Goal: Task Accomplishment & Management: Manage account settings

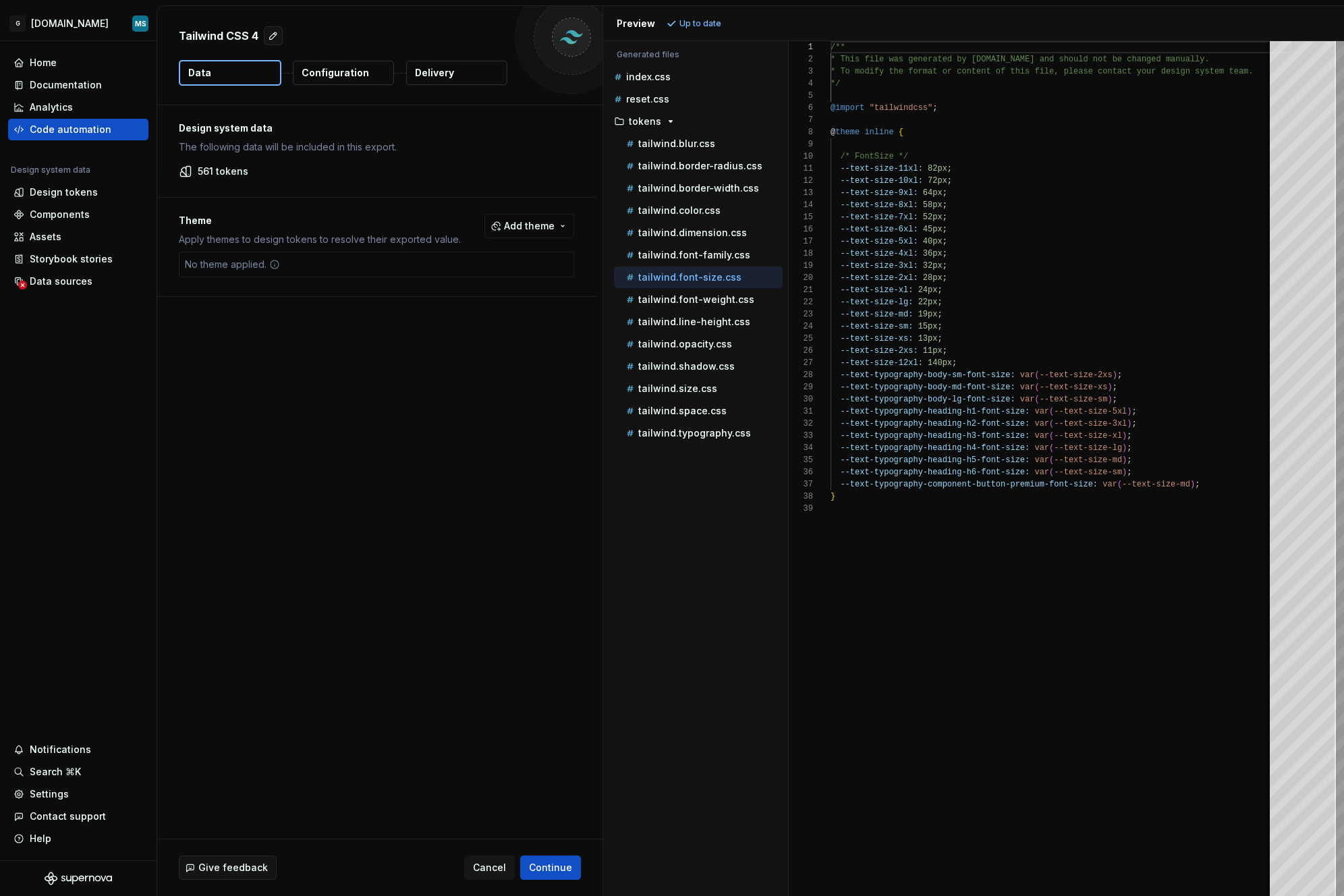
scroll to position [122, 0]
click at [234, 481] on div "Design system data The following data will be included in this export. 561 toke…" at bounding box center [380, 472] width 445 height 734
click at [53, 199] on div "Design tokens" at bounding box center [64, 192] width 68 height 14
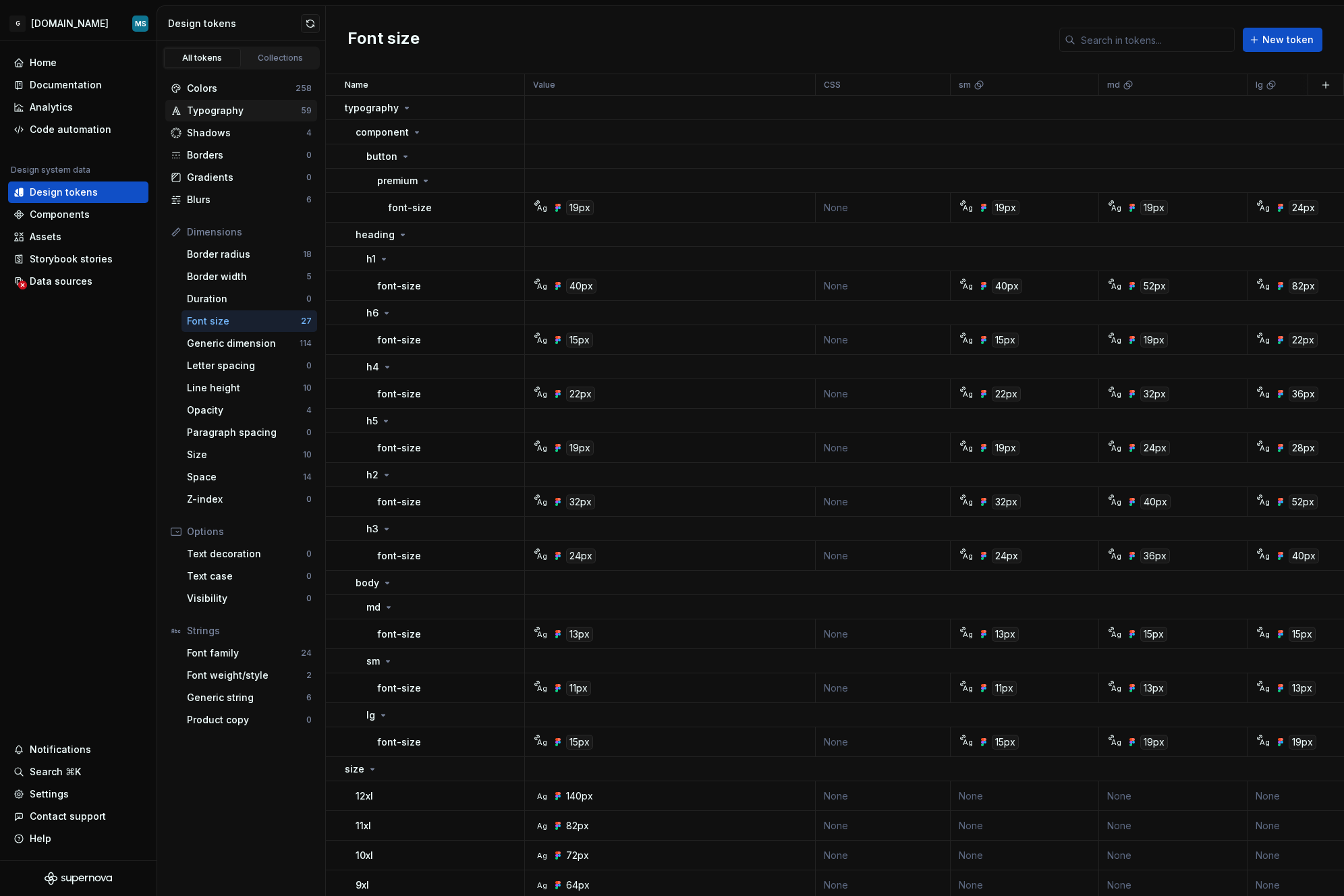
click at [221, 113] on div "Typography" at bounding box center [244, 110] width 114 height 14
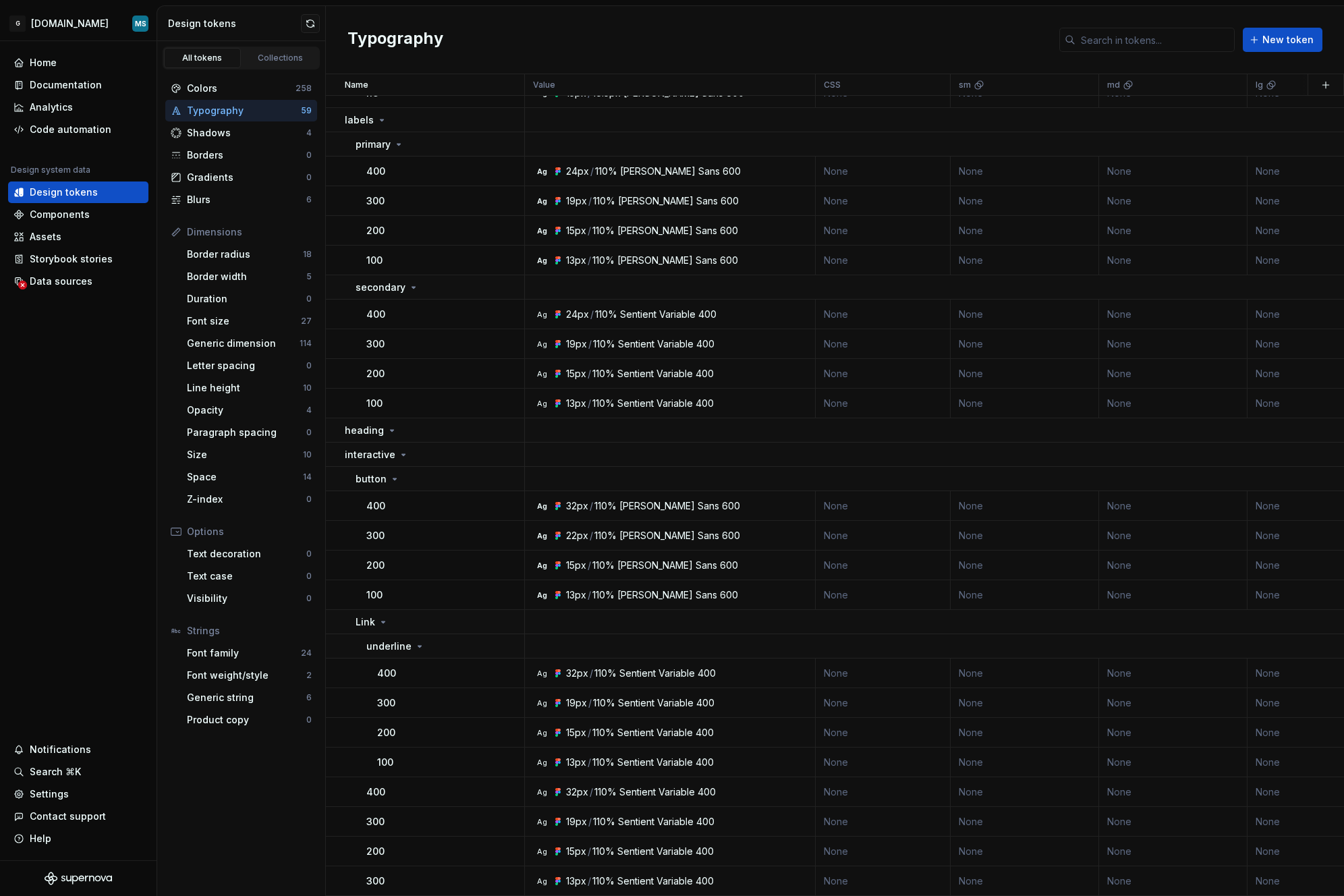
scroll to position [844, 0]
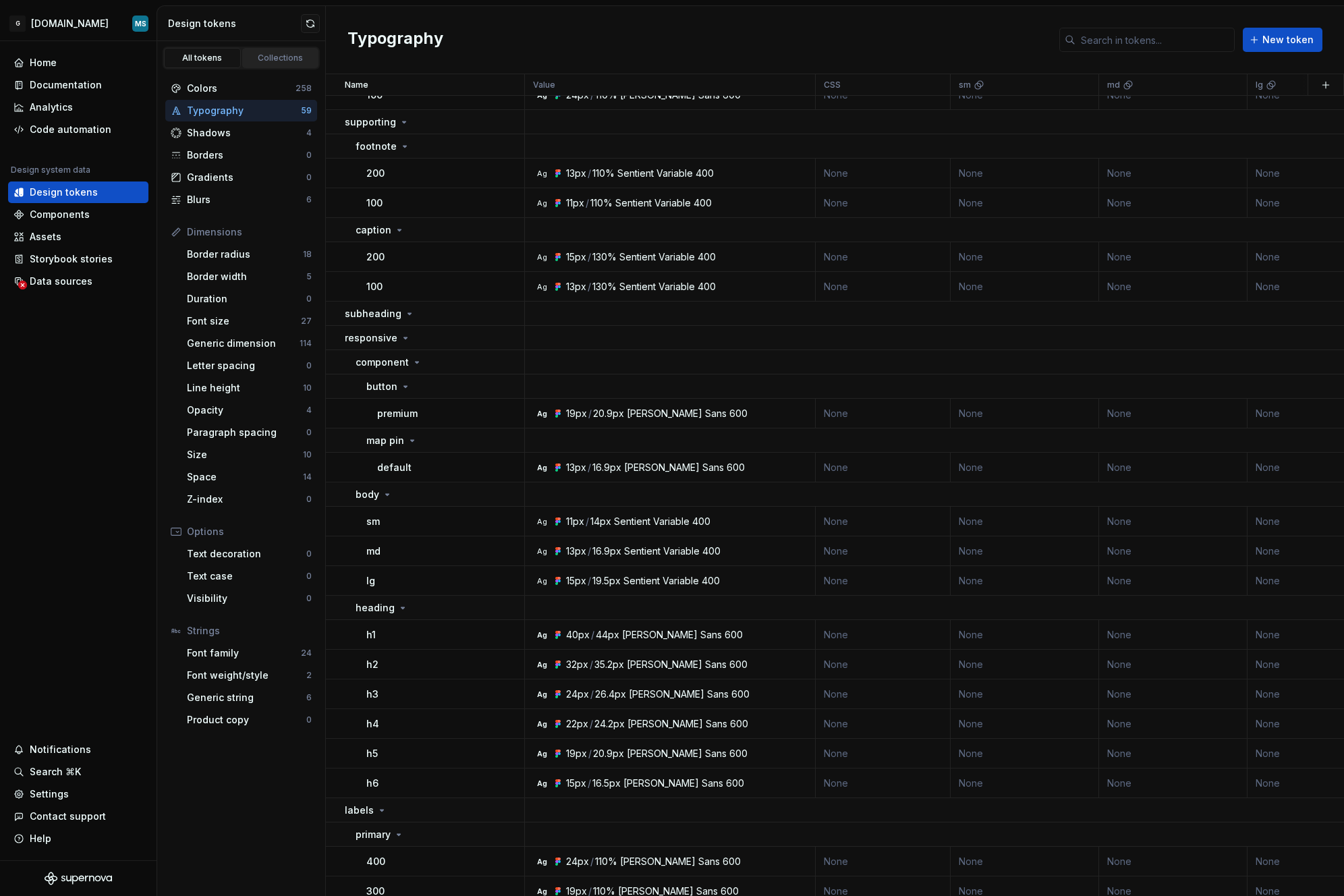
click at [271, 54] on div "Collections" at bounding box center [281, 58] width 68 height 11
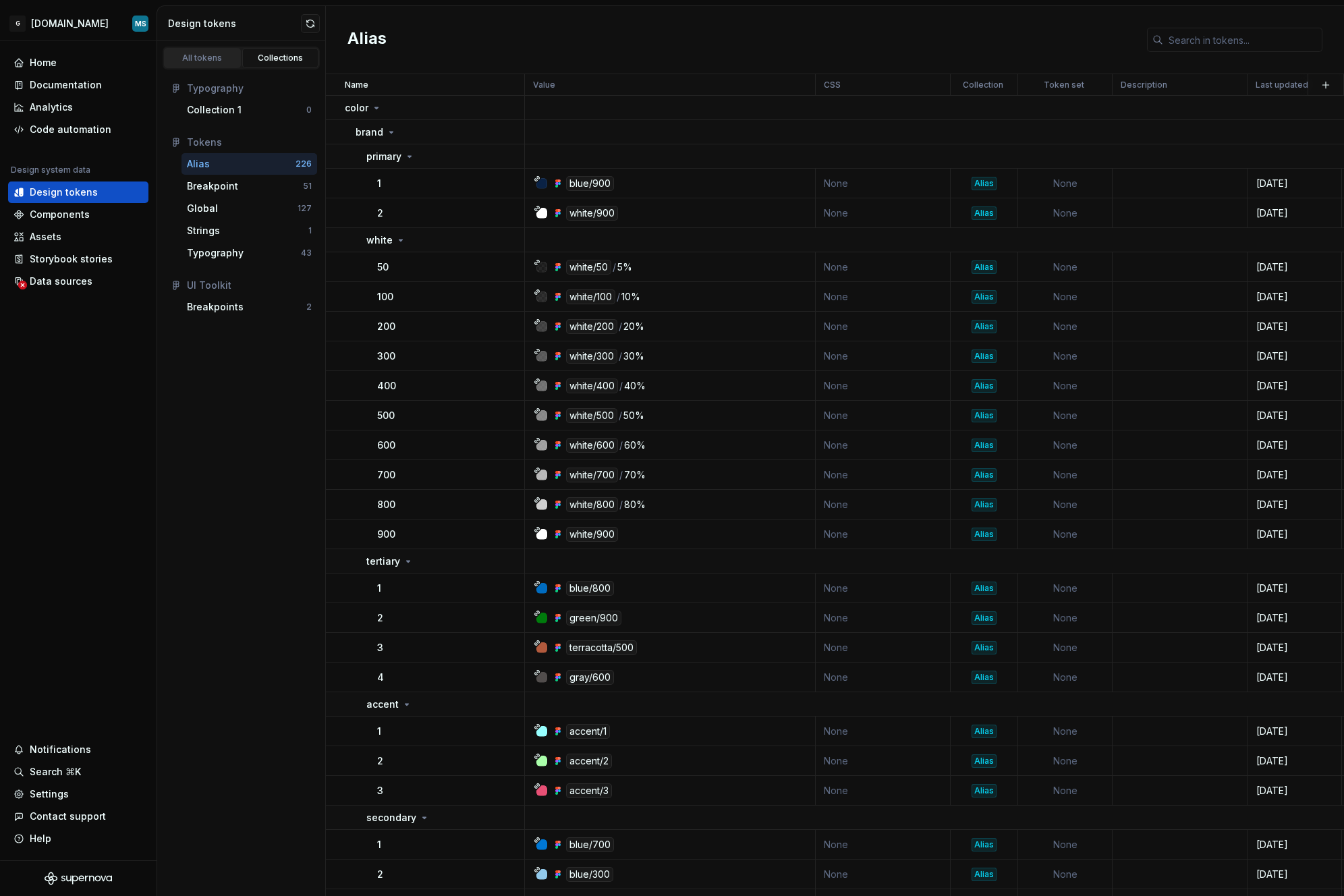
click at [198, 56] on div "All tokens" at bounding box center [202, 58] width 68 height 11
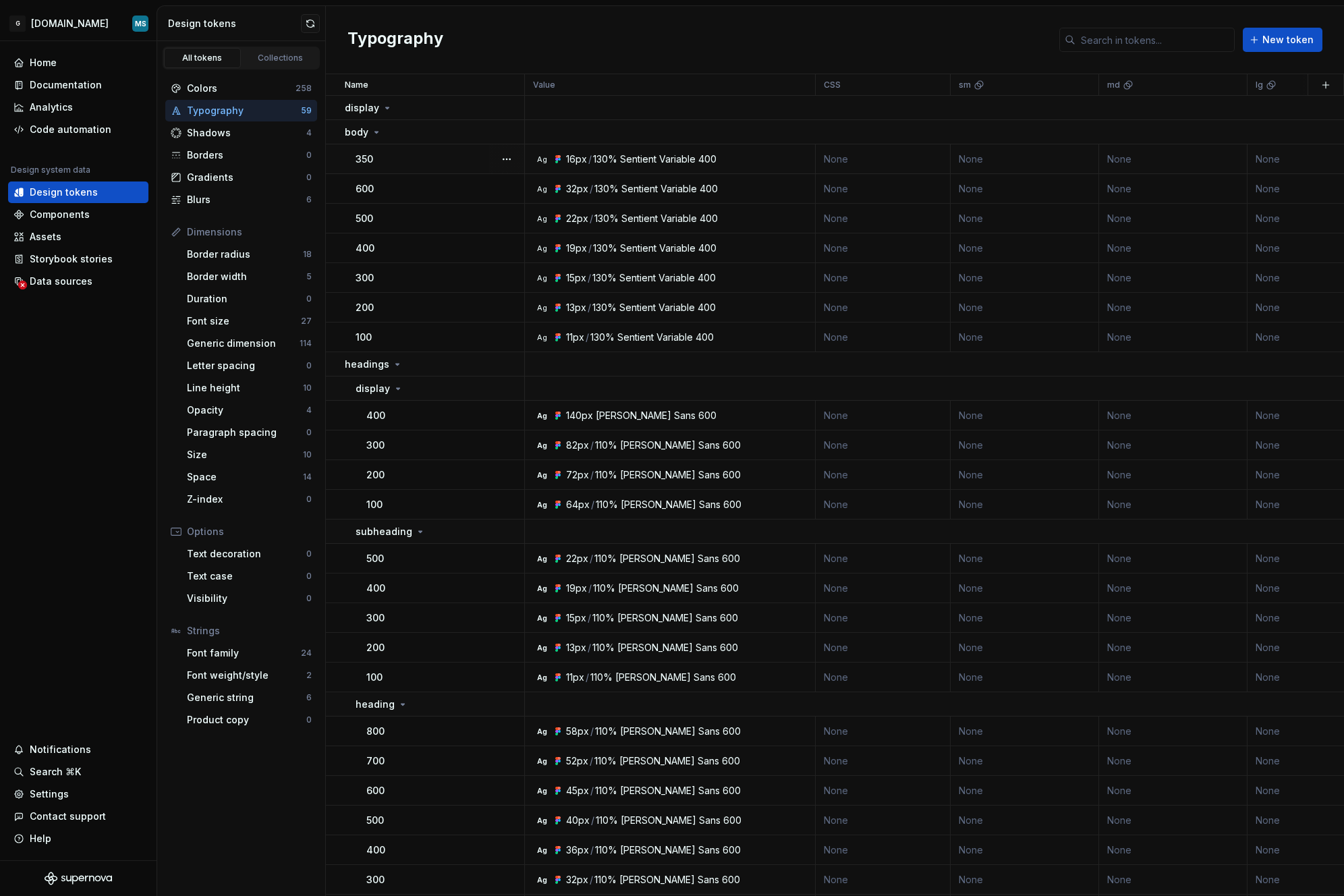
click at [868, 162] on td "None" at bounding box center [883, 160] width 135 height 30
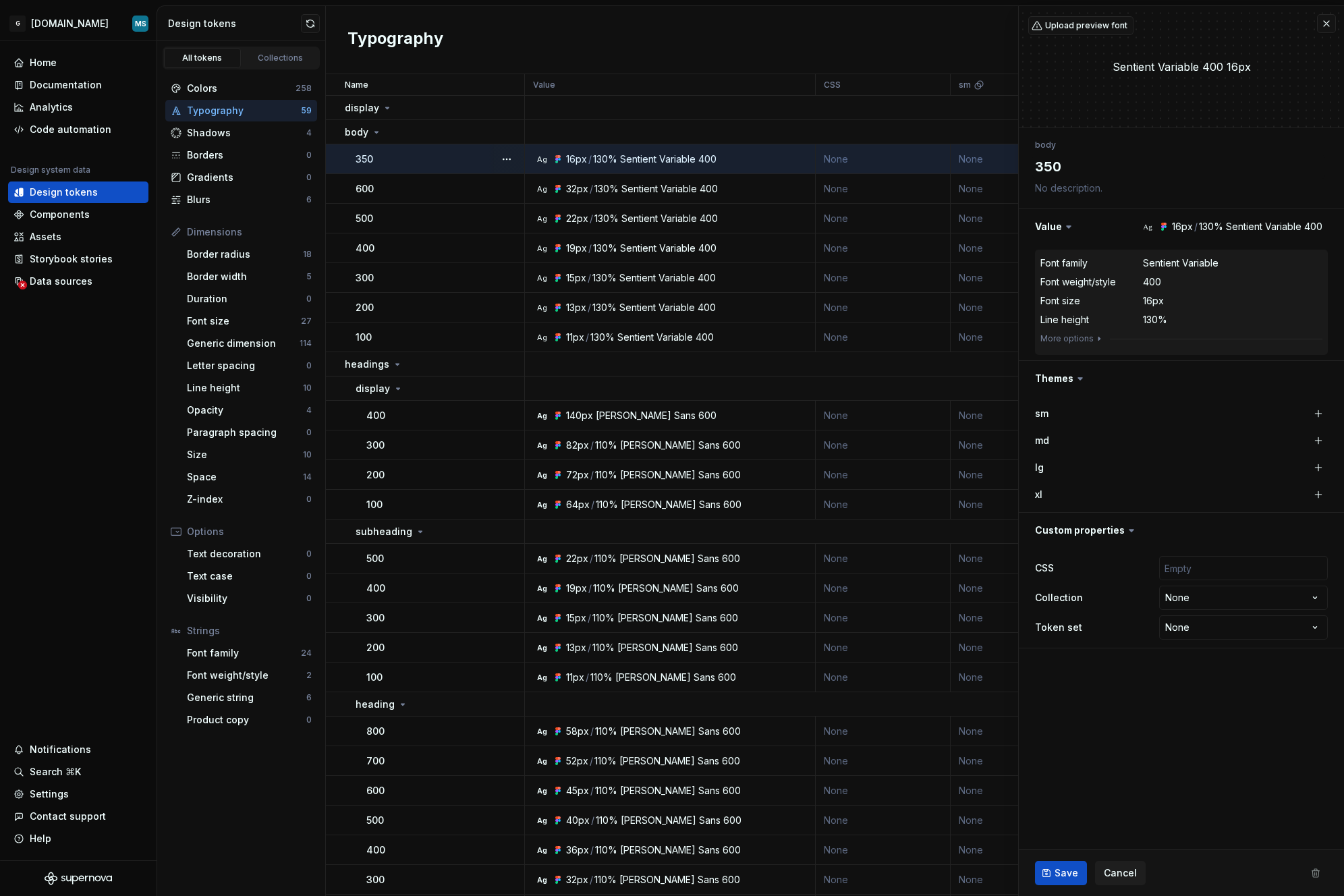
click at [842, 157] on td "None" at bounding box center [883, 160] width 135 height 30
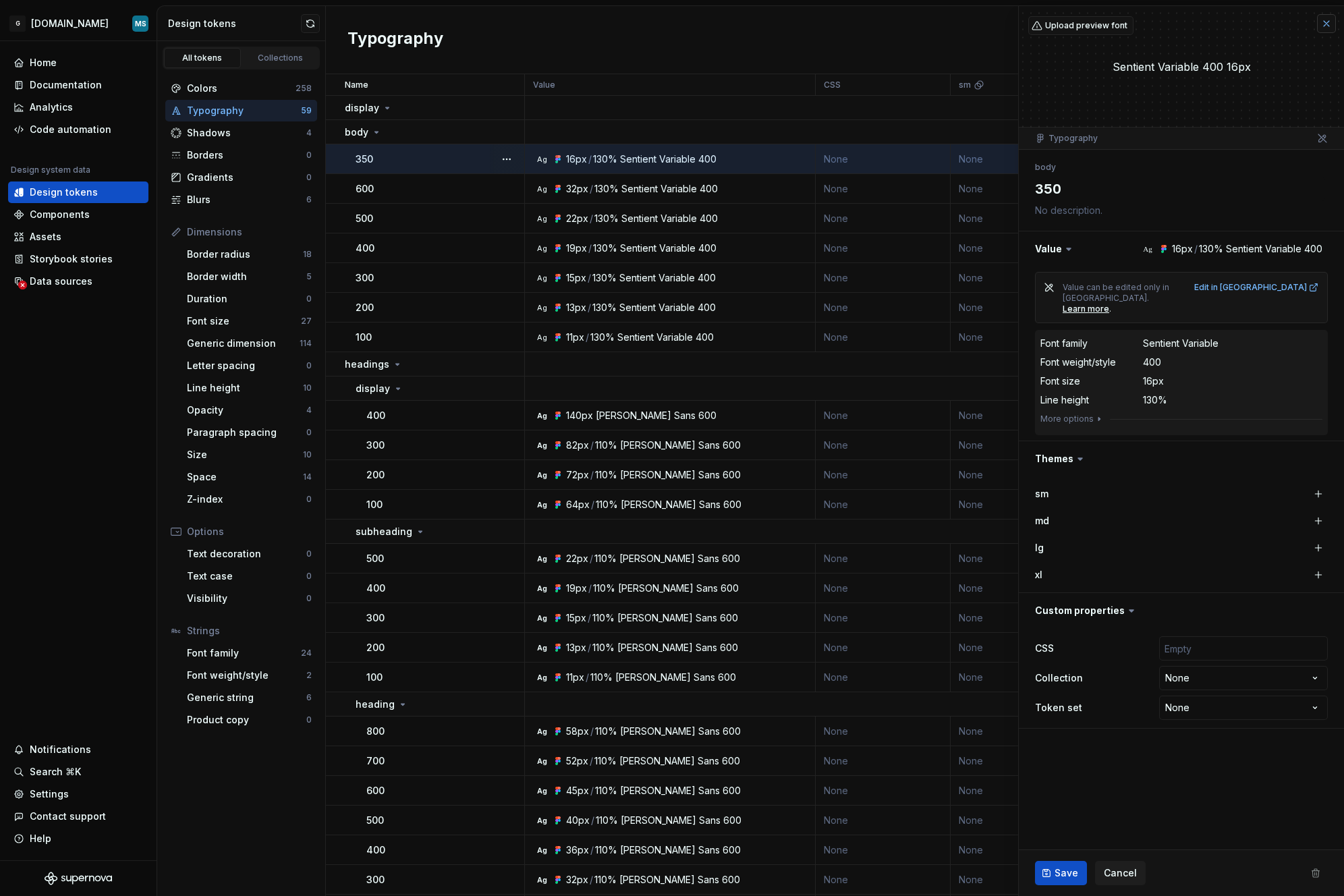
click at [1327, 25] on button "button" at bounding box center [1326, 24] width 19 height 19
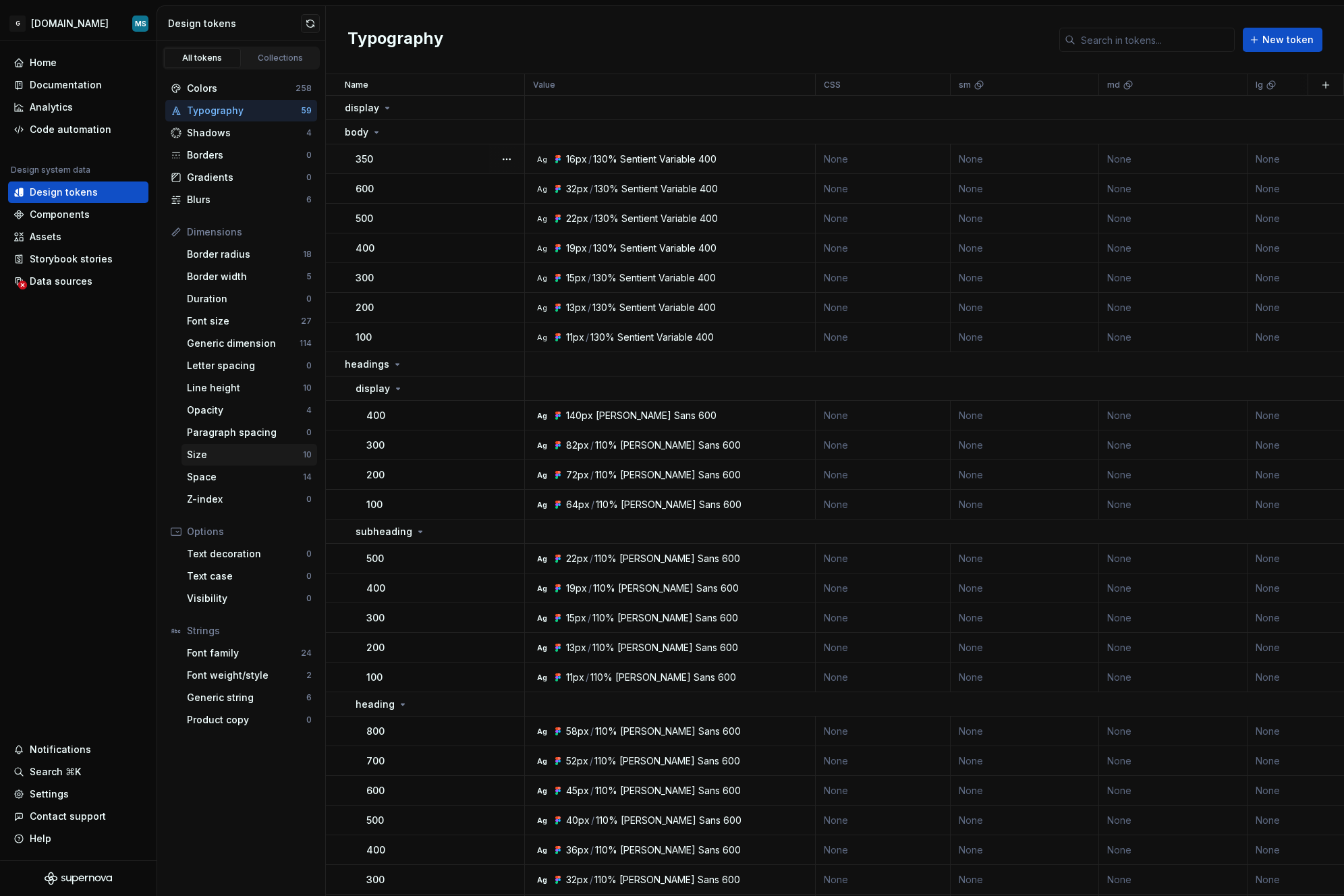
click at [212, 452] on div "Size" at bounding box center [244, 454] width 116 height 14
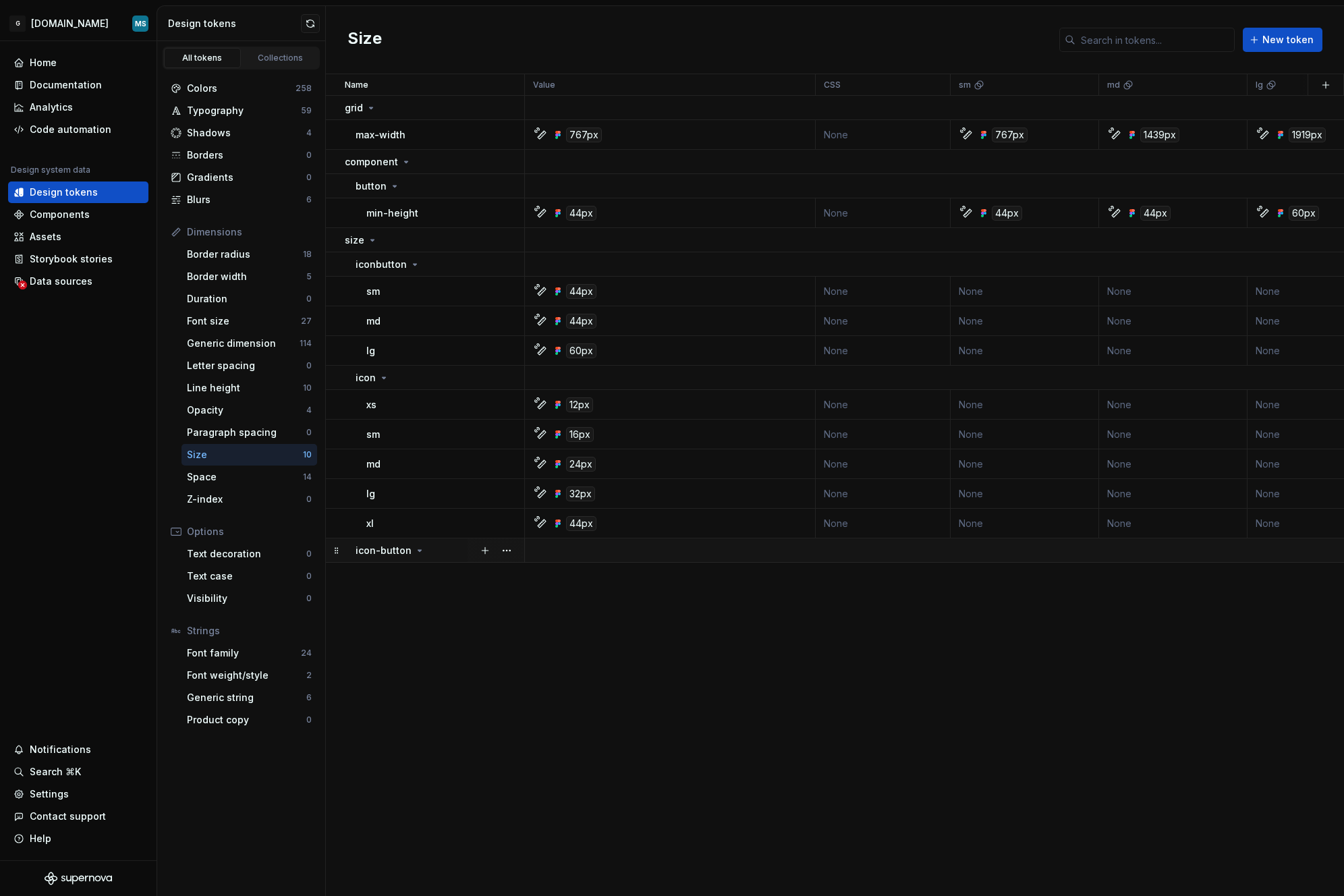
click at [422, 544] on div "icon-button" at bounding box center [439, 551] width 168 height 14
click at [423, 547] on div "icon-button" at bounding box center [439, 551] width 168 height 14
click at [219, 318] on div "Font size" at bounding box center [244, 321] width 114 height 14
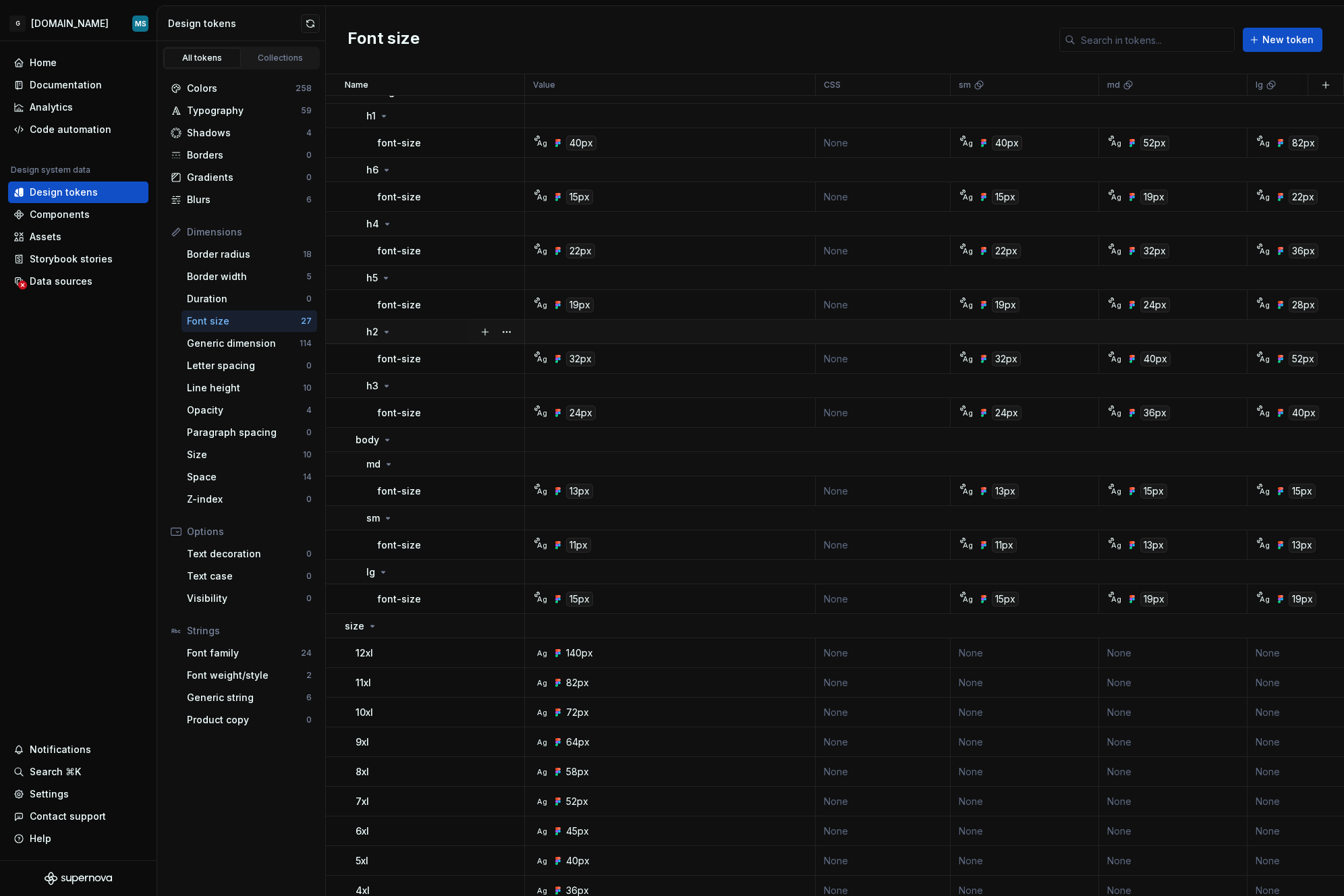
scroll to position [297, 0]
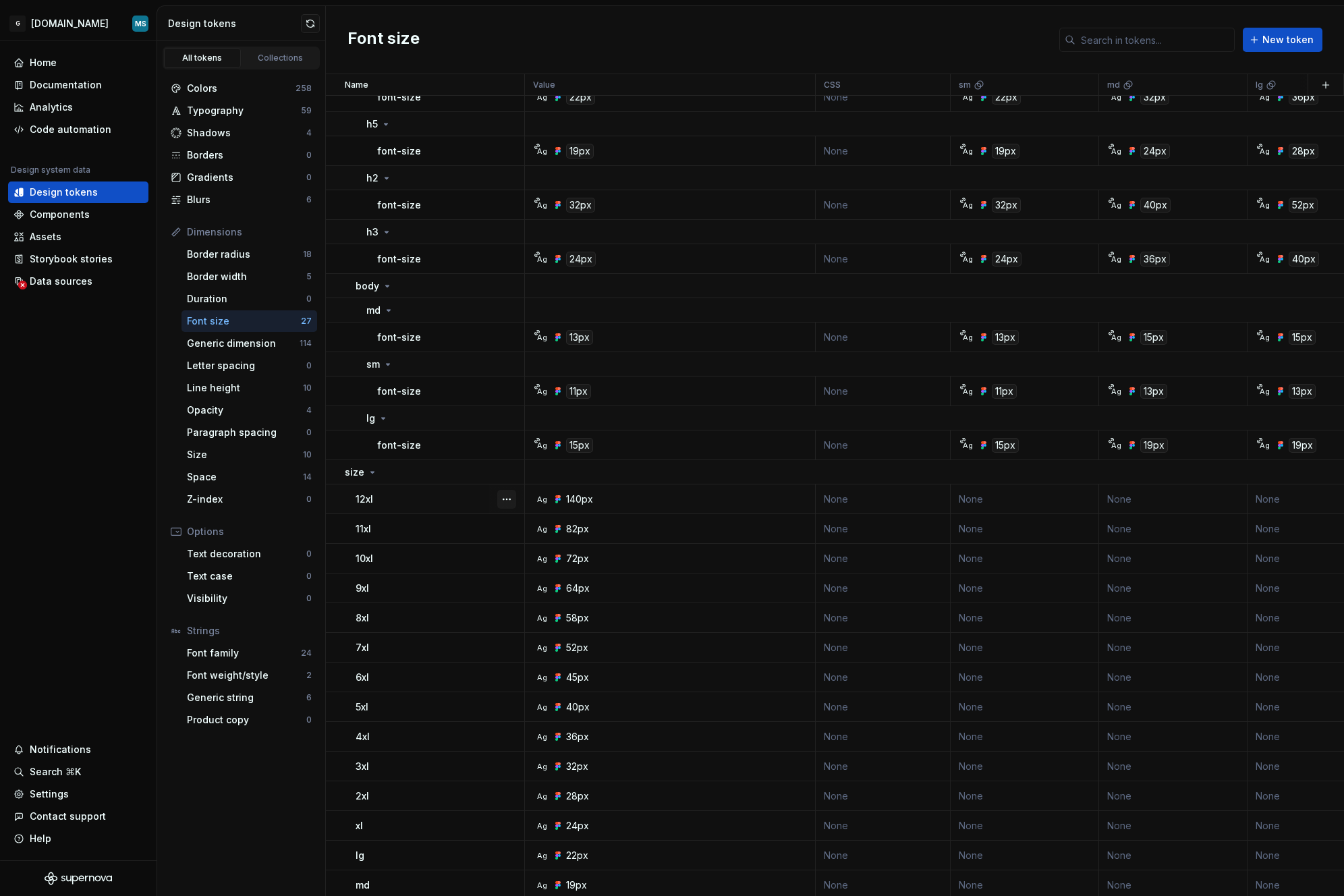
click at [508, 497] on button "button" at bounding box center [506, 499] width 19 height 19
click at [461, 501] on html "G [DOMAIN_NAME] MS Home Documentation Analytics Code automation Design system d…" at bounding box center [672, 448] width 1344 height 896
click at [457, 504] on div "12xl" at bounding box center [439, 499] width 168 height 14
click at [457, 504] on div "12xl" at bounding box center [439, 499] width 168 height 14
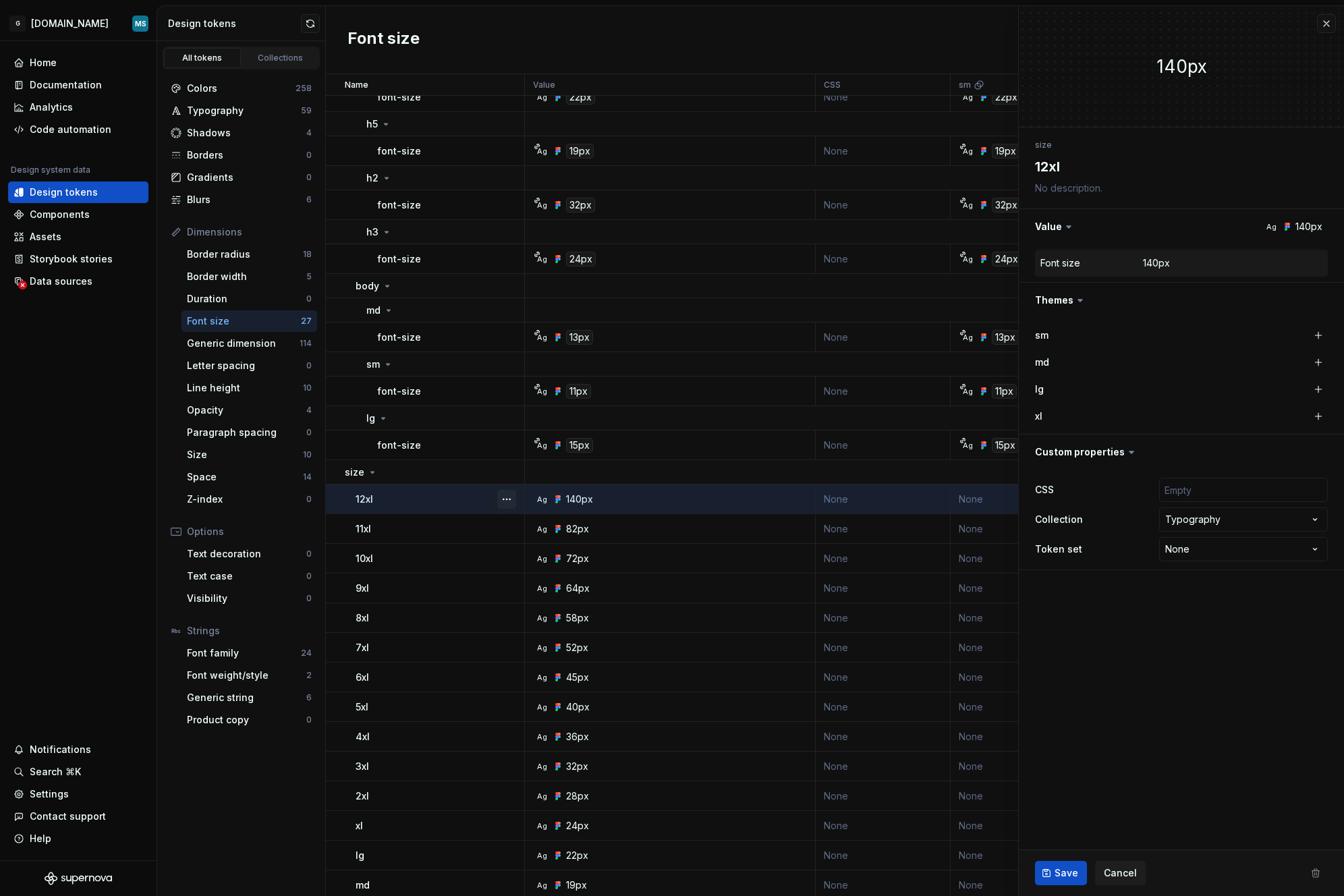
click at [506, 500] on button "button" at bounding box center [506, 499] width 19 height 19
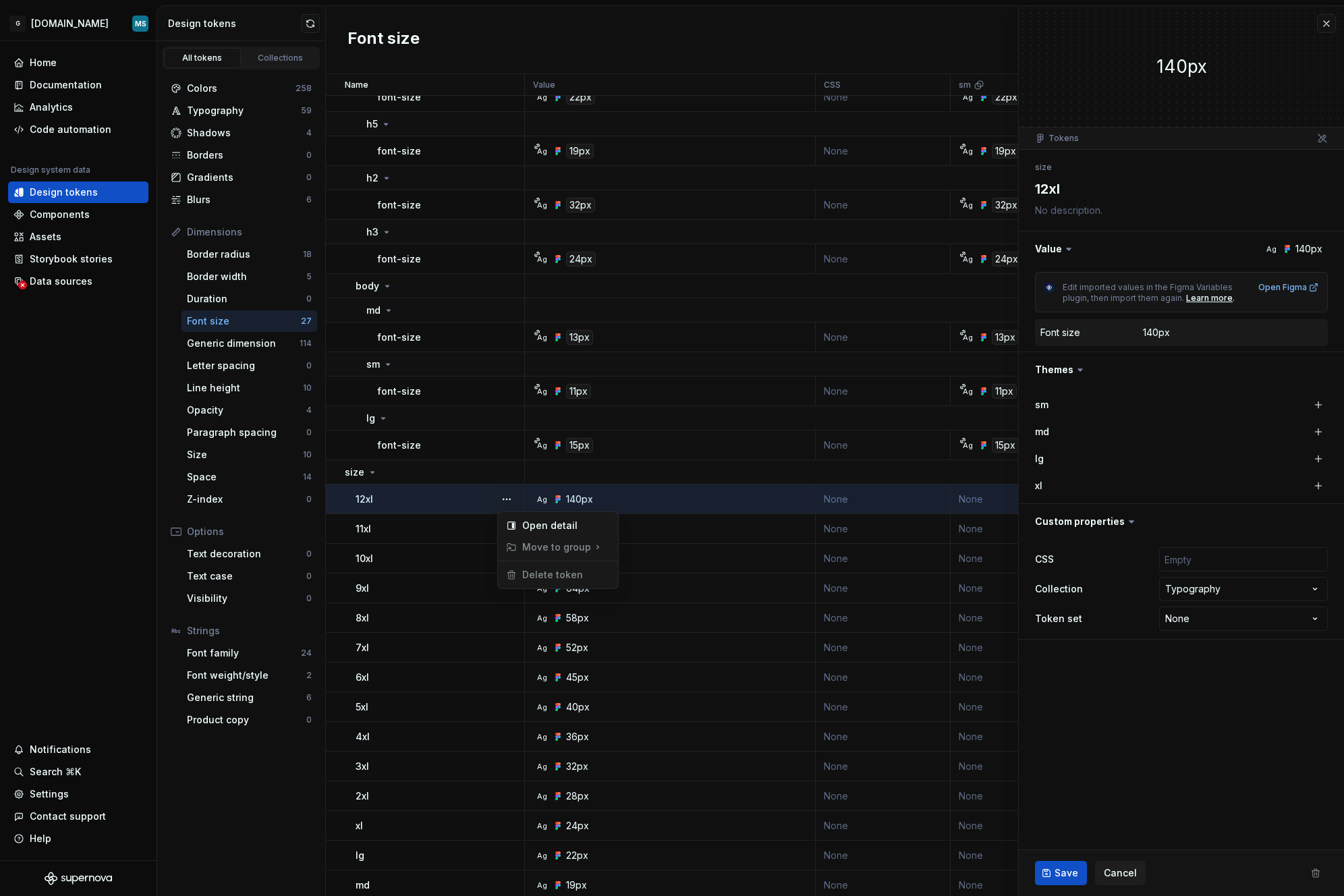
click at [1259, 739] on html "G [DOMAIN_NAME] MS Home Documentation Analytics Code automation Design system d…" at bounding box center [672, 448] width 1344 height 896
click at [1253, 738] on fieldset "**********" at bounding box center [1182, 452] width 325 height 890
click at [1291, 622] on html "G [DOMAIN_NAME] MS Home Documentation Analytics Code automation Design system d…" at bounding box center [672, 448] width 1344 height 896
click at [1078, 698] on html "G [DOMAIN_NAME] MS Home Documentation Analytics Code automation Design system d…" at bounding box center [672, 448] width 1344 height 896
click at [1229, 583] on html "G [DOMAIN_NAME] MS Home Documentation Analytics Code automation Design system d…" at bounding box center [672, 448] width 1344 height 896
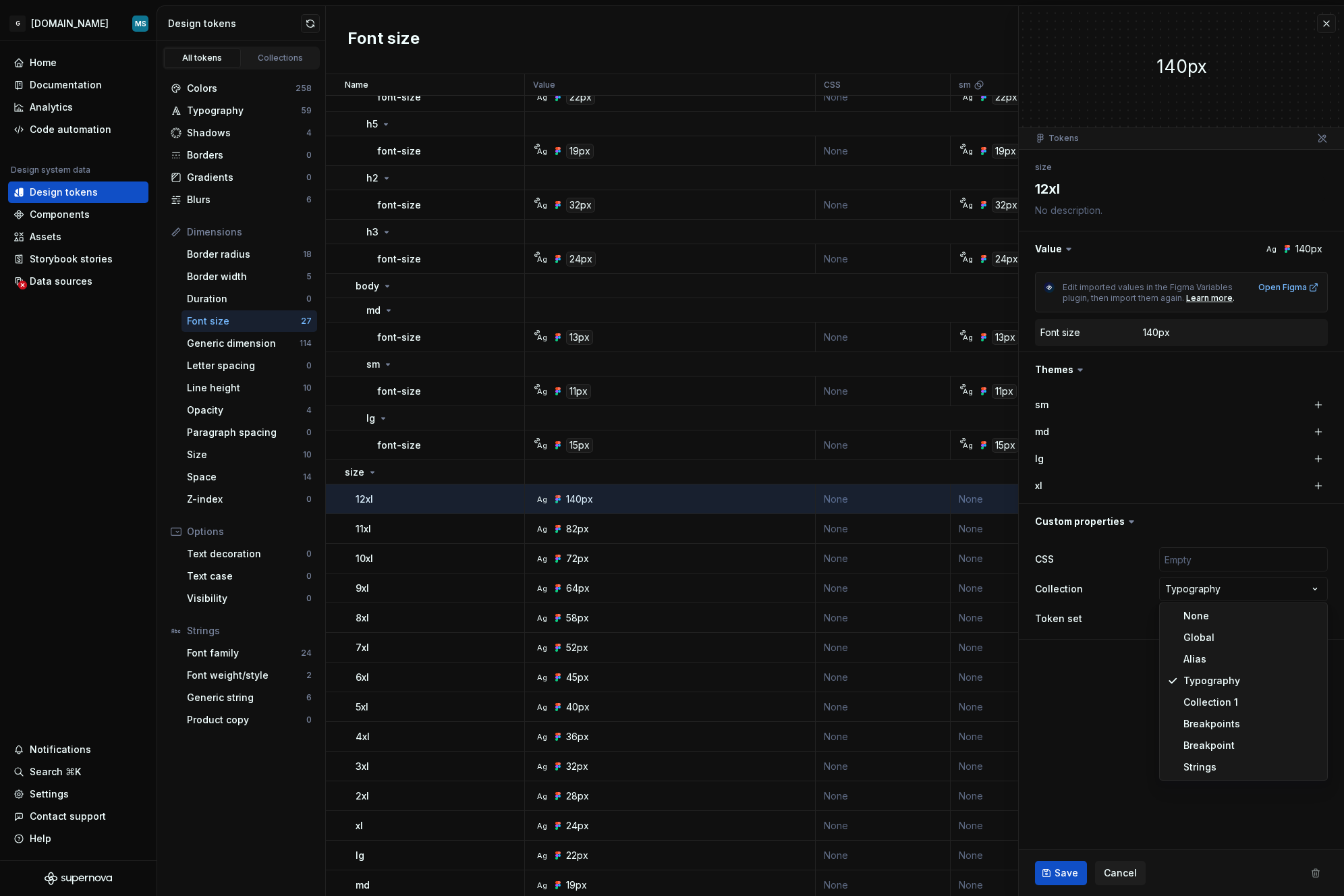
click at [1101, 702] on html "G [DOMAIN_NAME] MS Home Documentation Analytics Code automation Design system d…" at bounding box center [672, 448] width 1344 height 896
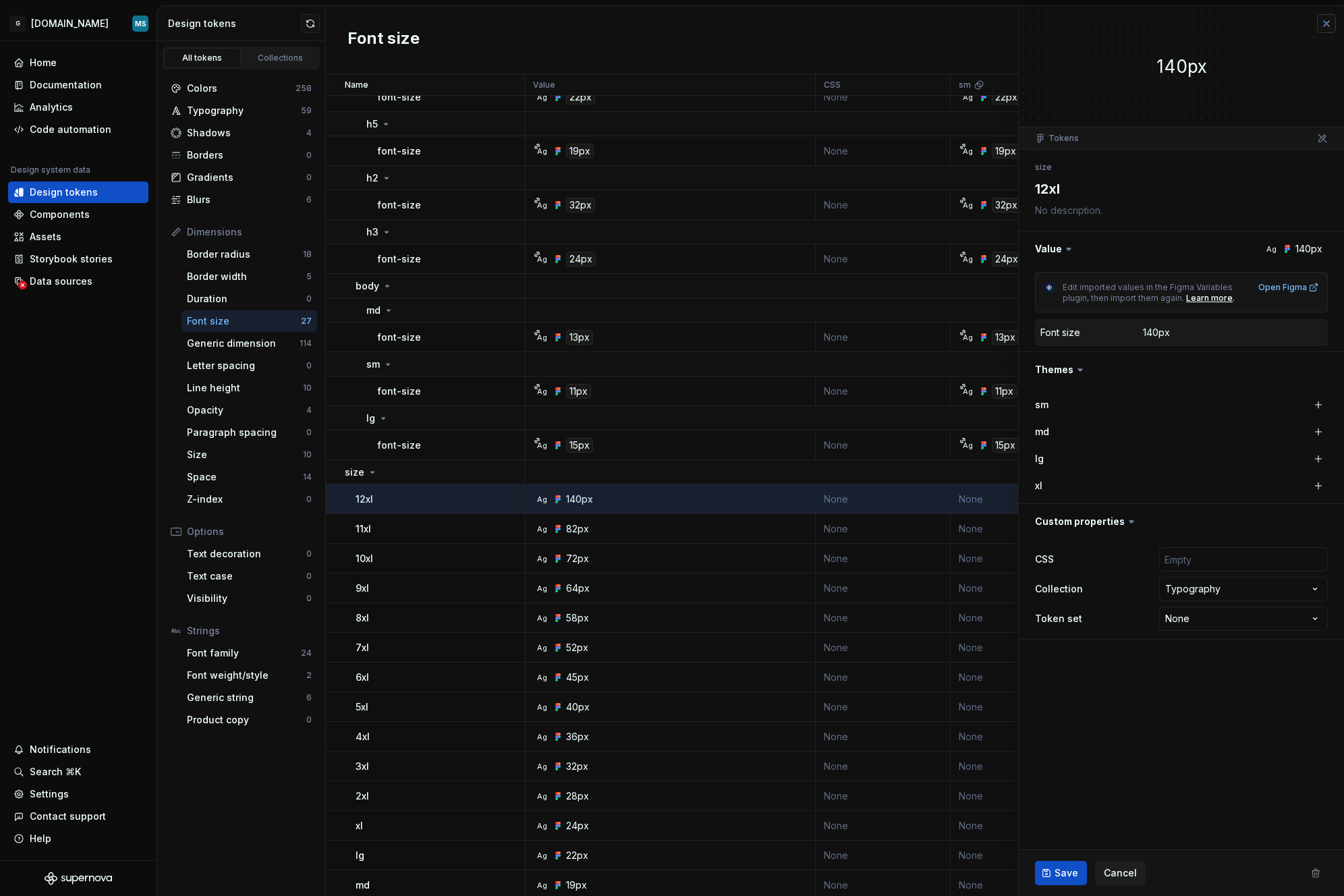
click at [1330, 19] on button "button" at bounding box center [1326, 24] width 19 height 19
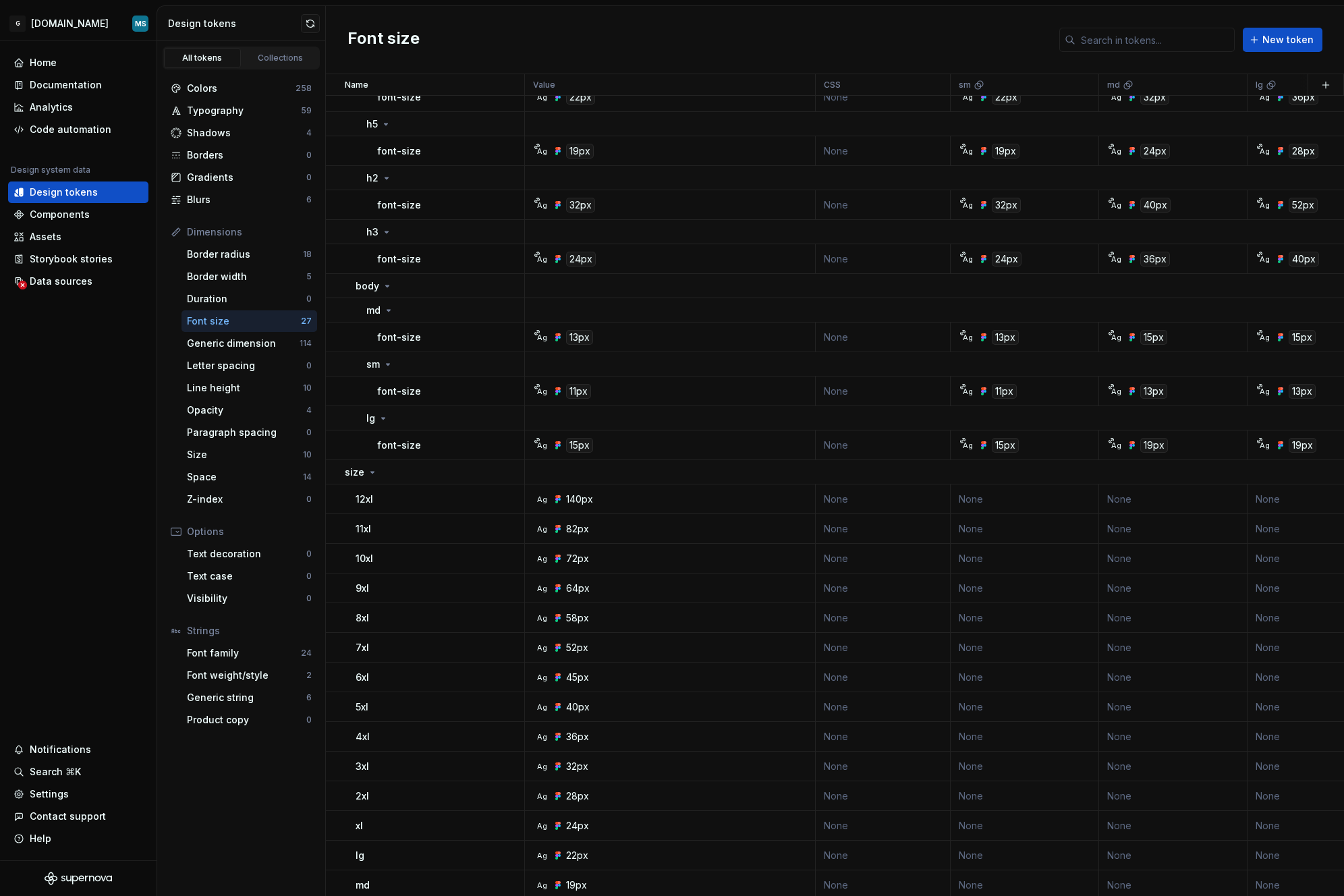
click at [214, 323] on div "Font size" at bounding box center [244, 321] width 114 height 14
click at [44, 797] on div "Settings" at bounding box center [49, 794] width 39 height 14
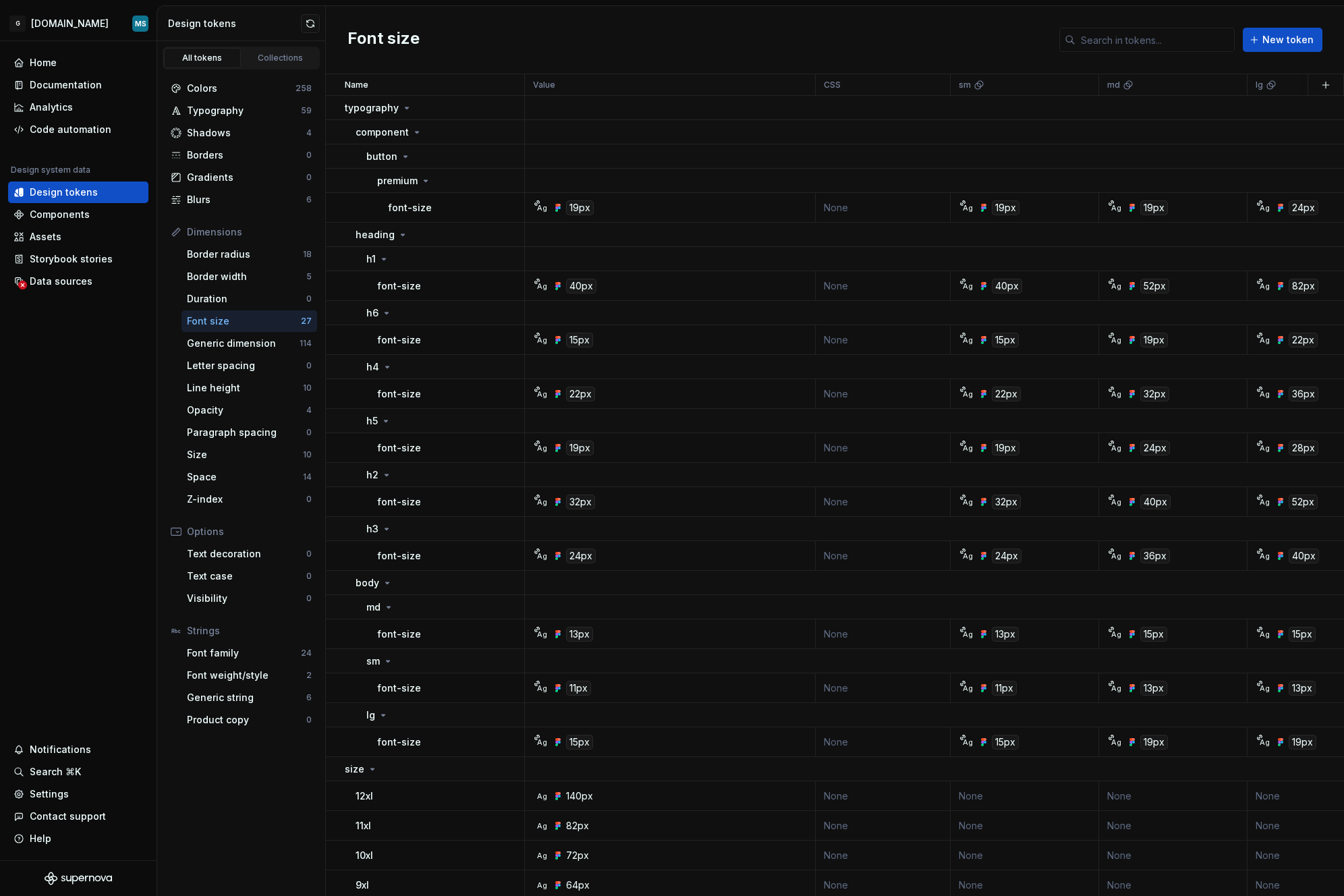
scroll to position [397, 0]
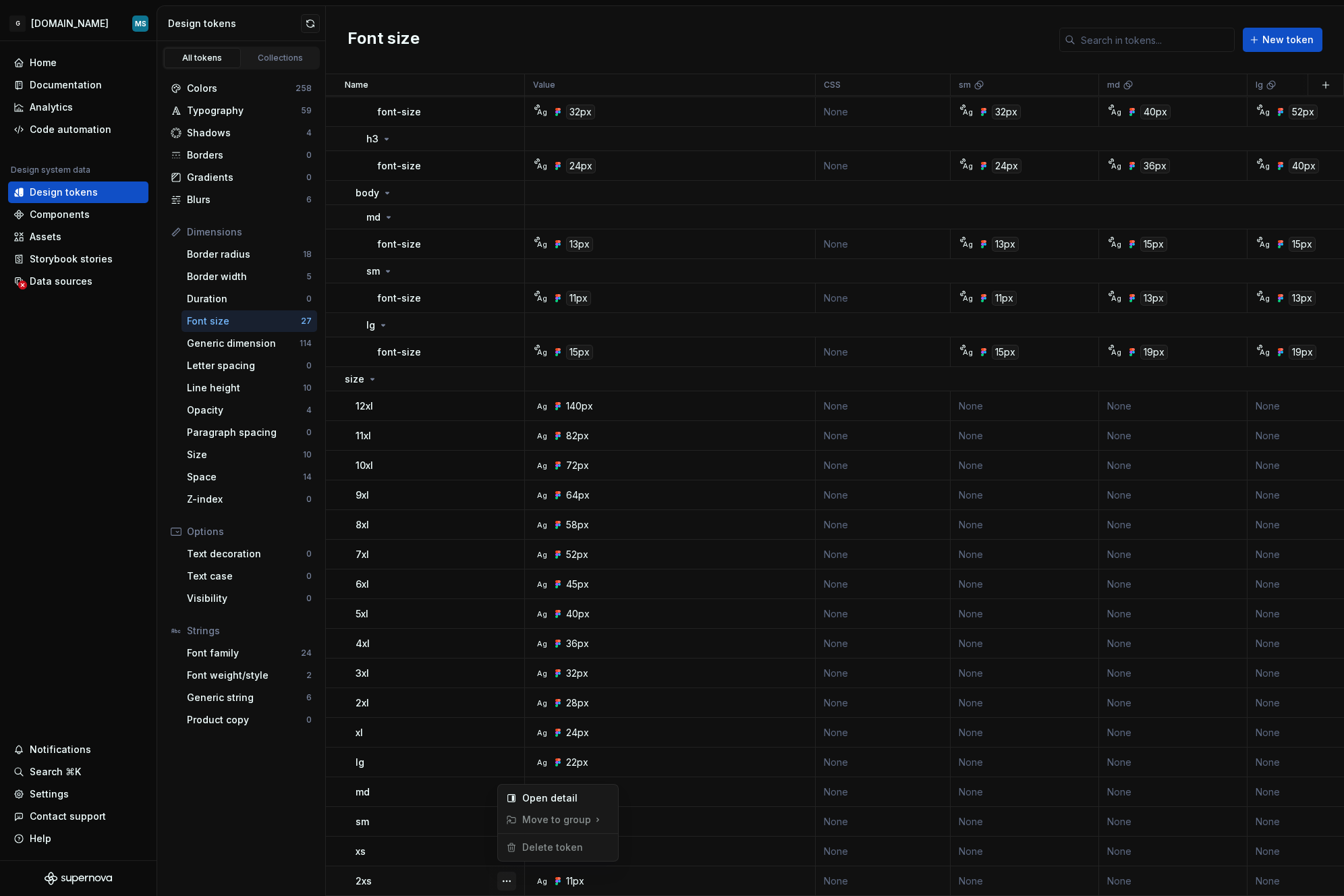
click at [509, 872] on button "button" at bounding box center [506, 881] width 19 height 19
click at [494, 873] on html "G [DOMAIN_NAME] MS Home Documentation Analytics Code automation Design system d…" at bounding box center [672, 448] width 1344 height 896
click at [494, 873] on div at bounding box center [506, 881] width 35 height 29
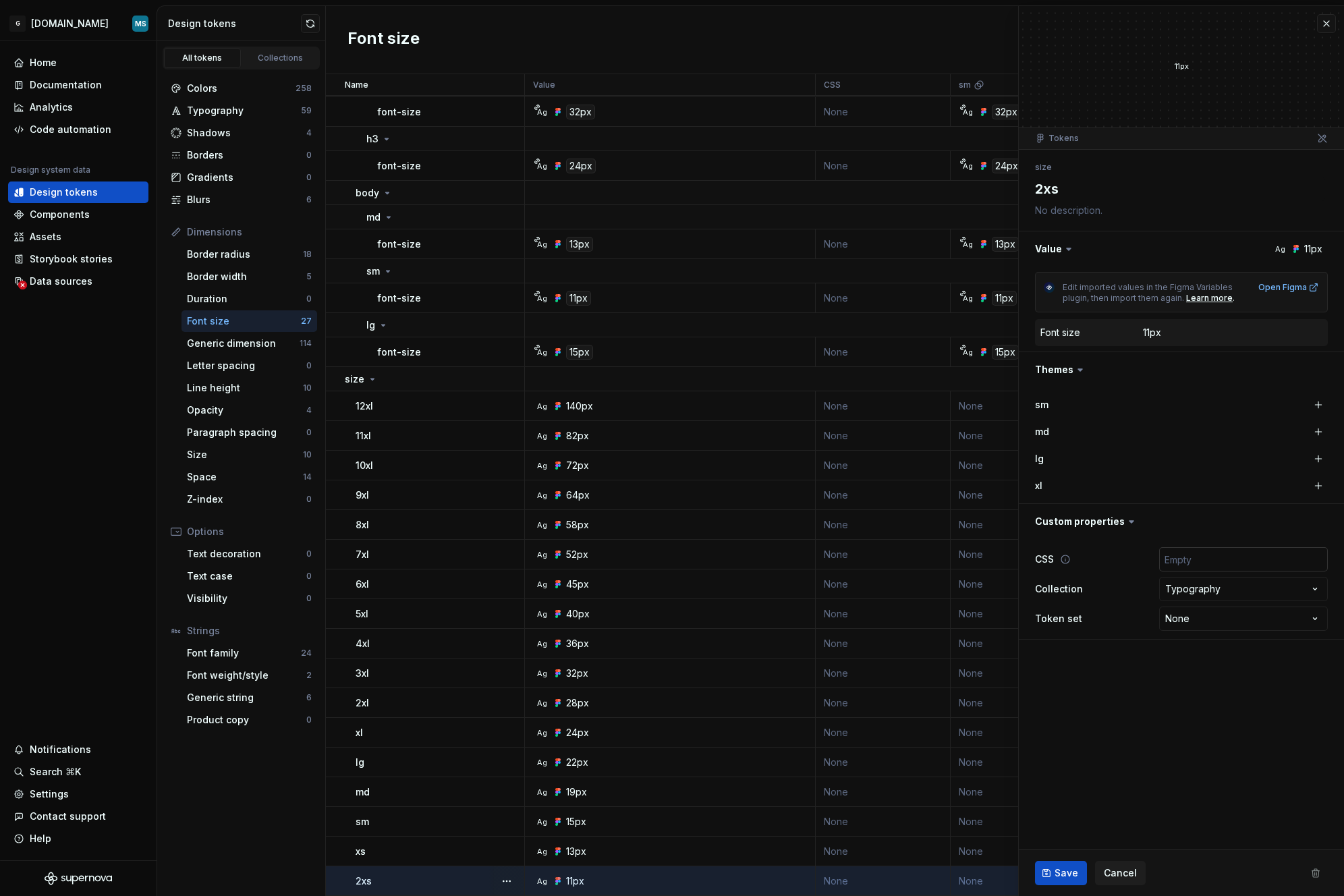
click at [1262, 563] on input "text" at bounding box center [1244, 559] width 169 height 24
click at [1066, 559] on icon at bounding box center [1066, 559] width 11 height 11
click at [1245, 563] on input "text" at bounding box center [1244, 559] width 169 height 24
click at [1241, 614] on html "G [DOMAIN_NAME] MS Home Documentation Analytics Code automation Design system d…" at bounding box center [672, 448] width 1344 height 896
click at [1094, 714] on html "G [DOMAIN_NAME] MS Home Documentation Analytics Code automation Design system d…" at bounding box center [672, 448] width 1344 height 896
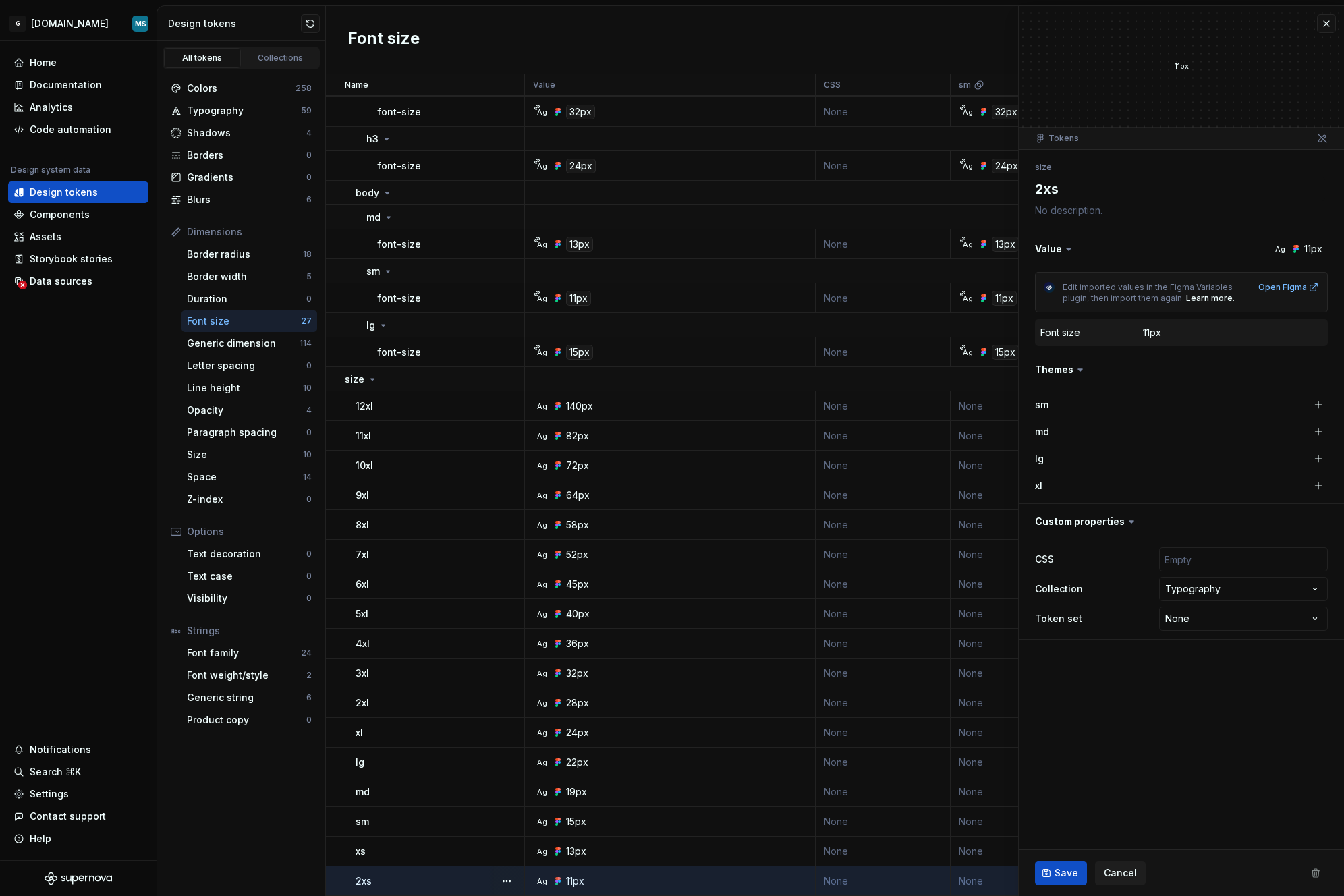
click at [1063, 244] on icon at bounding box center [1068, 249] width 14 height 14
click at [1078, 256] on button "button" at bounding box center [1182, 249] width 325 height 35
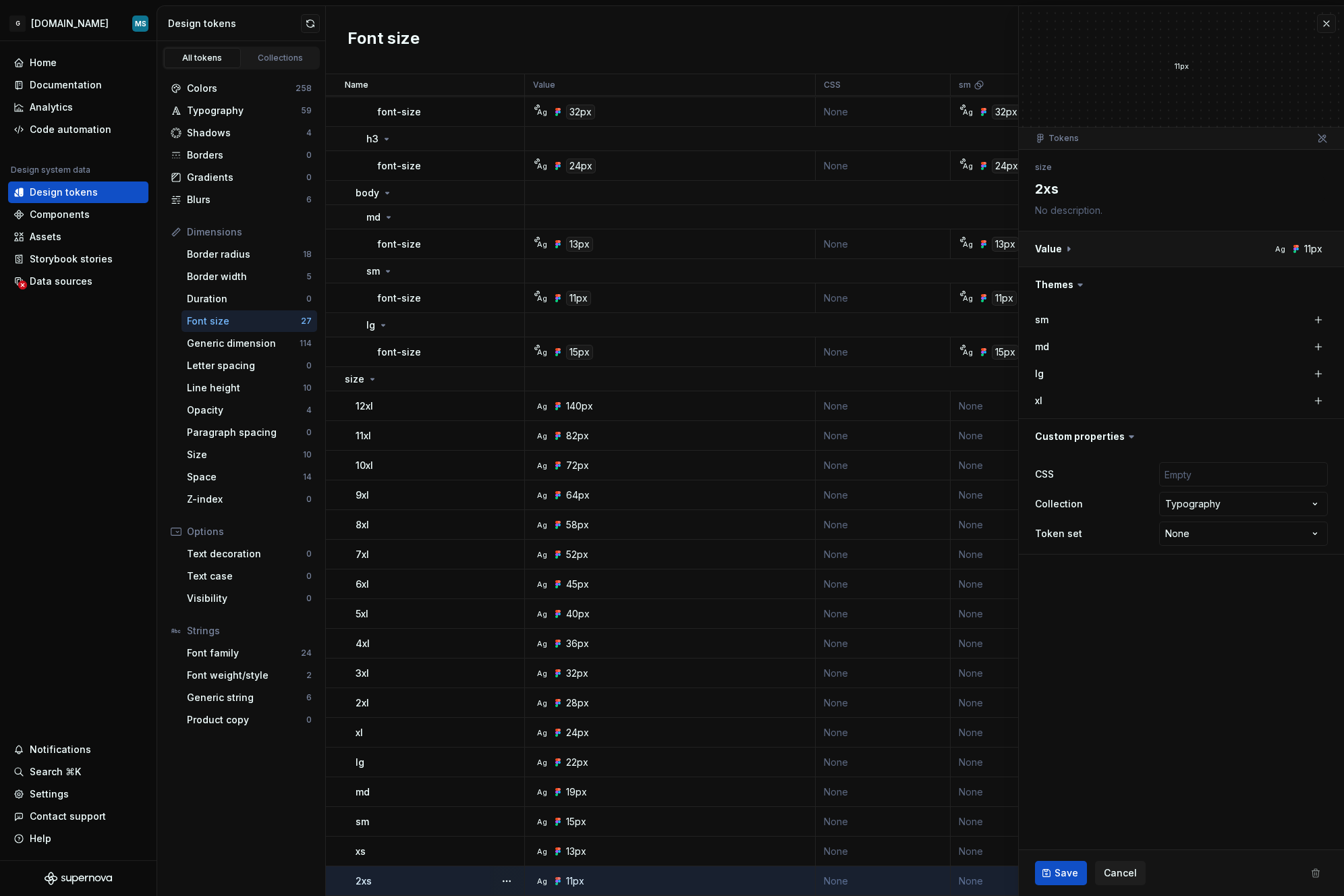
click at [1080, 252] on button "button" at bounding box center [1182, 249] width 325 height 35
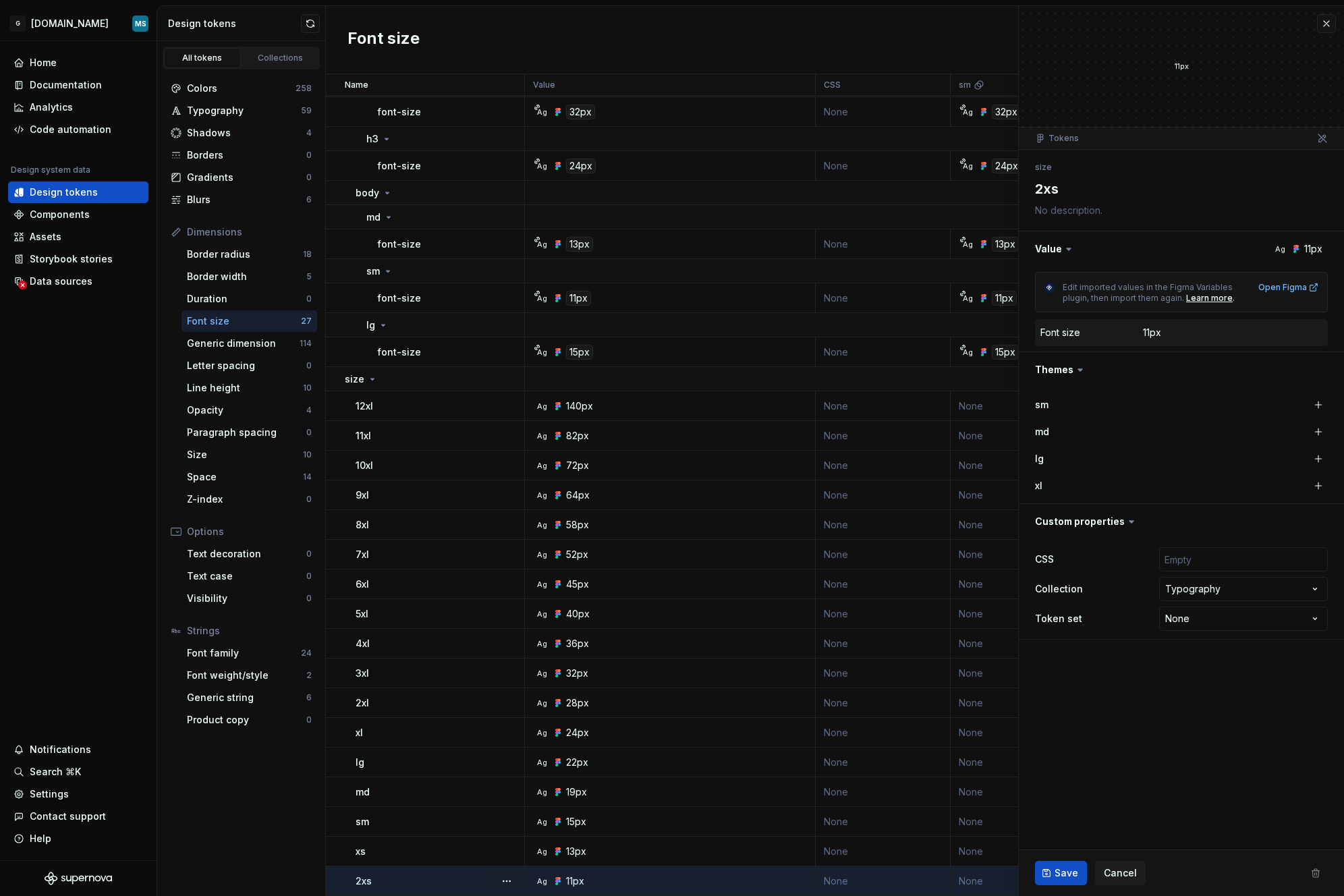
drag, startPoint x: 1199, startPoint y: 70, endPoint x: 1137, endPoint y: 76, distance: 62.3
click at [1137, 76] on div "11px" at bounding box center [1182, 67] width 325 height 121
click at [1245, 631] on div "**********" at bounding box center [1181, 589] width 293 height 89
click at [1244, 658] on fieldset "**********" at bounding box center [1182, 452] width 325 height 890
click at [1226, 566] on input "text" at bounding box center [1244, 559] width 169 height 24
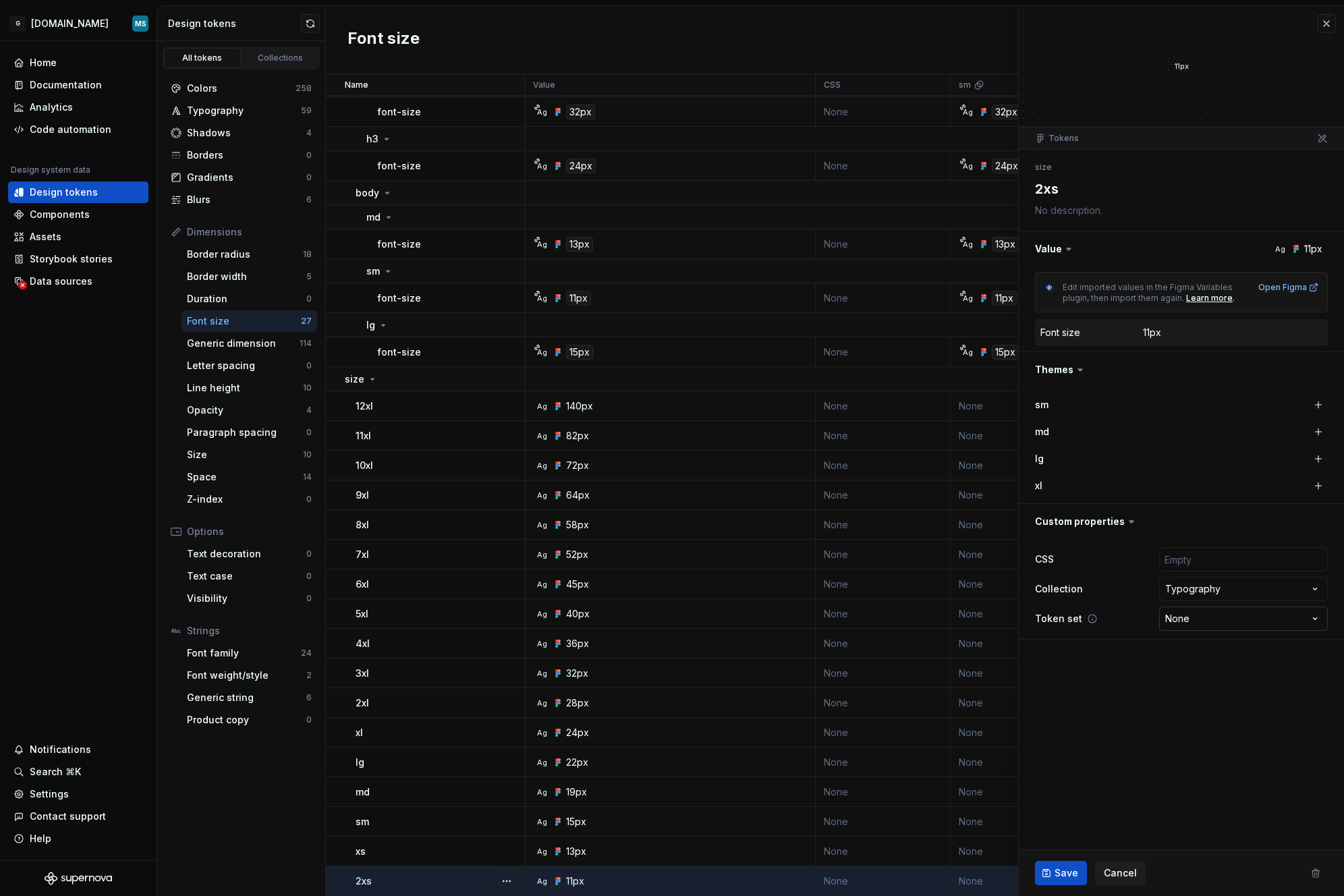
click at [1224, 609] on html "G [DOMAIN_NAME] MS Home Documentation Analytics Code automation Design system d…" at bounding box center [672, 448] width 1344 height 896
click at [1236, 593] on html "G [DOMAIN_NAME] MS Home Documentation Analytics Code automation Design system d…" at bounding box center [672, 448] width 1344 height 896
click at [1255, 592] on html "G [DOMAIN_NAME] MS Home Documentation Analytics Code automation Design system d…" at bounding box center [672, 448] width 1344 height 896
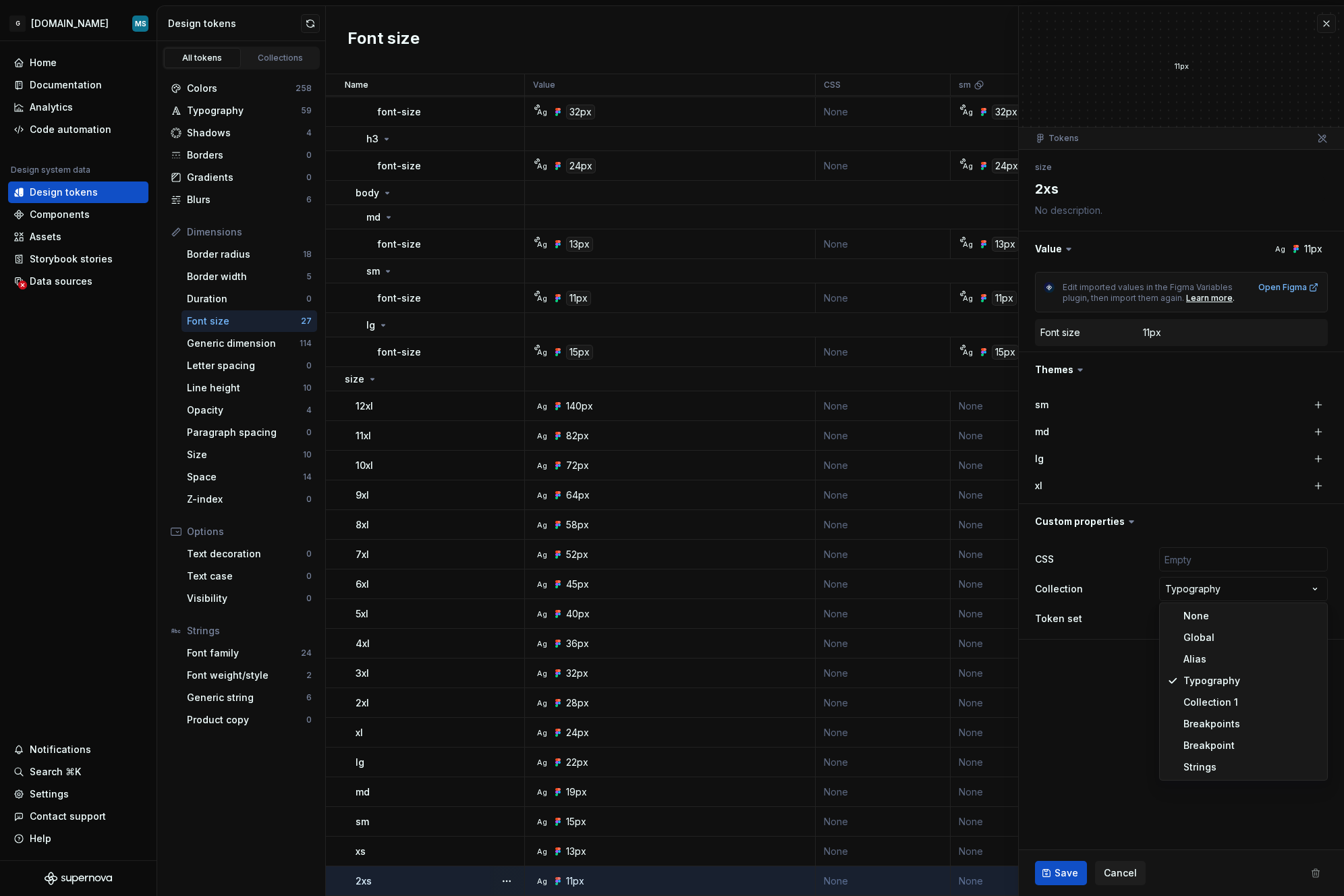
click at [1101, 684] on html "G [DOMAIN_NAME] MS Home Documentation Analytics Code automation Design system d…" at bounding box center [672, 448] width 1344 height 896
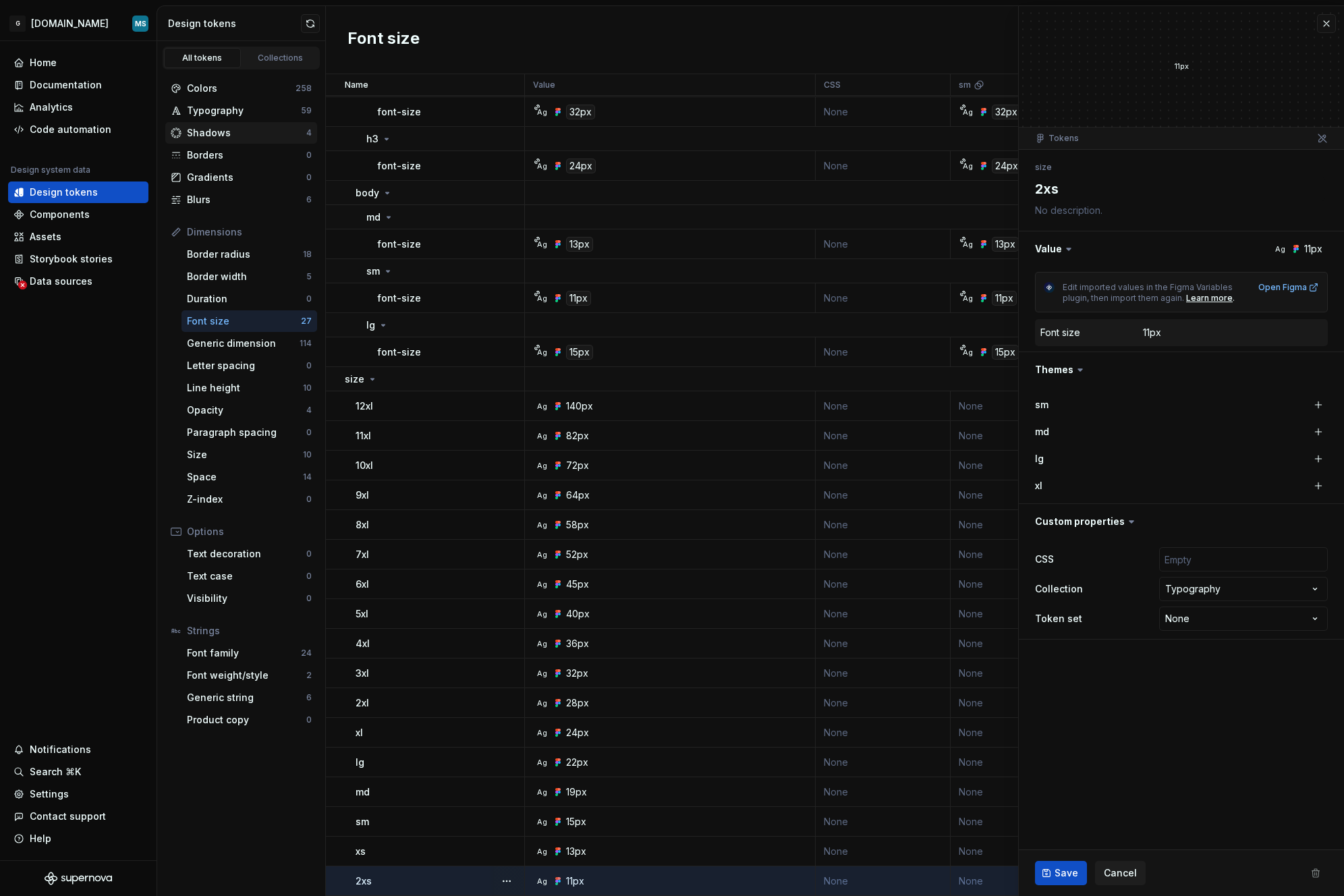
type textarea "*"
click at [66, 123] on div "Code automation" at bounding box center [71, 129] width 82 height 14
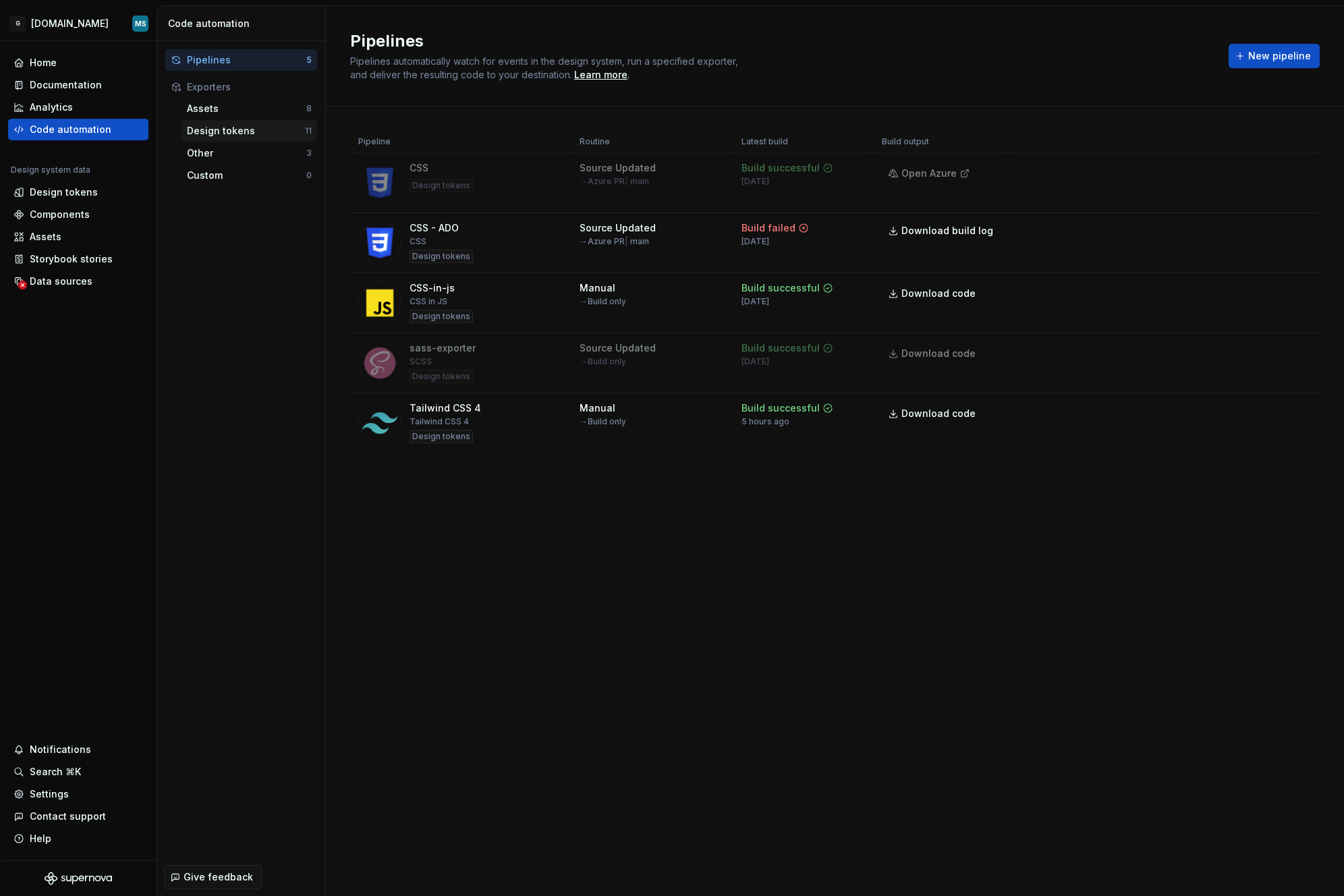
click at [228, 135] on div "Design tokens" at bounding box center [246, 130] width 118 height 14
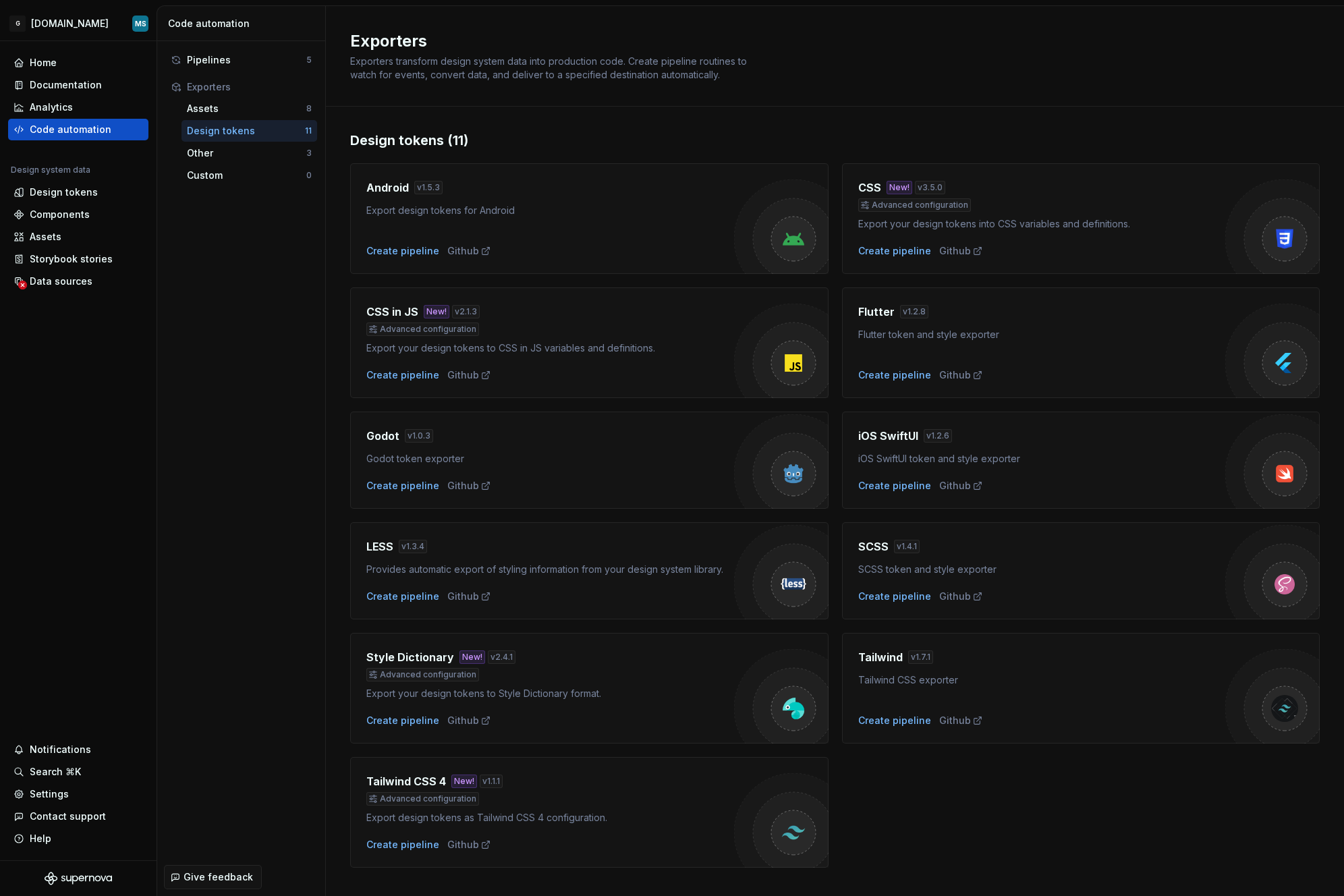
click at [1197, 711] on div "Tailwind v 1.7.1 Tailwind CSS exporter Create pipeline Github" at bounding box center [1042, 688] width 368 height 78
click at [912, 674] on div "Tailwind CSS exporter" at bounding box center [1042, 680] width 368 height 14
click at [224, 62] on div "Pipelines" at bounding box center [246, 60] width 120 height 14
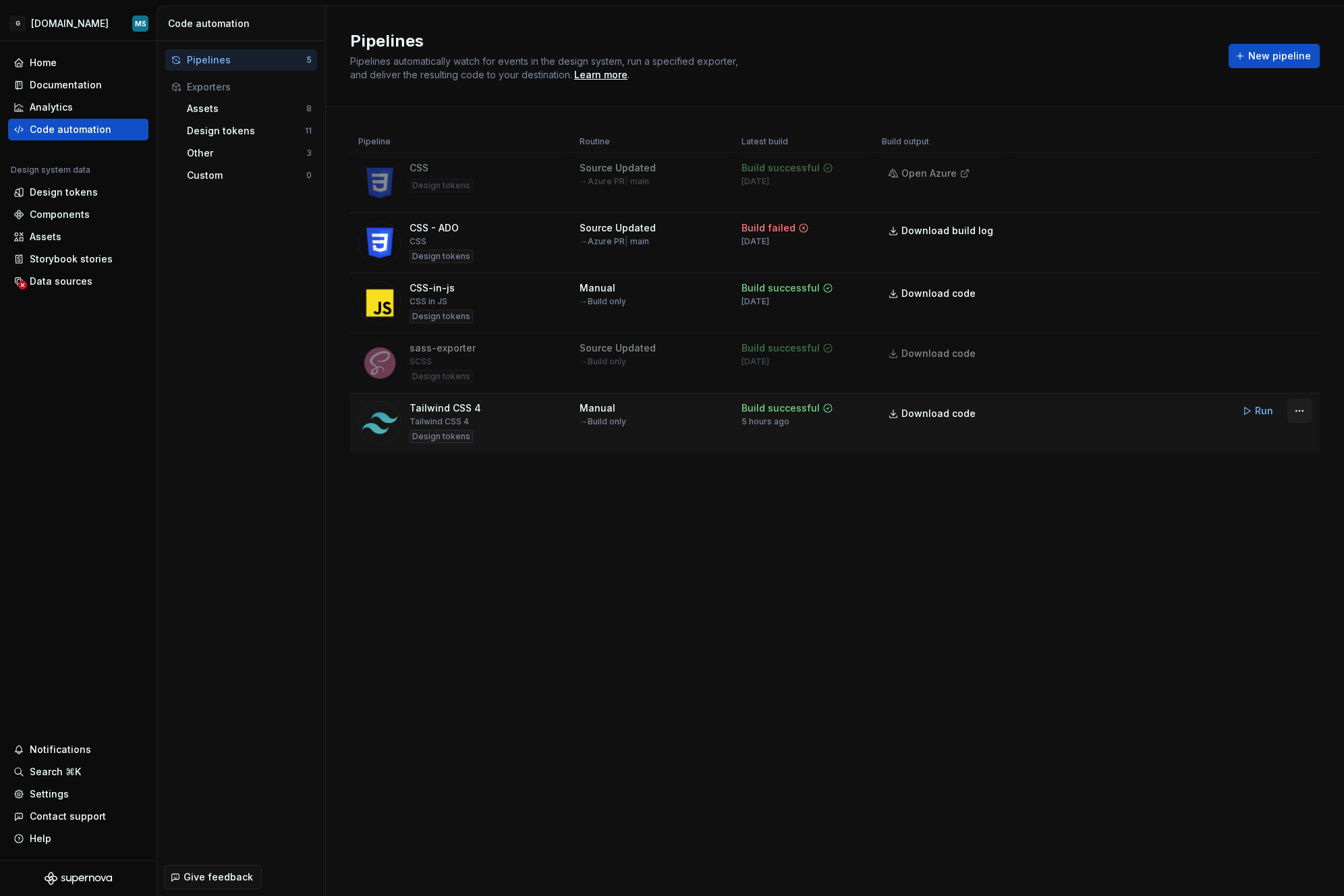
click at [1300, 412] on html "G [DOMAIN_NAME] MS Home Documentation Analytics Code automation Design system d…" at bounding box center [672, 448] width 1344 height 896
click at [1283, 434] on div "Edit pipeline" at bounding box center [1283, 439] width 115 height 14
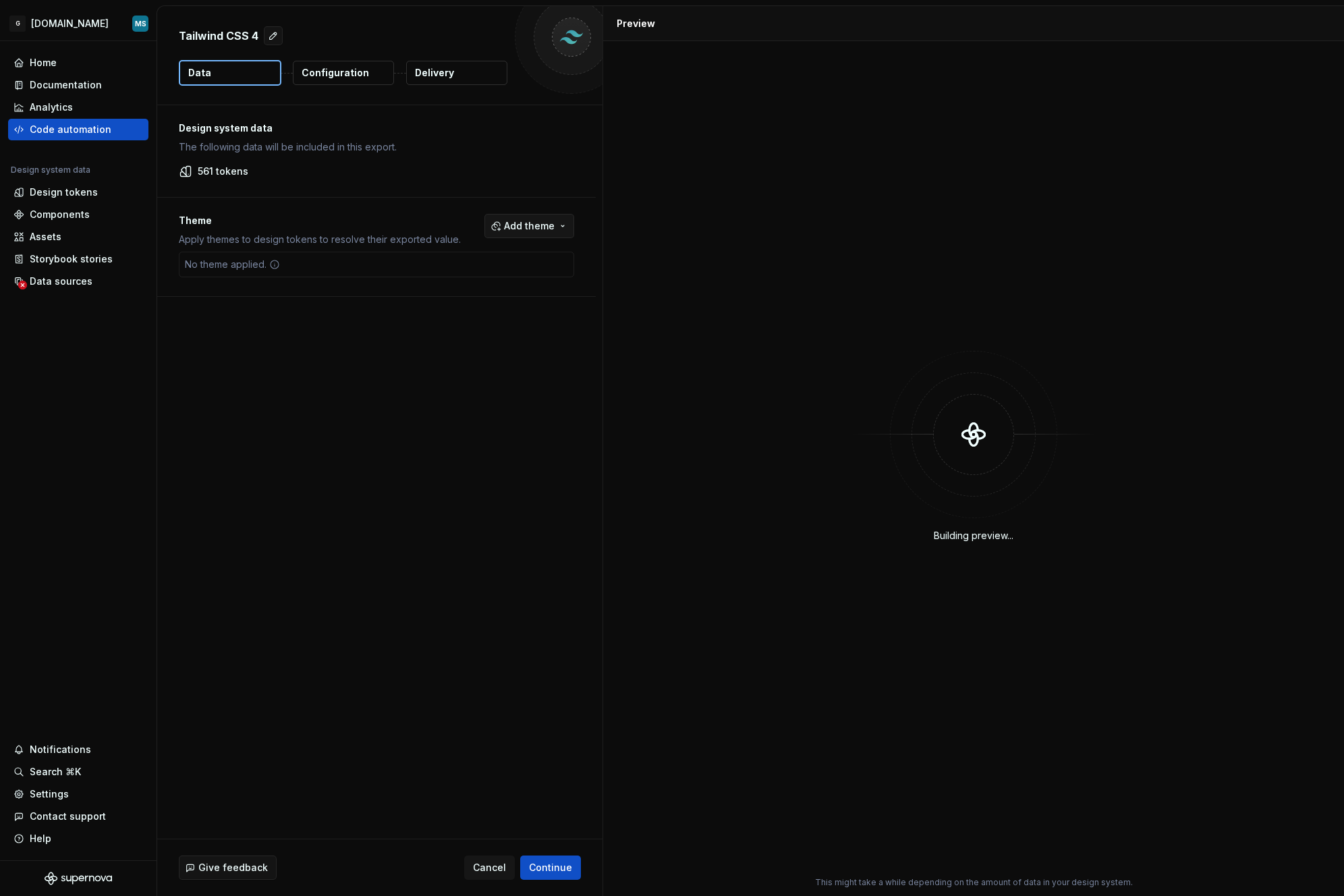
click at [552, 225] on span "Add theme" at bounding box center [529, 226] width 51 height 14
click at [285, 184] on html "G [DOMAIN_NAME] MS Home Documentation Analytics Code automation Design system d…" at bounding box center [672, 448] width 1344 height 896
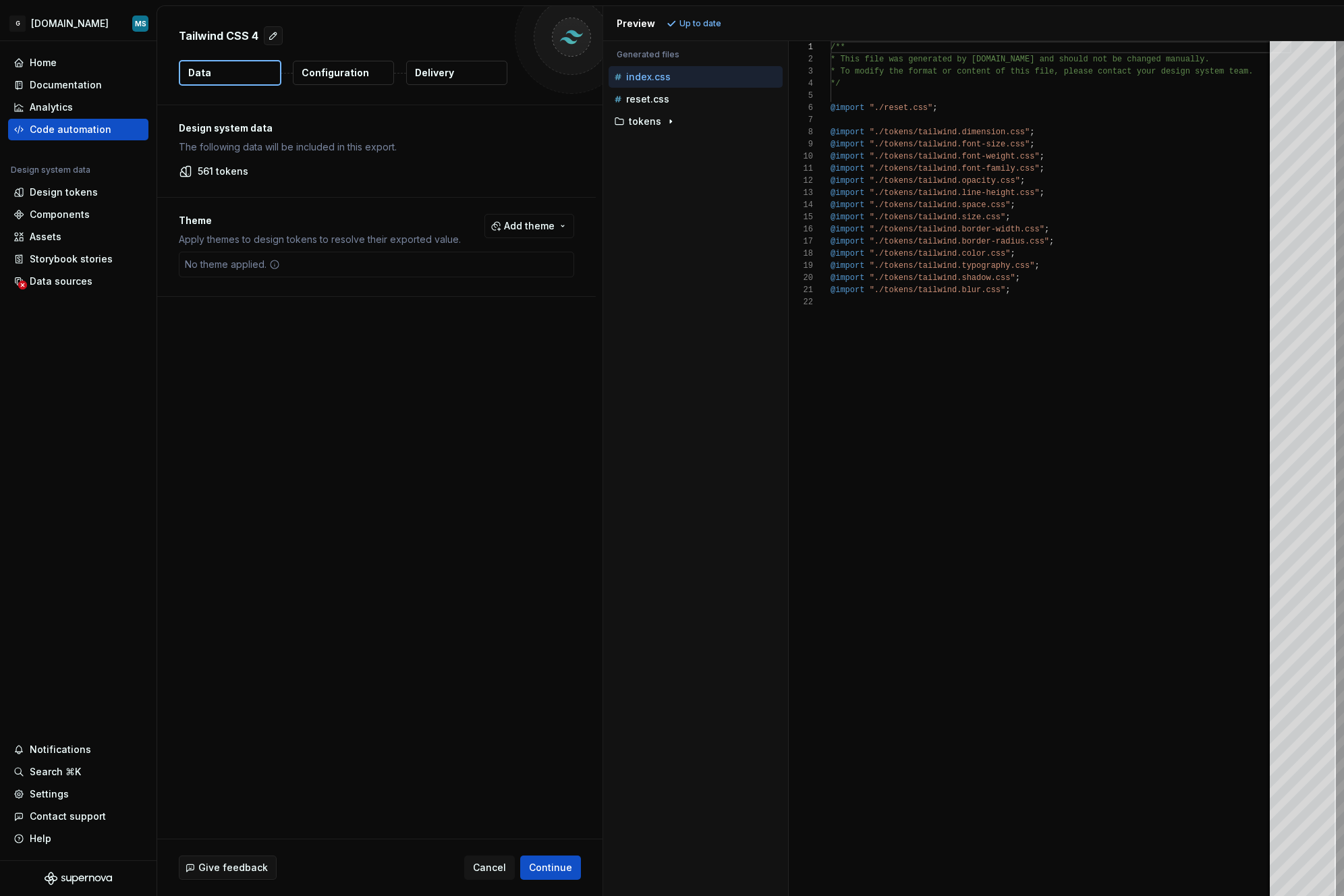
click at [345, 73] on p "Configuration" at bounding box center [335, 73] width 68 height 14
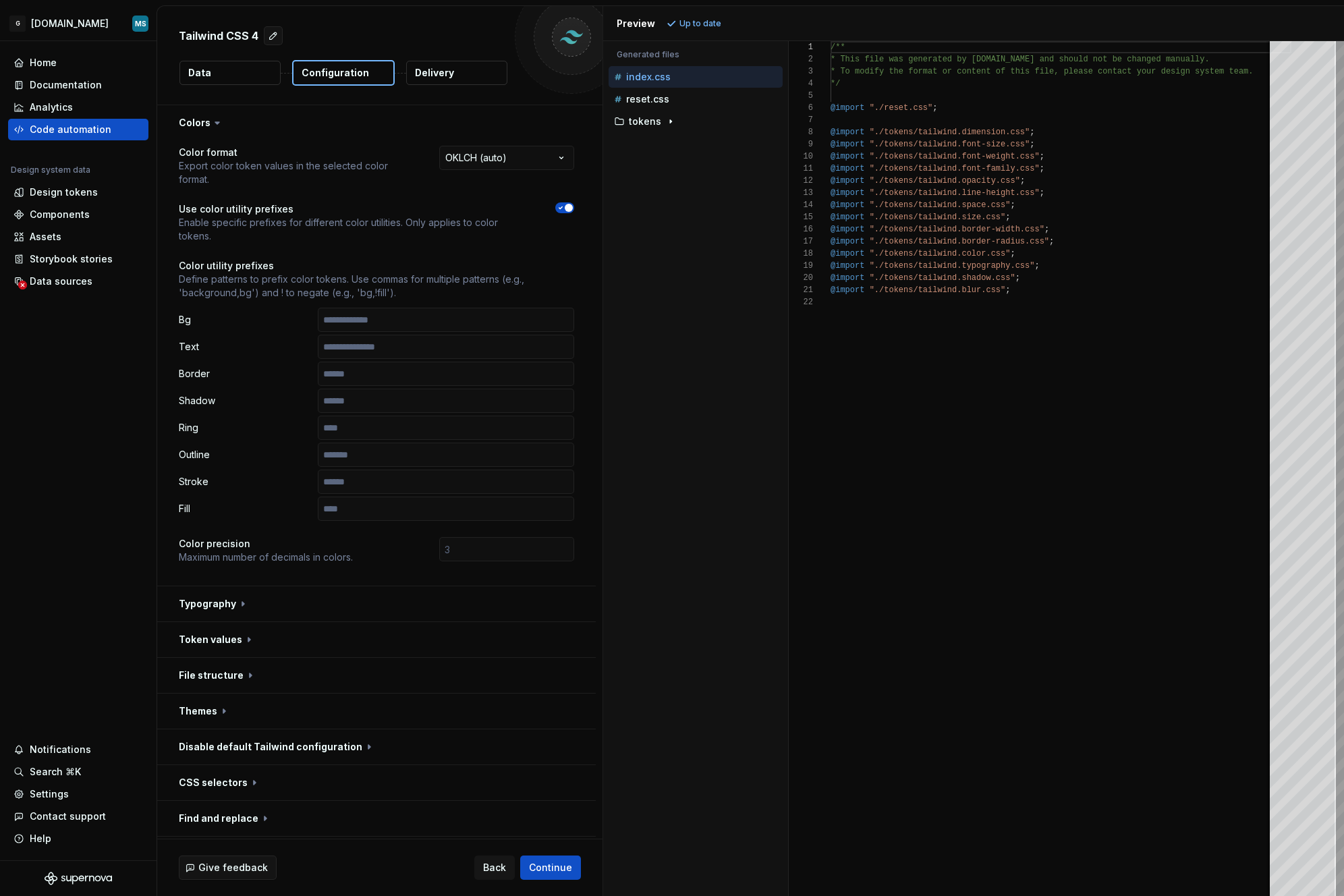
click at [460, 68] on button "Delivery" at bounding box center [457, 73] width 101 height 24
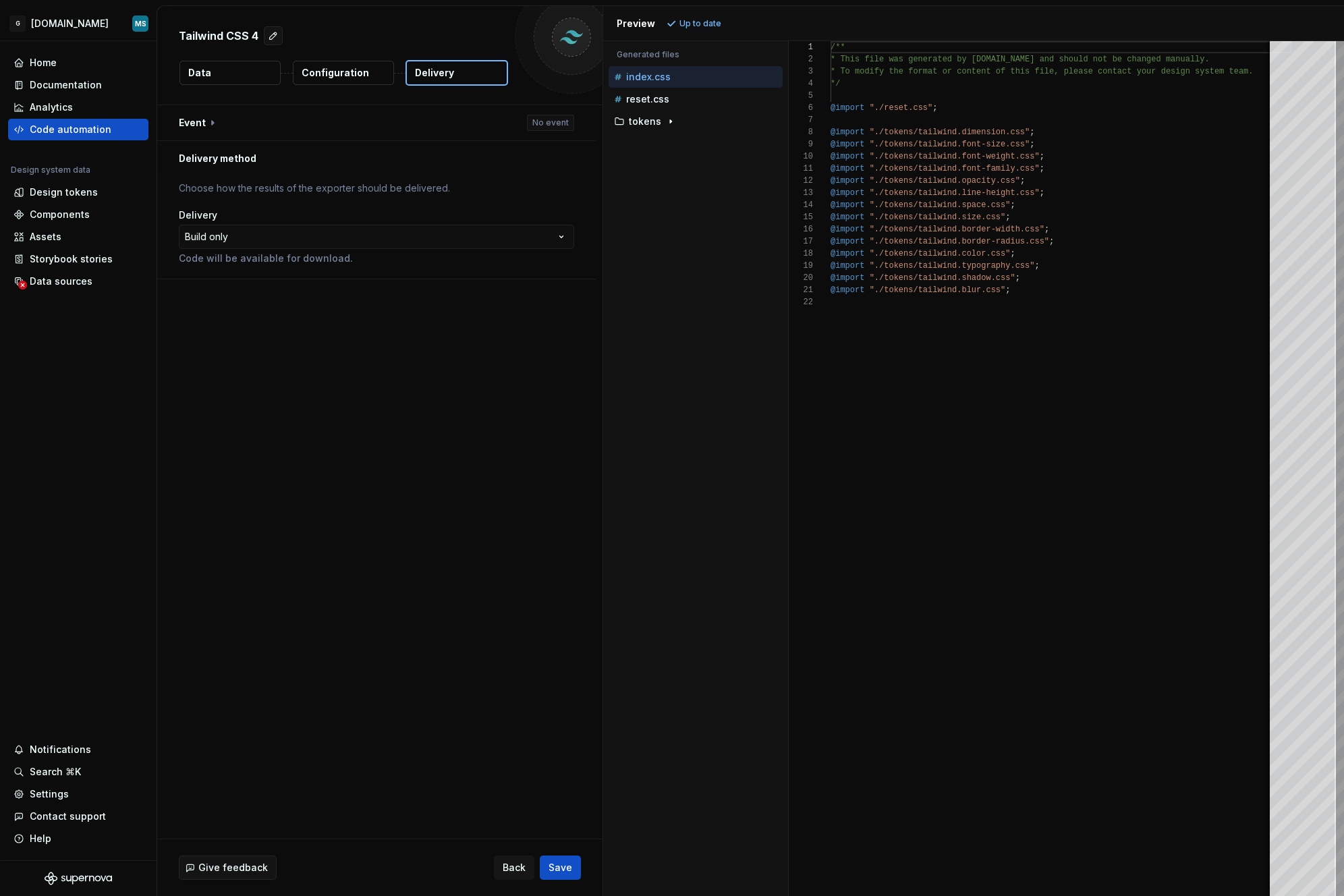
click at [370, 72] on button "Configuration" at bounding box center [343, 73] width 101 height 24
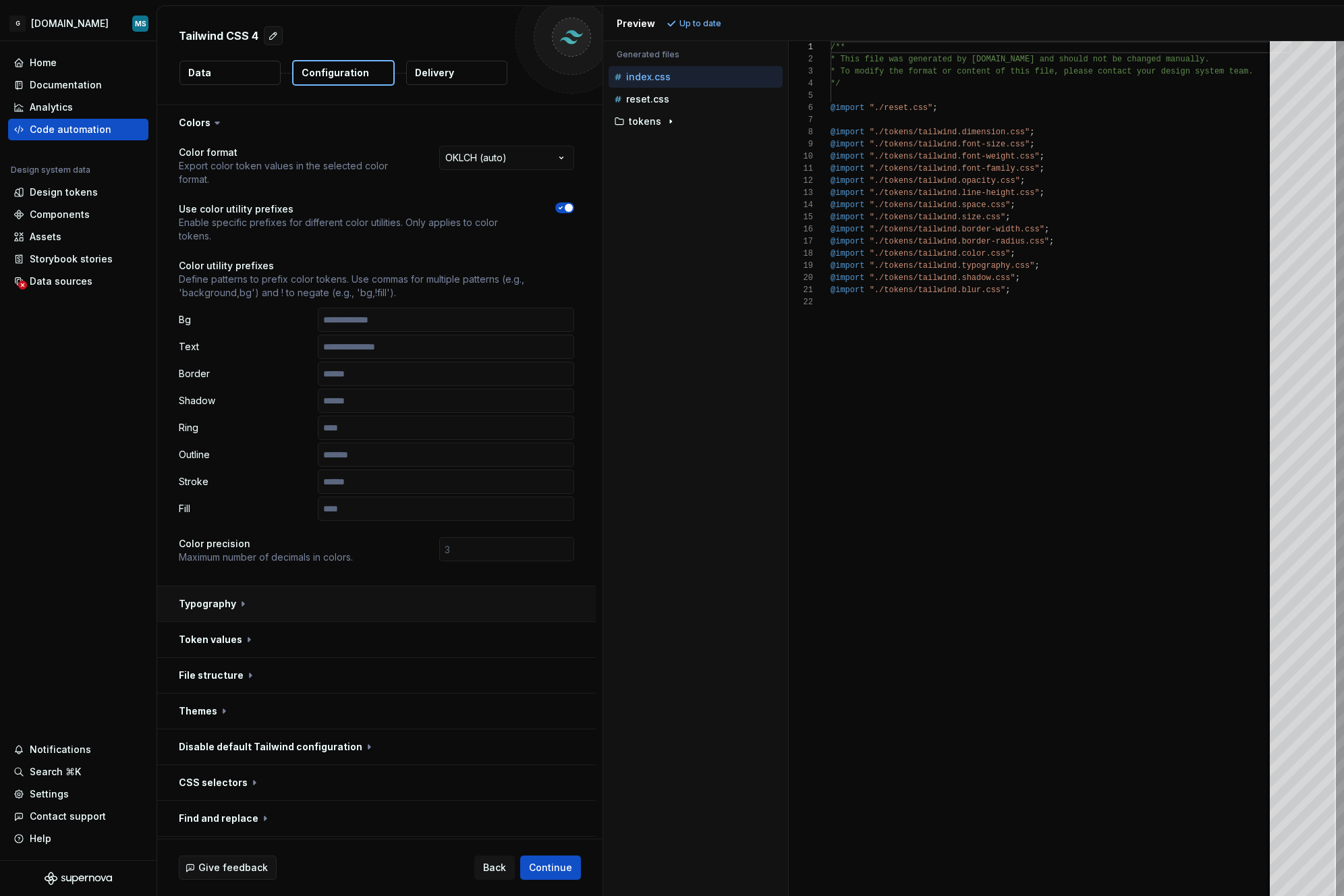
click at [278, 589] on button "button" at bounding box center [377, 603] width 439 height 35
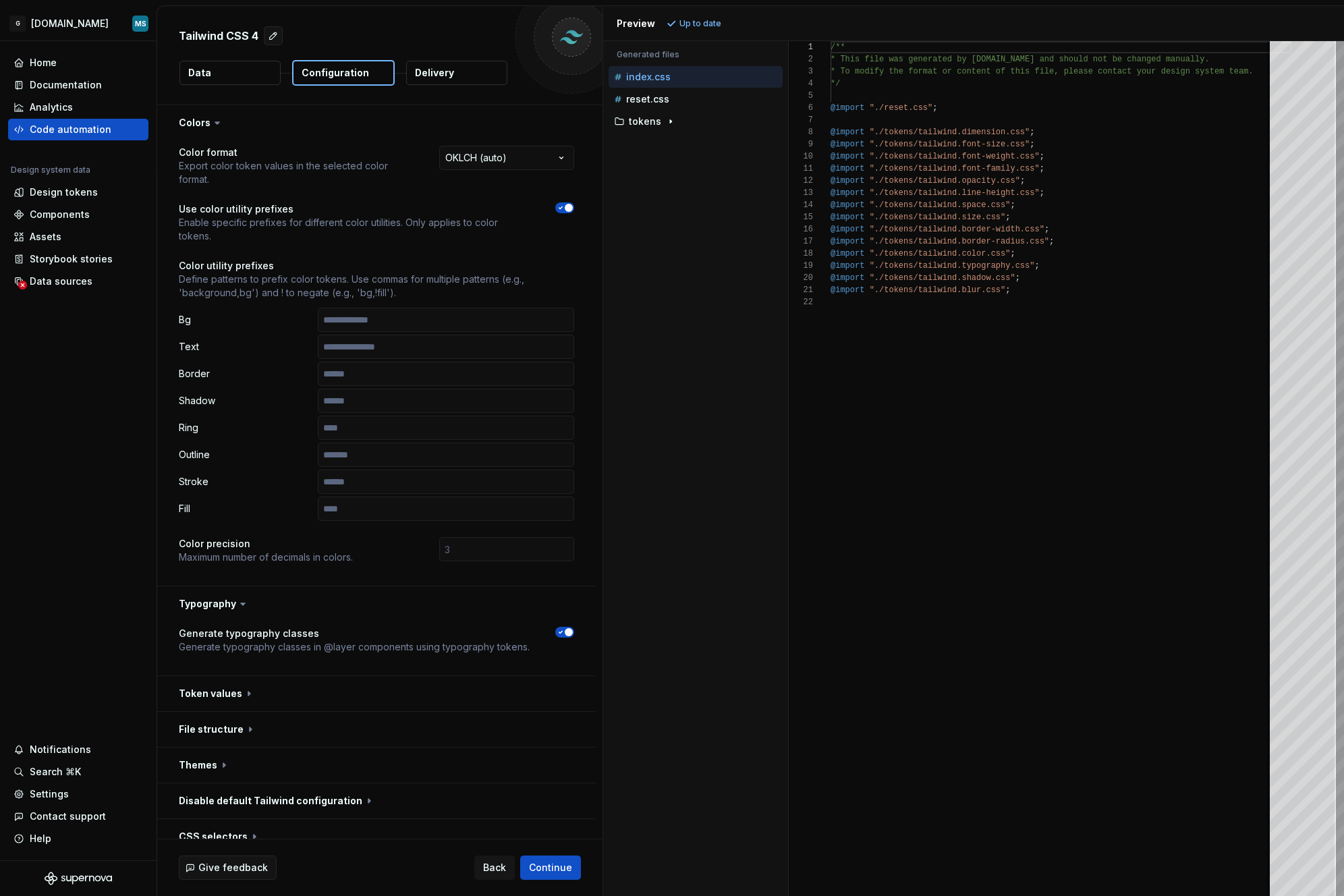
click at [572, 633] on button "button" at bounding box center [565, 632] width 19 height 11
click at [355, 596] on button "button" at bounding box center [377, 603] width 439 height 35
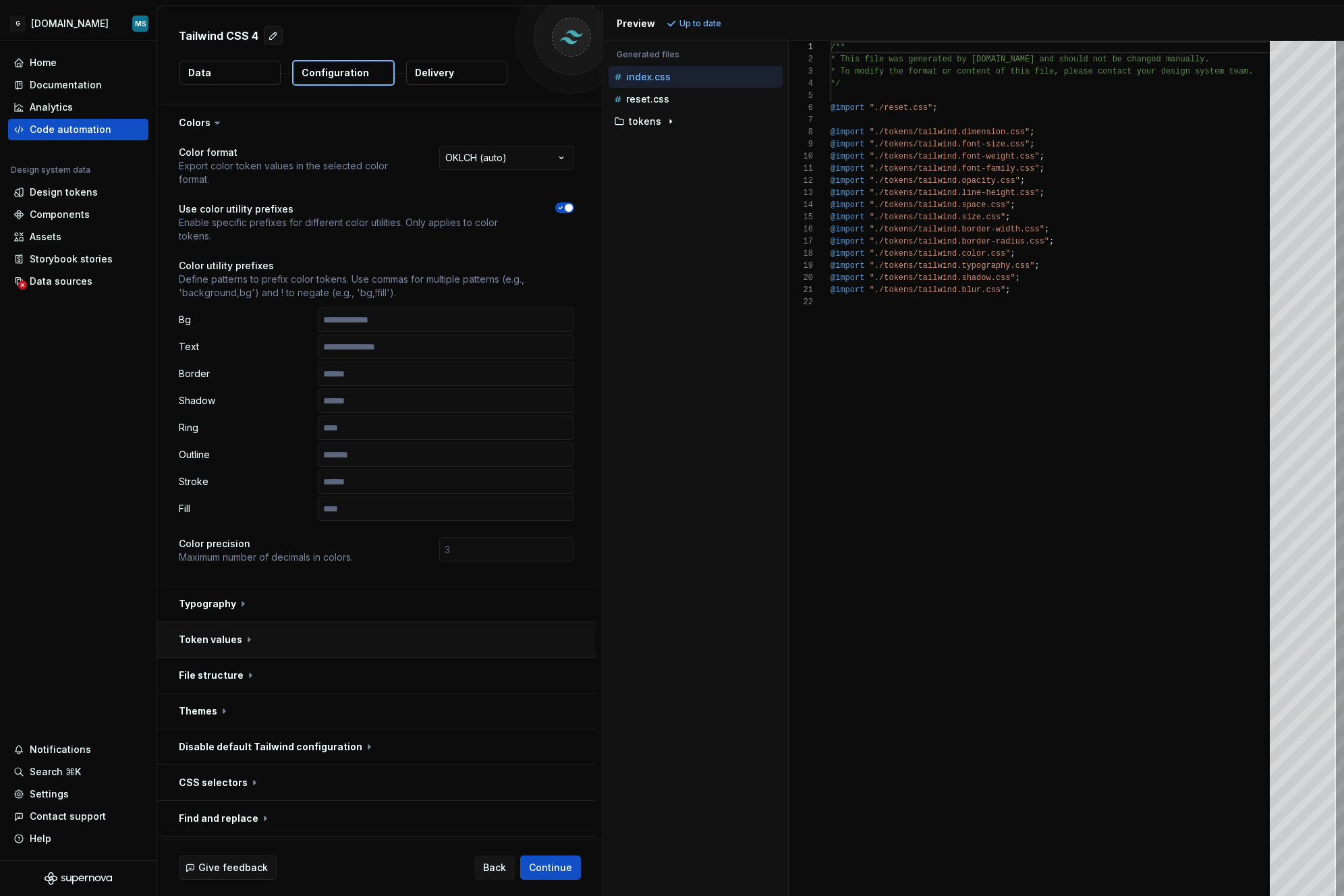
scroll to position [70, 0]
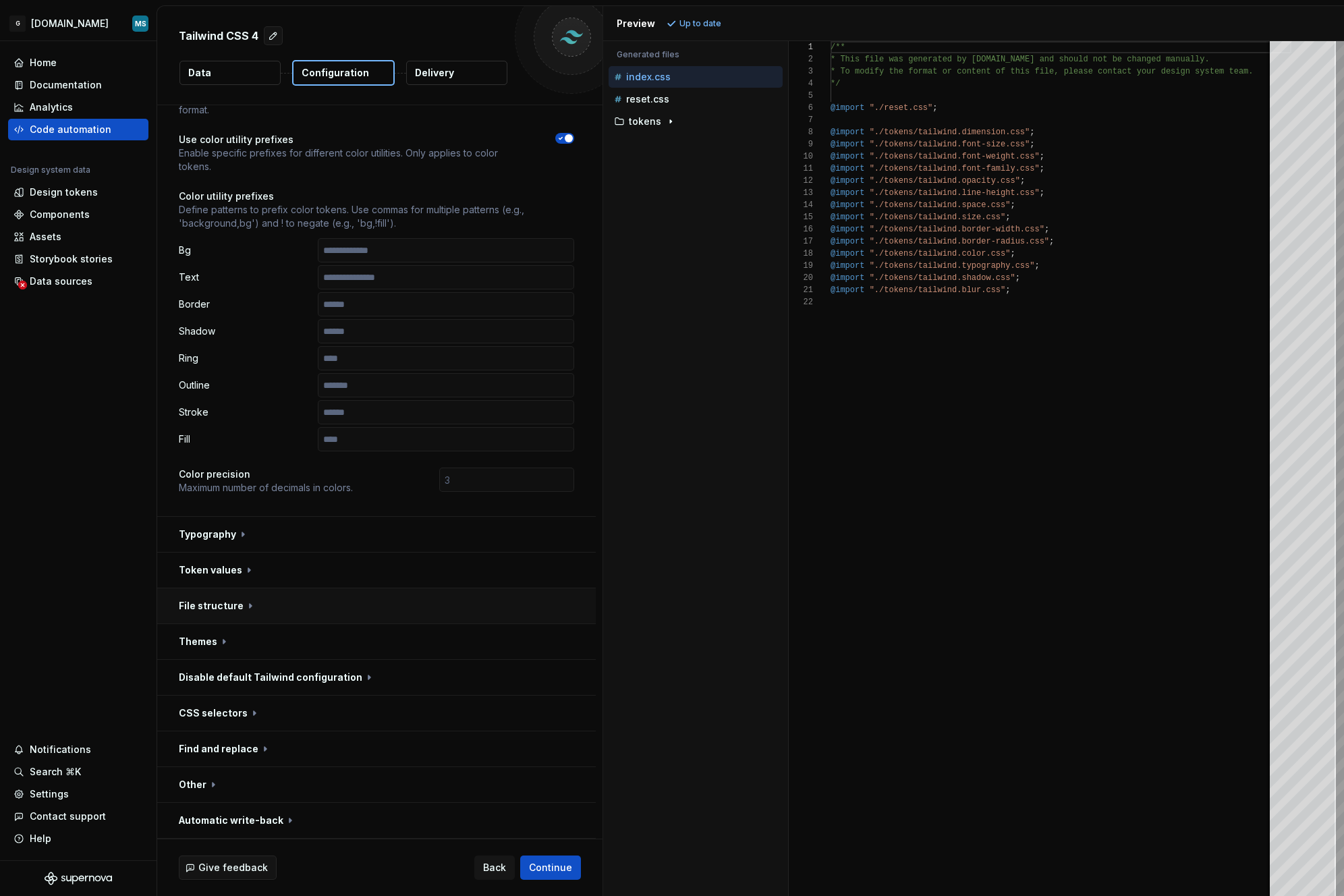
click at [276, 598] on button "button" at bounding box center [377, 605] width 439 height 35
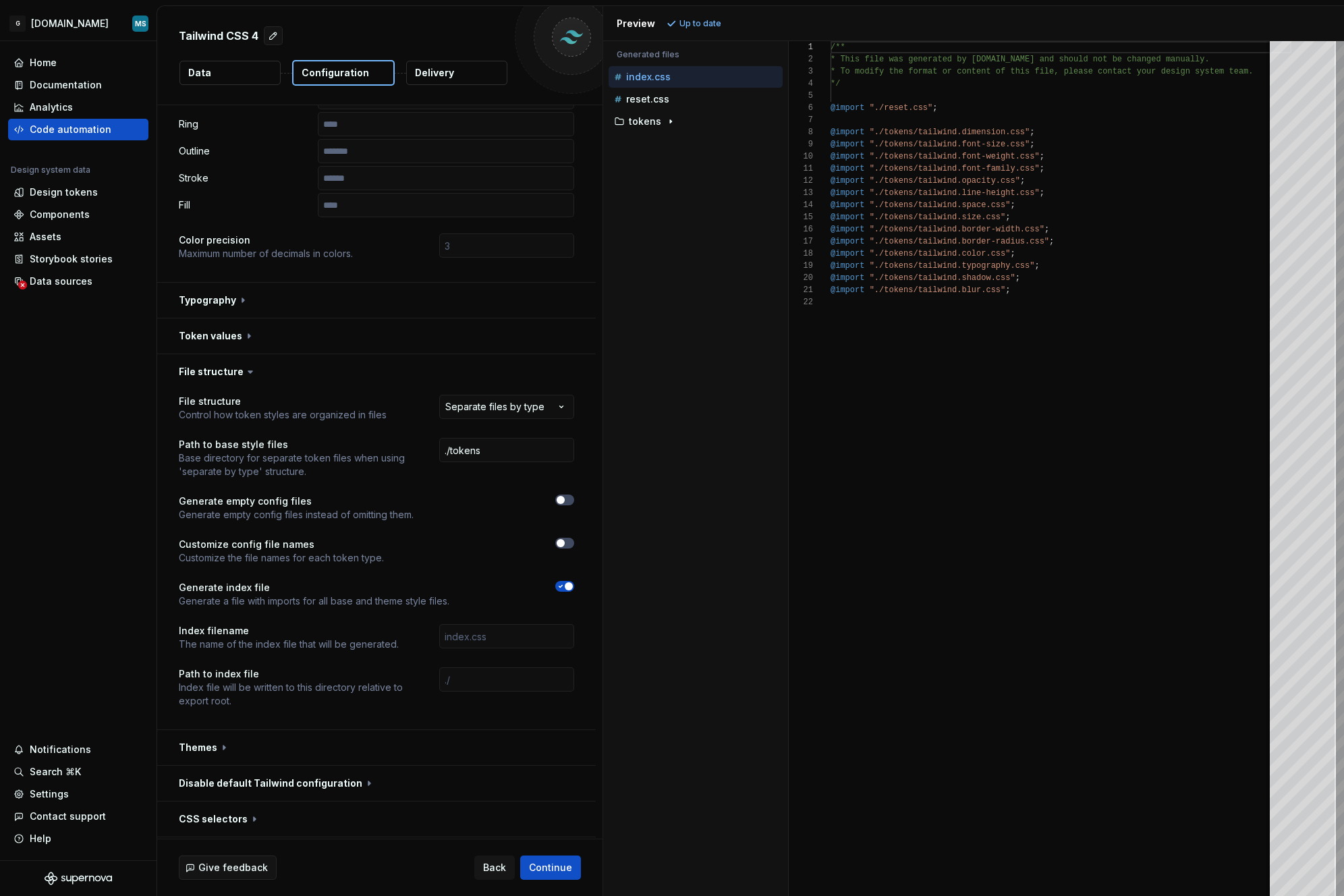
scroll to position [338, 0]
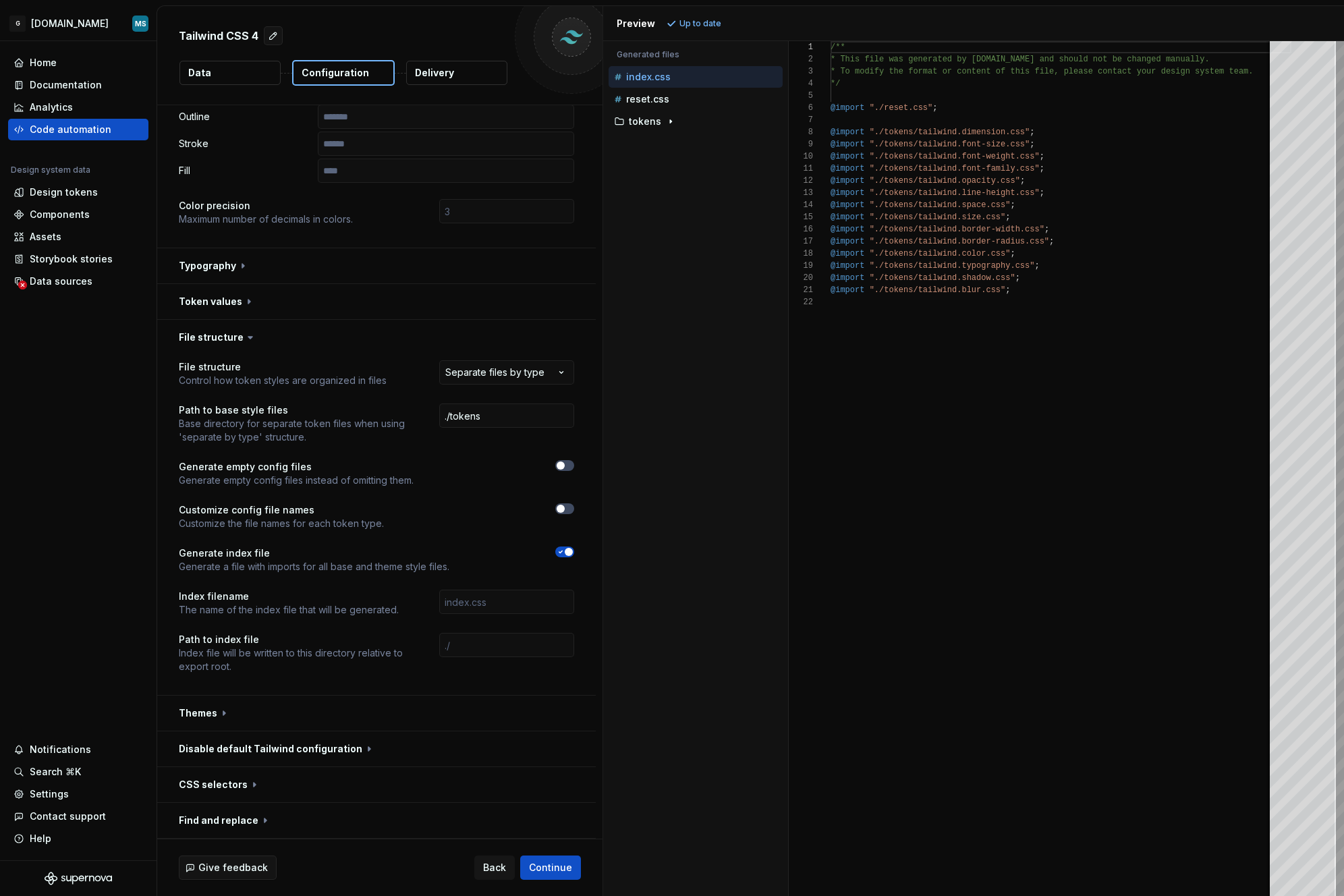
click at [563, 474] on div at bounding box center [506, 474] width 136 height 27
click at [566, 467] on button "button" at bounding box center [565, 465] width 19 height 11
click at [566, 467] on span "button" at bounding box center [568, 465] width 8 height 8
drag, startPoint x: 565, startPoint y: 499, endPoint x: 563, endPoint y: 511, distance: 12.2
click at [565, 499] on div "**********" at bounding box center [376, 525] width 395 height 329
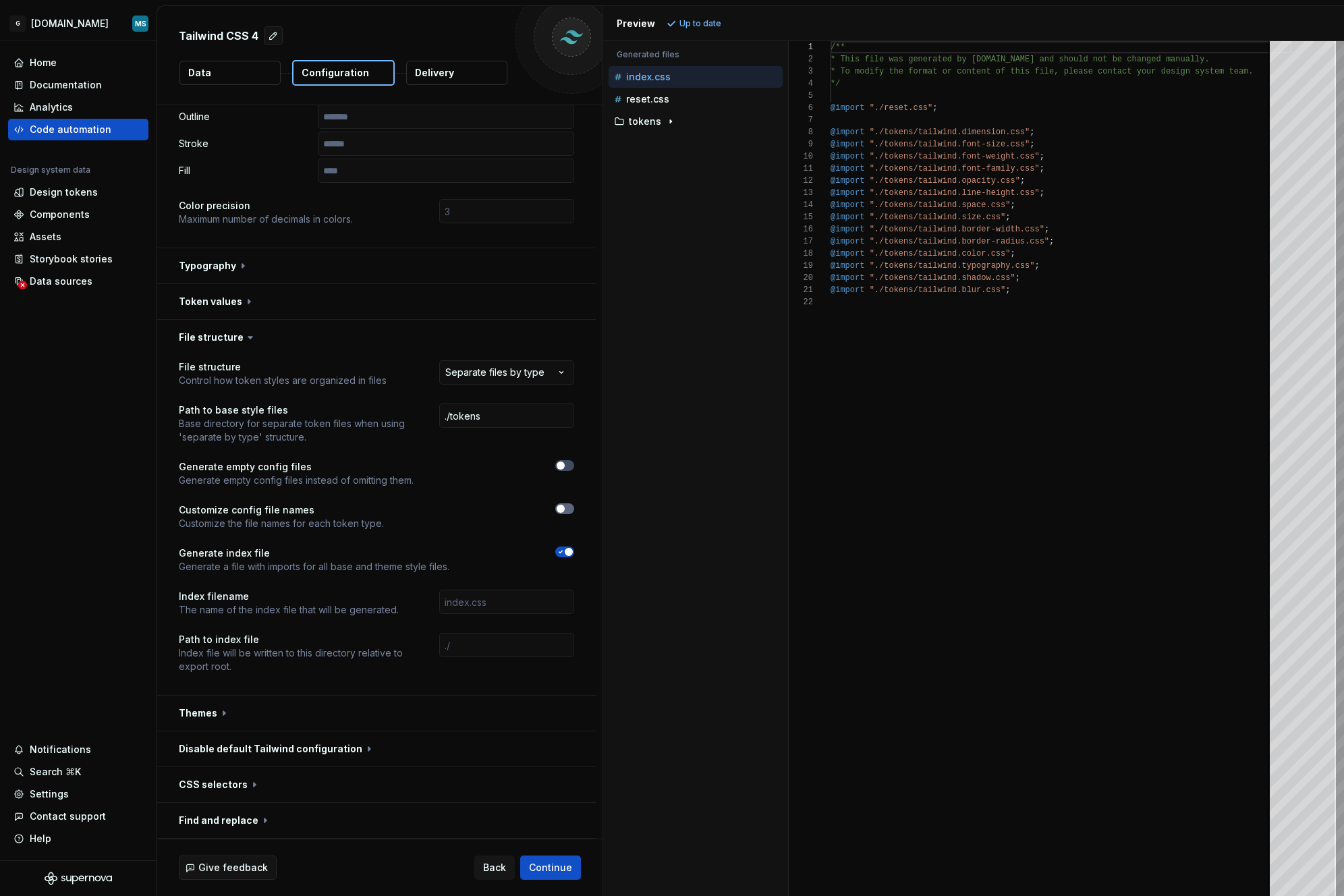
click at [563, 511] on icon "button" at bounding box center [561, 509] width 11 height 8
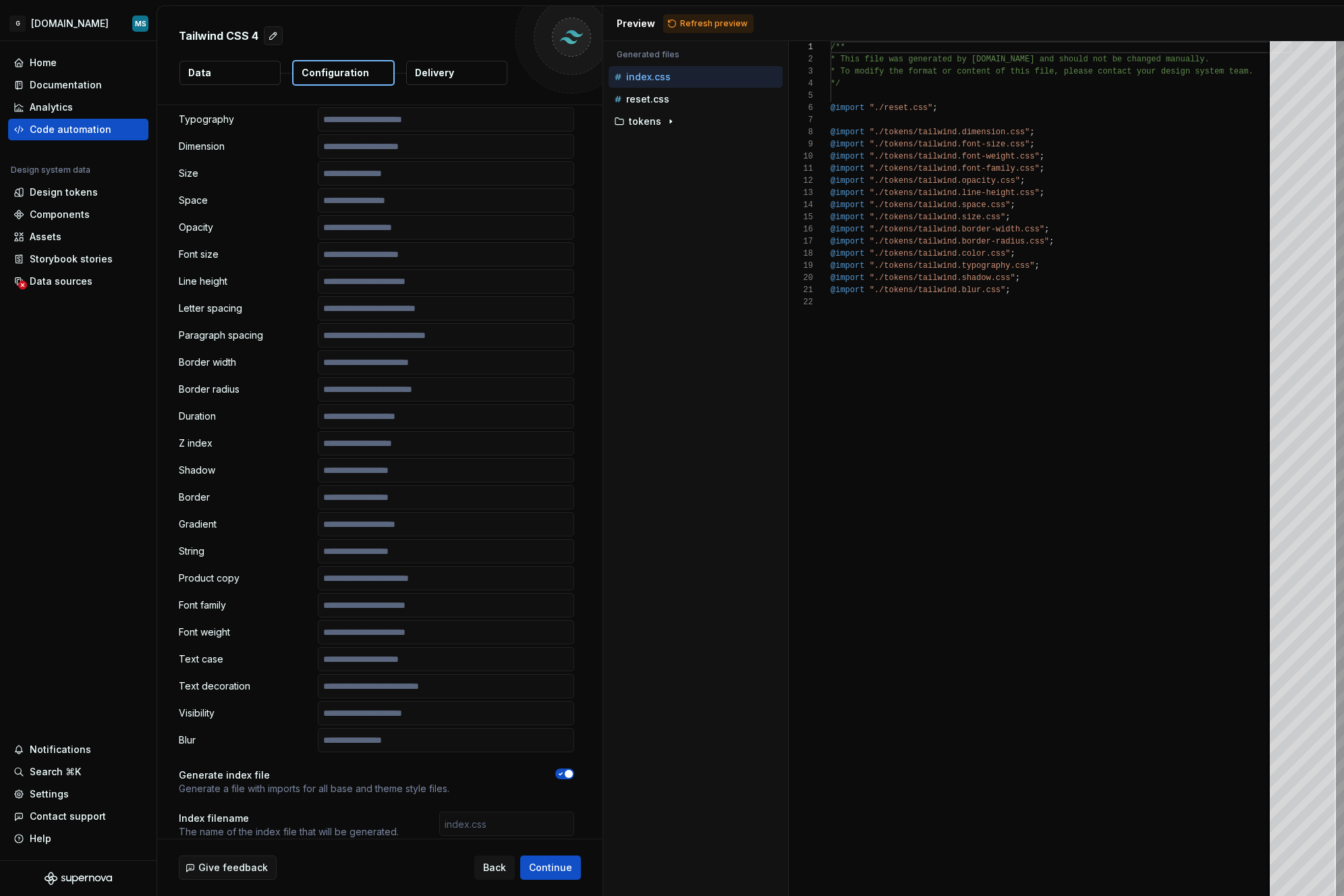
scroll to position [553, 0]
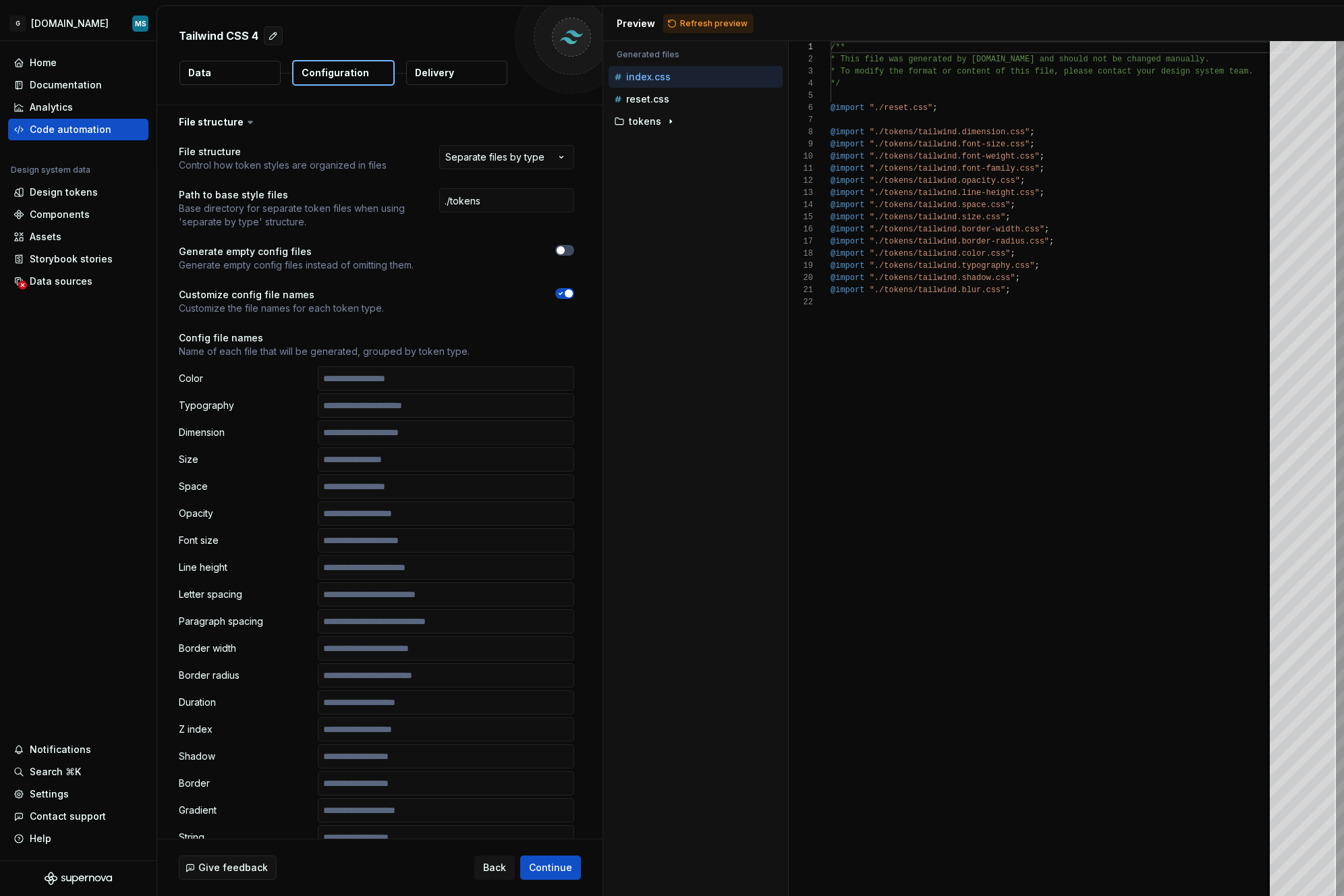
click at [562, 295] on icon "button" at bounding box center [561, 293] width 11 height 8
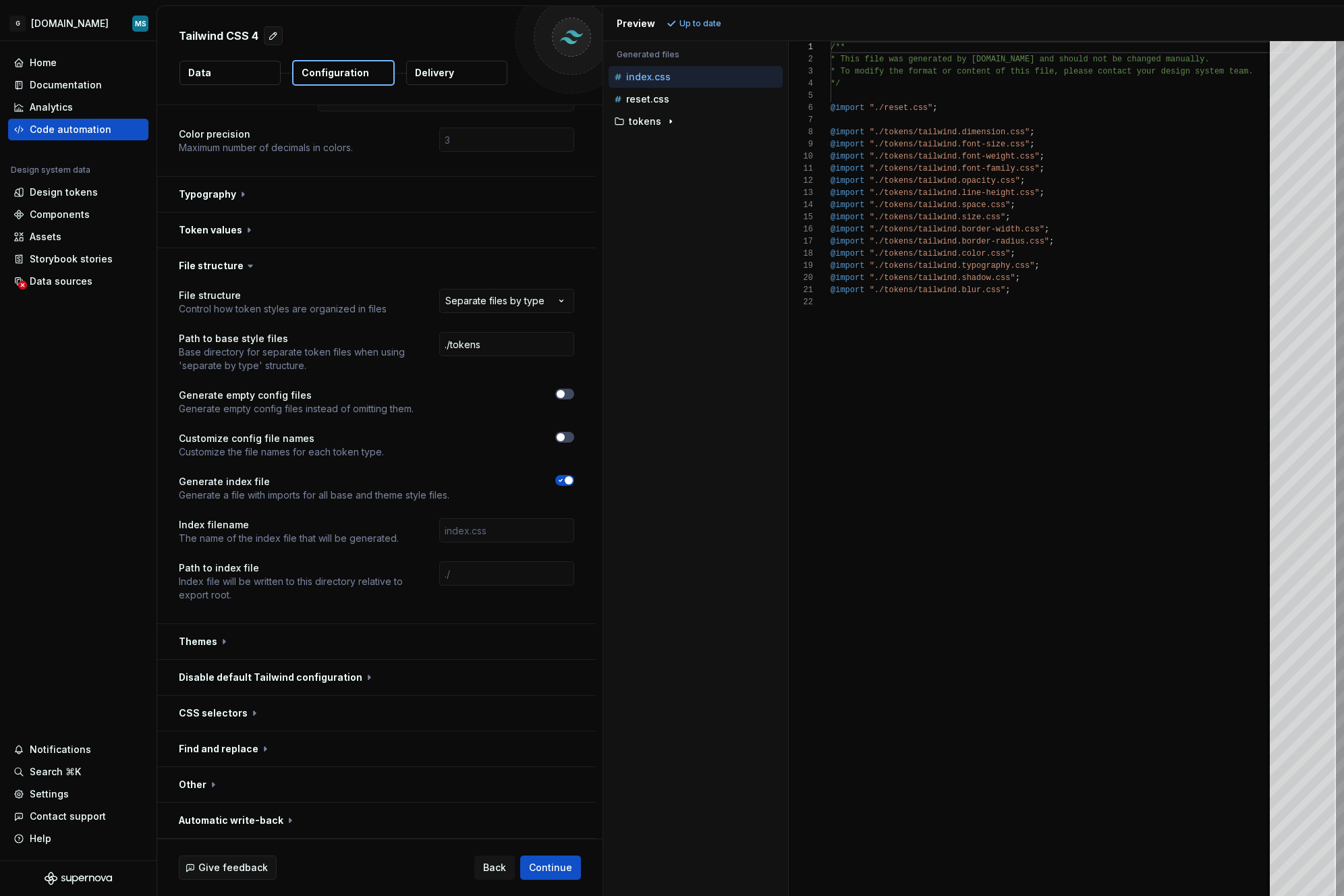
click at [244, 264] on icon at bounding box center [250, 266] width 14 height 14
click at [244, 268] on icon at bounding box center [250, 266] width 14 height 14
click at [233, 266] on button "button" at bounding box center [377, 266] width 439 height 35
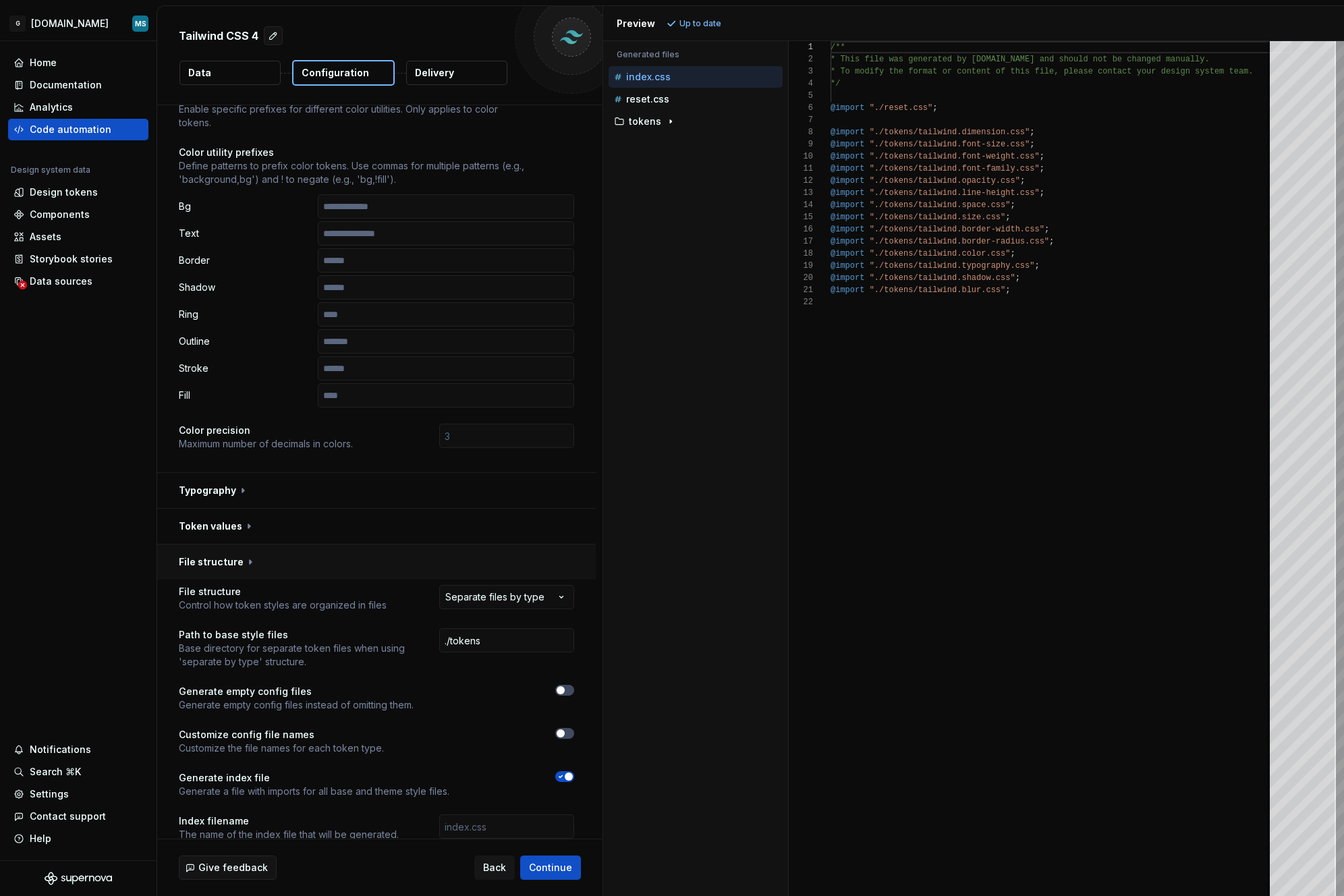
scroll to position [70, 0]
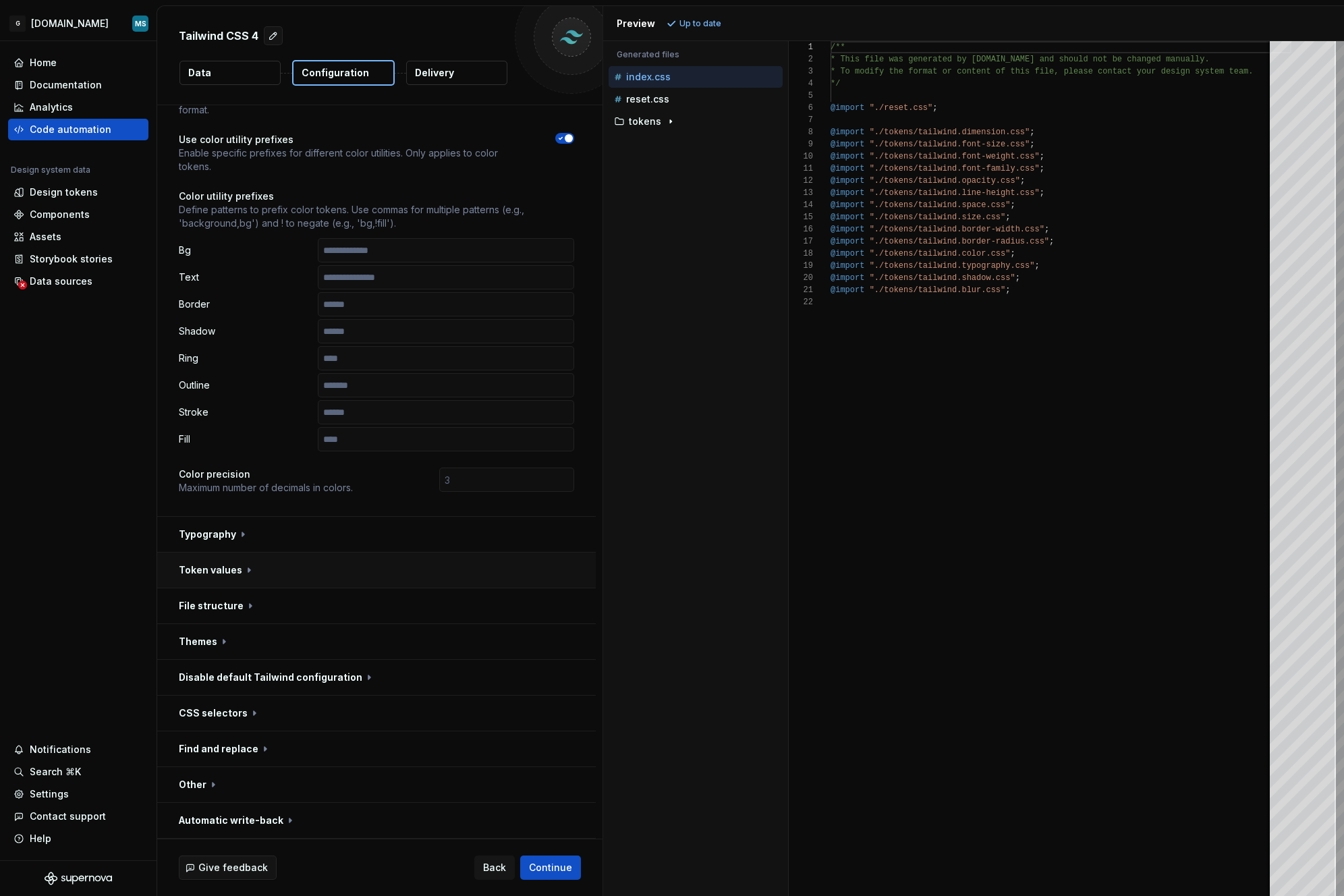
click at [225, 555] on button "button" at bounding box center [377, 570] width 439 height 35
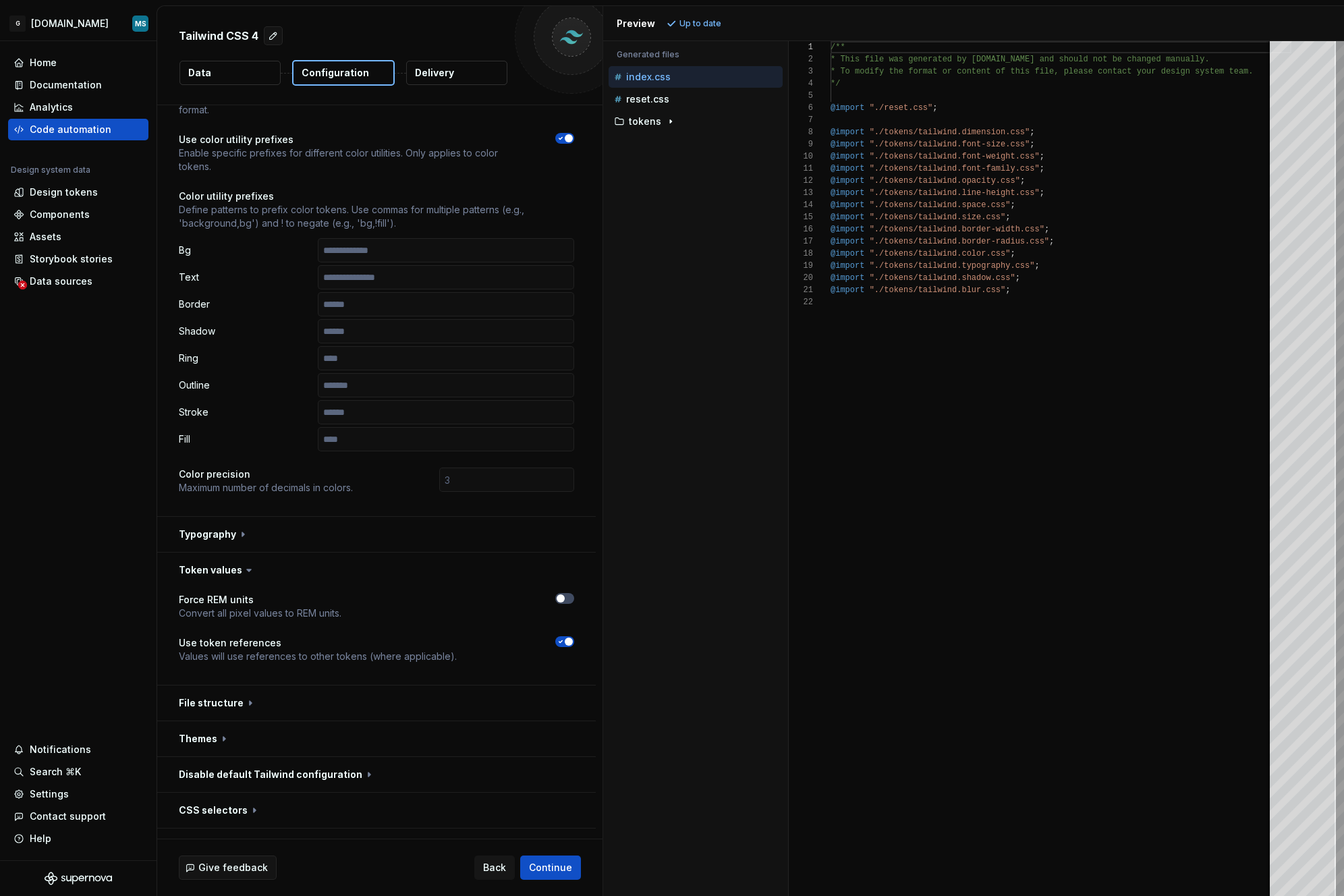
click at [561, 643] on icon "button" at bounding box center [561, 641] width 11 height 8
click at [561, 643] on span "button" at bounding box center [561, 641] width 8 height 8
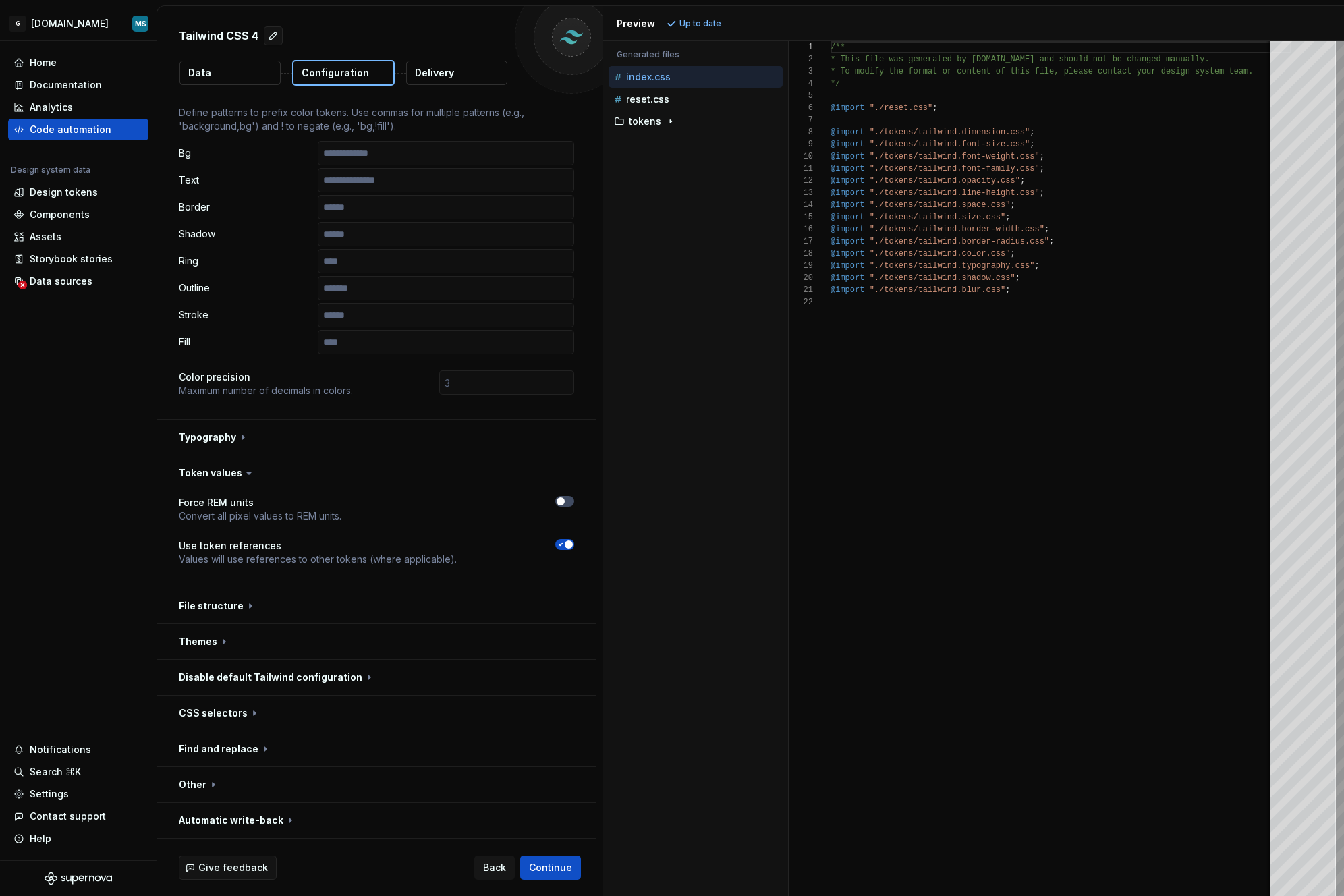
click at [562, 545] on icon "button" at bounding box center [561, 544] width 11 height 8
click at [695, 22] on span "Refresh preview" at bounding box center [714, 24] width 68 height 11
click at [647, 119] on p "tokens" at bounding box center [645, 121] width 32 height 11
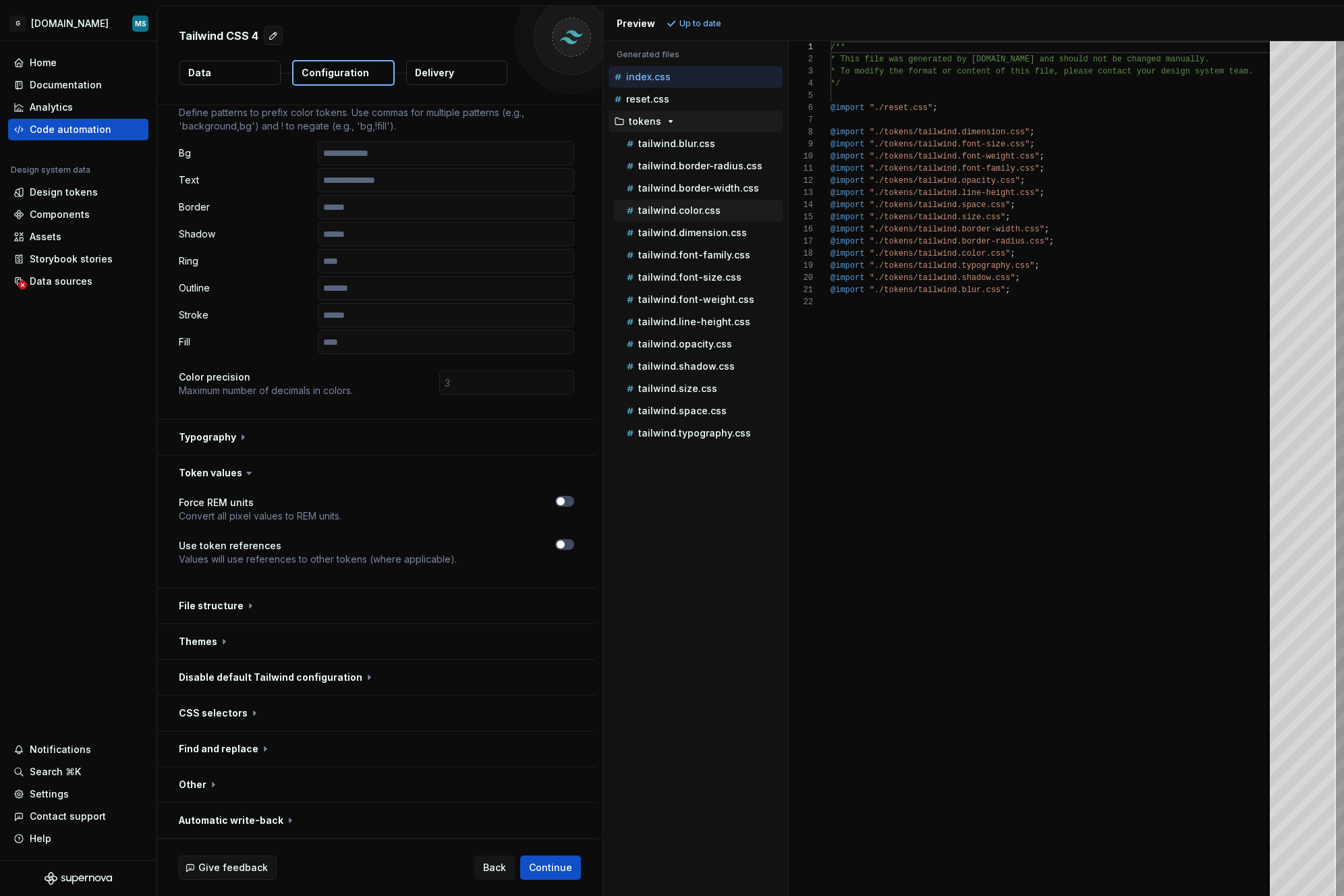
click at [684, 205] on p "tailwind.color.css" at bounding box center [679, 210] width 83 height 11
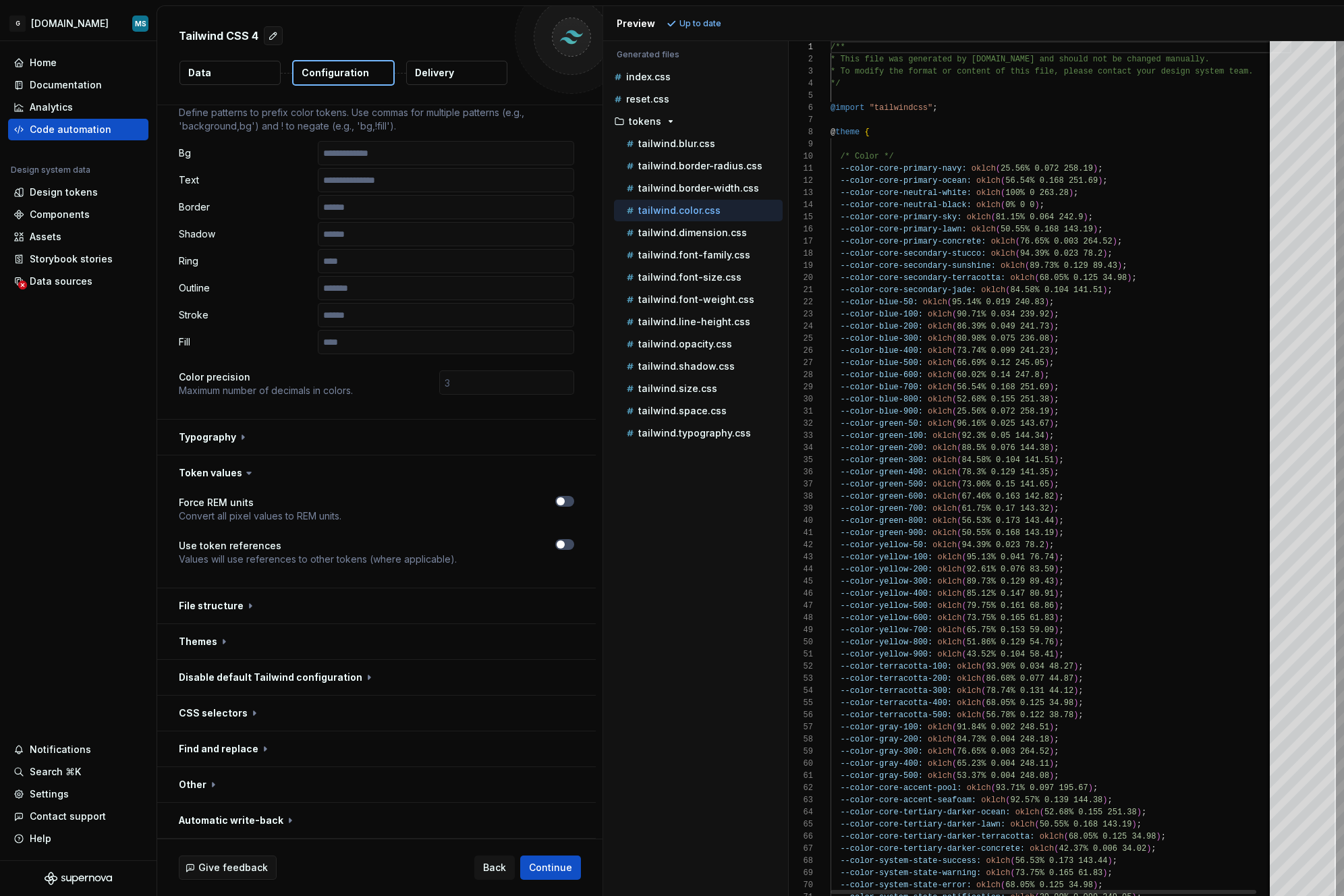
scroll to position [122, 0]
click at [687, 192] on p "tailwind.border-width.css" at bounding box center [699, 188] width 121 height 11
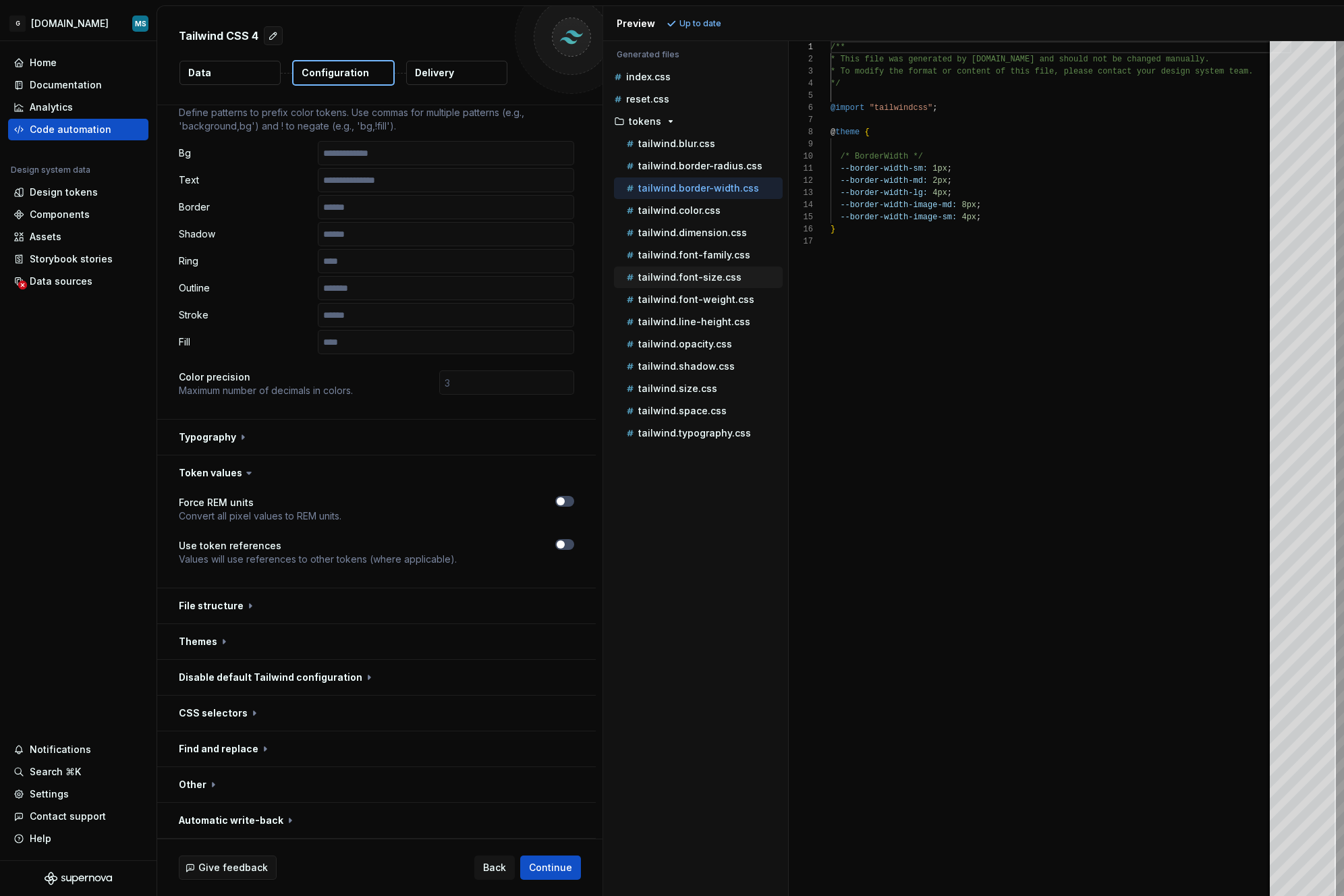
click at [707, 277] on p "tailwind.font-size.css" at bounding box center [689, 277] width 103 height 11
type textarea "**********"
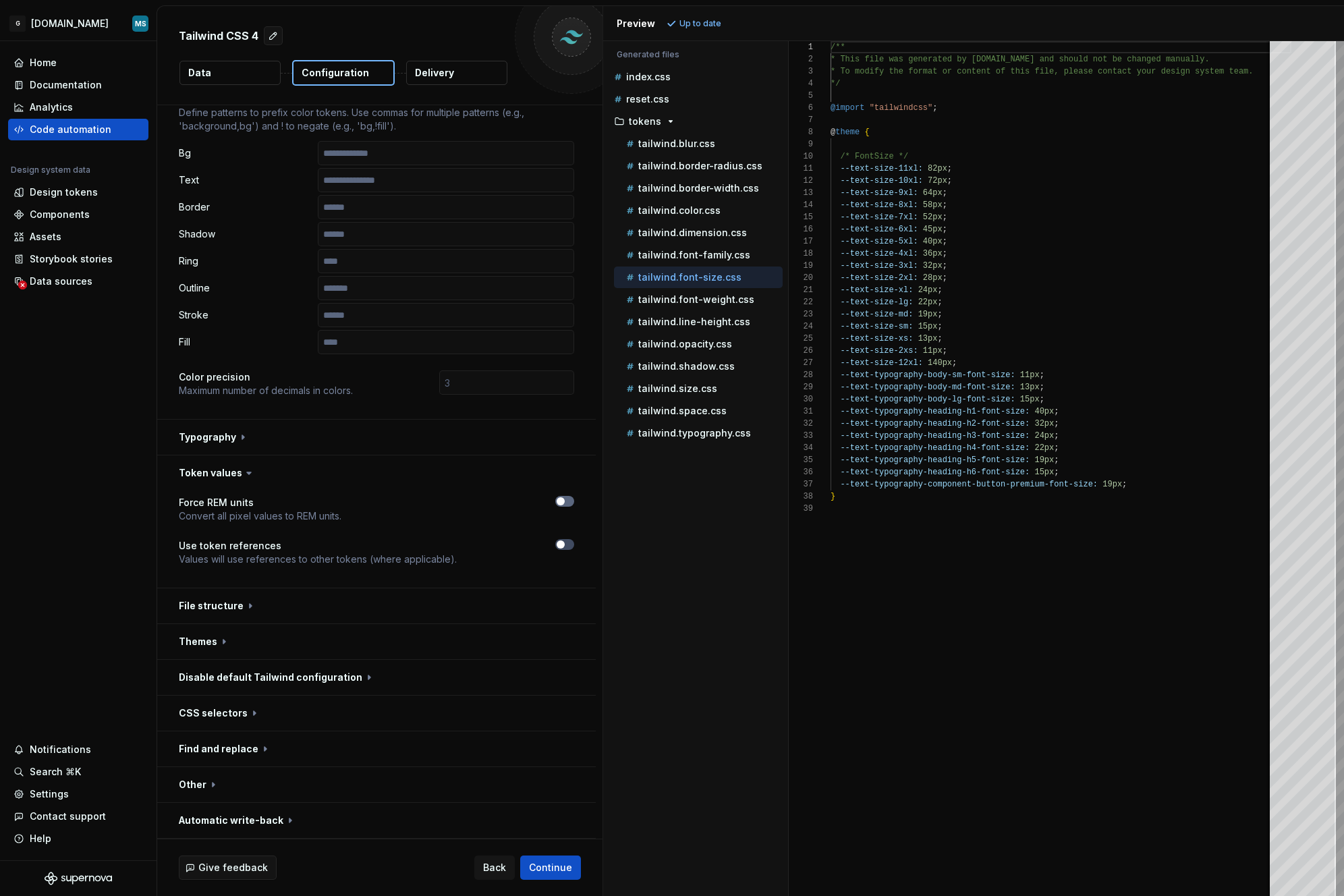
click at [560, 503] on span "button" at bounding box center [561, 501] width 8 height 8
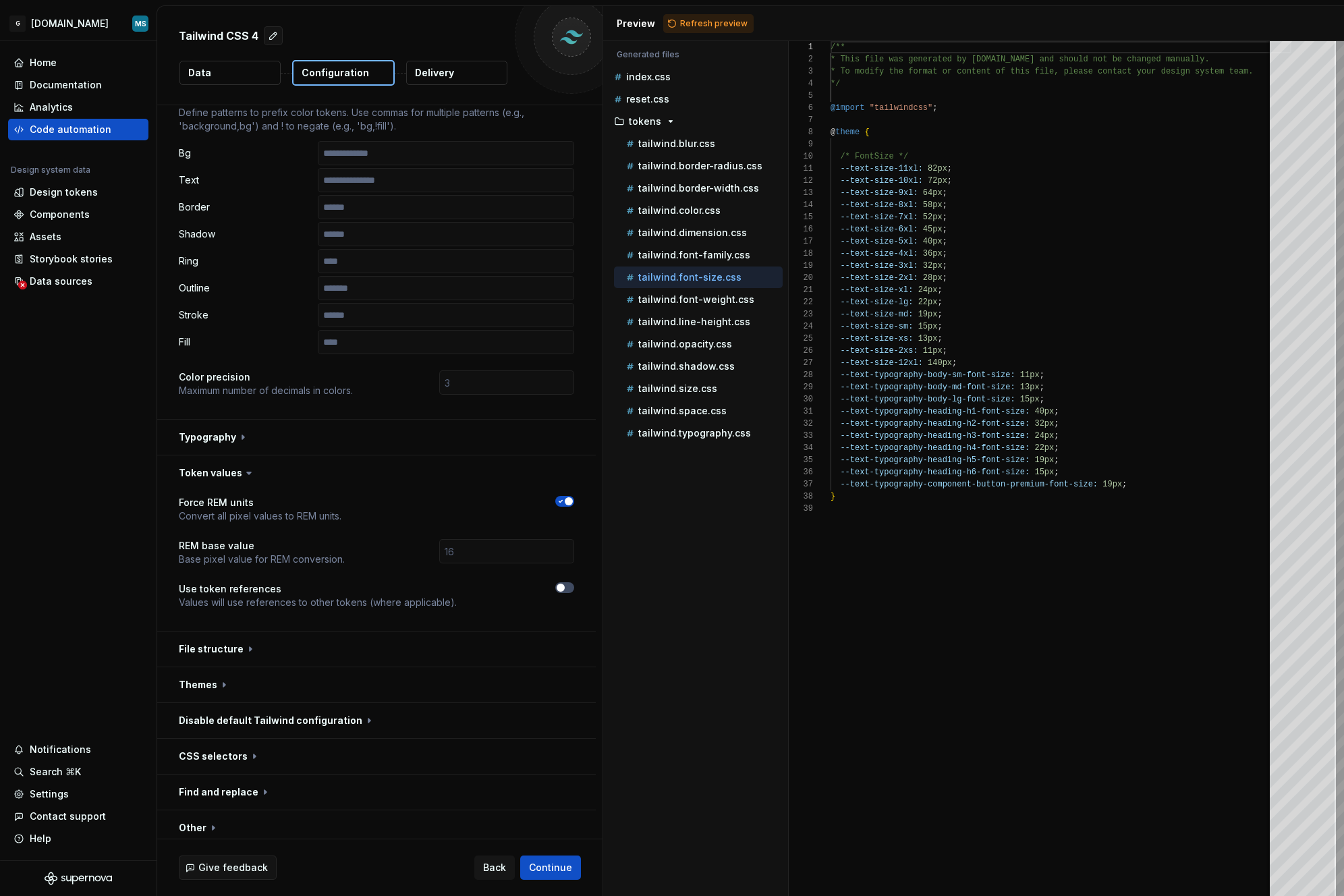
click at [560, 503] on icon "button" at bounding box center [561, 501] width 11 height 8
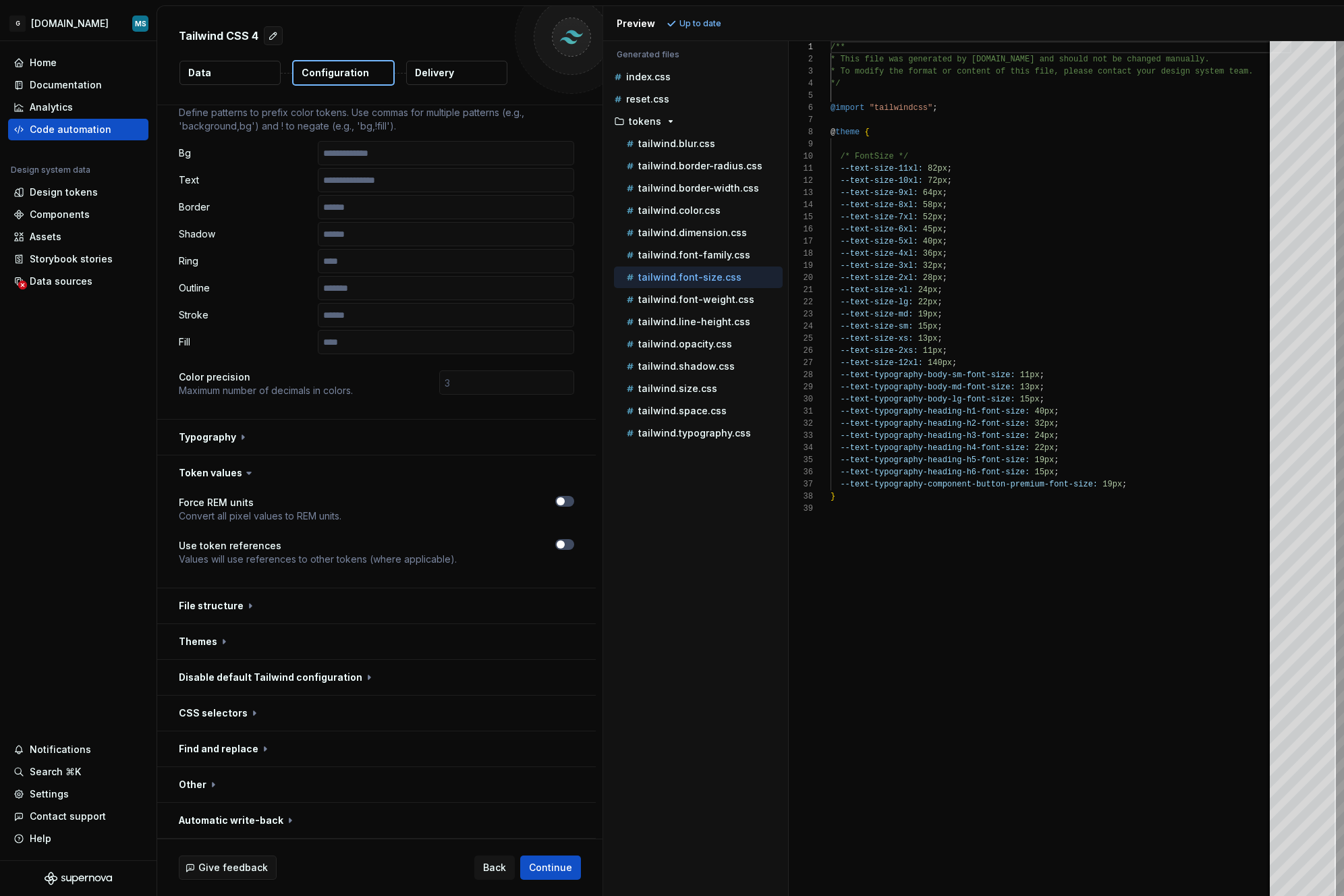
click at [249, 473] on icon at bounding box center [249, 473] width 14 height 14
click at [247, 473] on icon at bounding box center [249, 473] width 4 height 2
click at [234, 434] on button "button" at bounding box center [377, 437] width 439 height 35
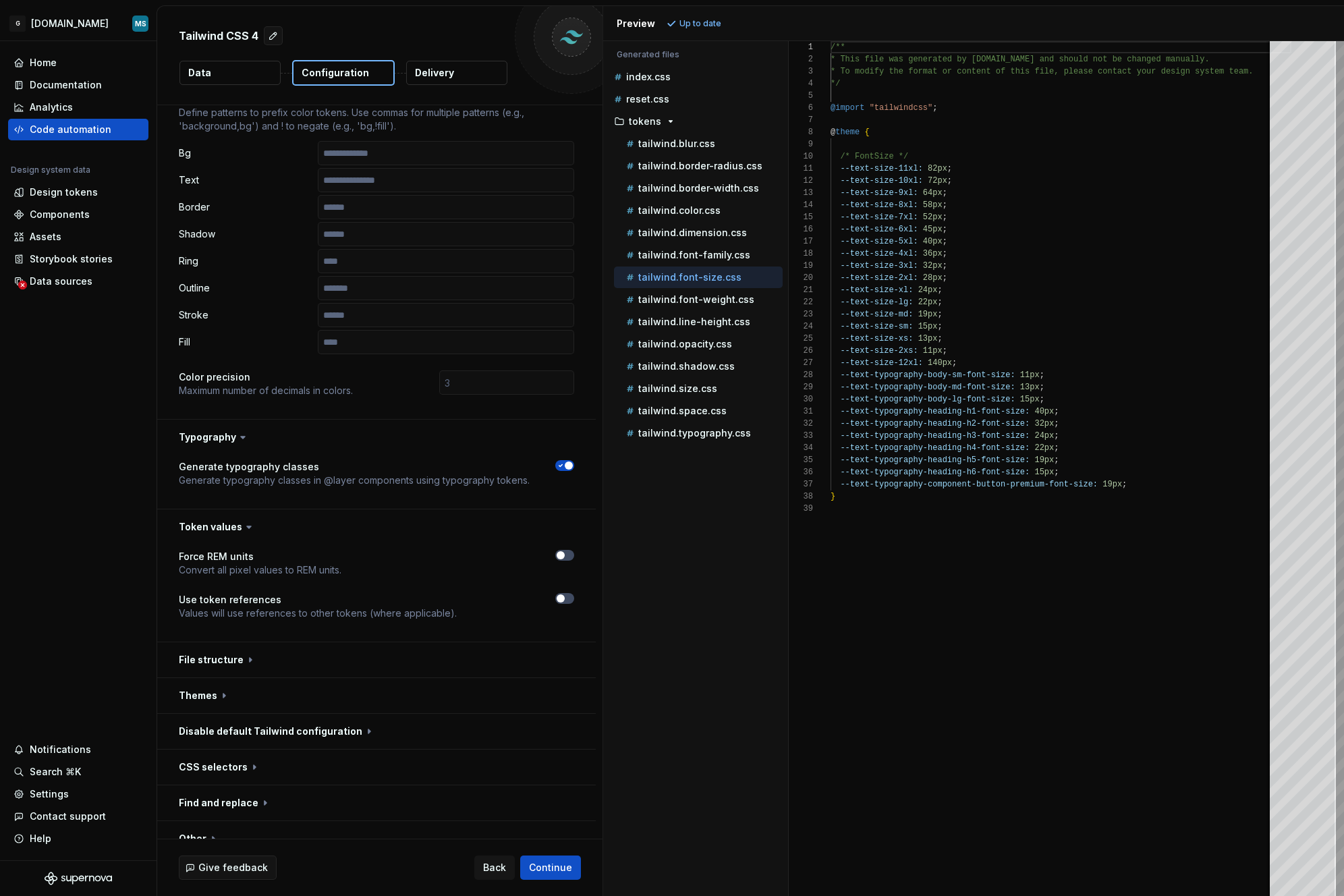
click at [565, 468] on span "button" at bounding box center [568, 465] width 8 height 8
click at [564, 468] on icon "button" at bounding box center [561, 465] width 11 height 8
click at [231, 440] on button "button" at bounding box center [377, 437] width 439 height 35
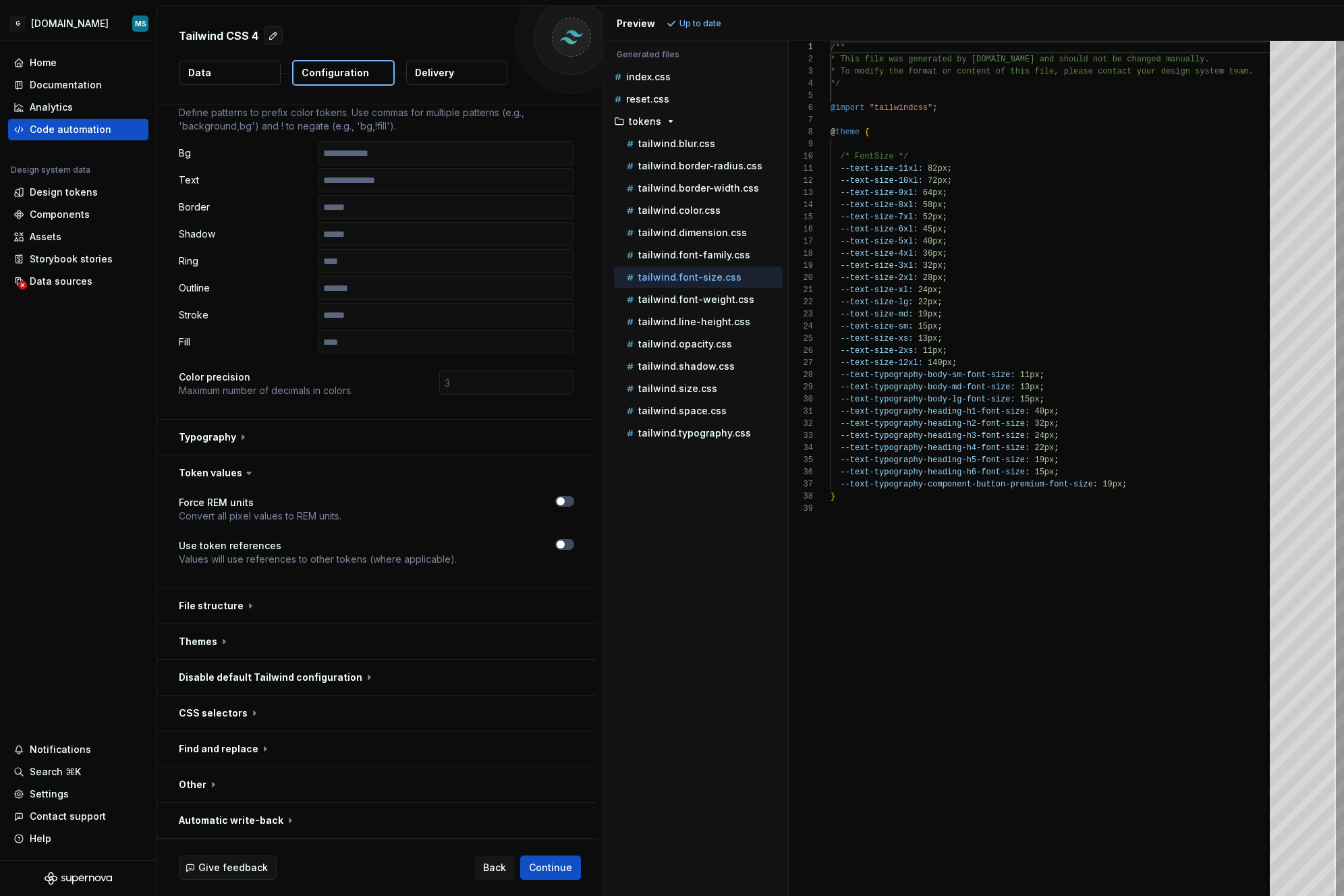
click at [242, 467] on icon at bounding box center [249, 473] width 14 height 14
click at [242, 473] on icon at bounding box center [249, 473] width 14 height 14
click at [245, 474] on icon at bounding box center [249, 473] width 14 height 14
click at [205, 479] on button "button" at bounding box center [377, 473] width 439 height 35
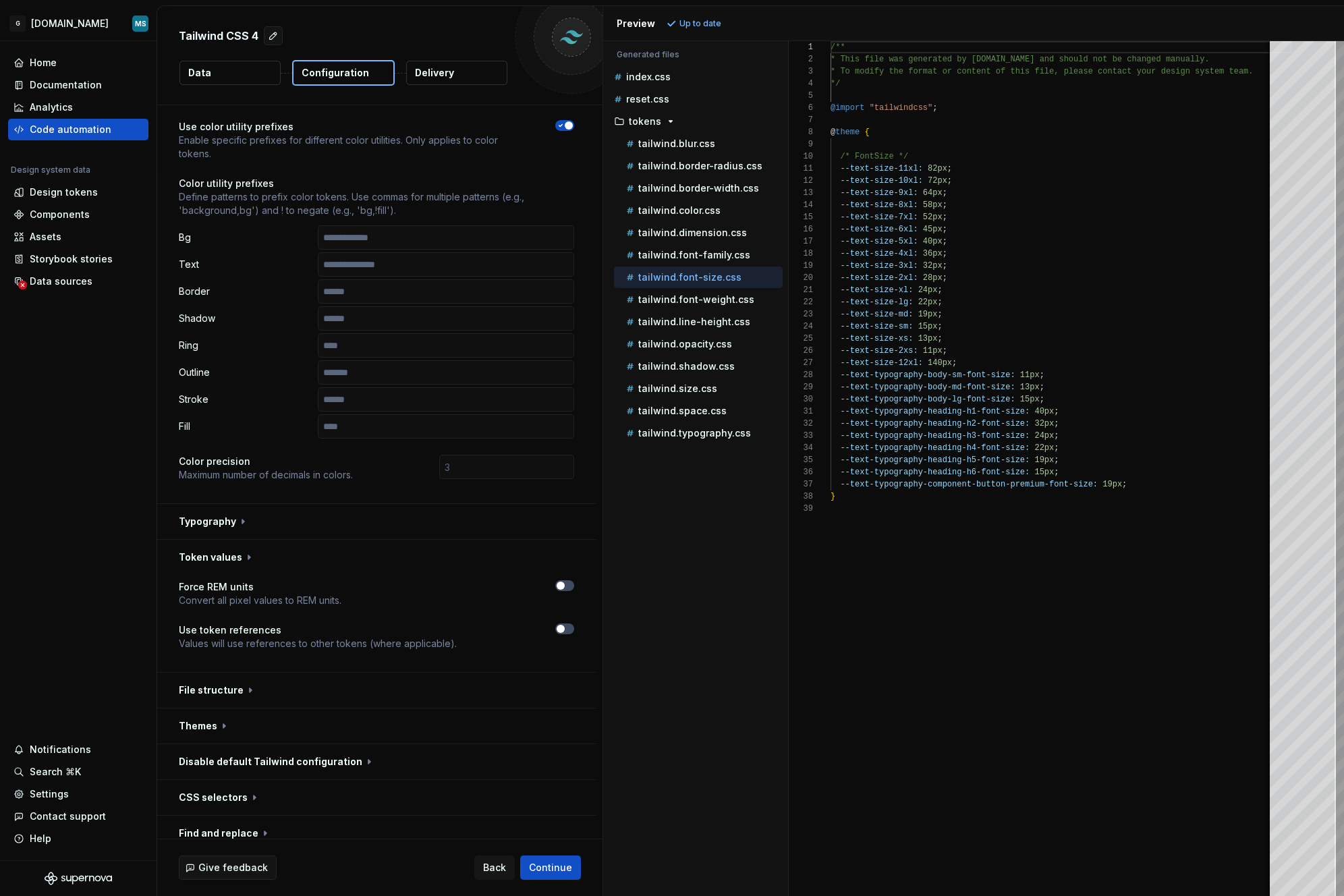
scroll to position [70, 0]
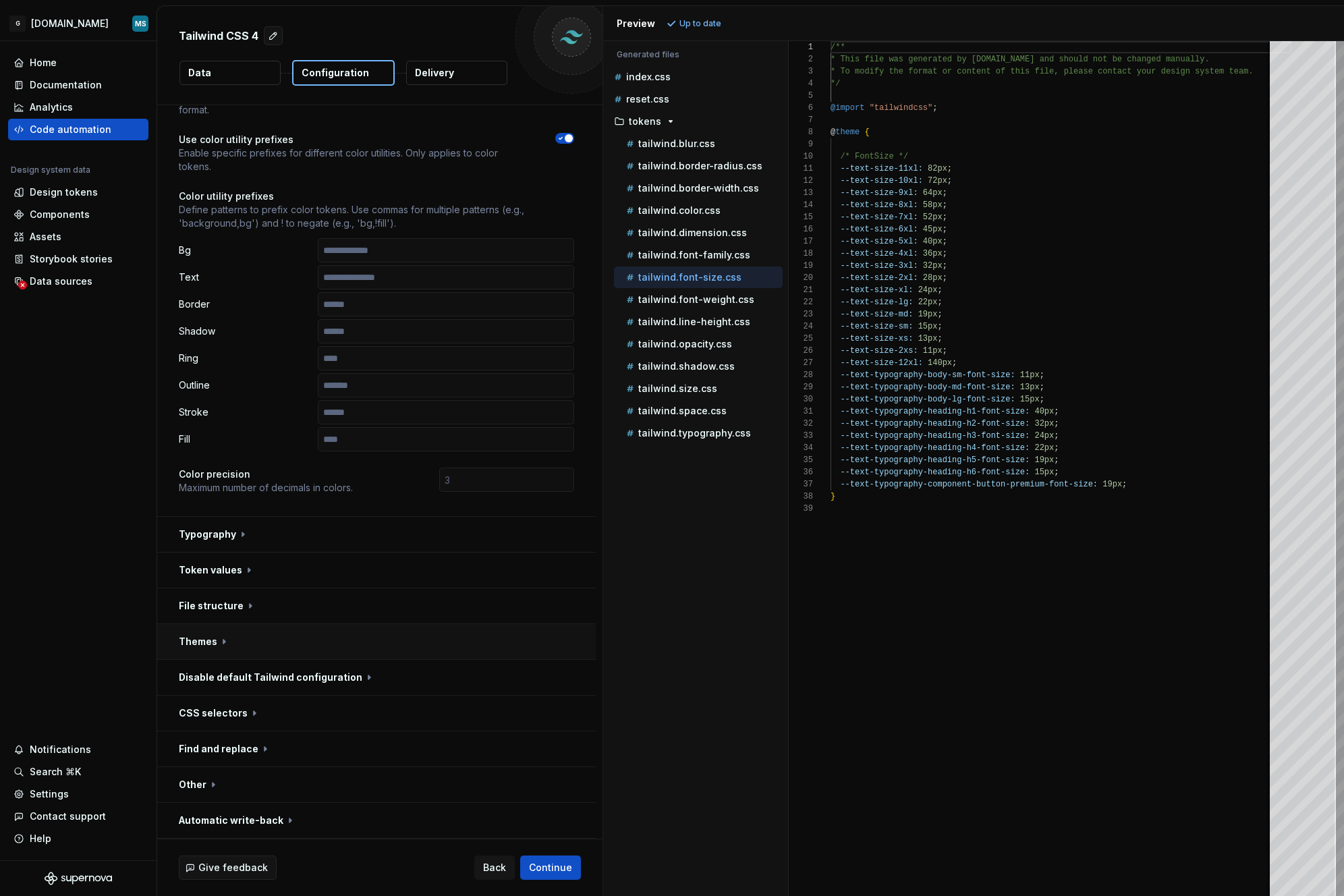
click at [199, 642] on button "button" at bounding box center [377, 641] width 439 height 35
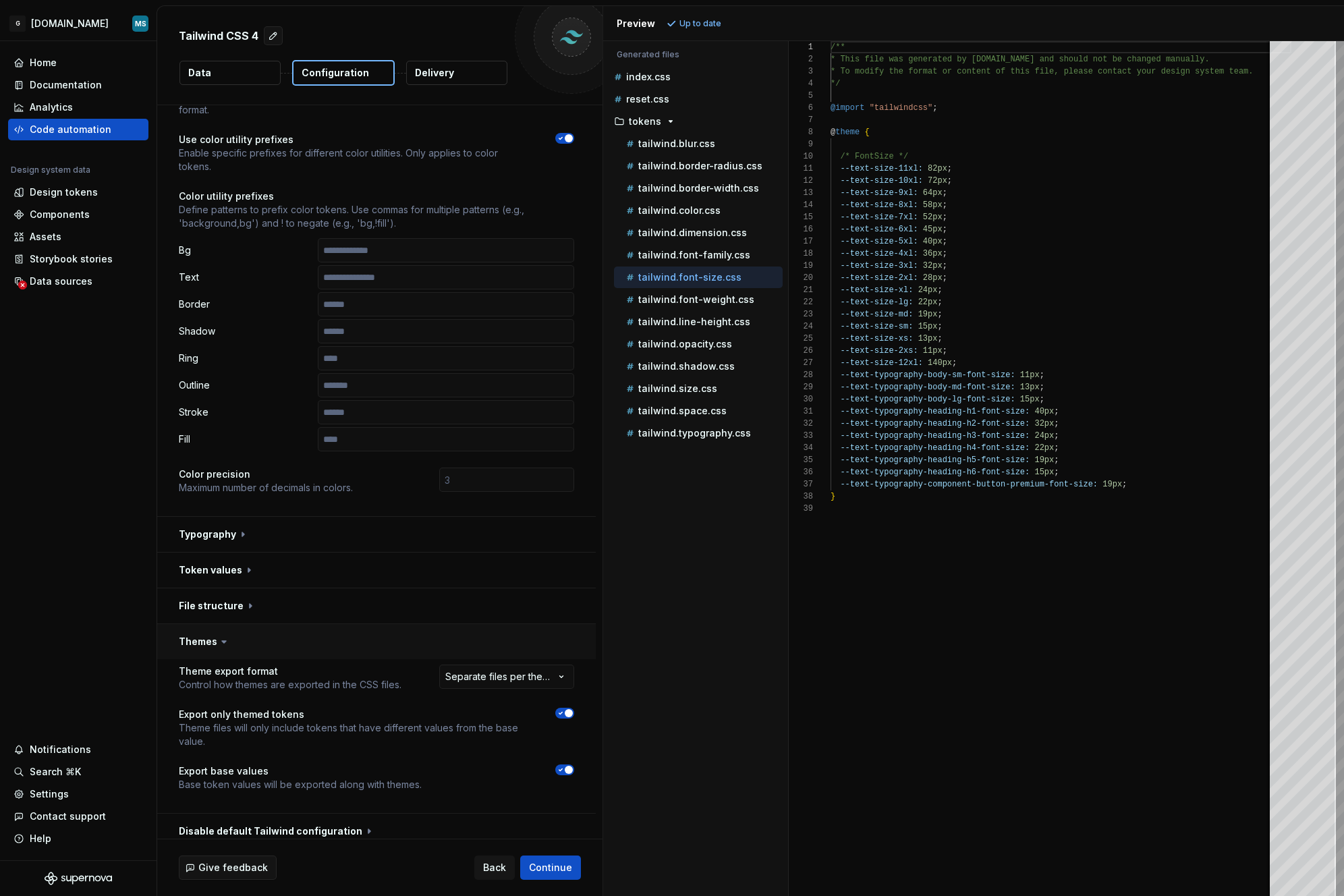
click at [199, 642] on button "button" at bounding box center [377, 641] width 439 height 35
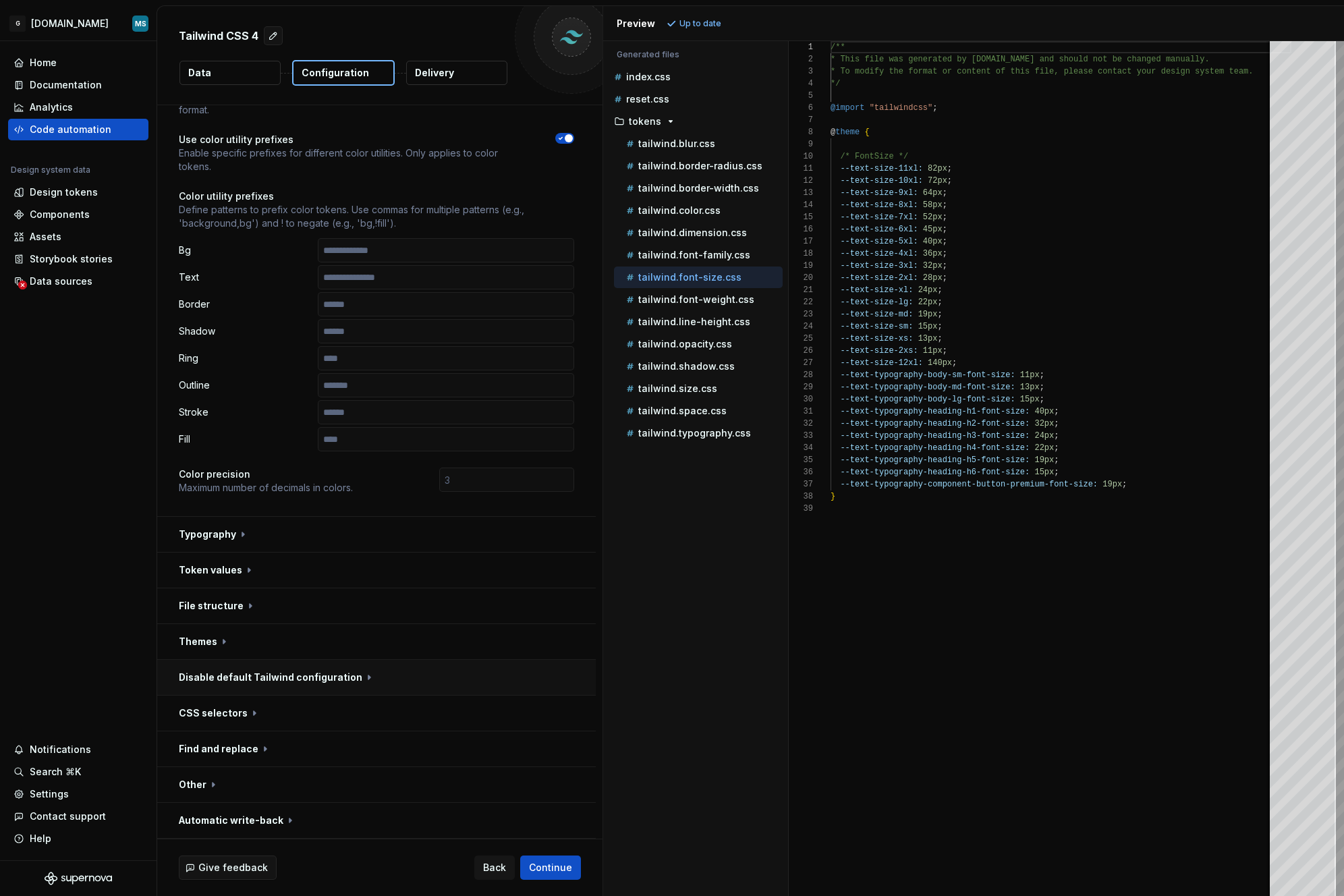
click at [246, 675] on button "button" at bounding box center [377, 677] width 439 height 35
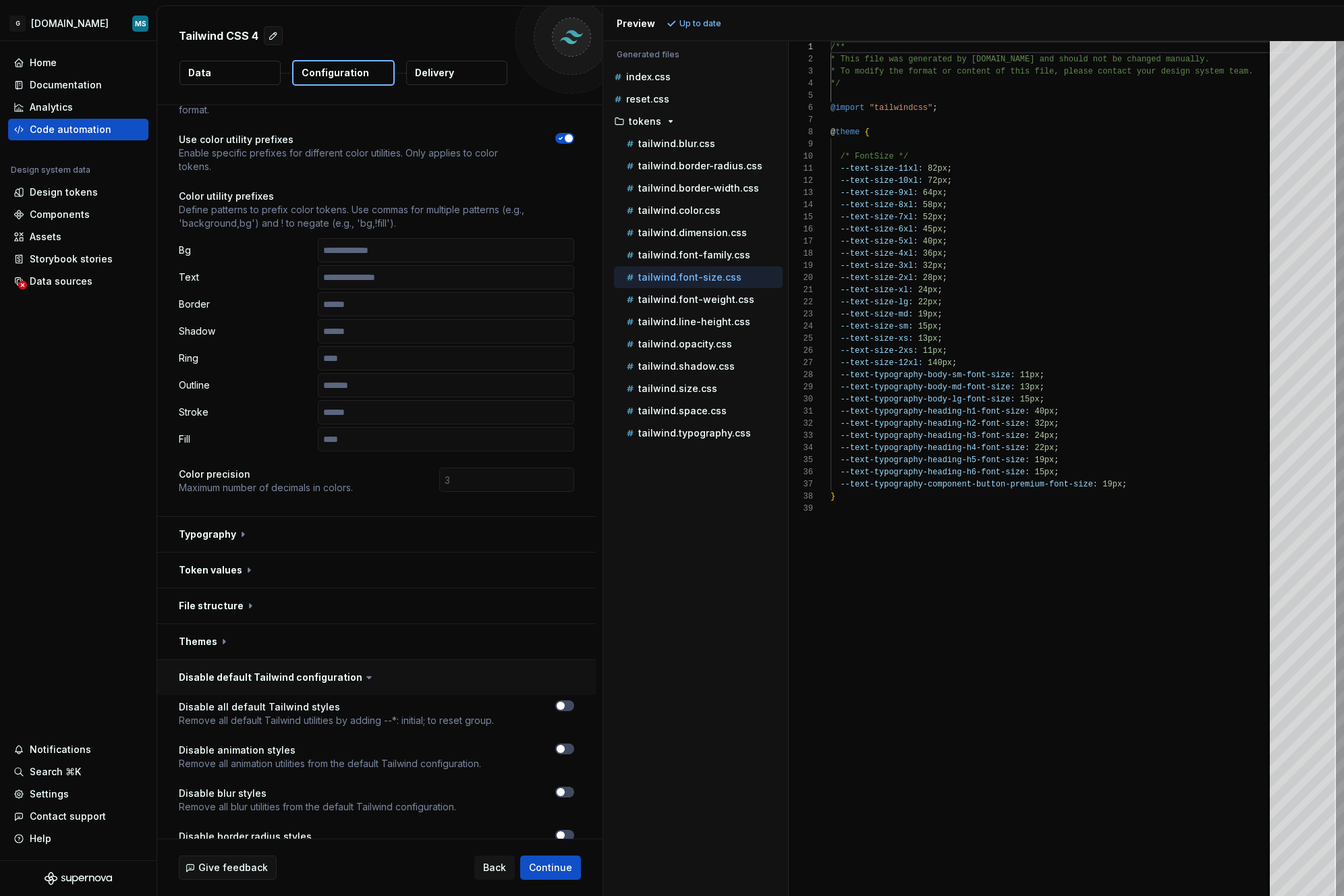
click at [246, 675] on button "button" at bounding box center [377, 677] width 439 height 35
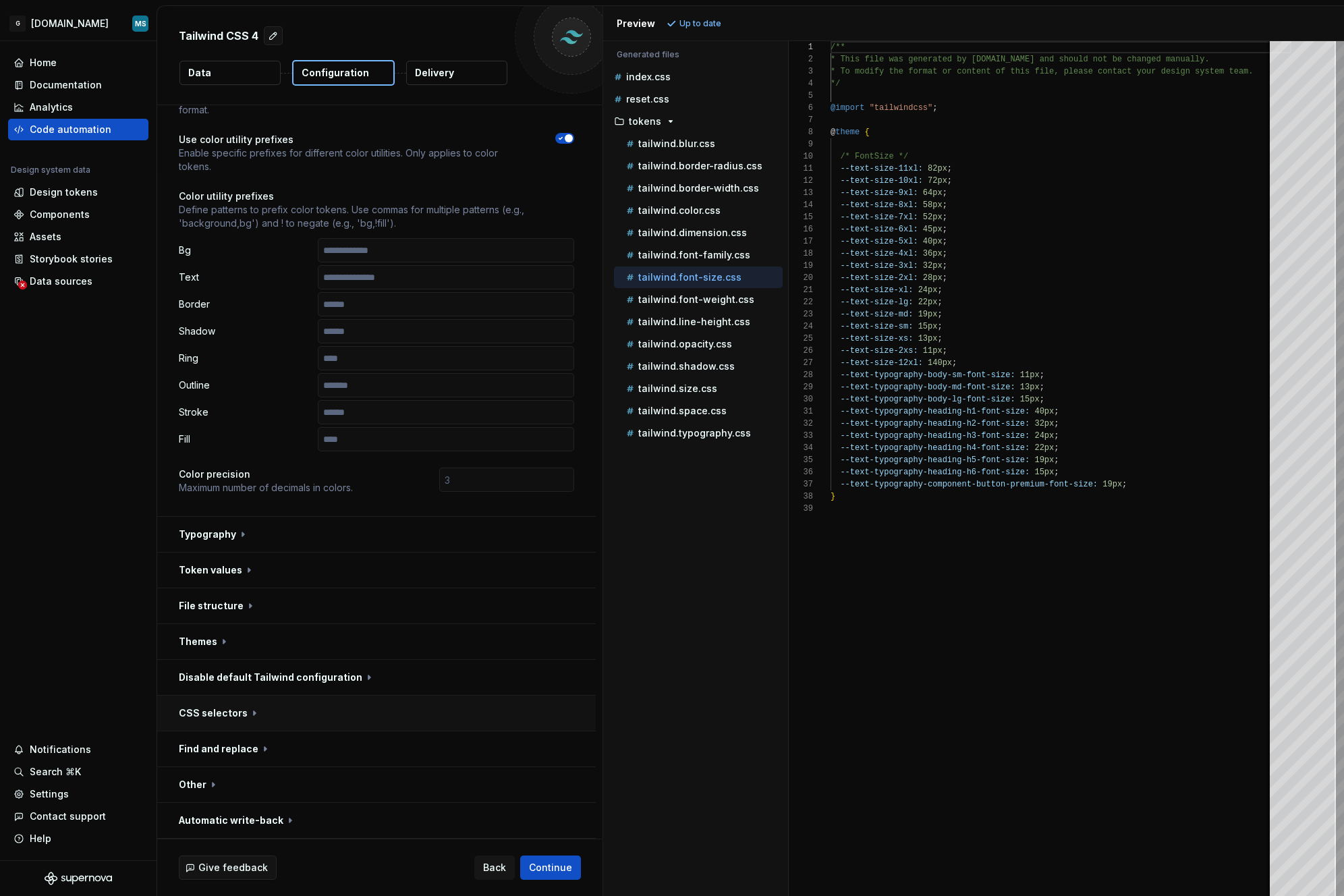
click at [229, 709] on button "button" at bounding box center [377, 713] width 439 height 35
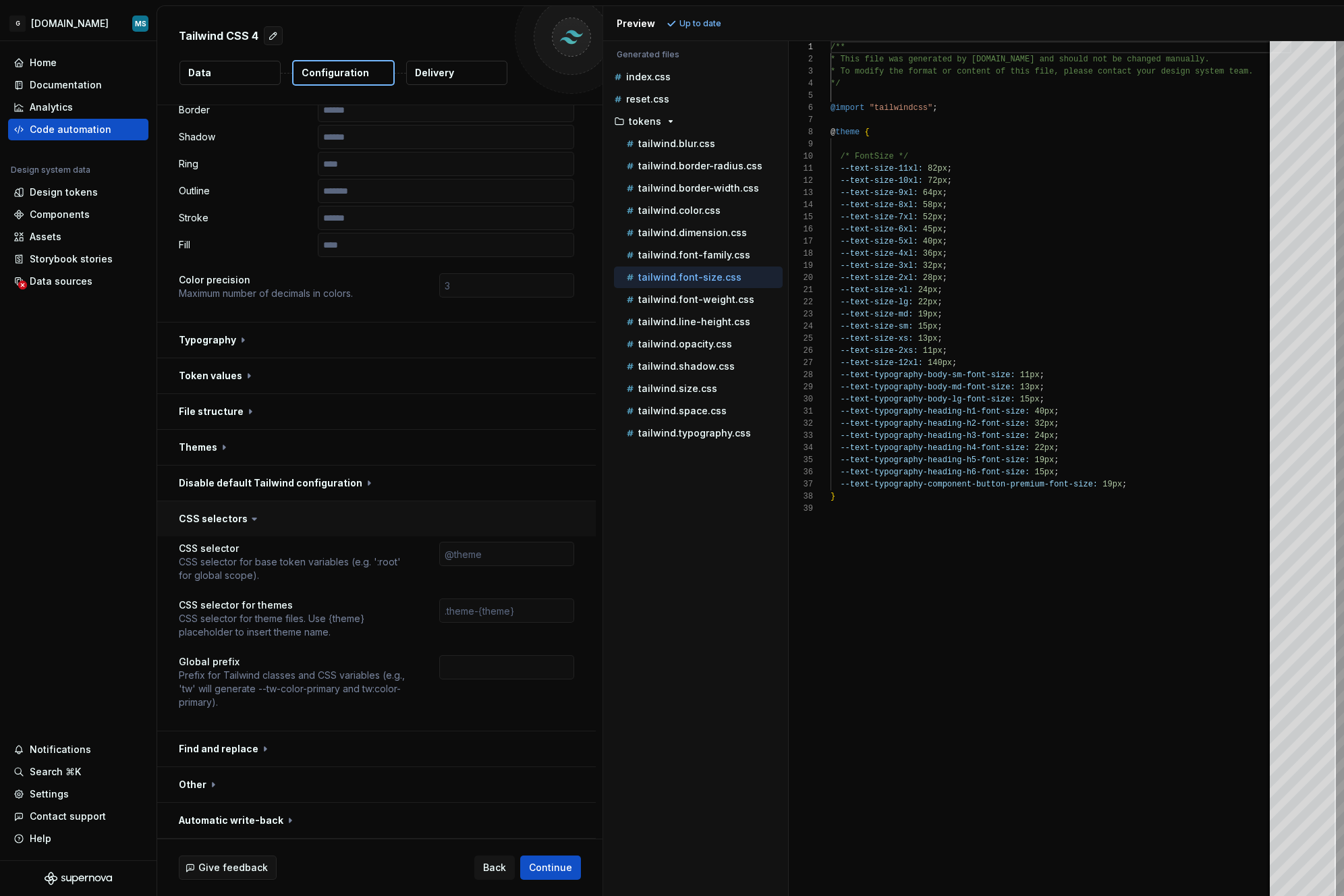
click at [213, 527] on button "button" at bounding box center [377, 519] width 439 height 35
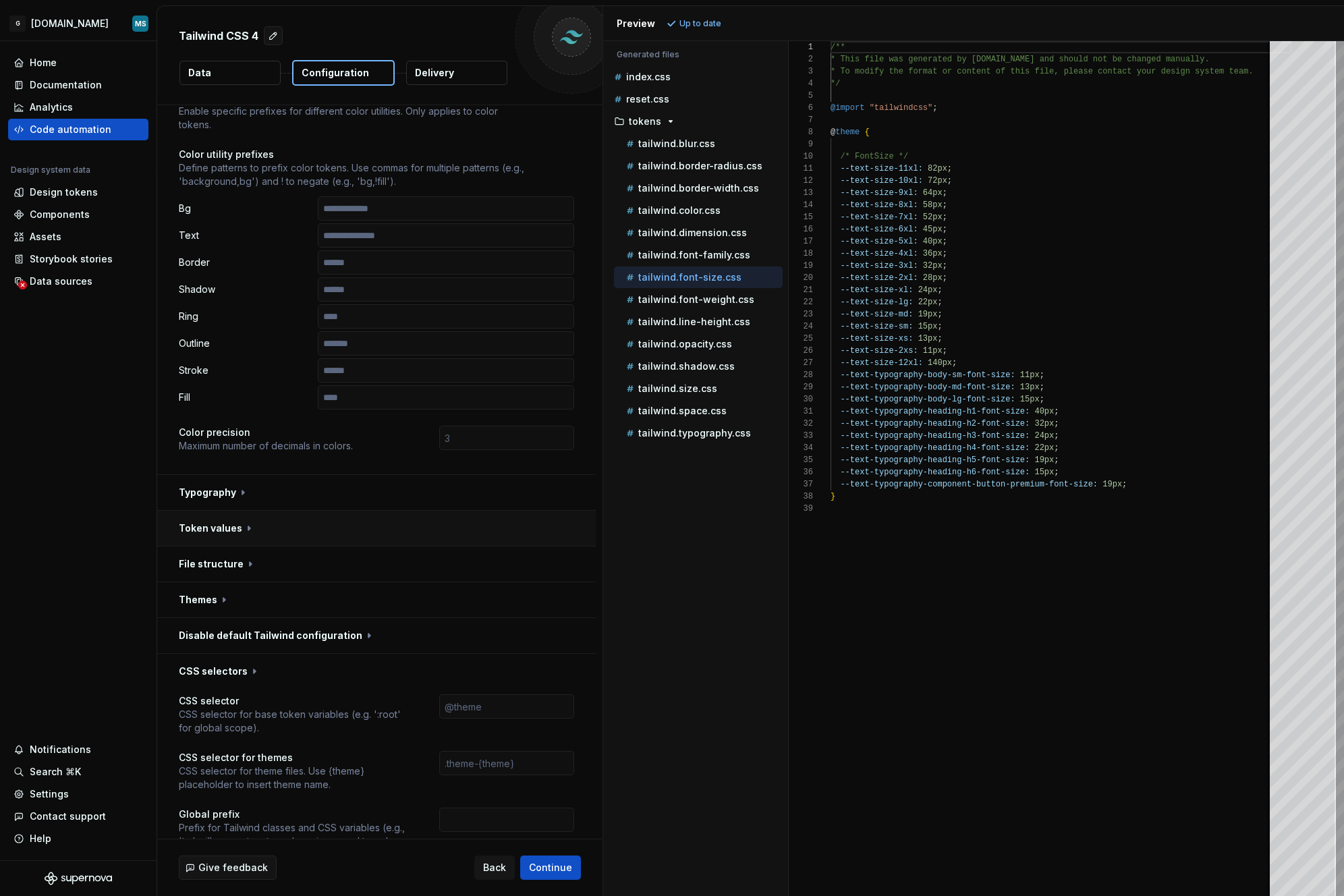
scroll to position [70, 0]
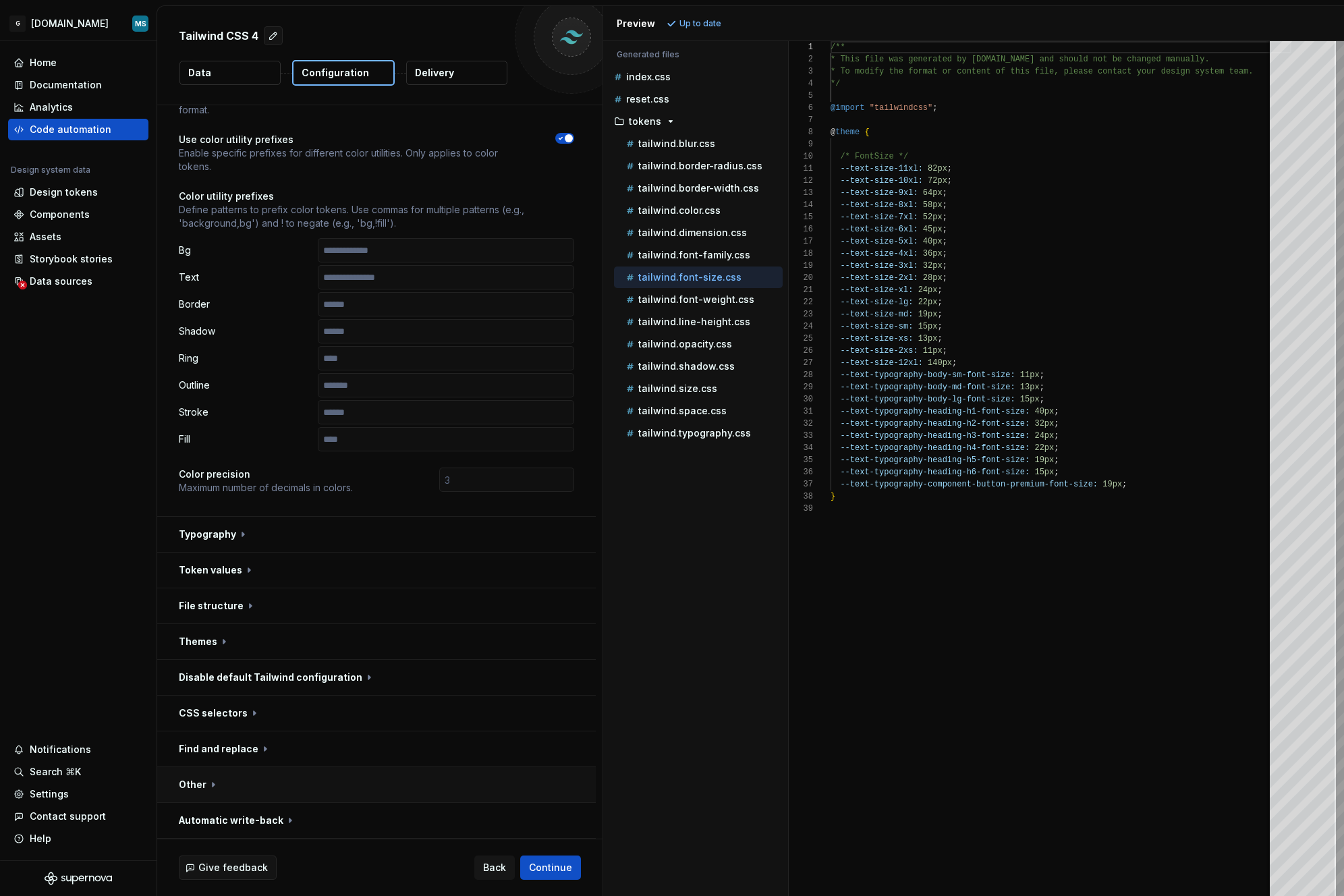
click at [185, 781] on button "button" at bounding box center [377, 784] width 439 height 35
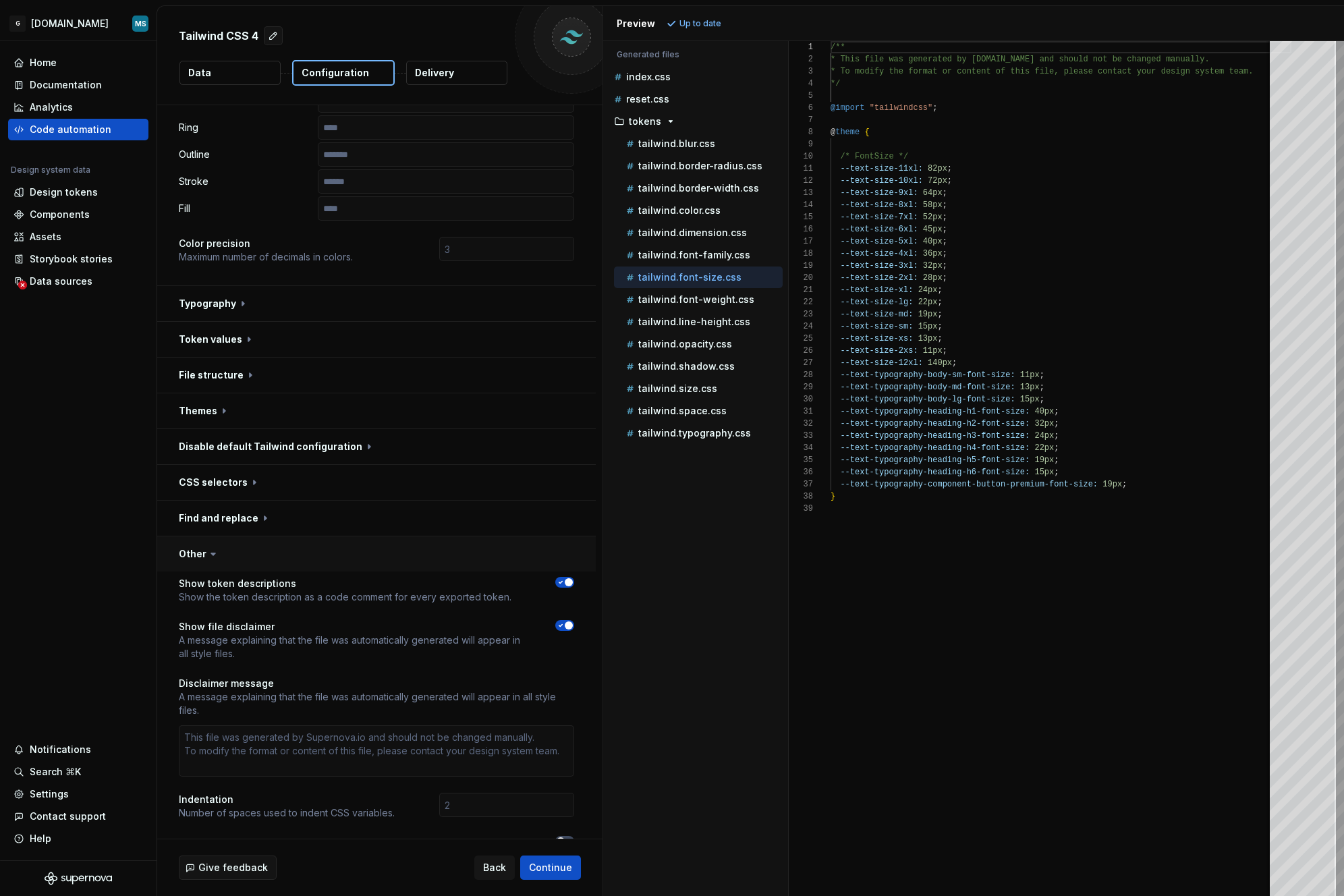
click at [219, 552] on button "button" at bounding box center [377, 553] width 439 height 35
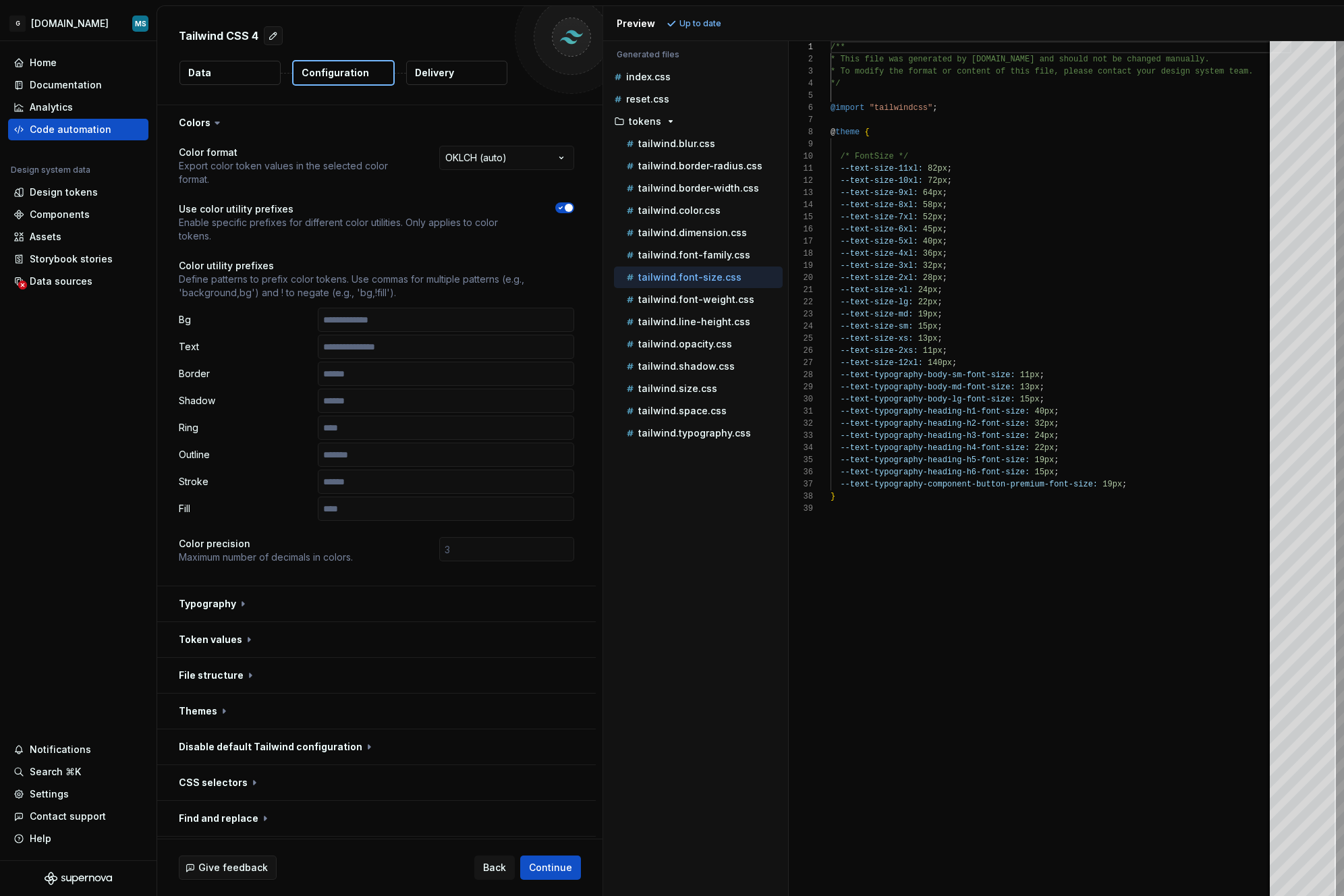
scroll to position [70, 0]
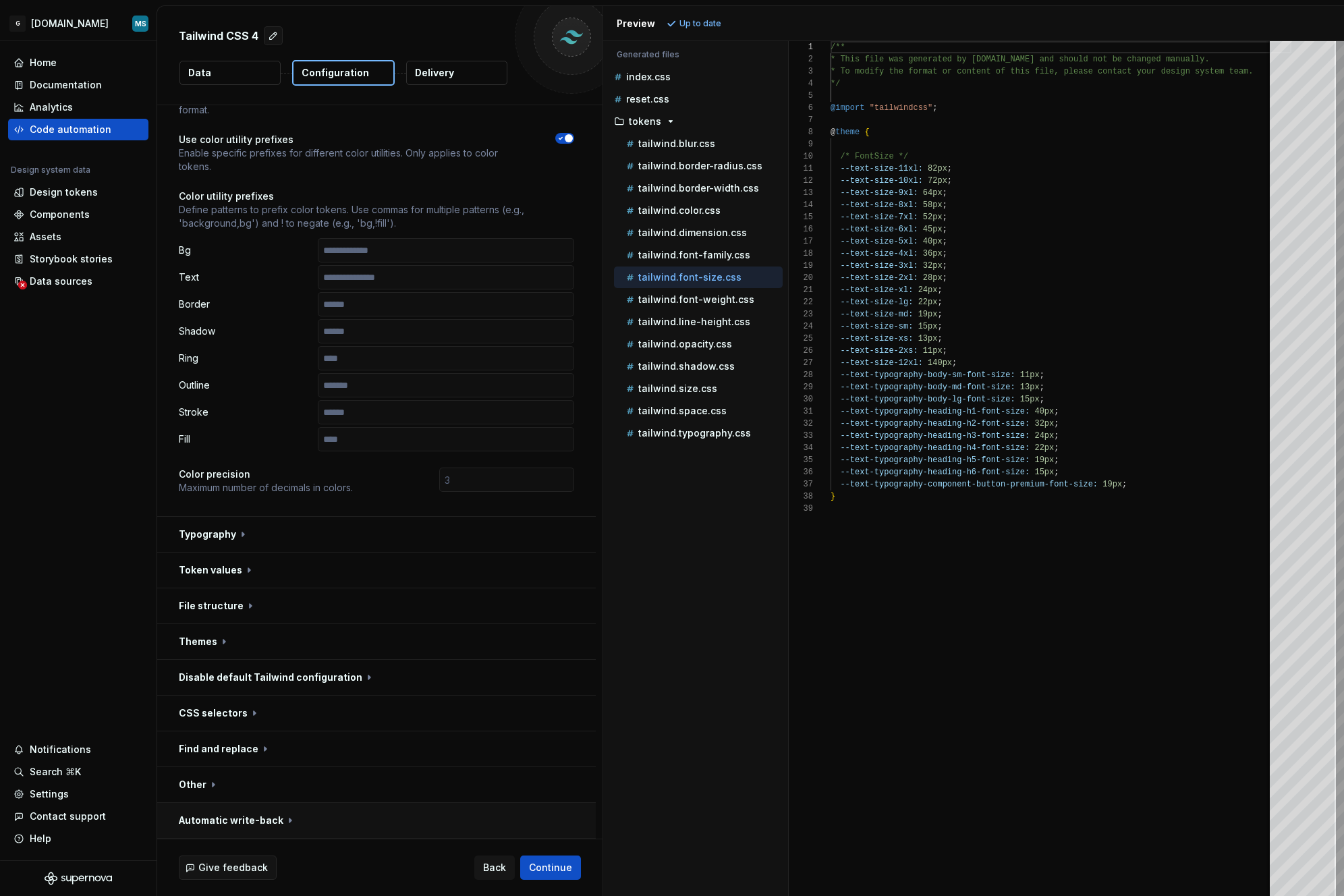
click at [271, 812] on button "button" at bounding box center [377, 821] width 439 height 35
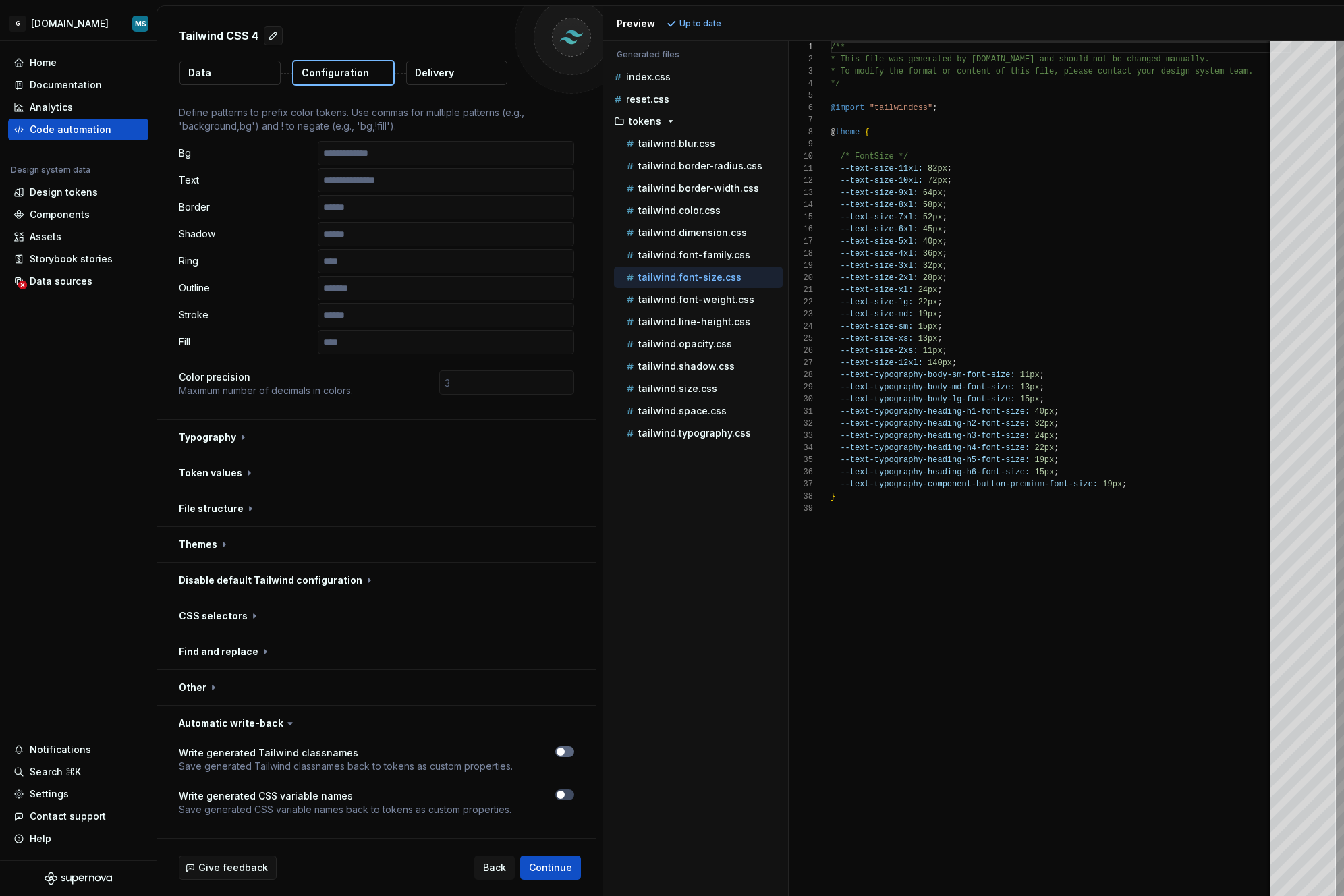
click at [567, 751] on button "button" at bounding box center [565, 751] width 19 height 11
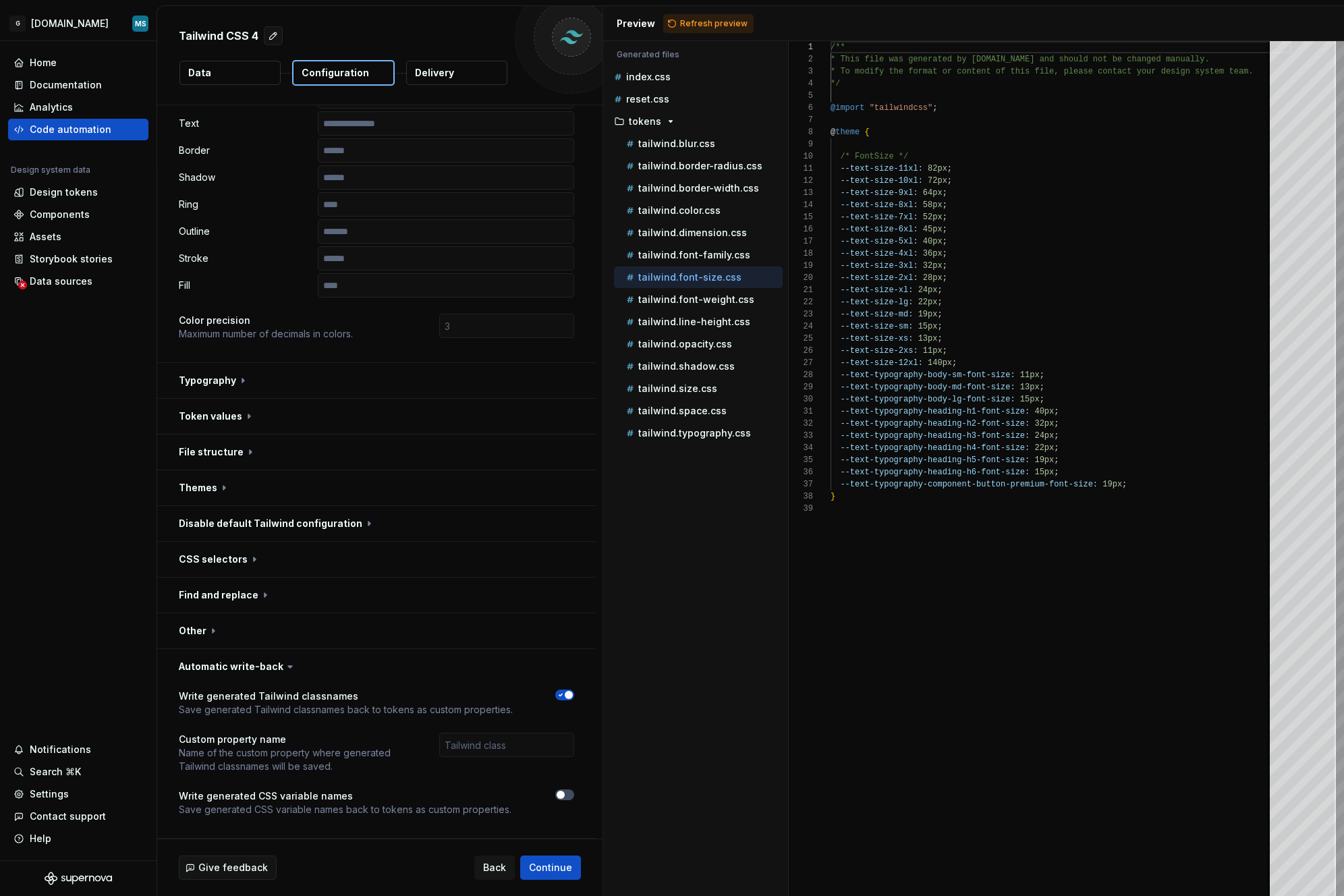
click at [568, 699] on span "button" at bounding box center [568, 694] width 8 height 8
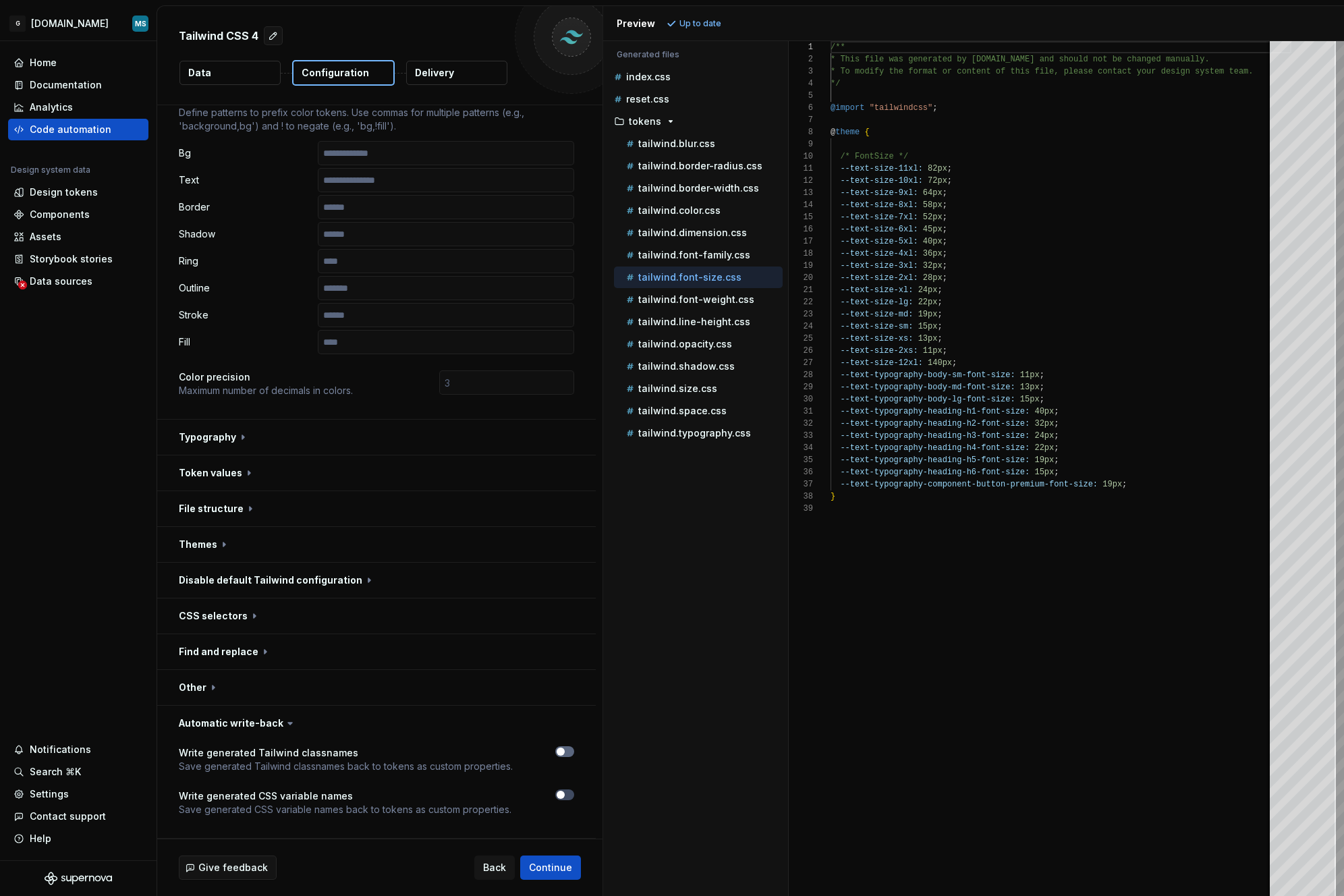
scroll to position [167, 0]
click at [195, 691] on button "button" at bounding box center [377, 687] width 439 height 35
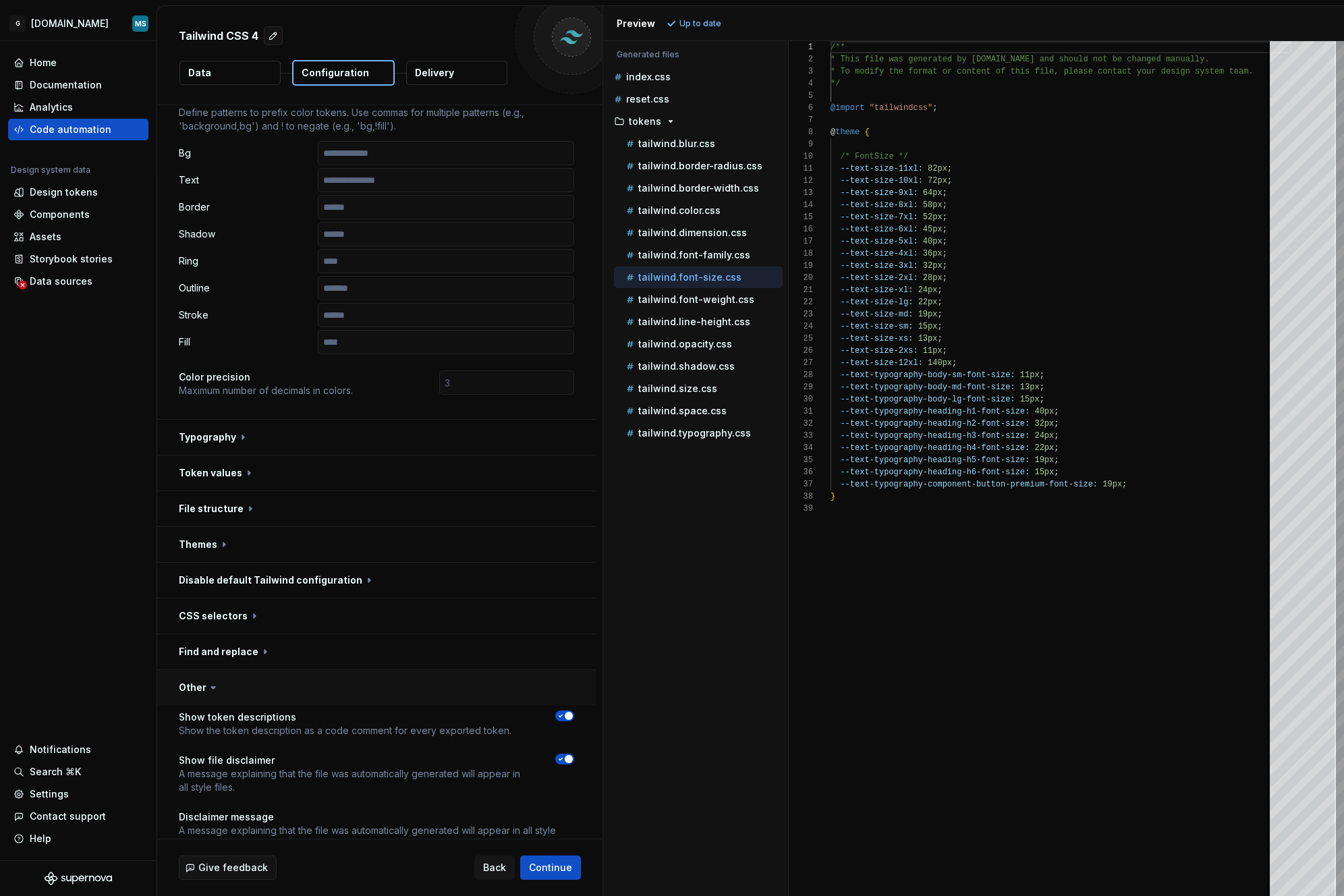
click at [218, 677] on button "button" at bounding box center [377, 687] width 439 height 35
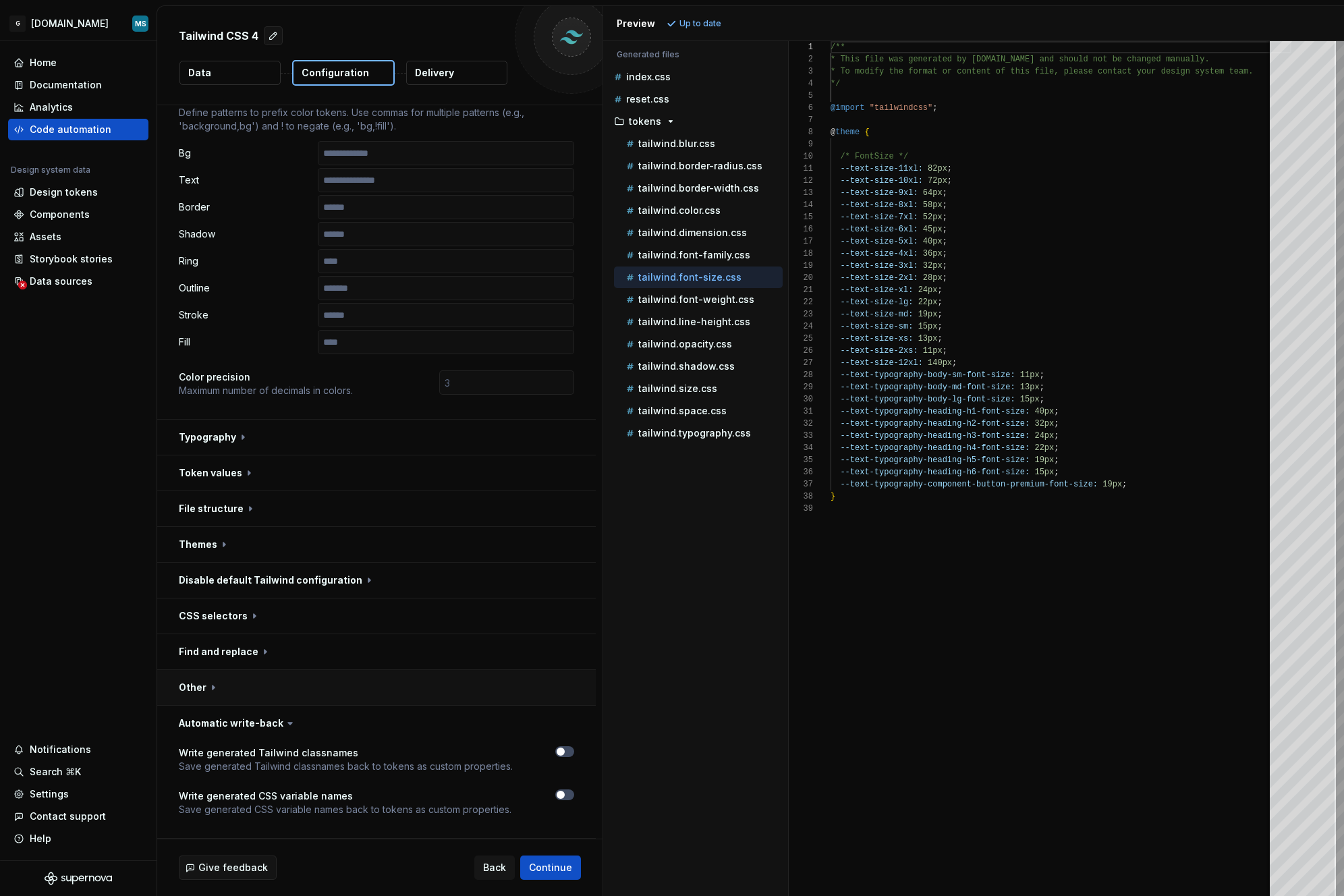
click at [225, 682] on button "button" at bounding box center [377, 687] width 439 height 35
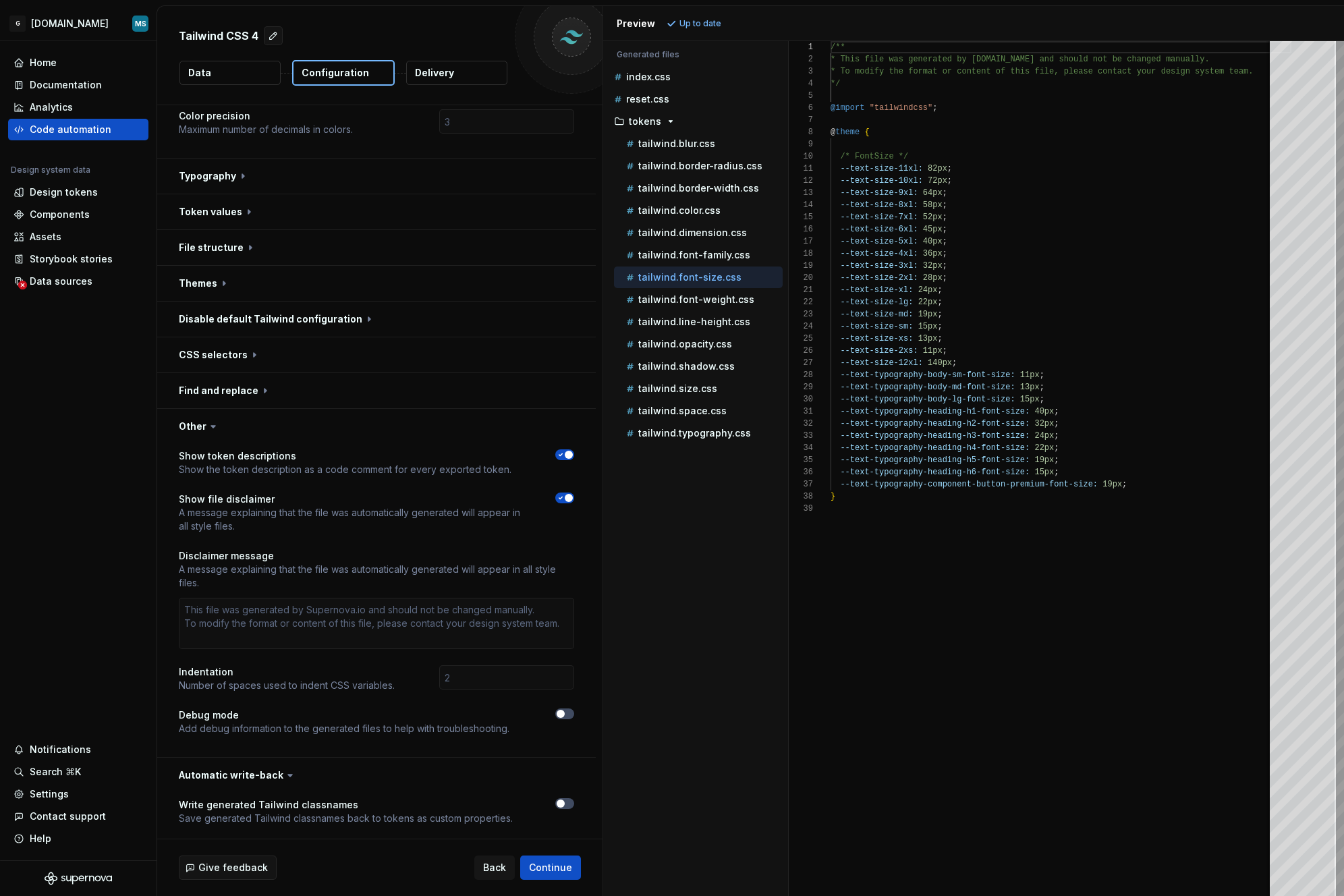
scroll to position [480, 0]
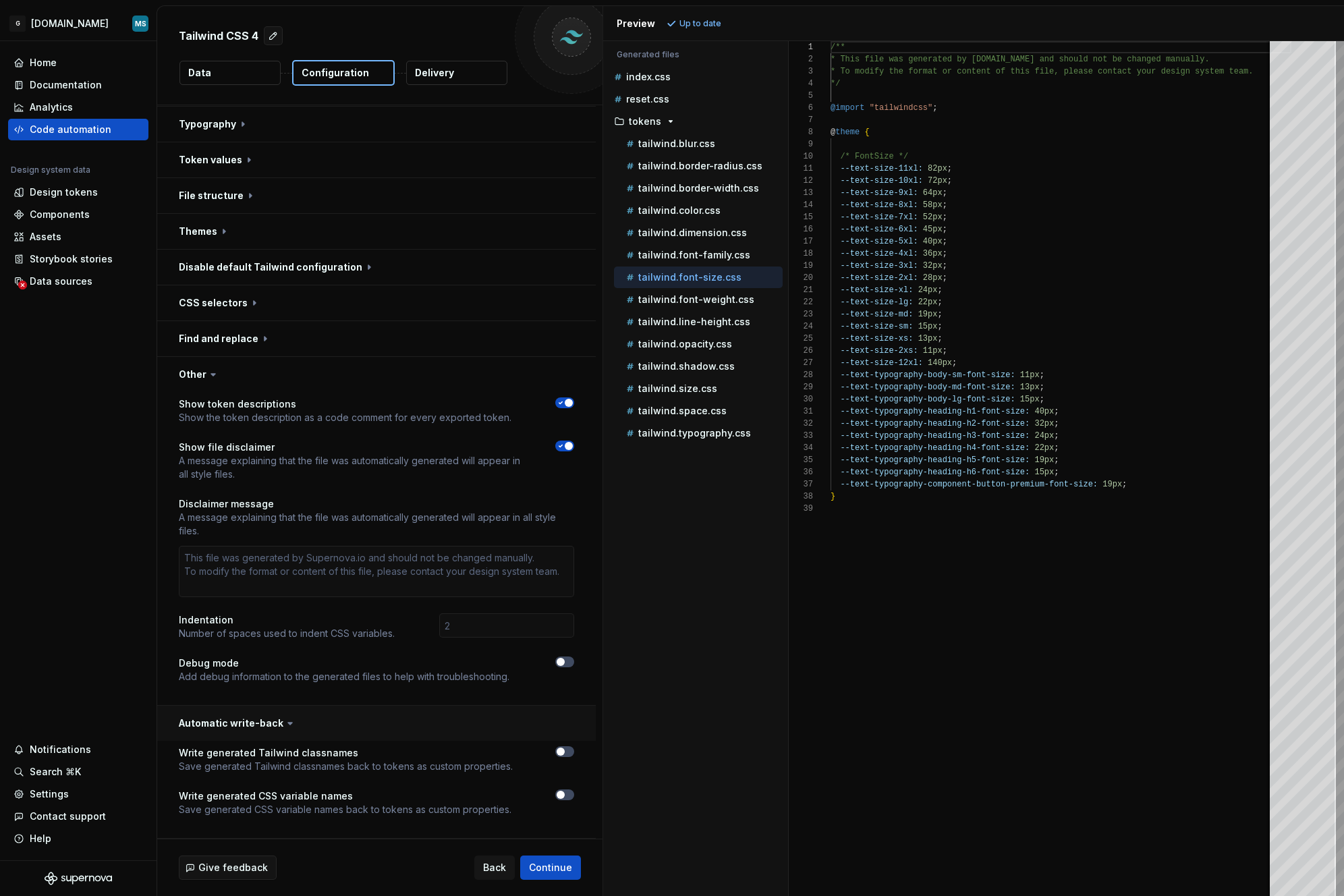
click at [262, 719] on button "button" at bounding box center [377, 723] width 439 height 35
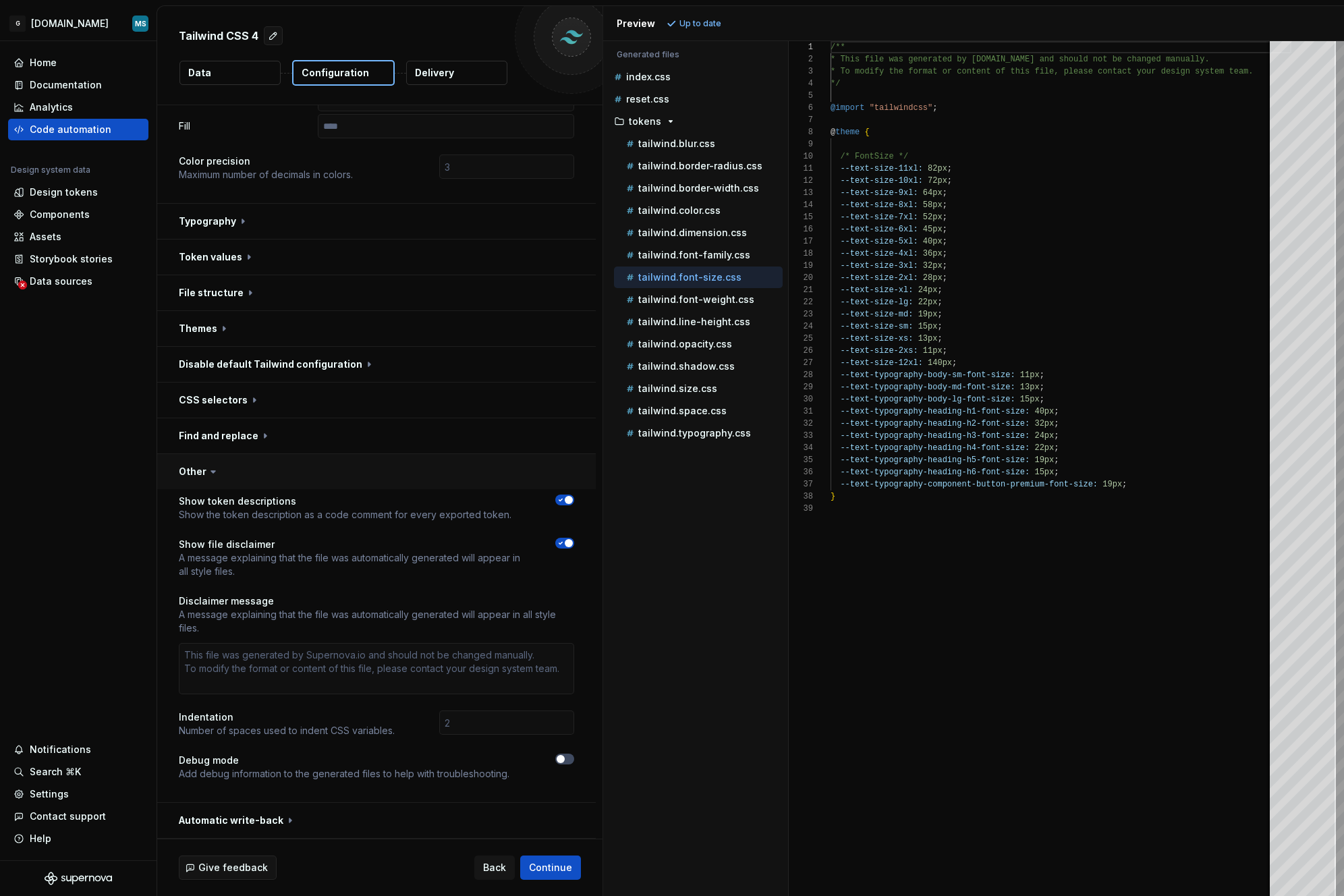
click at [217, 462] on button "button" at bounding box center [377, 472] width 439 height 35
type textarea "*"
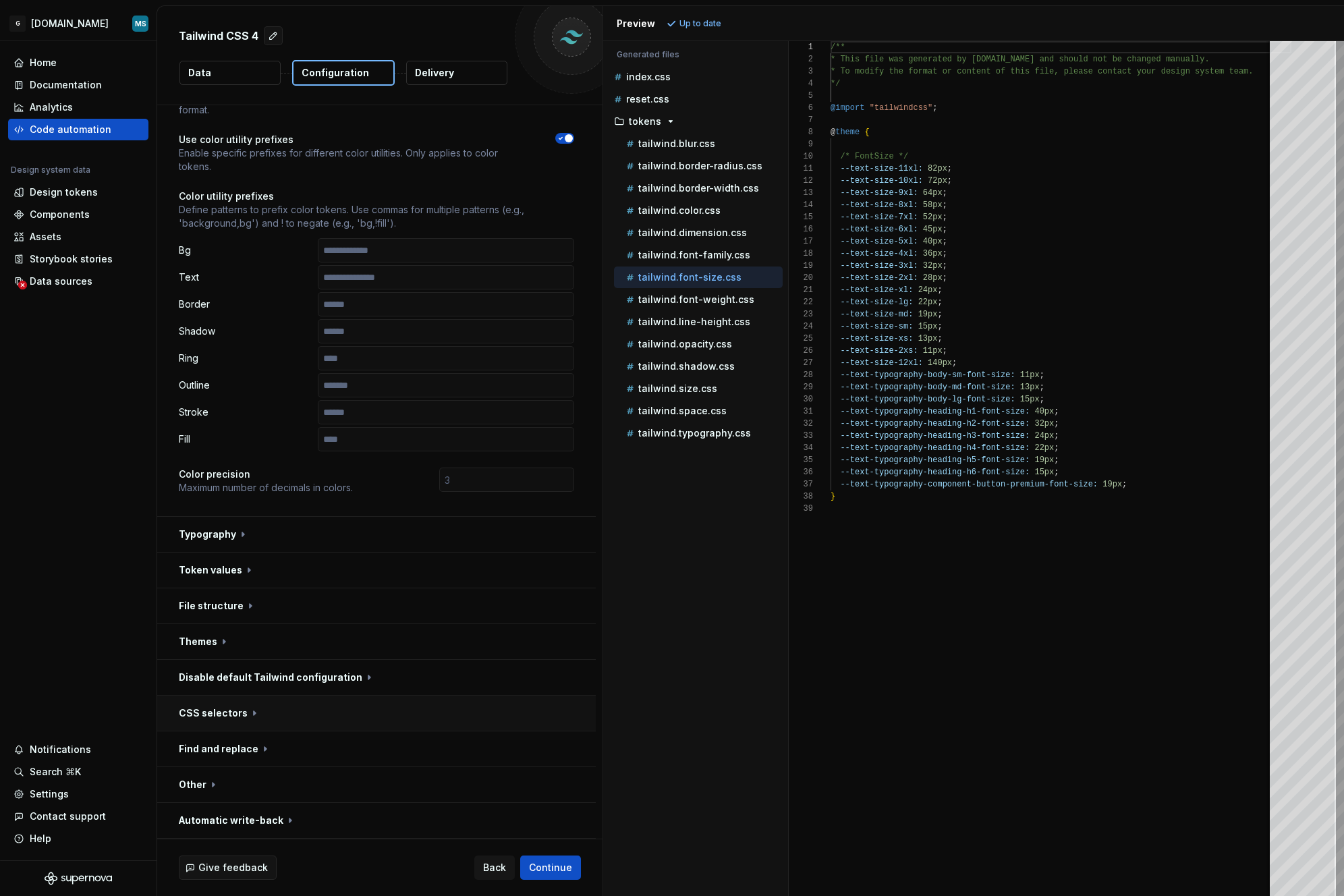
scroll to position [0, 0]
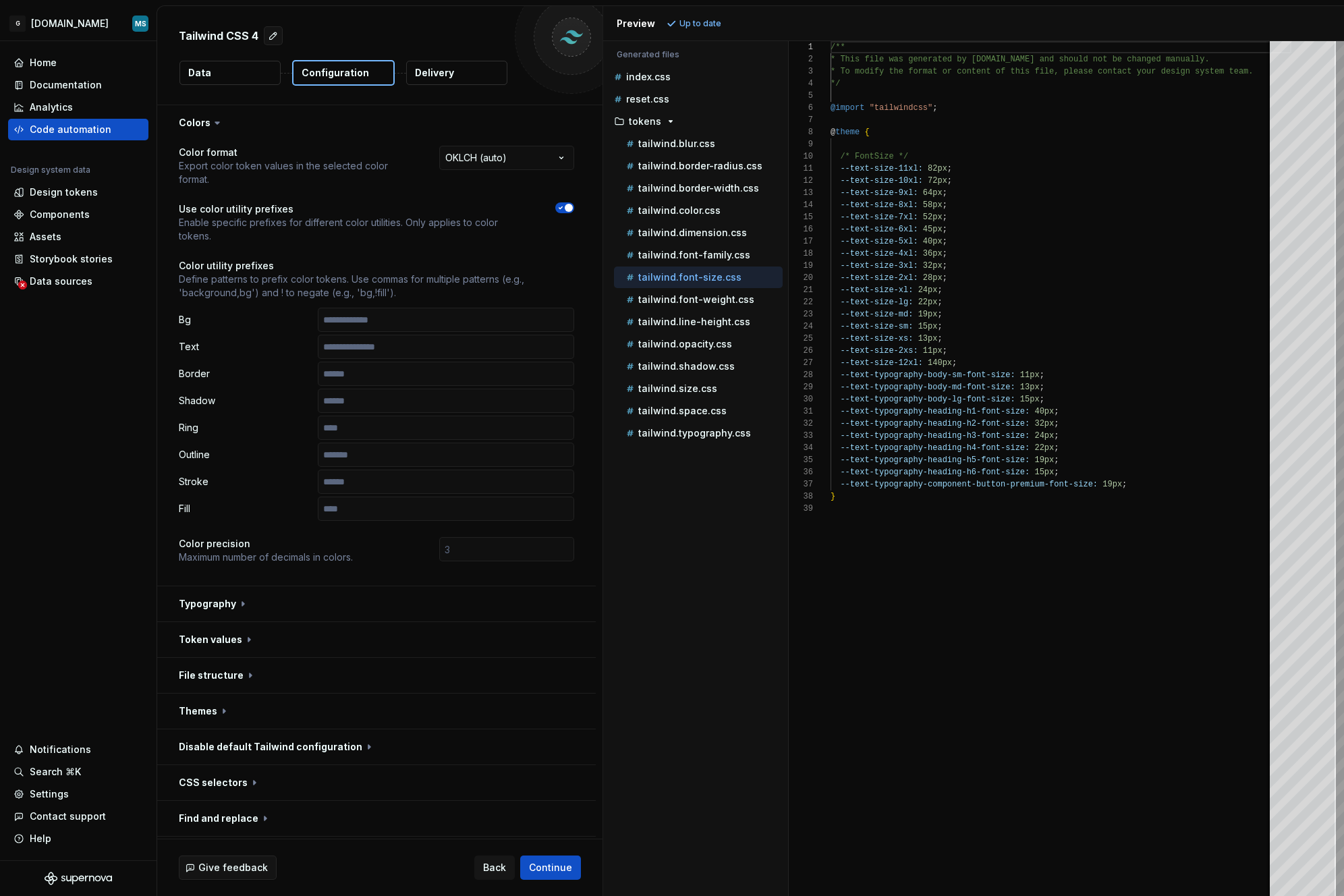
click at [568, 207] on span "button" at bounding box center [568, 207] width 8 height 8
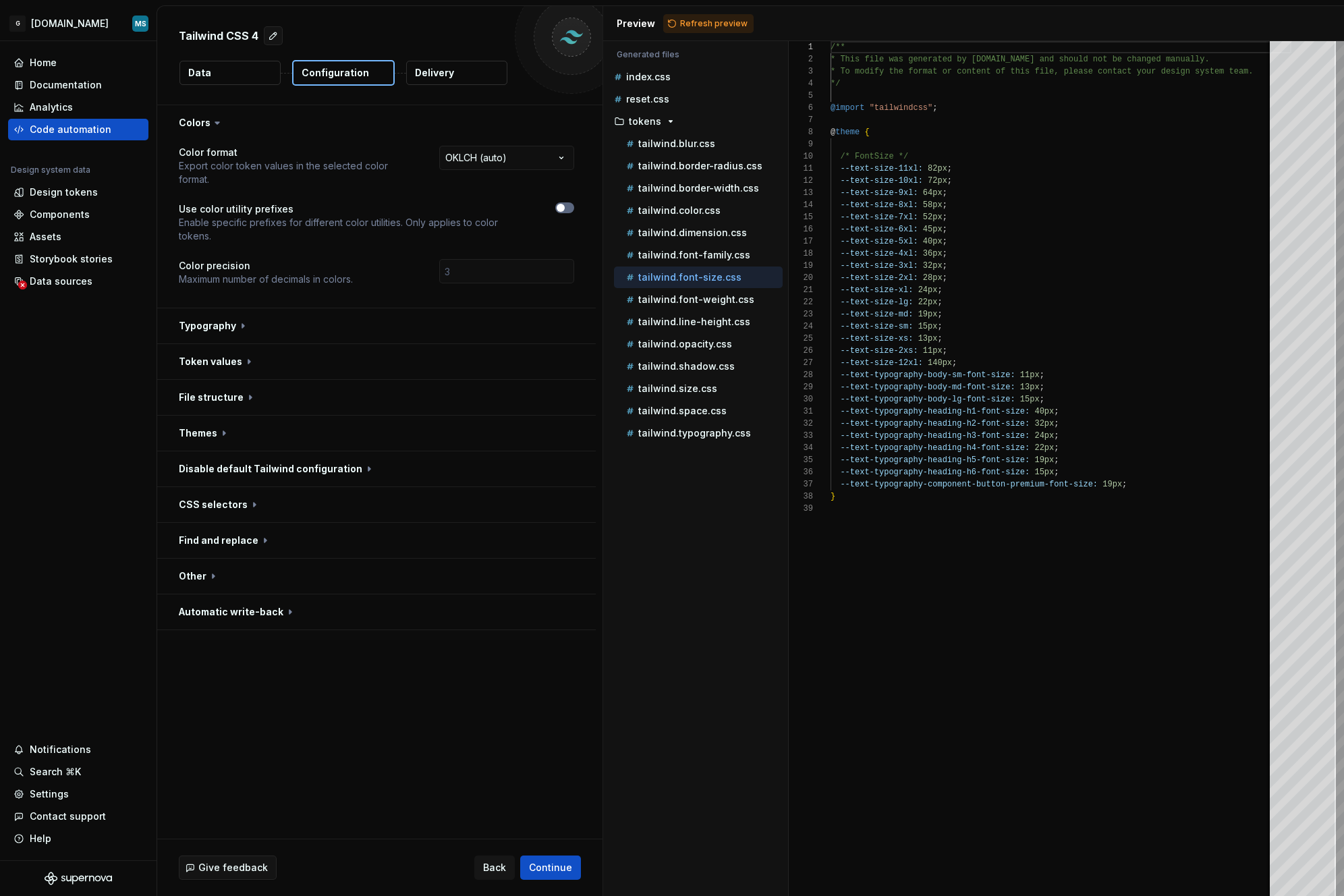
click at [559, 209] on span "button" at bounding box center [561, 207] width 8 height 8
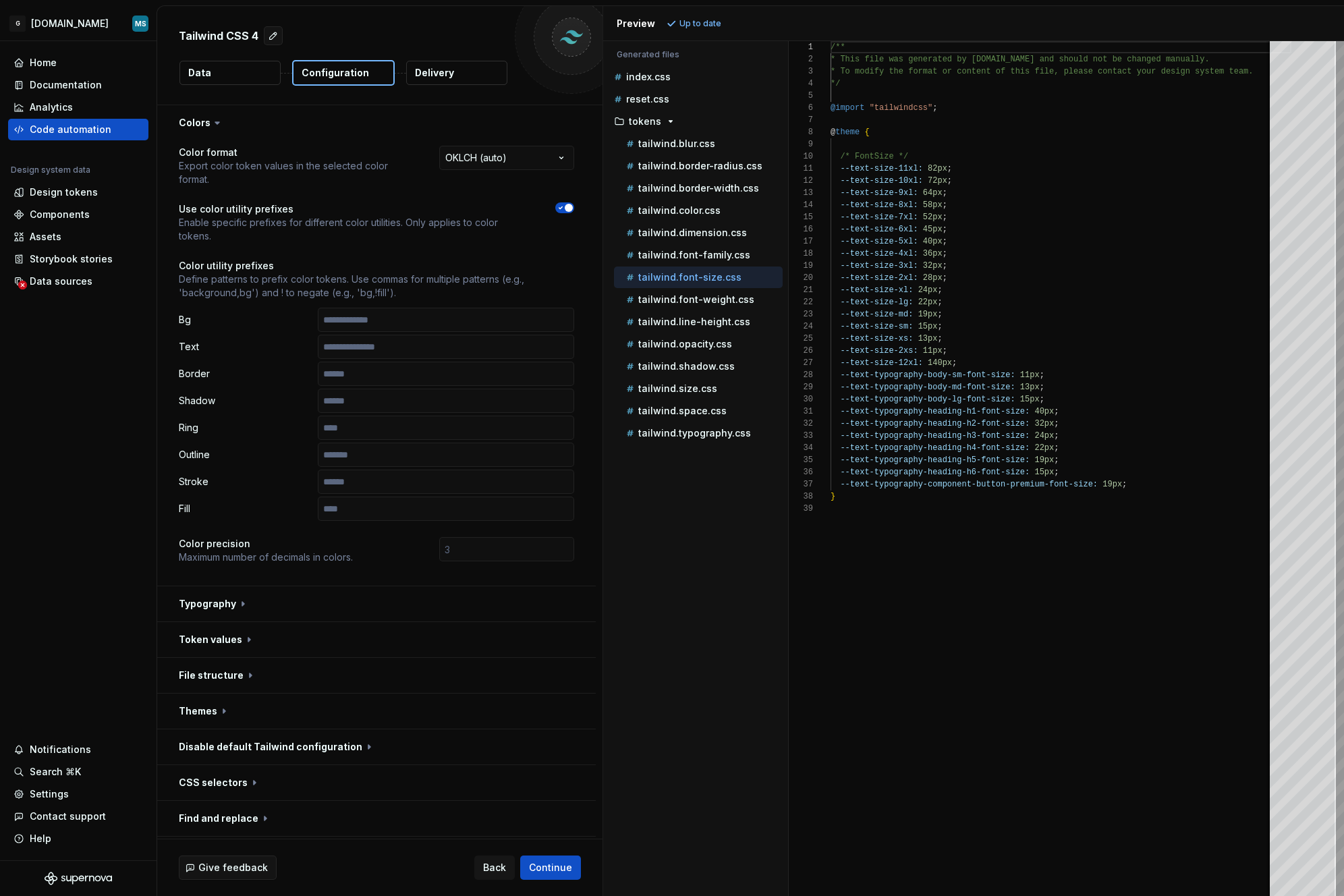
click at [559, 208] on icon "button" at bounding box center [561, 208] width 4 height 2
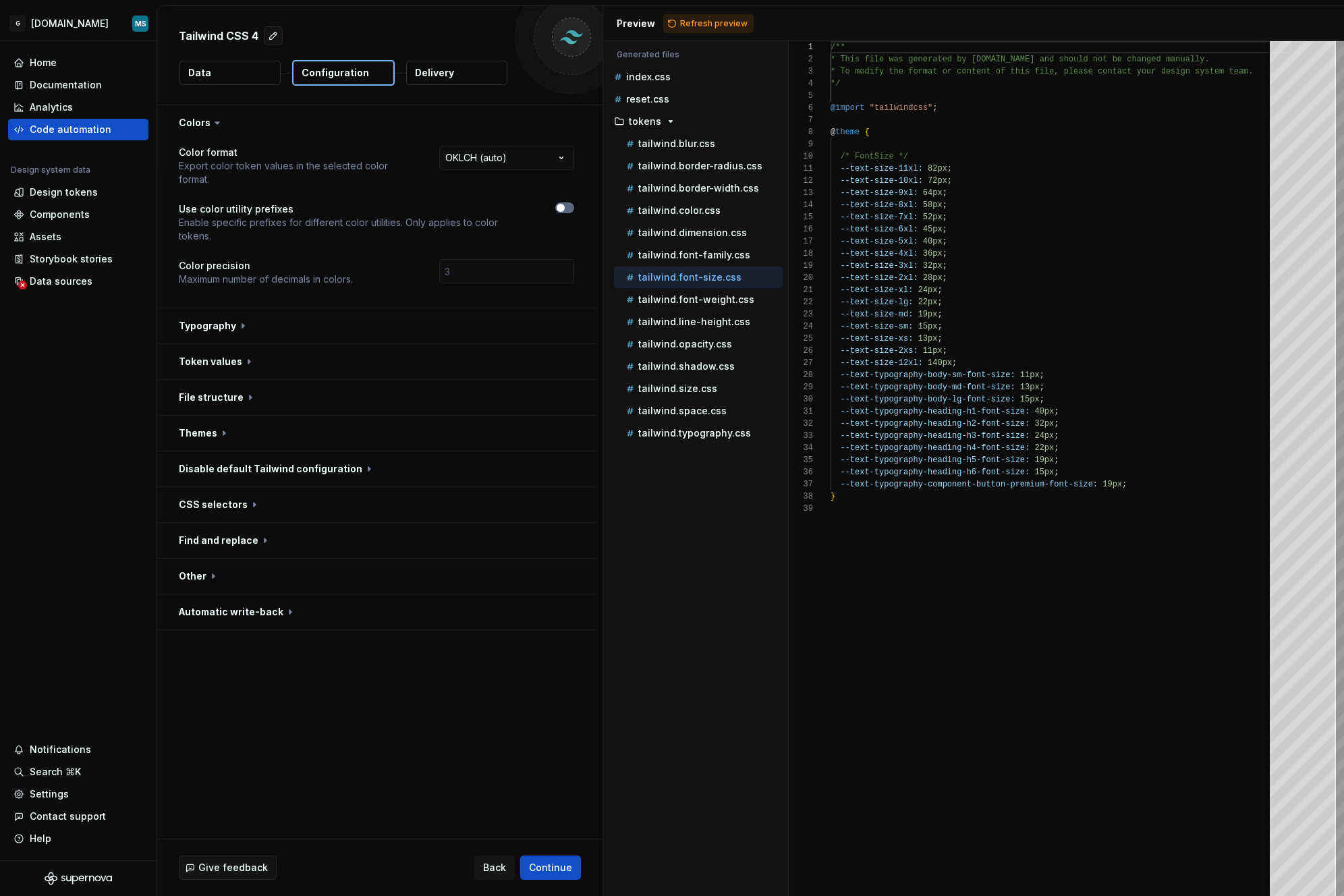
click at [567, 203] on button "button" at bounding box center [565, 207] width 19 height 11
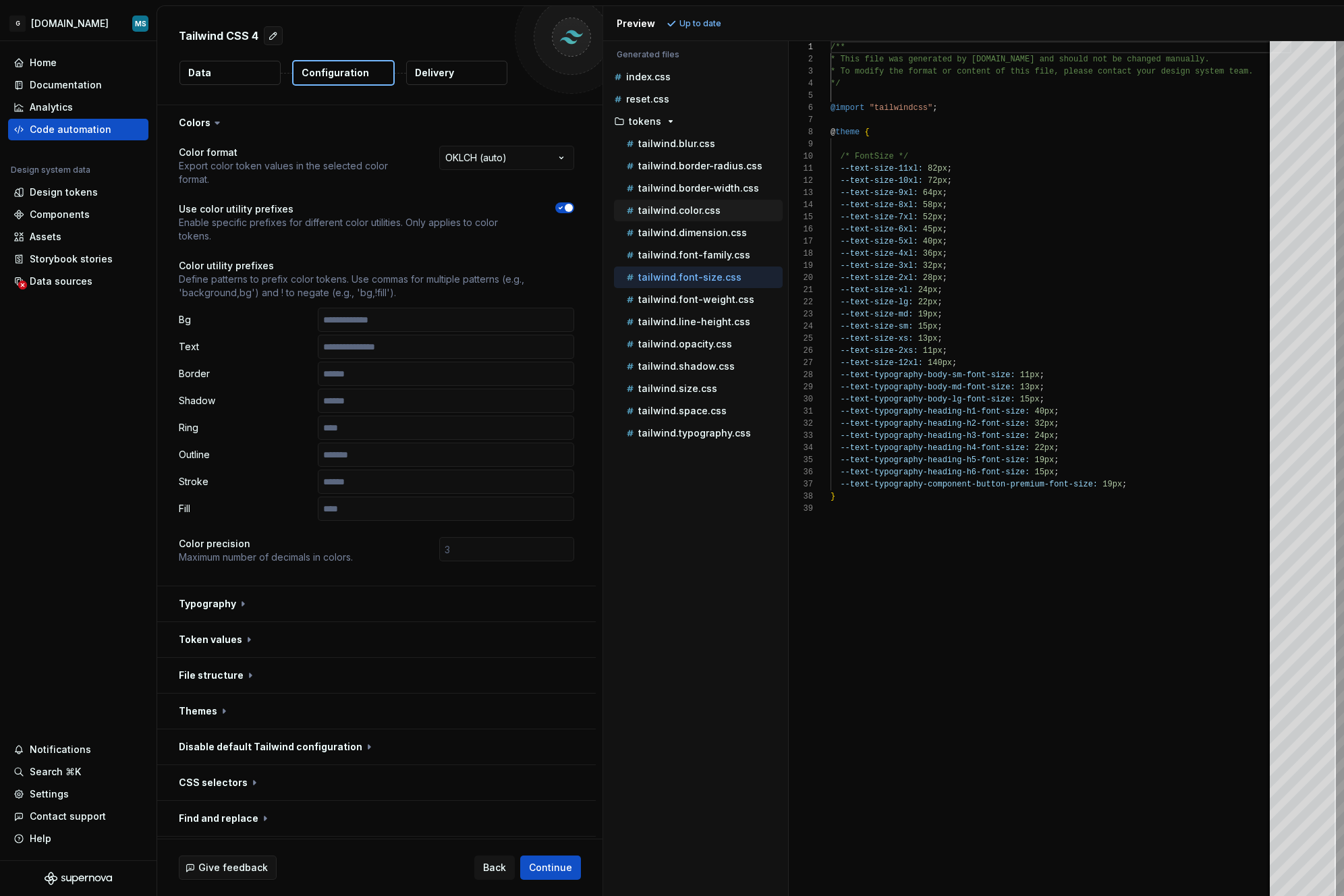
click at [687, 203] on button "tailwind.color.css" at bounding box center [698, 210] width 169 height 15
type textarea "**********"
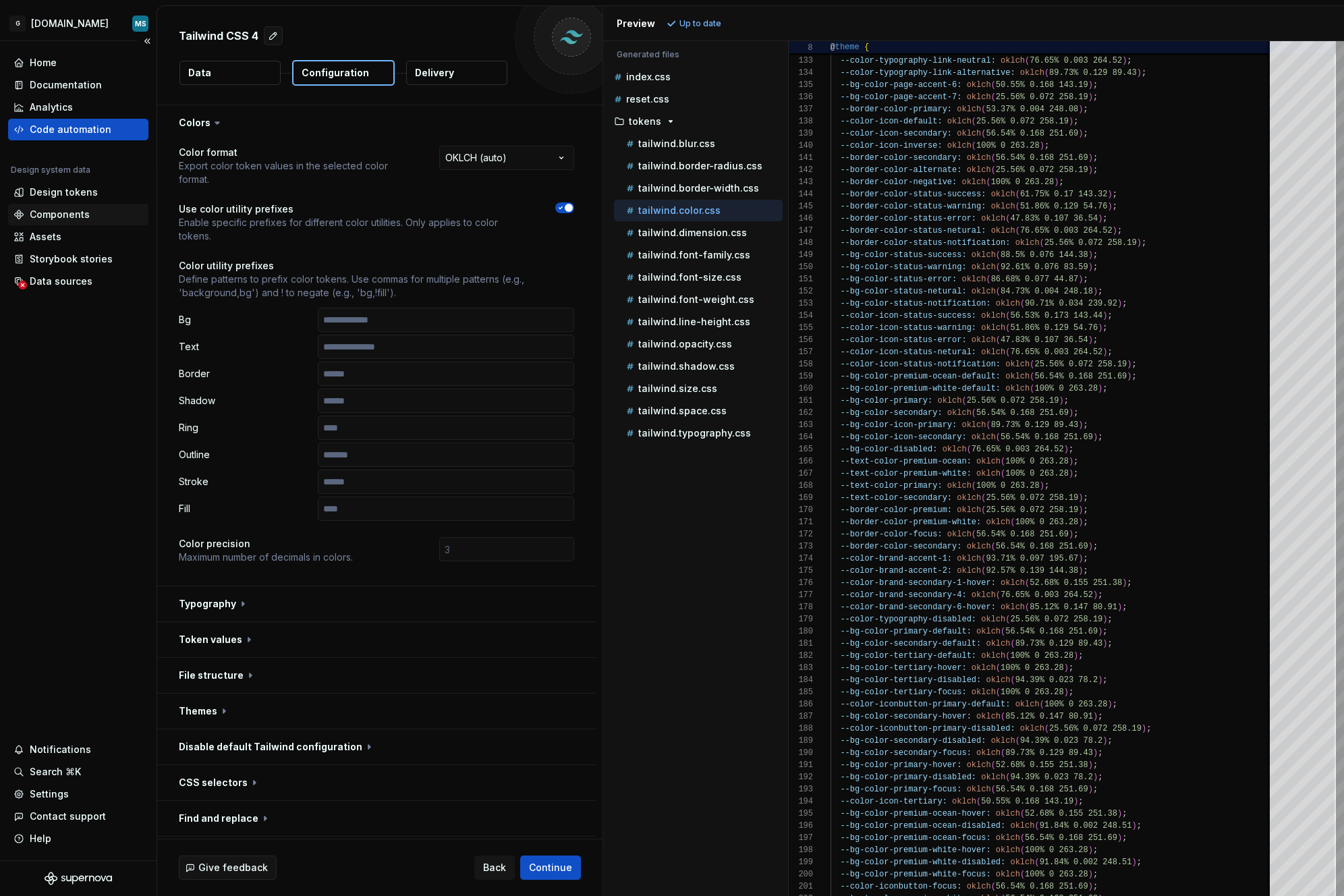
click at [60, 217] on div "Components" at bounding box center [60, 214] width 60 height 14
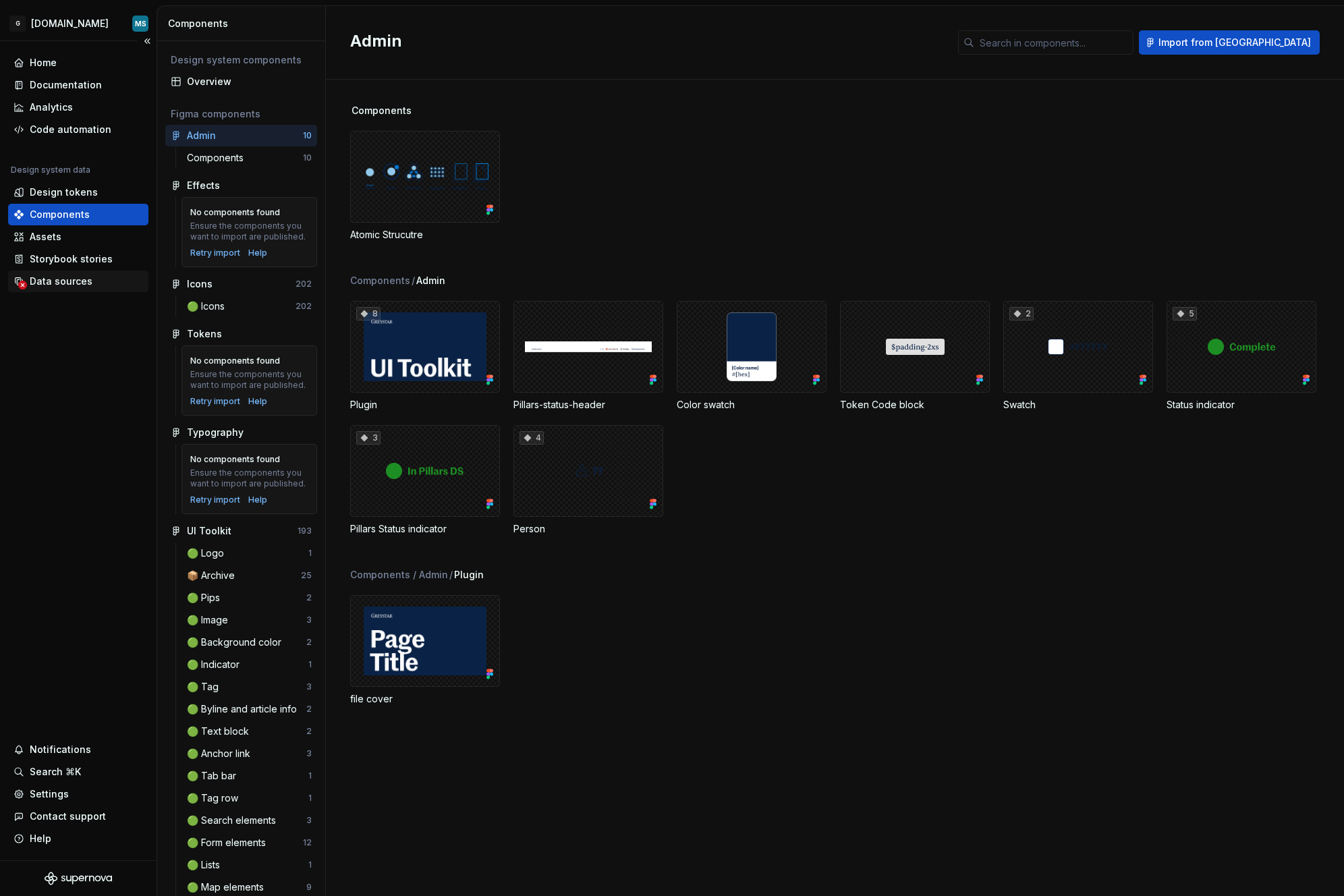
click at [46, 282] on div "Data sources" at bounding box center [61, 281] width 63 height 14
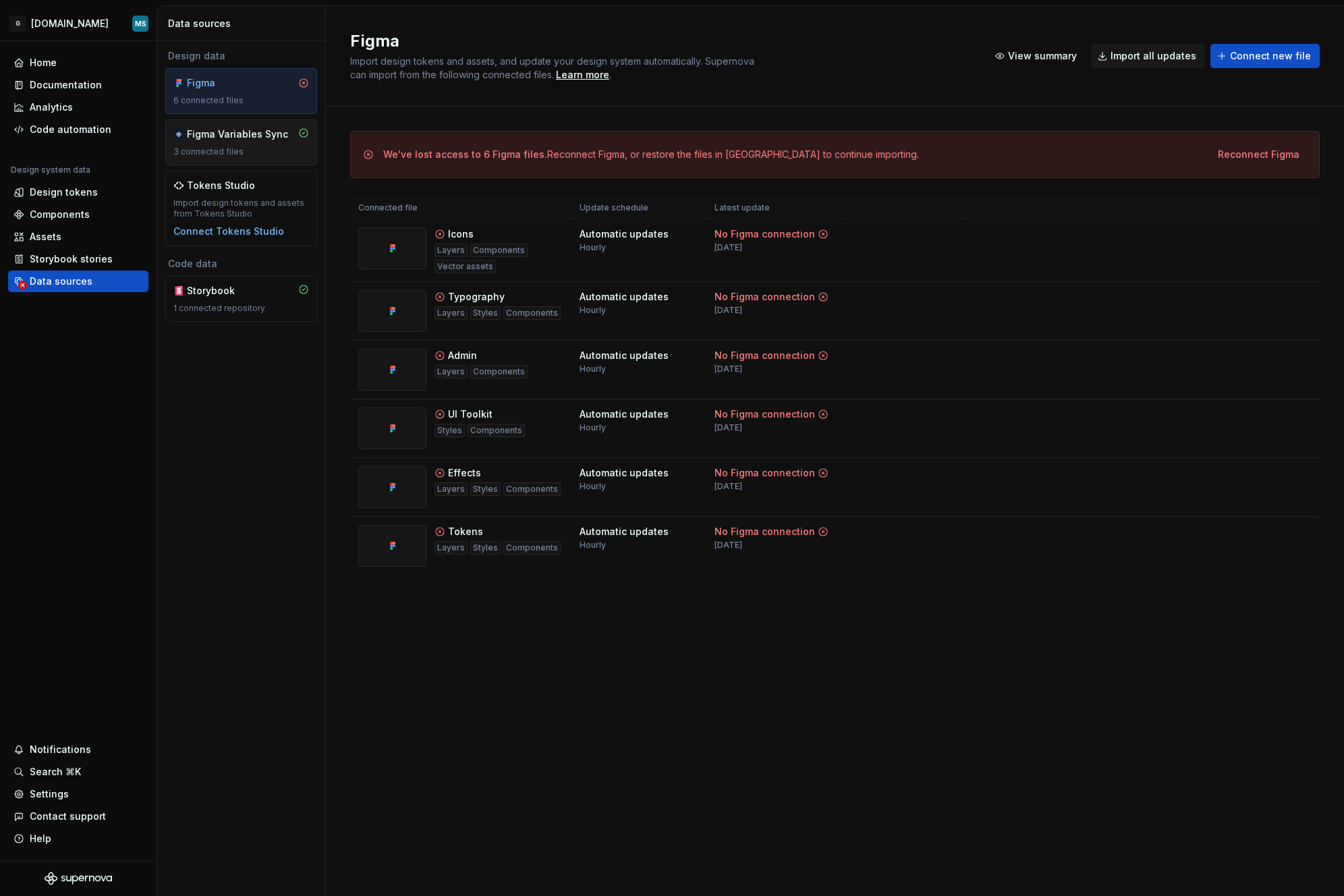
click at [254, 159] on div "Figma Variables Sync 3 connected files" at bounding box center [241, 142] width 152 height 46
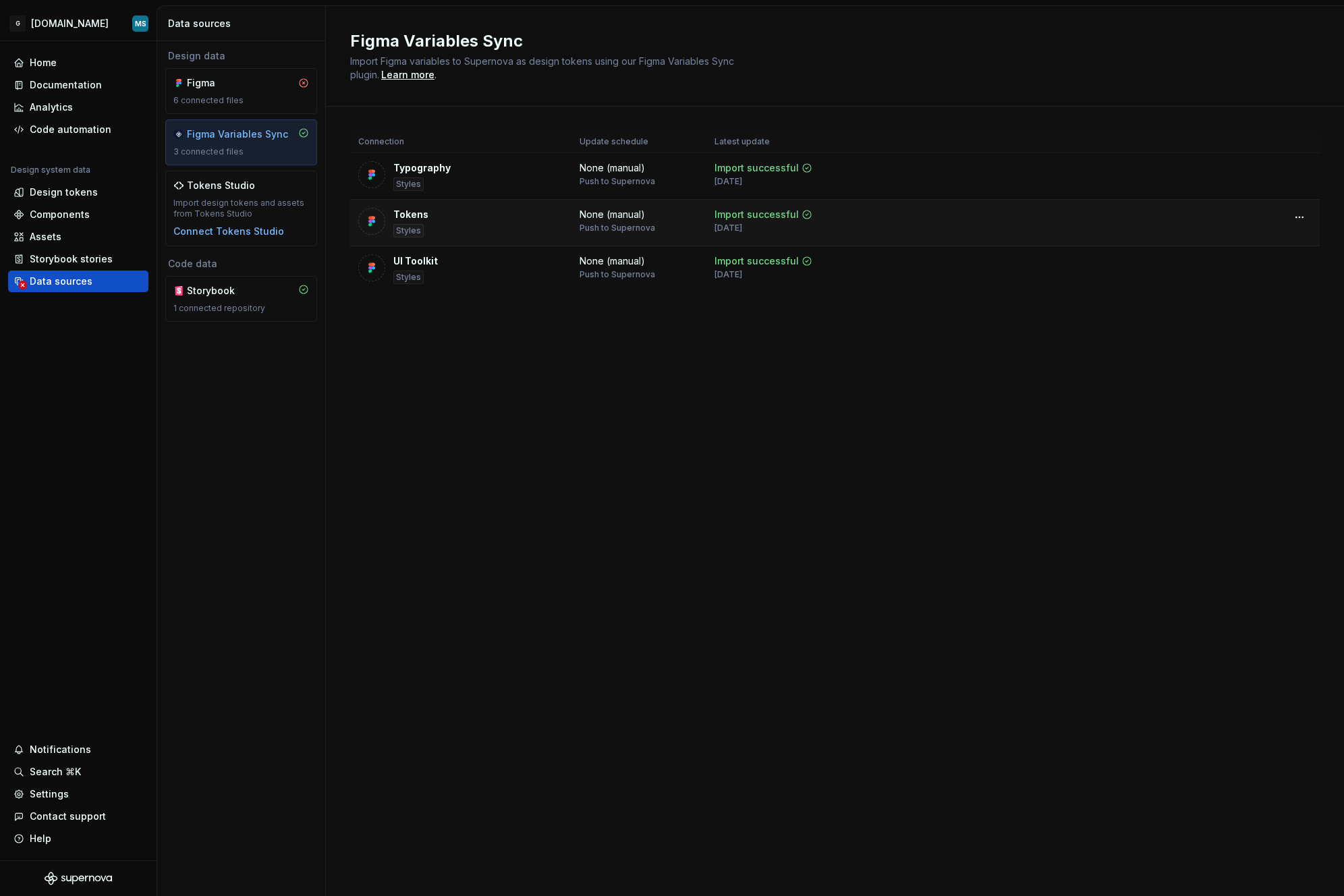
click at [444, 227] on div "Tokens Styles" at bounding box center [461, 223] width 205 height 30
click at [69, 68] on div "Home" at bounding box center [78, 63] width 130 height 14
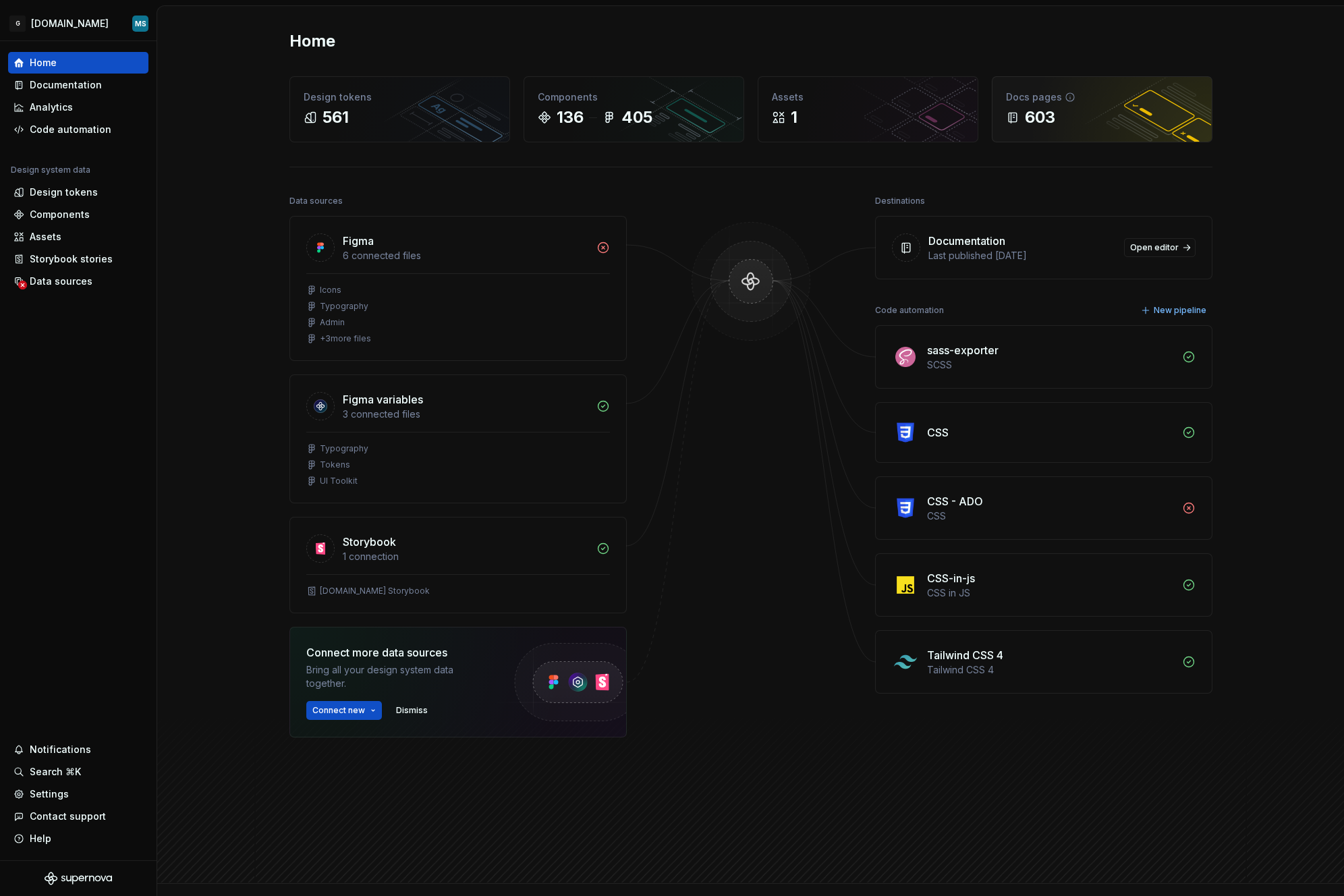
click at [1103, 123] on div "603" at bounding box center [1103, 118] width 192 height 21
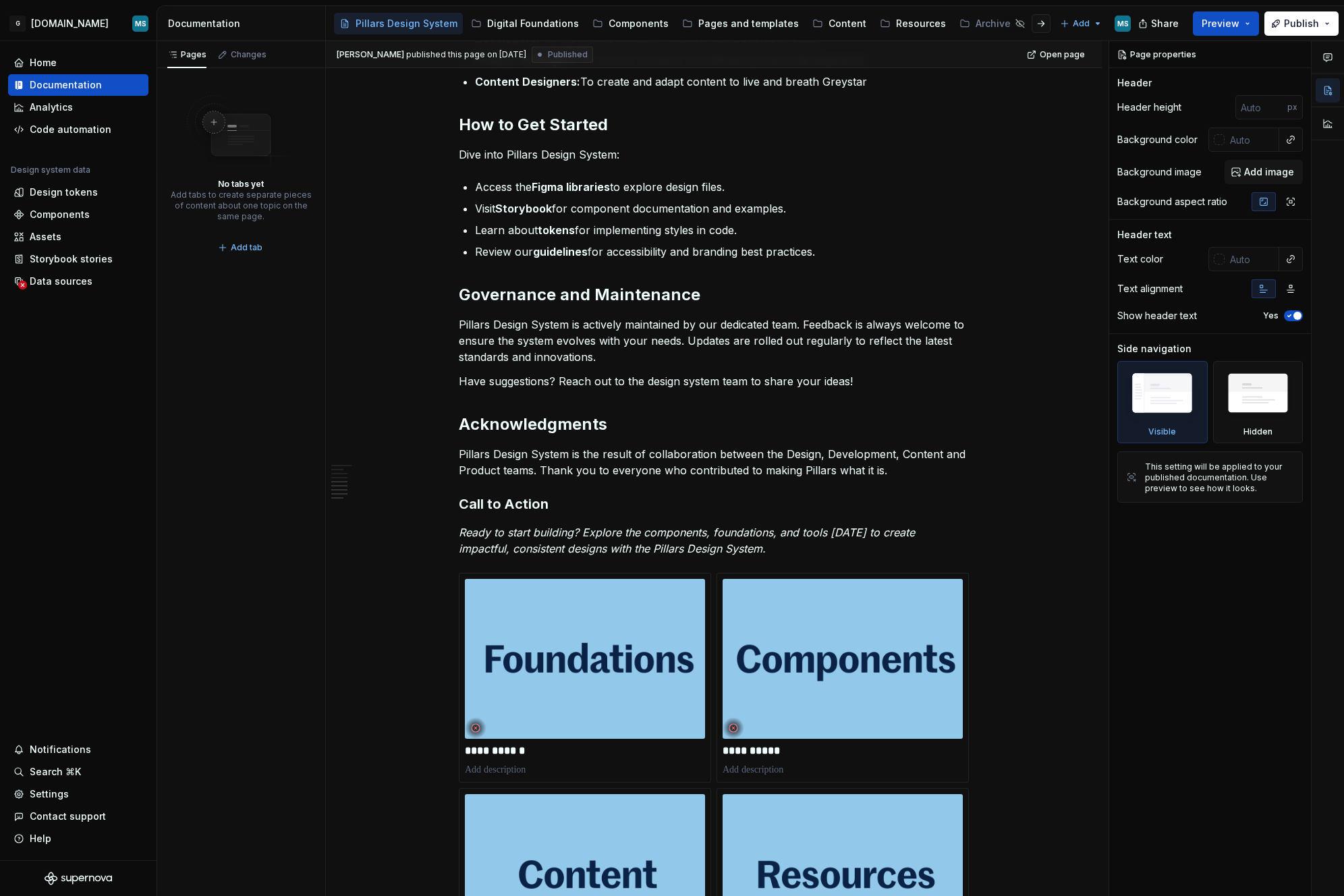
scroll to position [144, 0]
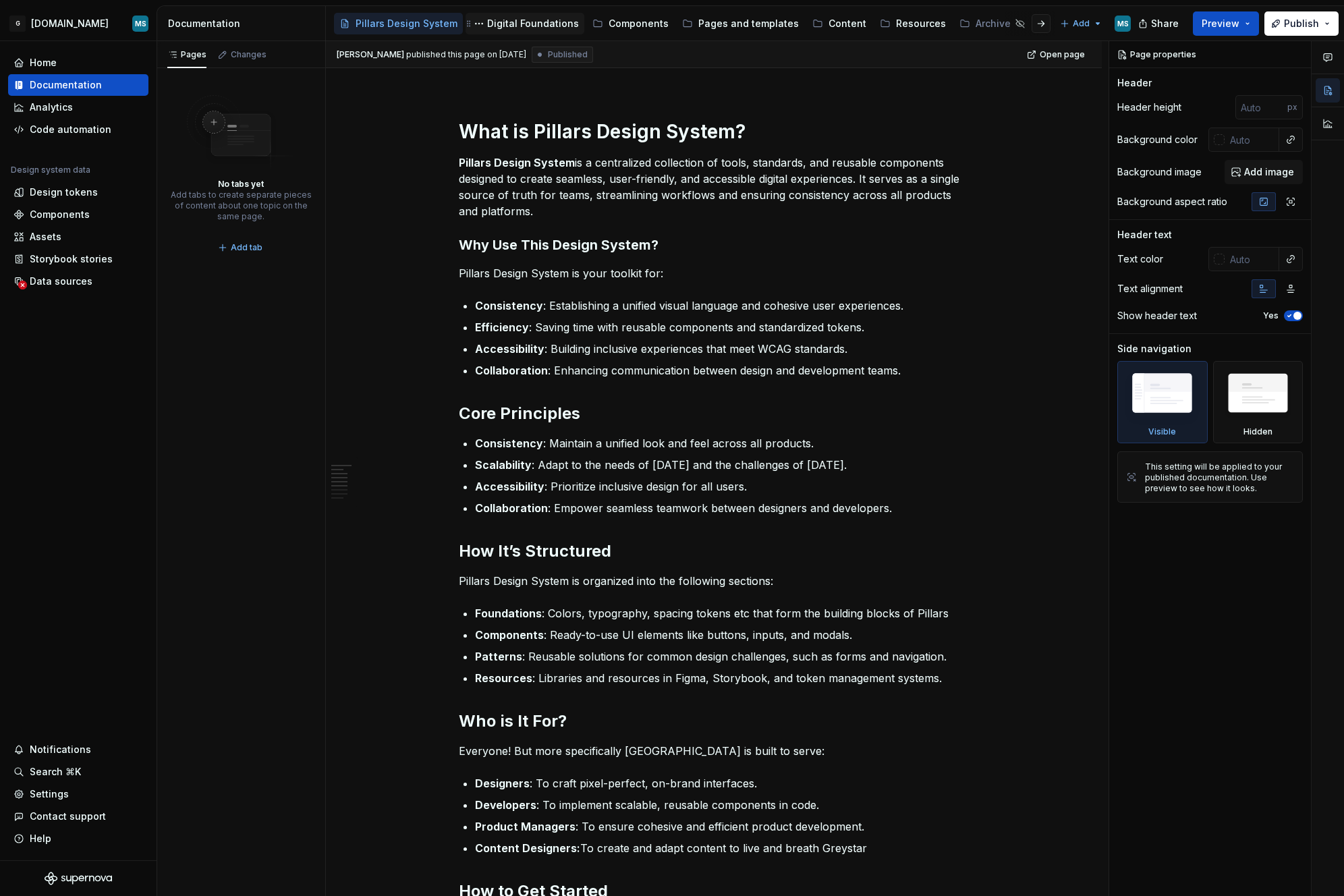
click at [496, 19] on div "Digital Foundations" at bounding box center [533, 24] width 92 height 14
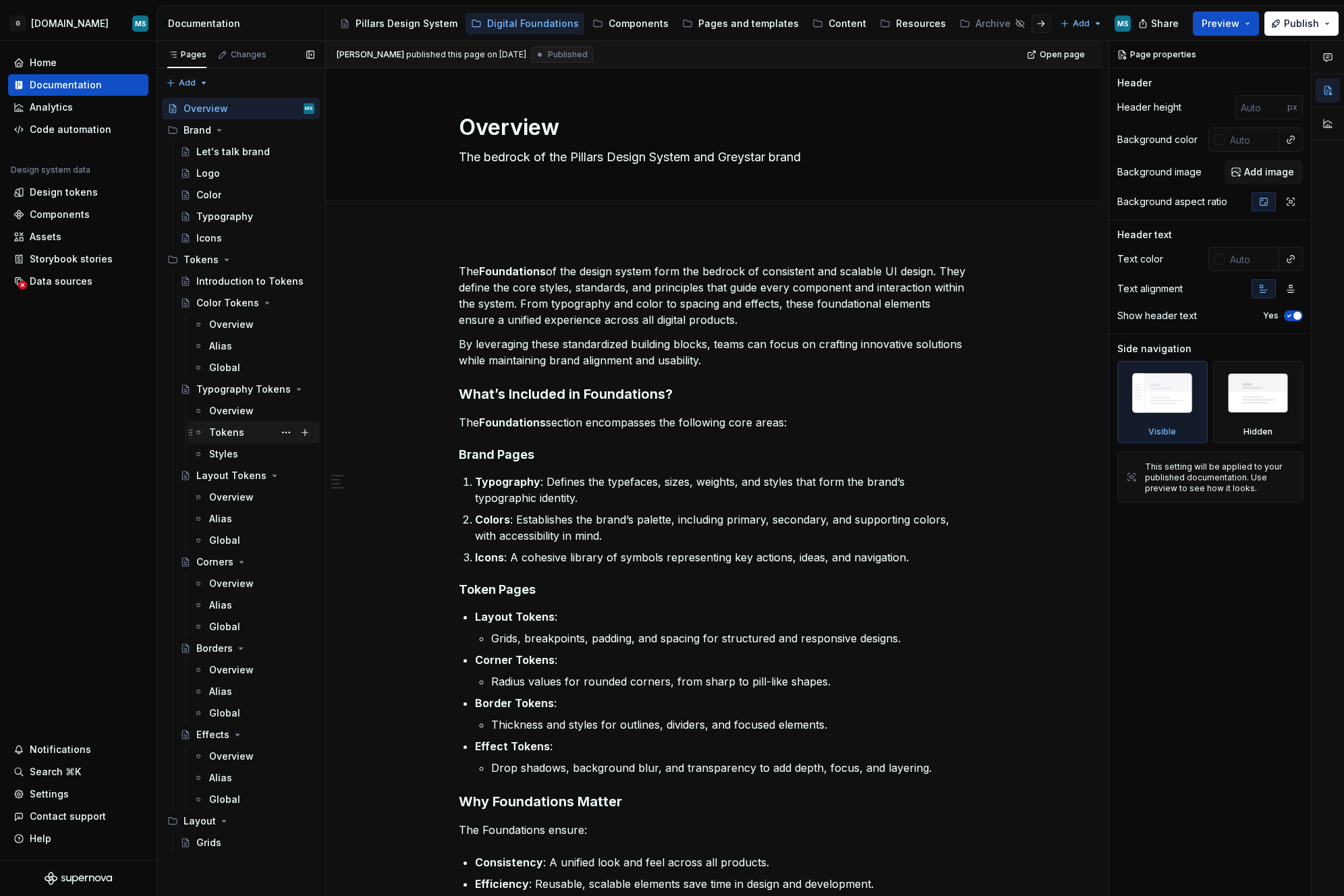
click at [242, 429] on div "Tokens" at bounding box center [262, 432] width 105 height 19
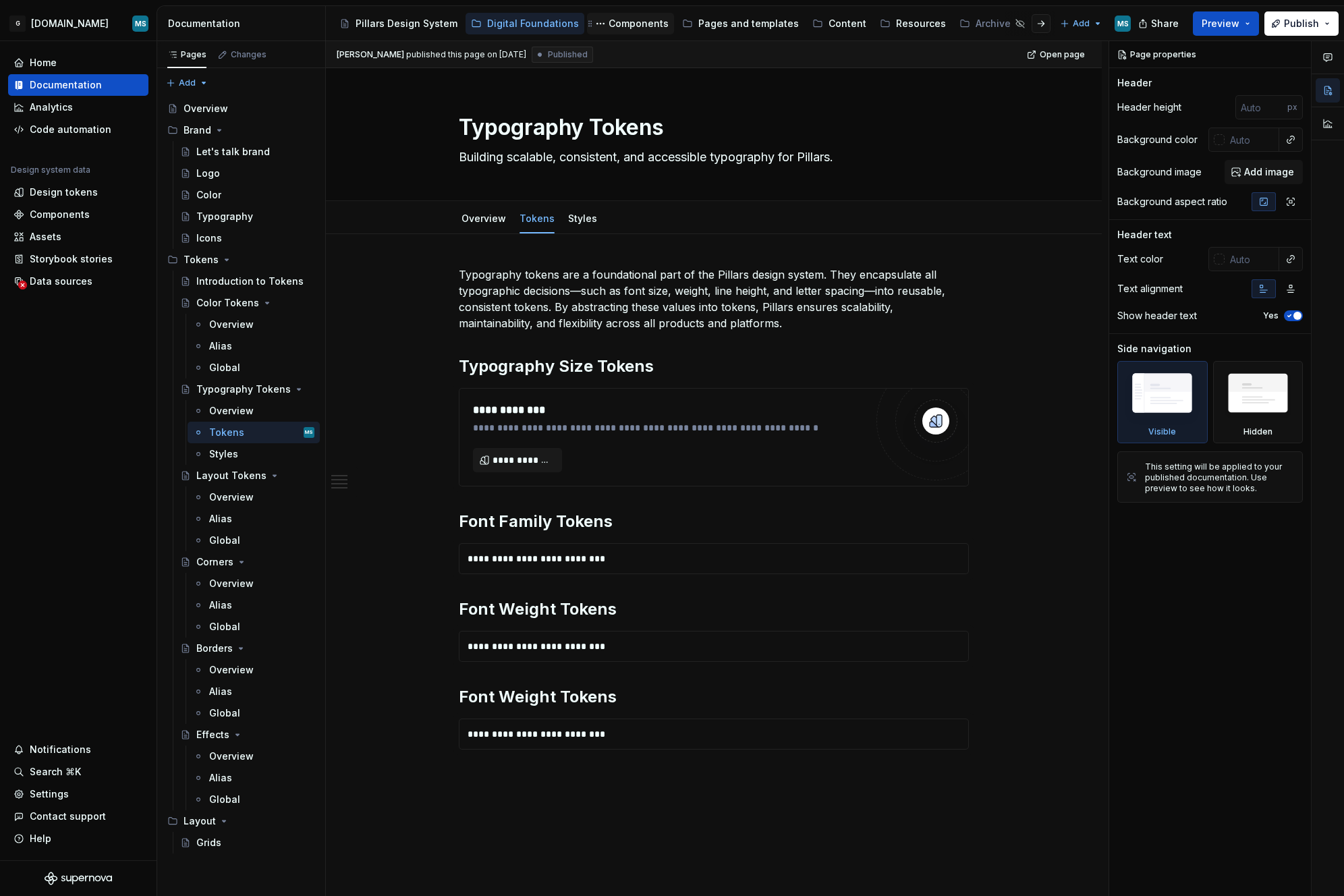
click at [615, 21] on div "Components" at bounding box center [639, 24] width 60 height 14
click at [626, 29] on div "Components" at bounding box center [639, 24] width 60 height 14
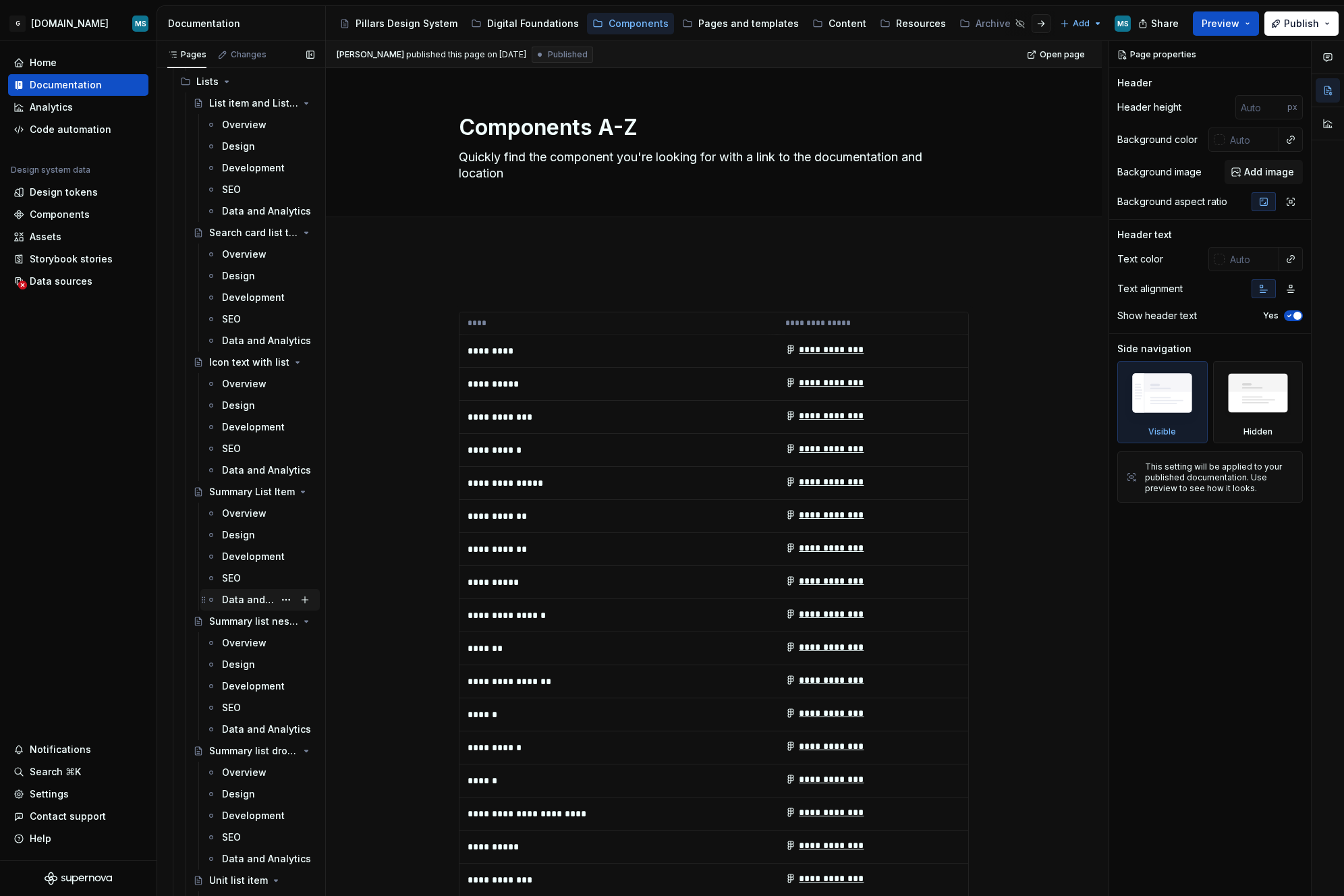
scroll to position [2860, 0]
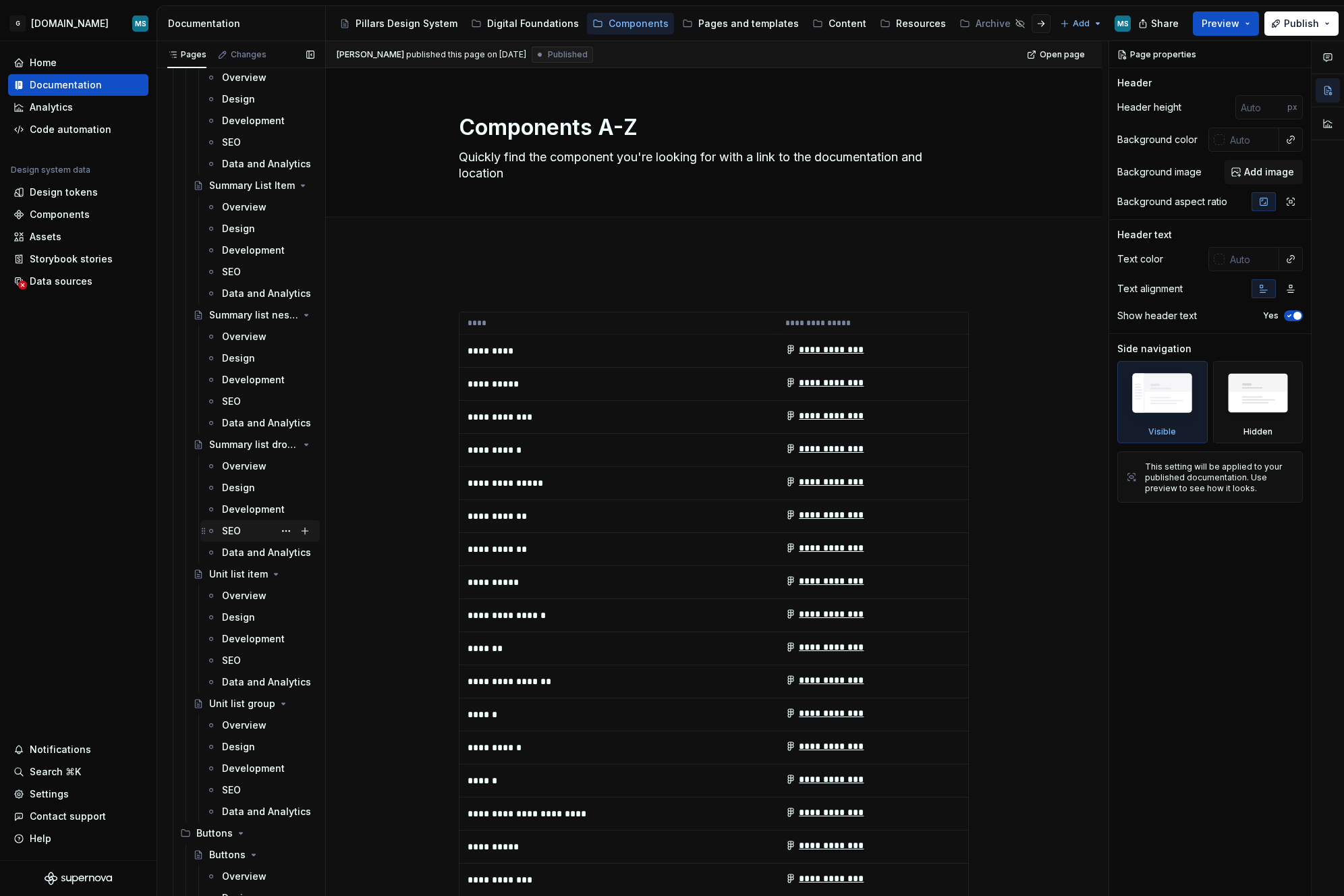
click at [247, 531] on div "SEO" at bounding box center [269, 531] width 93 height 19
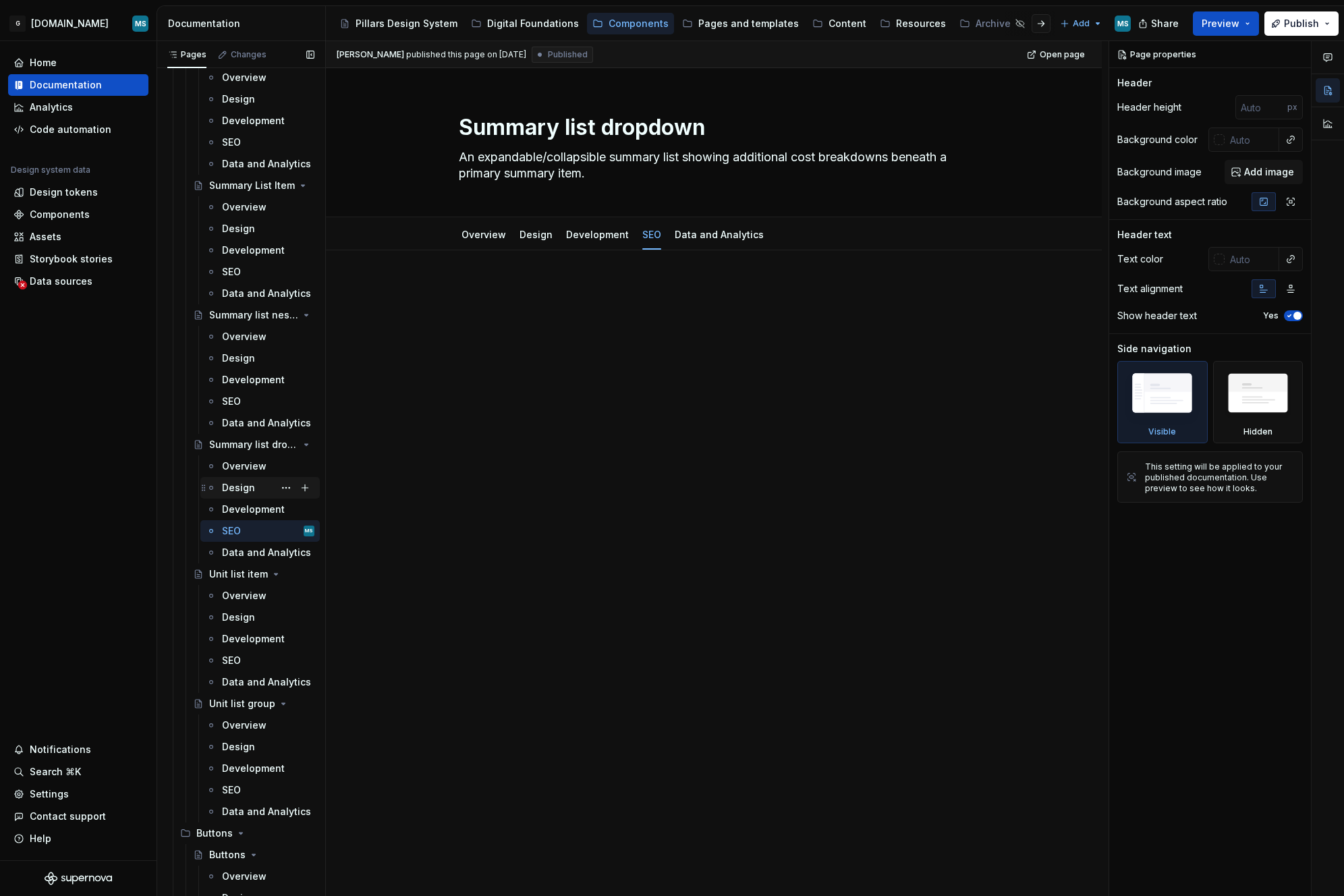
click at [247, 497] on div "Design" at bounding box center [260, 488] width 120 height 21
click at [246, 508] on div "Development" at bounding box center [248, 509] width 52 height 14
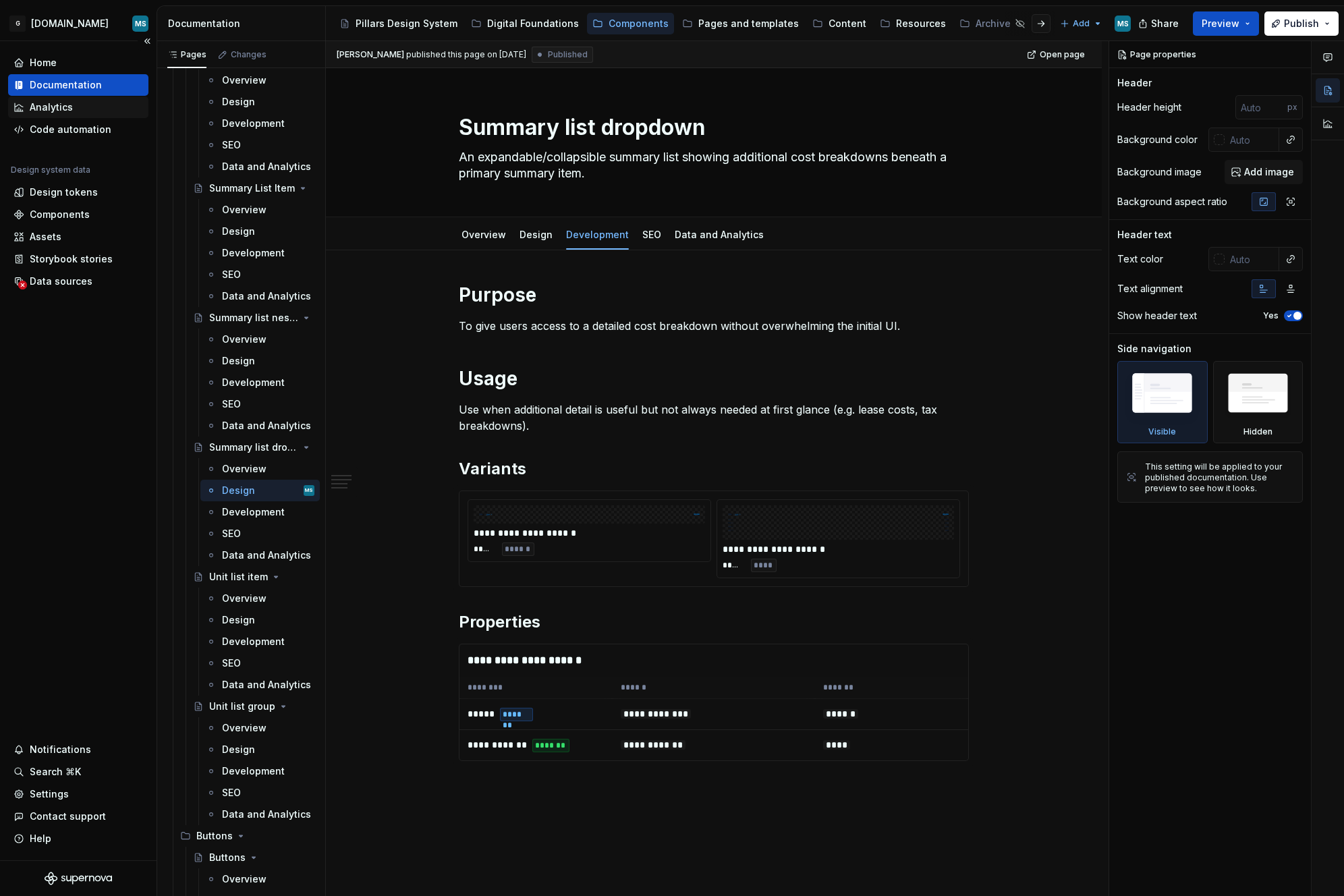
scroll to position [2860, 0]
click at [43, 129] on div "Code automation" at bounding box center [71, 129] width 82 height 14
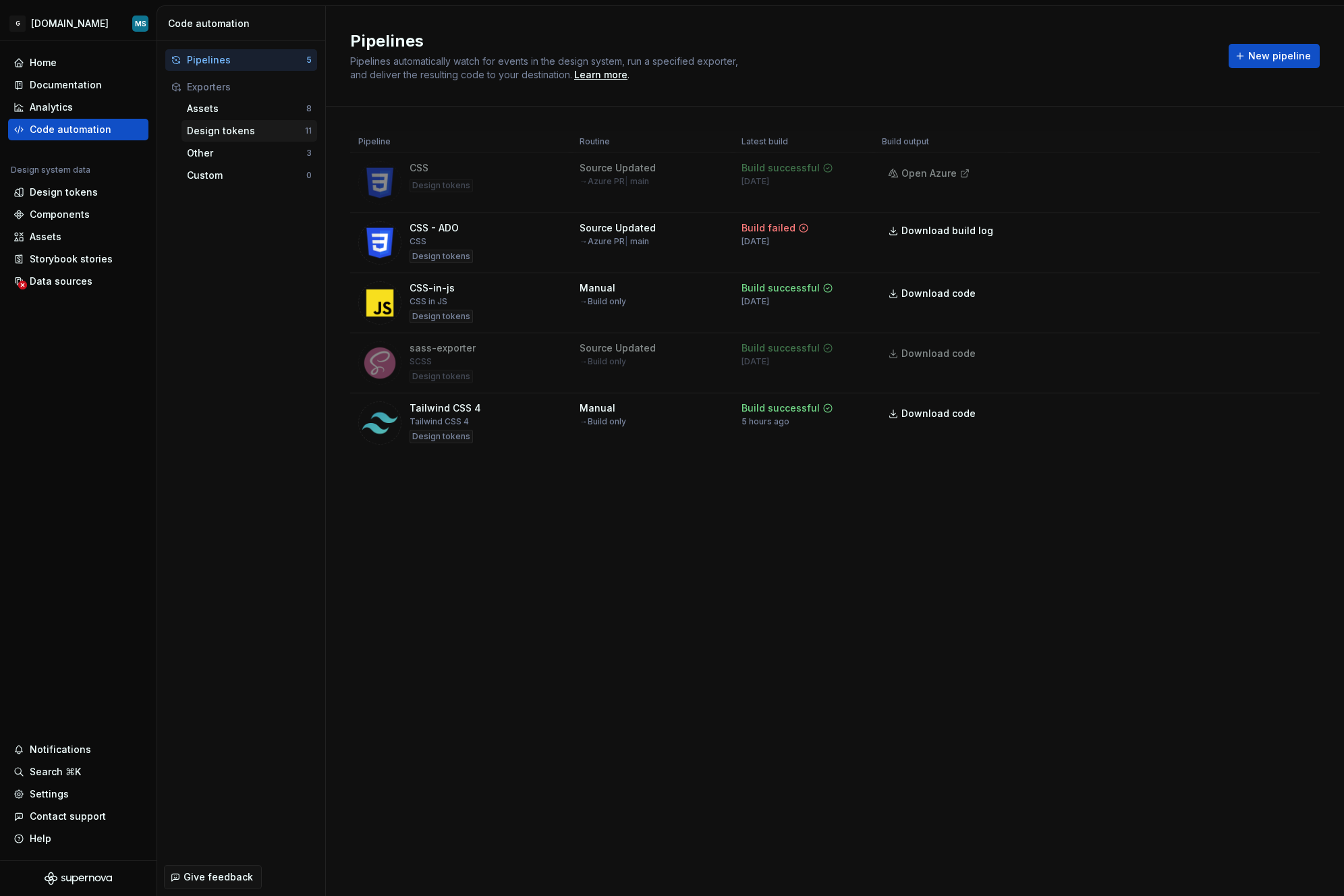
click at [228, 132] on div "Design tokens" at bounding box center [246, 130] width 118 height 14
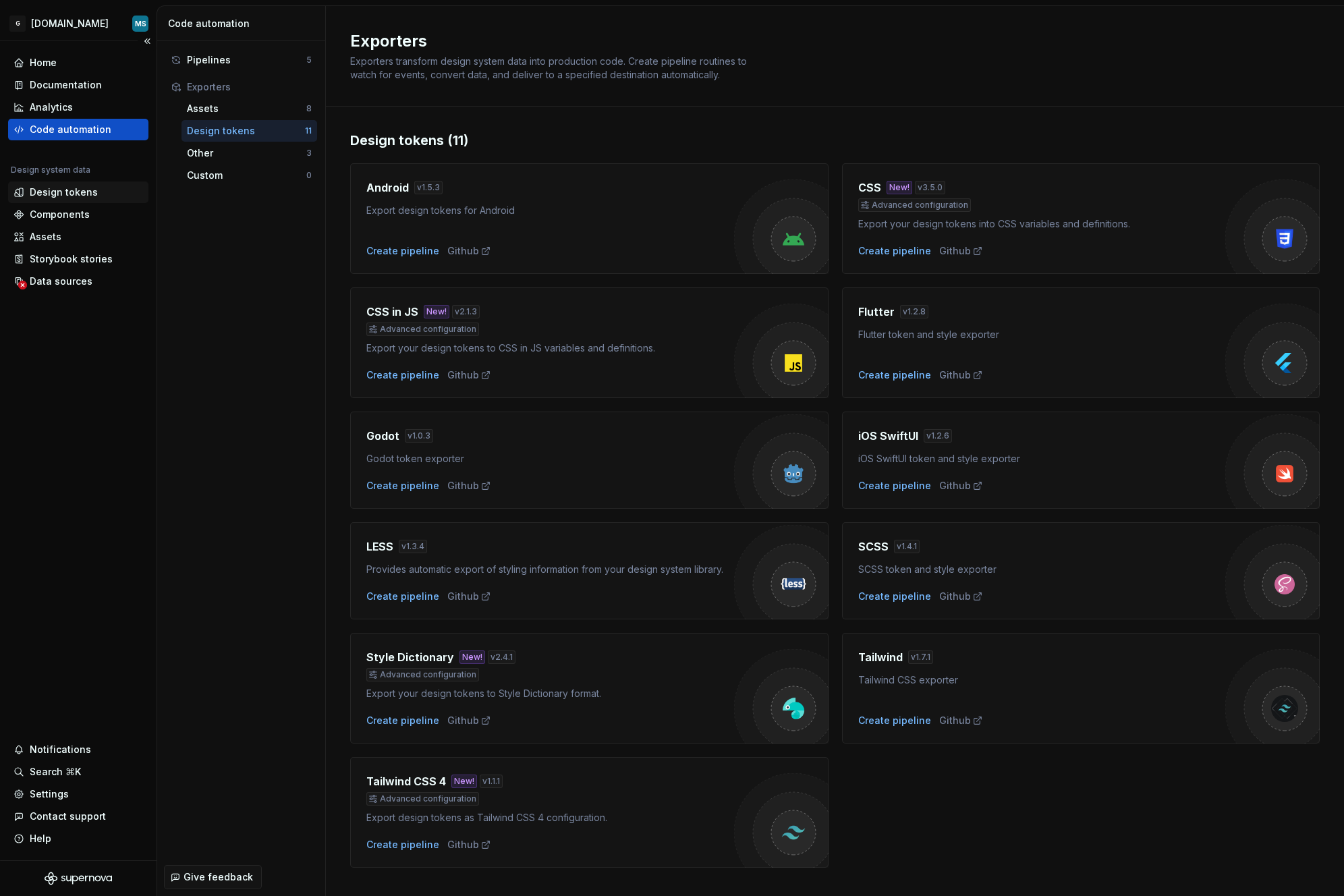
click at [79, 193] on div "Design tokens" at bounding box center [64, 192] width 68 height 14
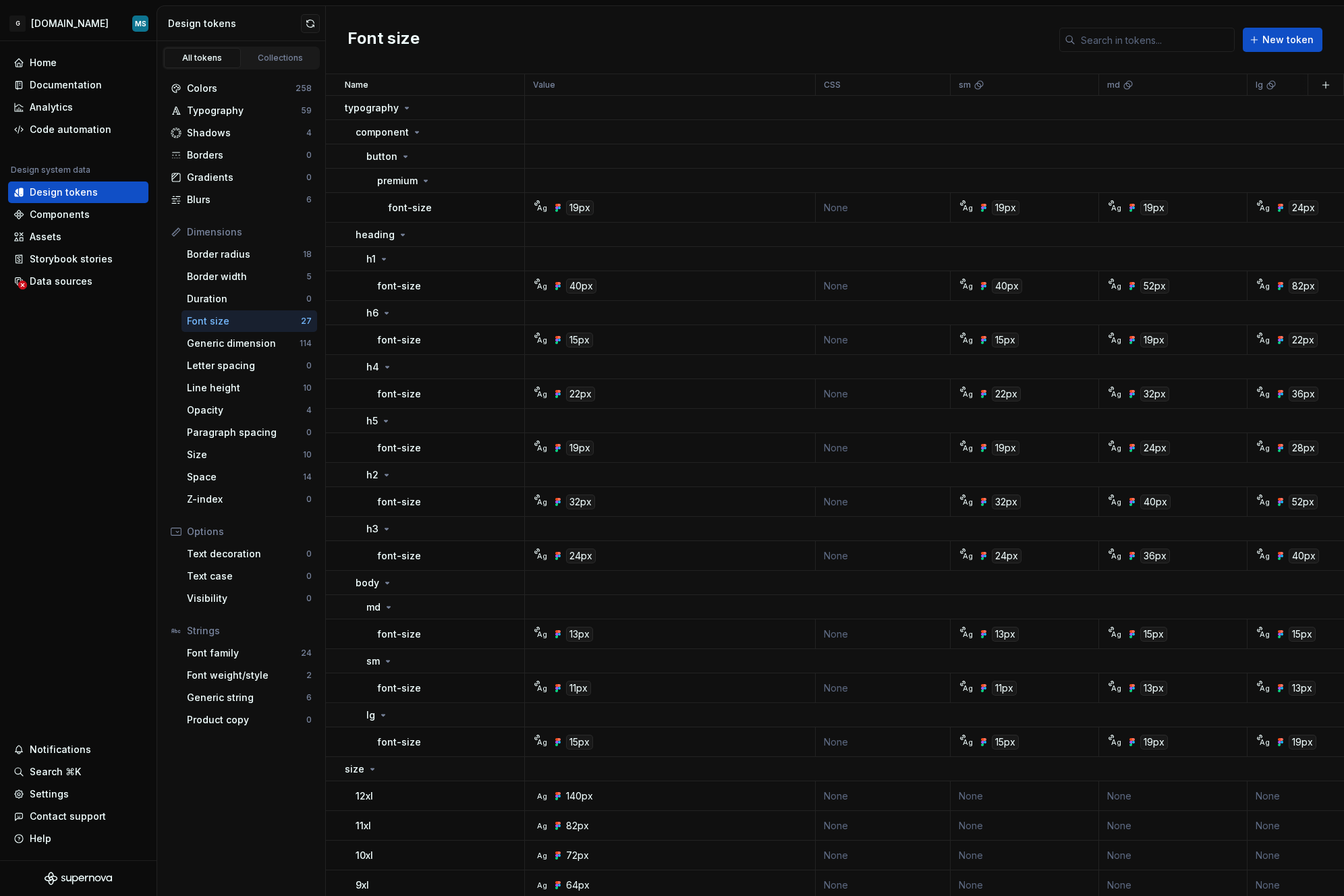
click at [226, 324] on div "Font size" at bounding box center [244, 321] width 114 height 14
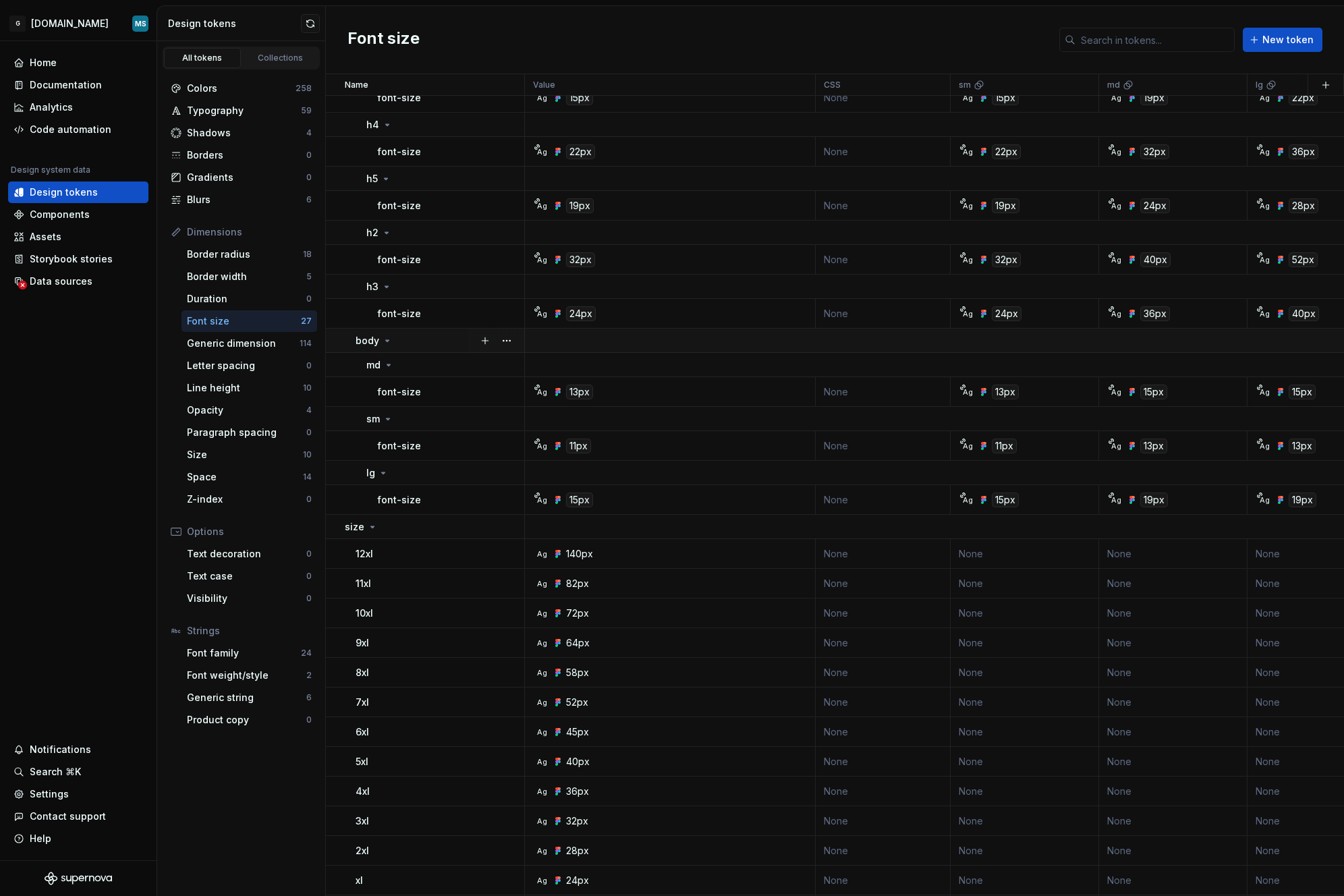
scroll to position [318, 0]
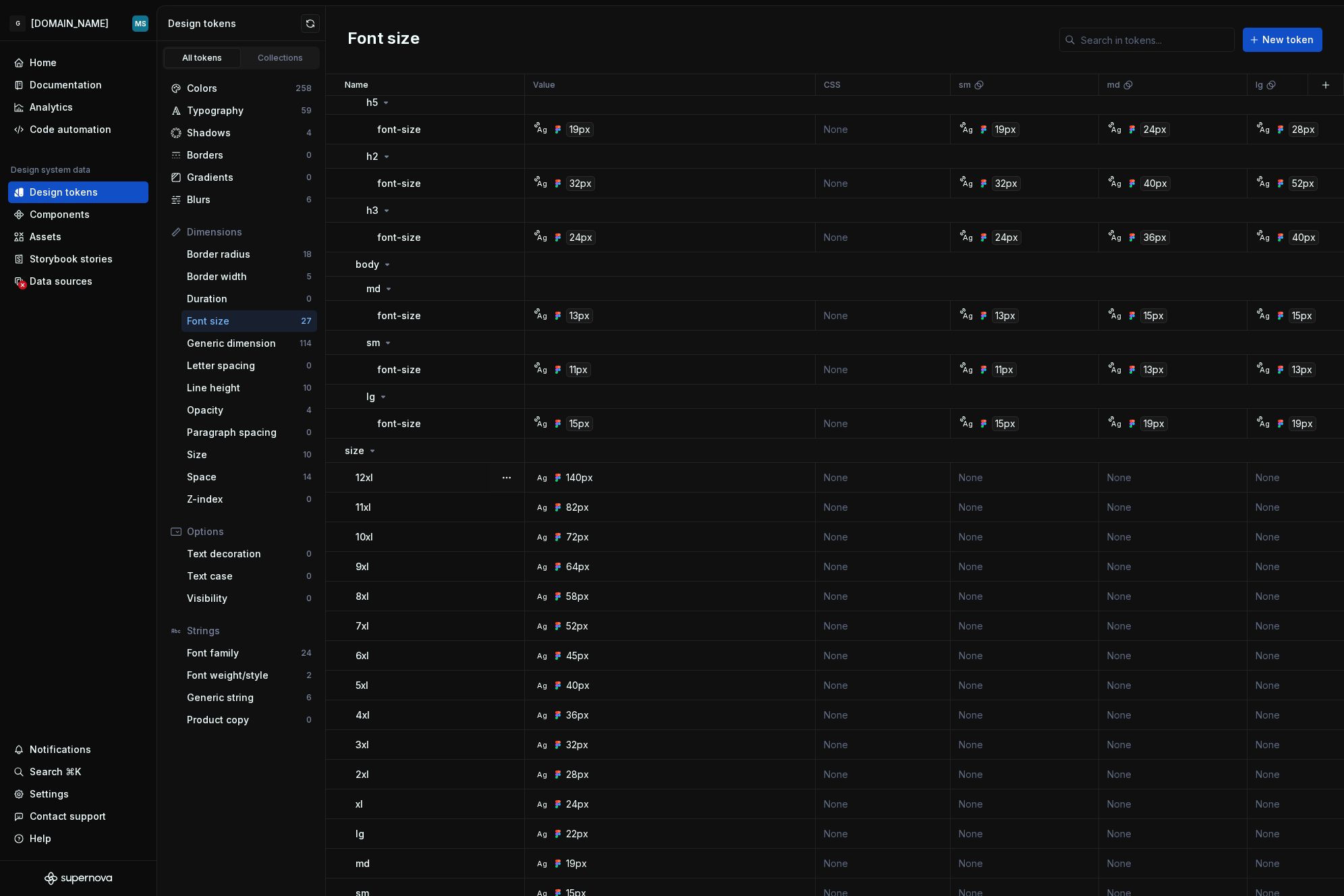
click at [457, 488] on td "12xl" at bounding box center [426, 478] width 199 height 30
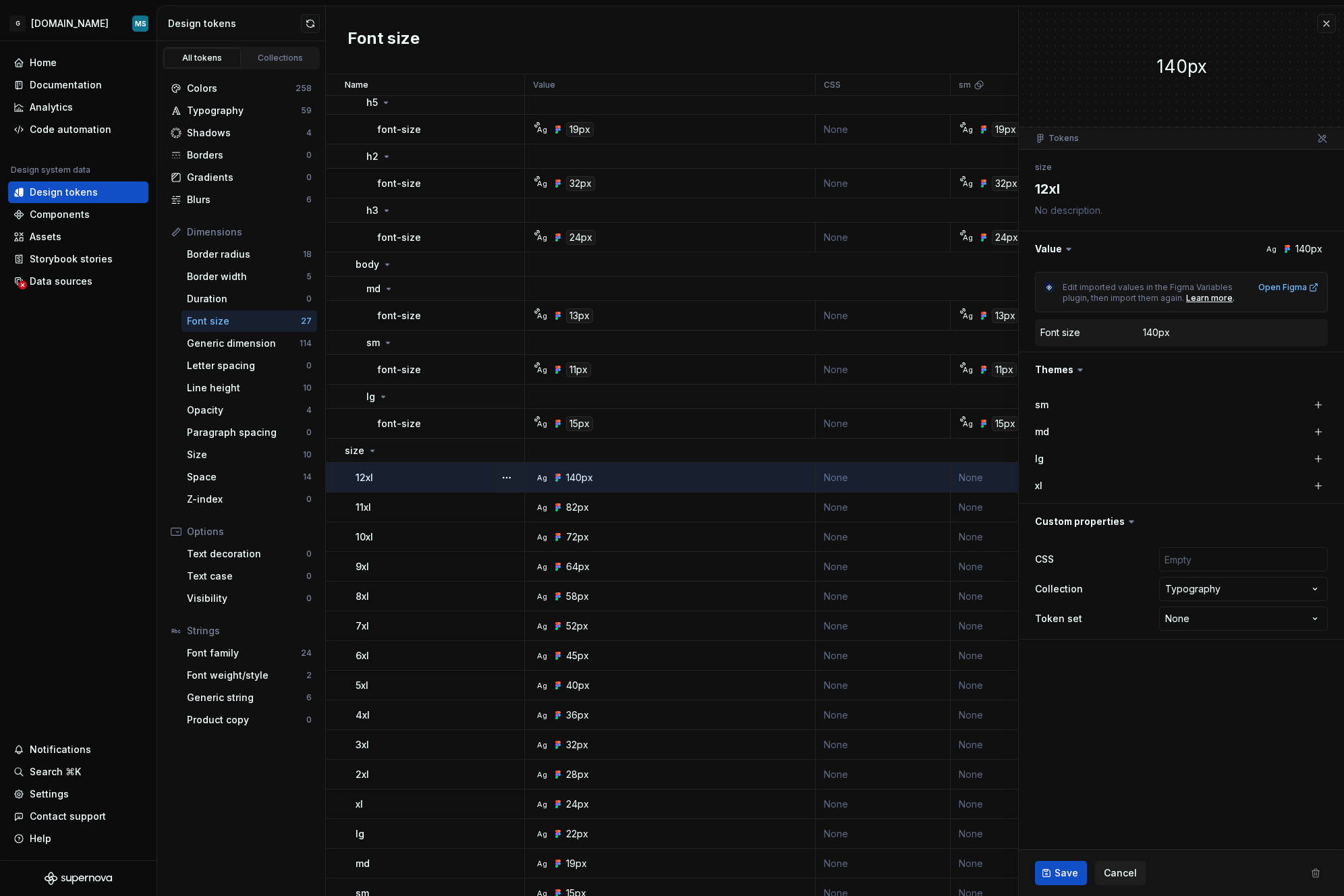
click at [778, 479] on div "Ag 140px" at bounding box center [674, 477] width 281 height 14
click at [1177, 525] on button "button" at bounding box center [1182, 521] width 325 height 35
click at [1172, 526] on button "button" at bounding box center [1182, 521] width 325 height 35
click at [1063, 563] on icon at bounding box center [1065, 559] width 8 height 8
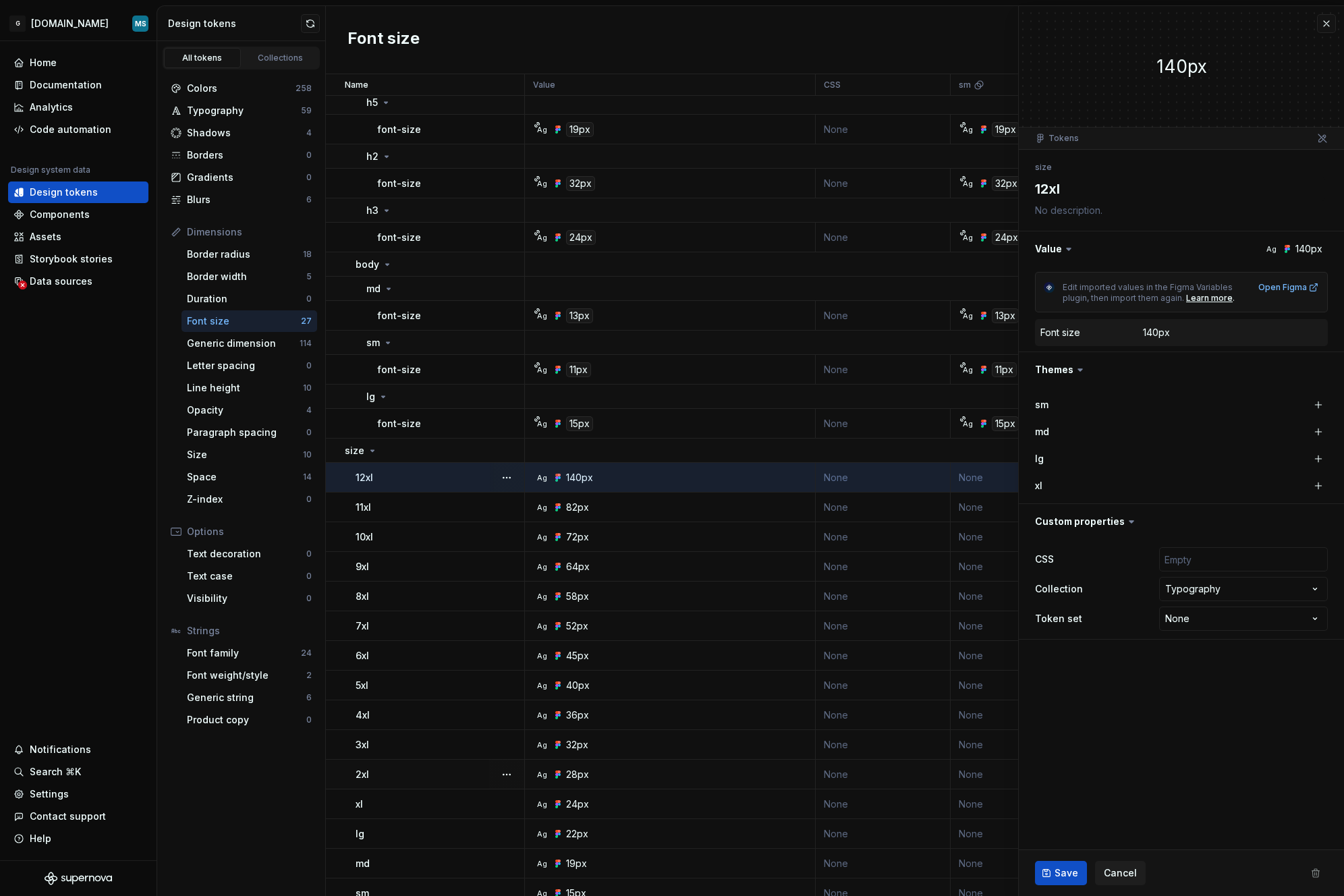
scroll to position [397, 0]
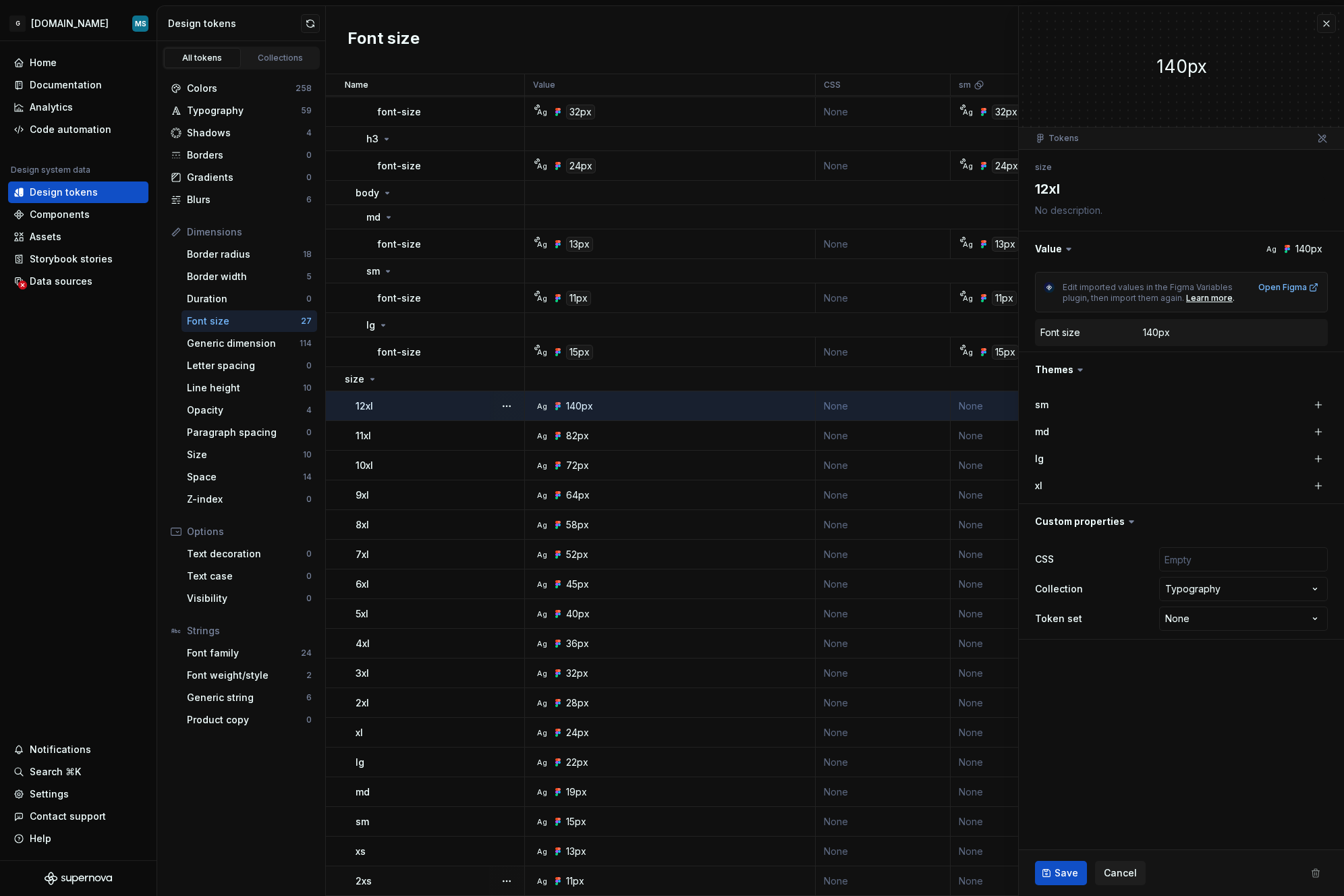
click at [441, 875] on div "2xs" at bounding box center [439, 881] width 168 height 14
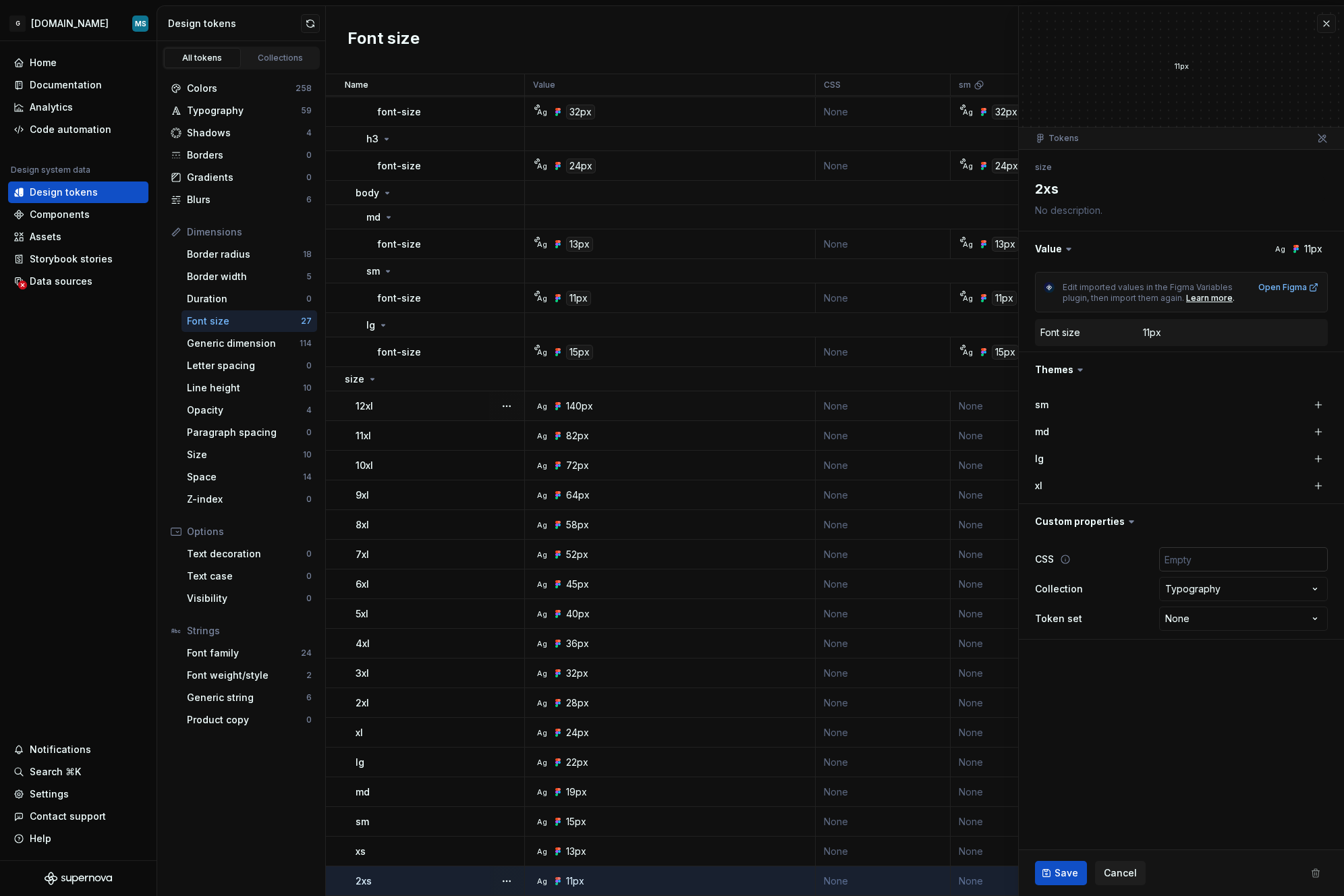
click at [1219, 551] on input "text" at bounding box center [1244, 559] width 169 height 24
type textarea "*"
type input "-"
type textarea "*"
type input "--"
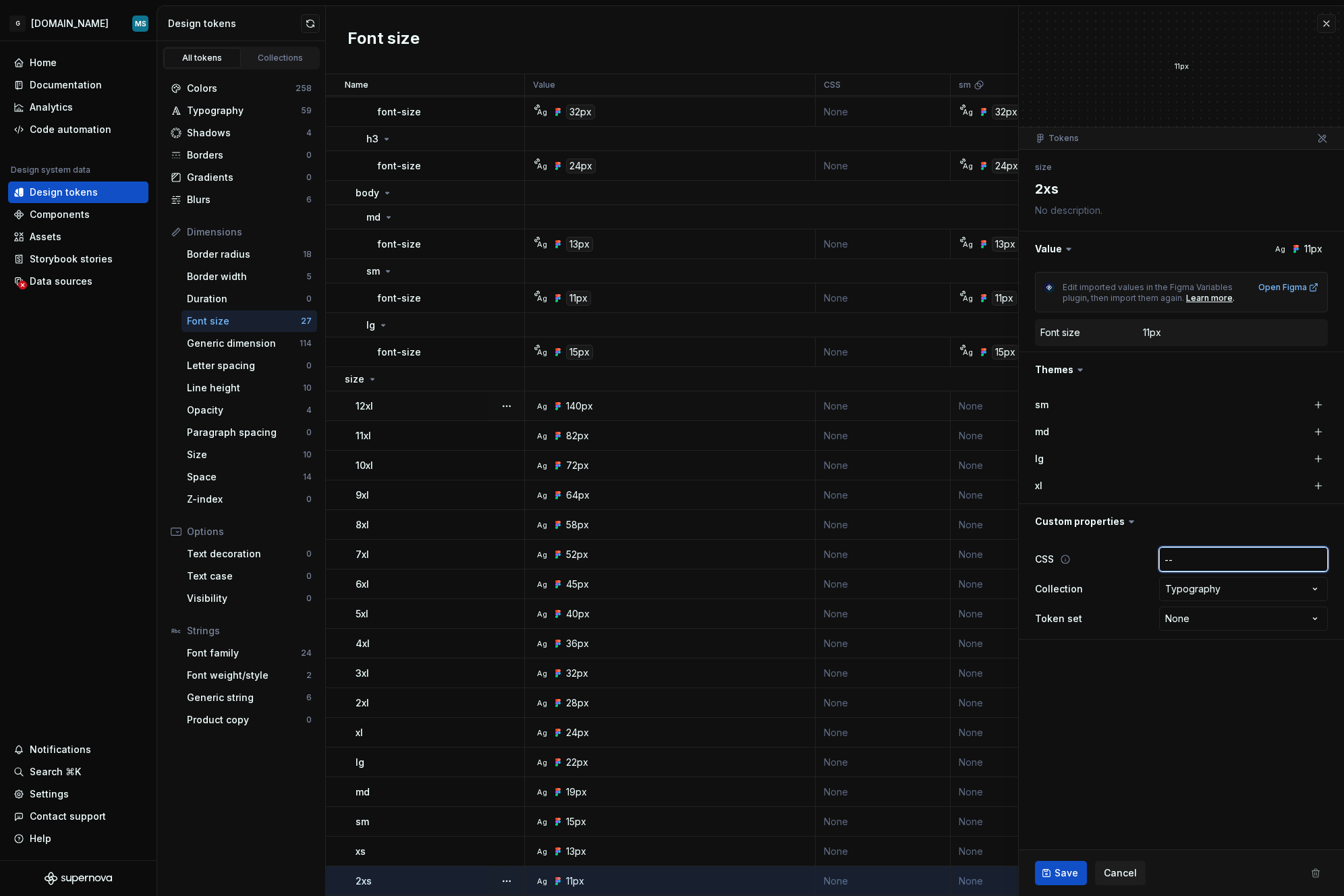
type textarea "*"
type input "--t"
type textarea "*"
type input "--te"
type textarea "*"
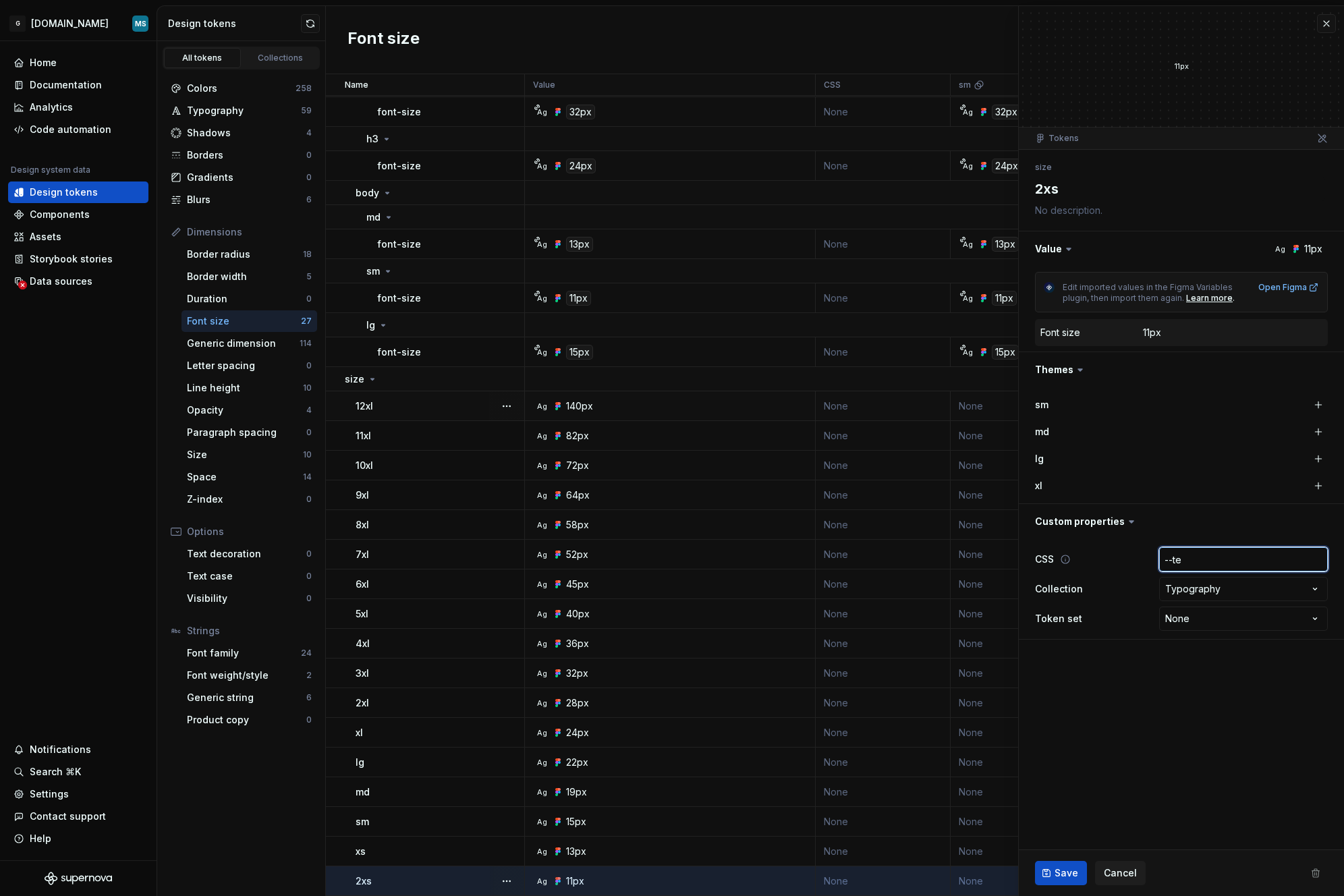
type input "--tex"
type textarea "*"
type input "--text"
type textarea "*"
type input "--text-"
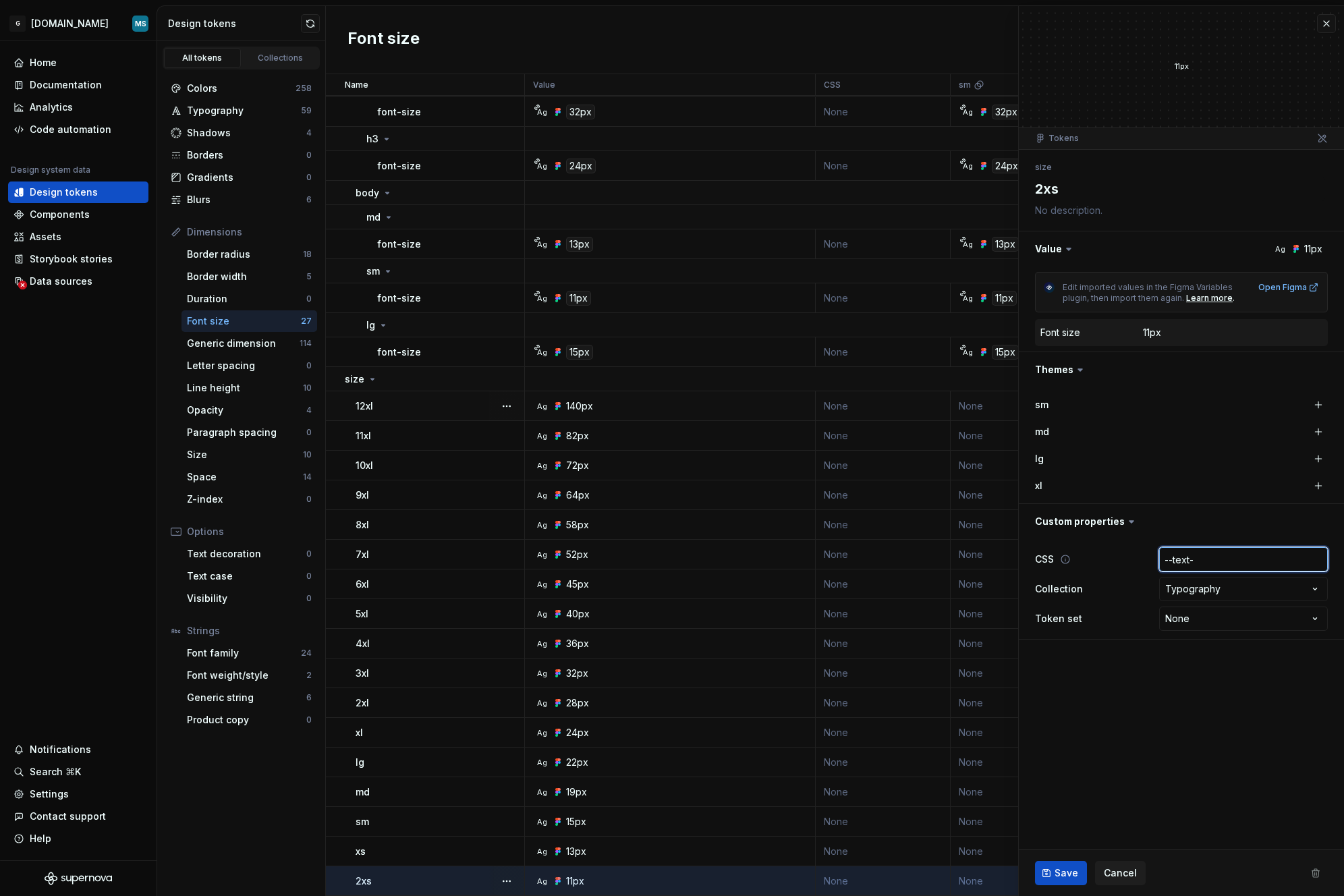
type textarea "*"
type input "--text-s"
type textarea "*"
type input "--text-sa"
type textarea "*"
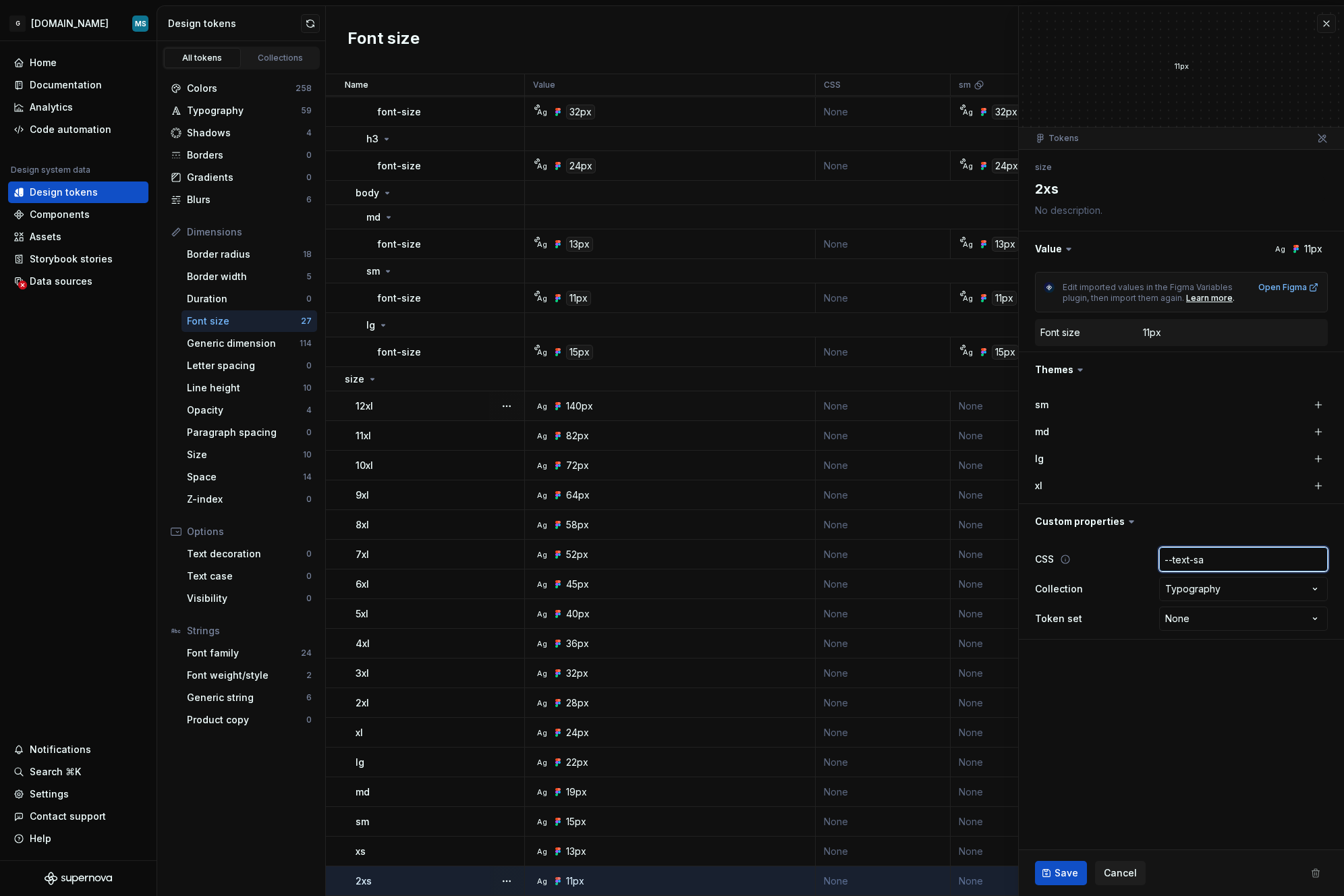
type input "--text-s"
type textarea "*"
type input "--text-"
type textarea "*"
type input "--text-x"
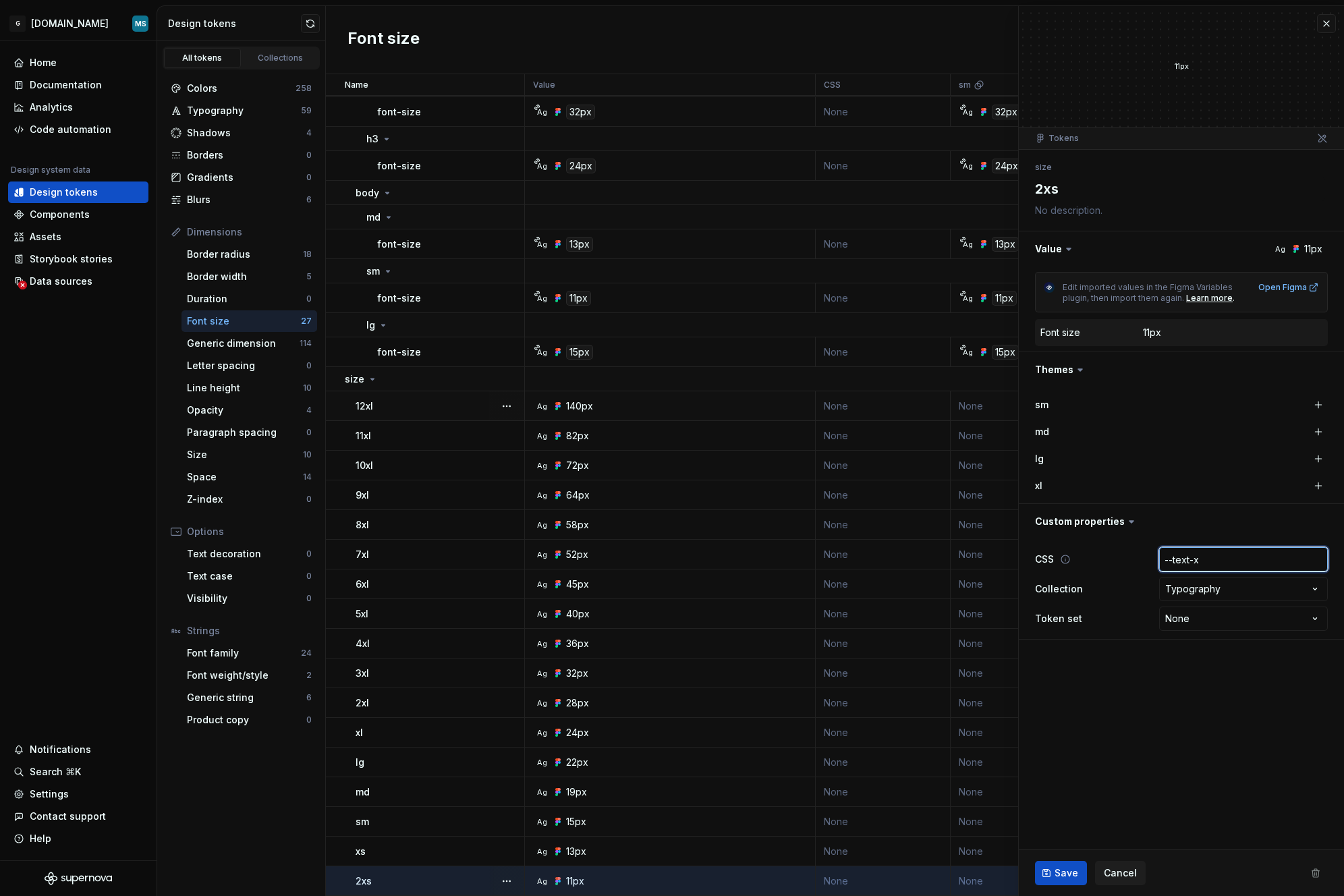
type textarea "*"
type input "--text-xs"
click at [1069, 873] on span "Save" at bounding box center [1066, 873] width 24 height 14
type textarea "*"
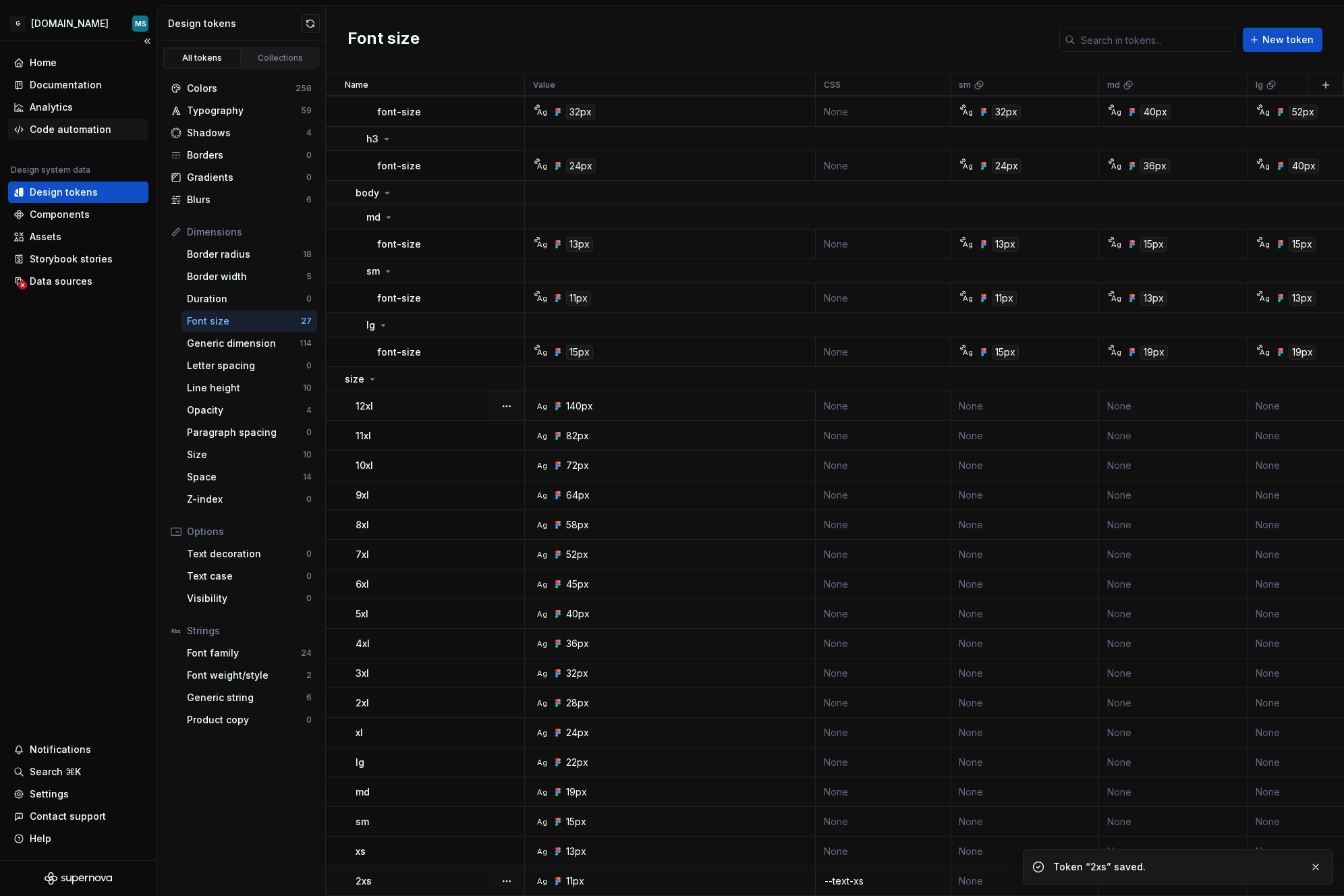
click at [49, 131] on div "Code automation" at bounding box center [71, 129] width 82 height 14
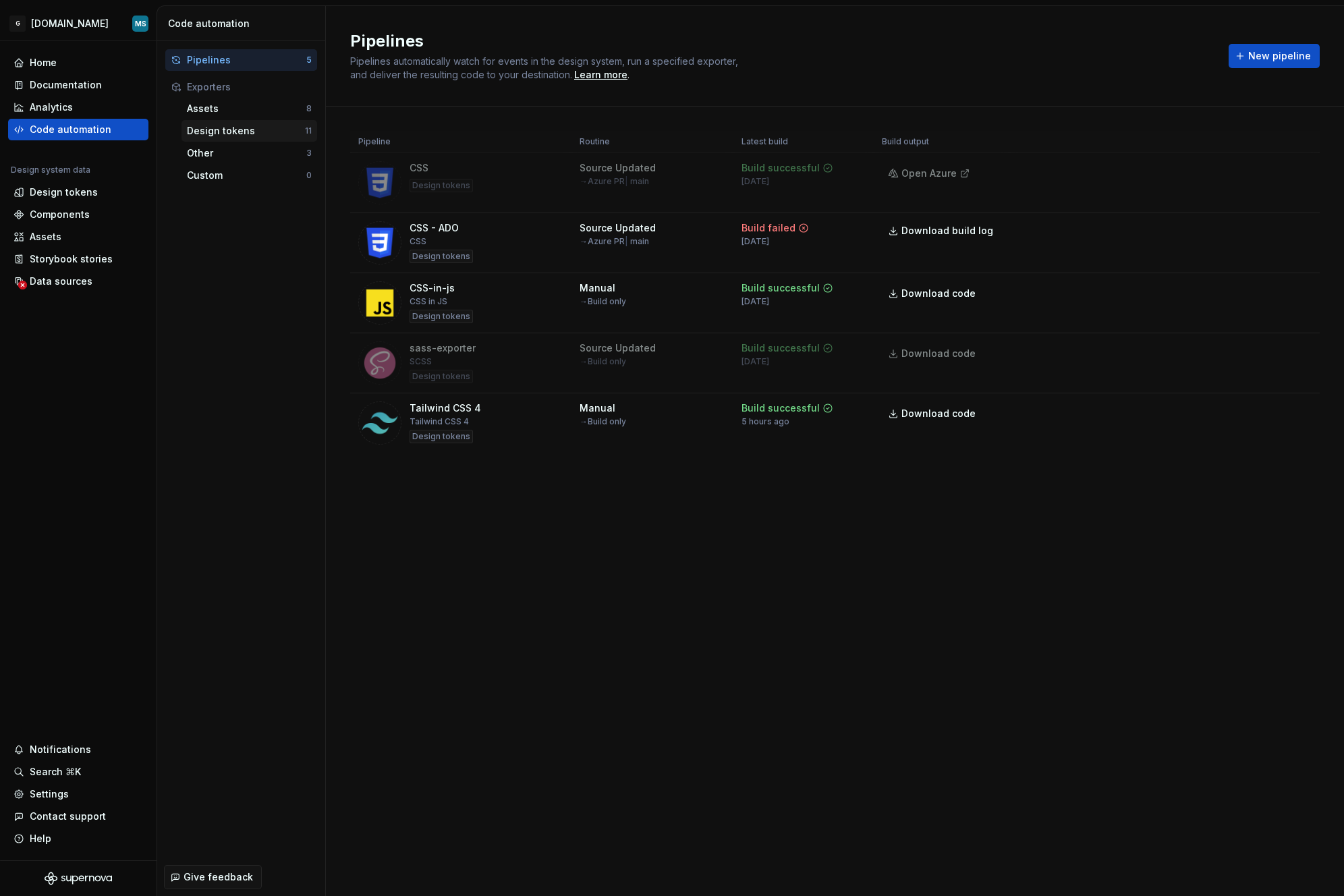
click at [213, 125] on div "Design tokens" at bounding box center [246, 130] width 118 height 14
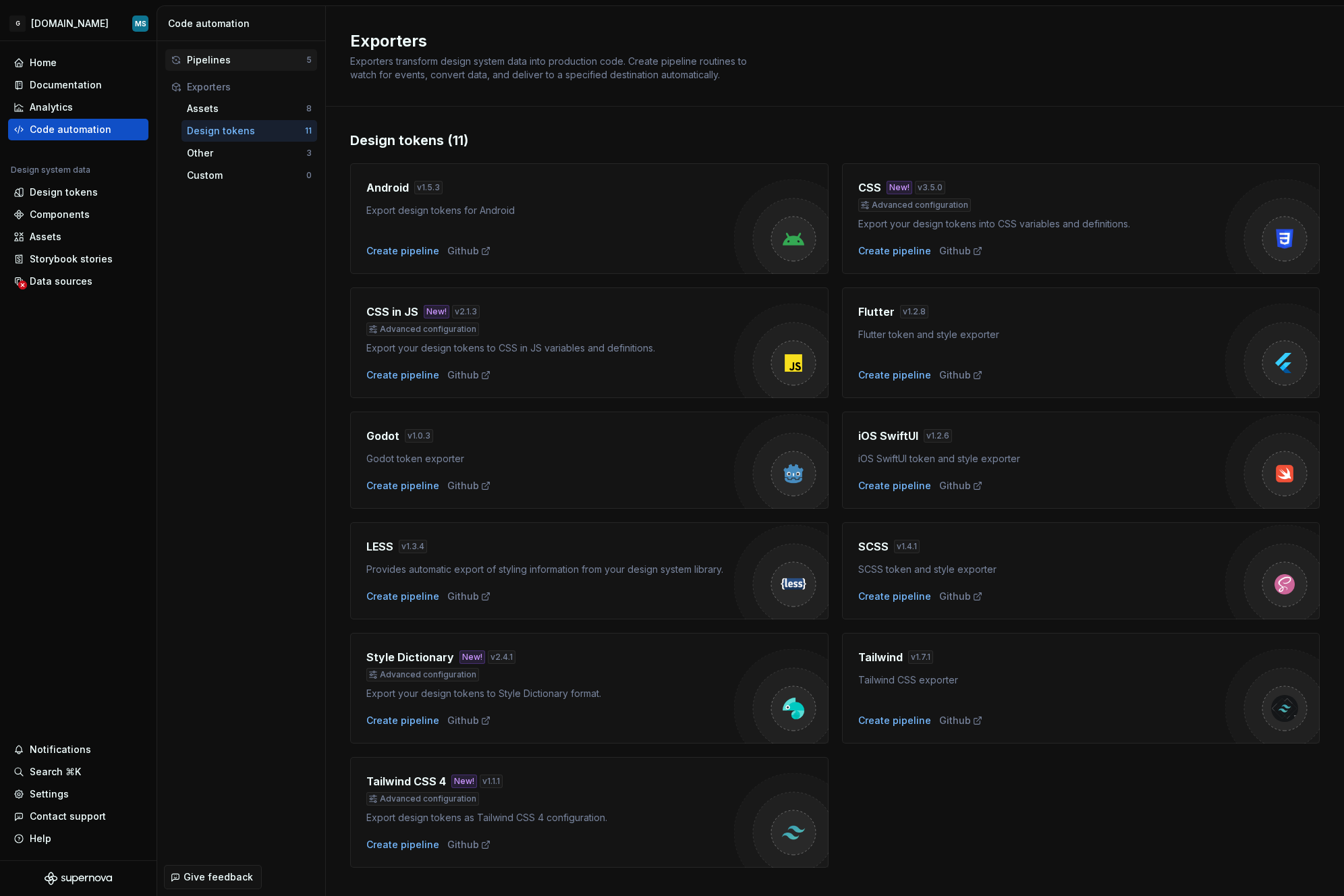
click at [227, 58] on div "Pipelines" at bounding box center [246, 60] width 120 height 14
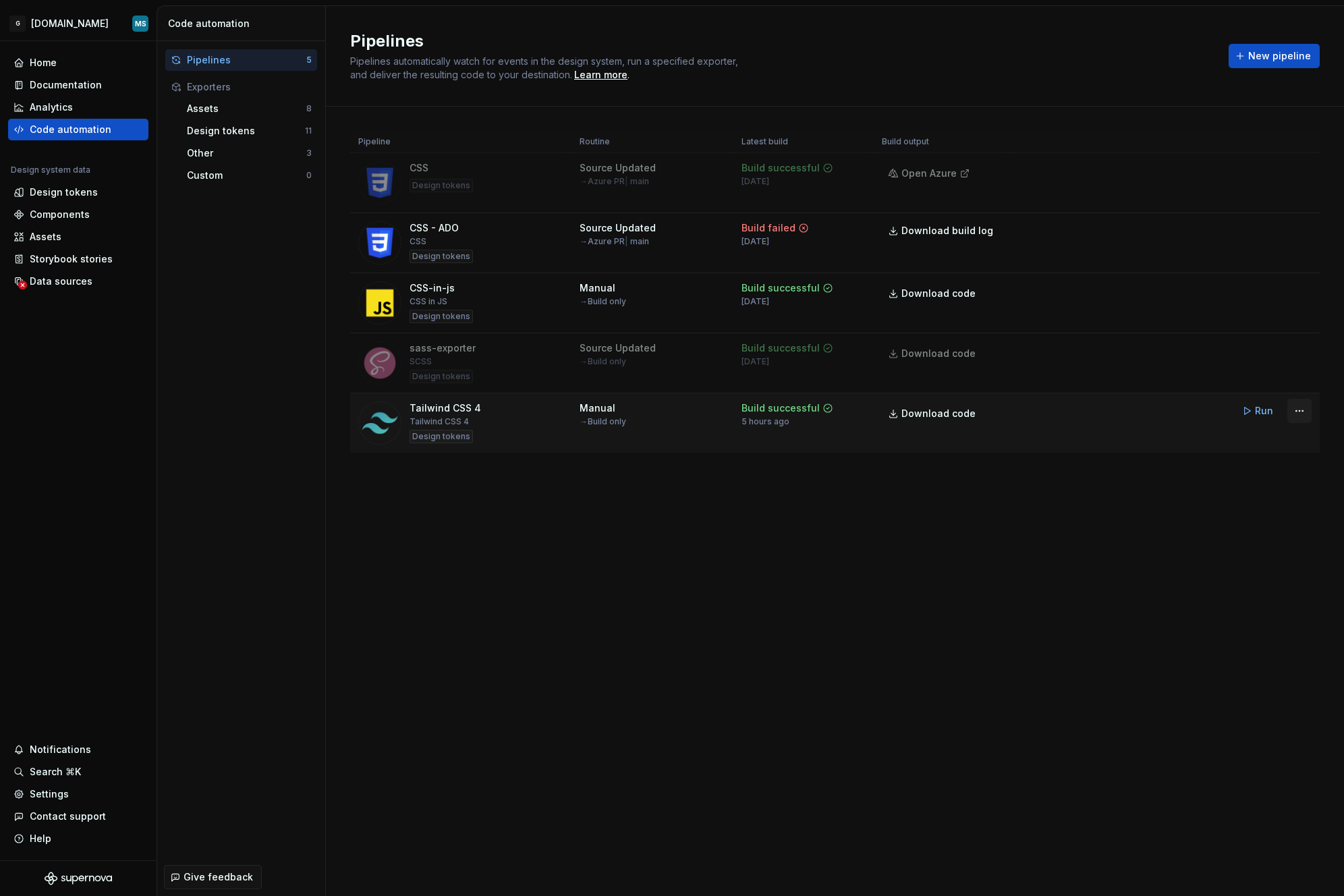
click at [1298, 411] on html "G [DOMAIN_NAME] MS Home Documentation Analytics Code automation Design system d…" at bounding box center [672, 448] width 1344 height 896
click at [1272, 439] on div "Edit pipeline" at bounding box center [1283, 439] width 115 height 14
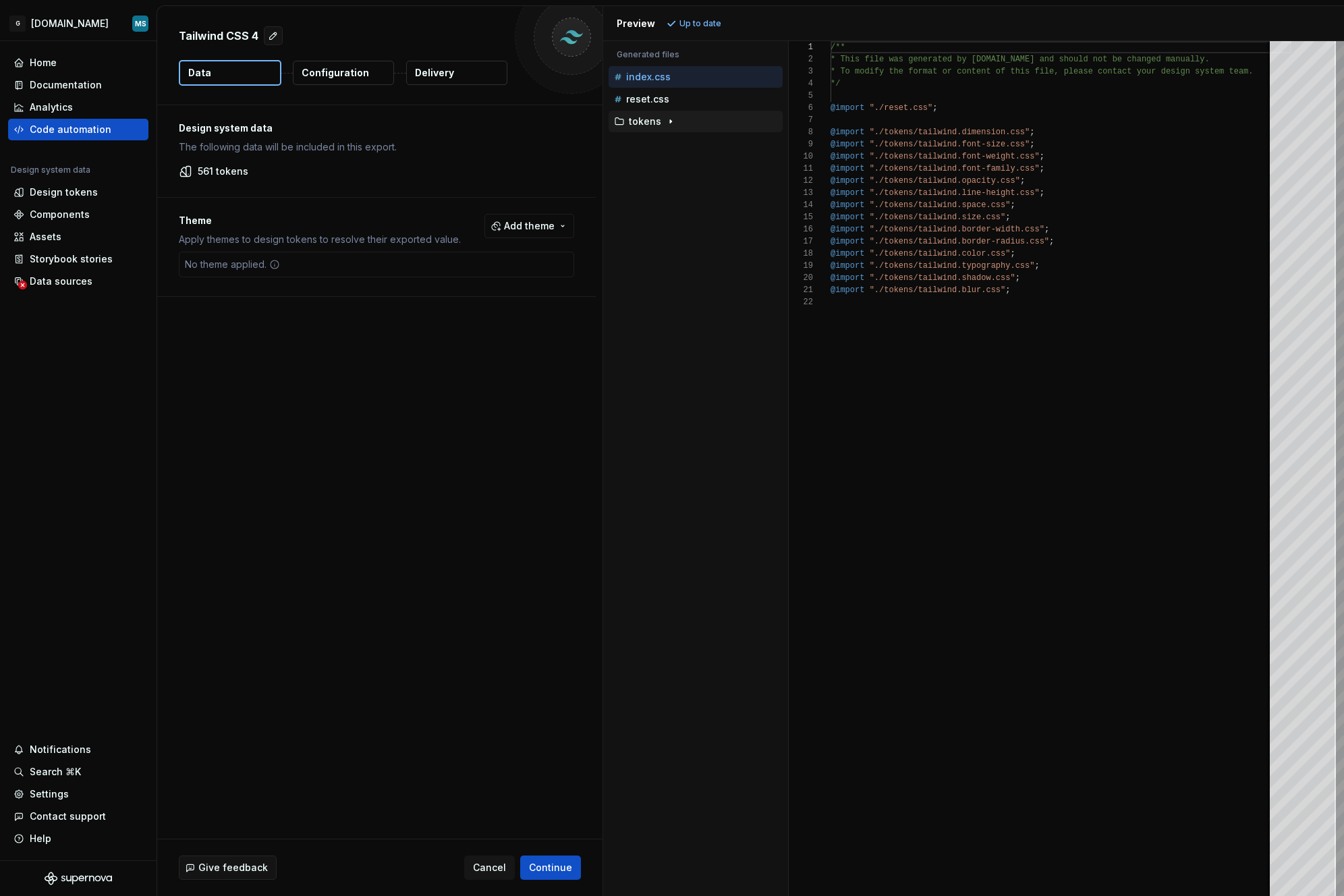
click at [685, 118] on div "tokens" at bounding box center [697, 121] width 172 height 11
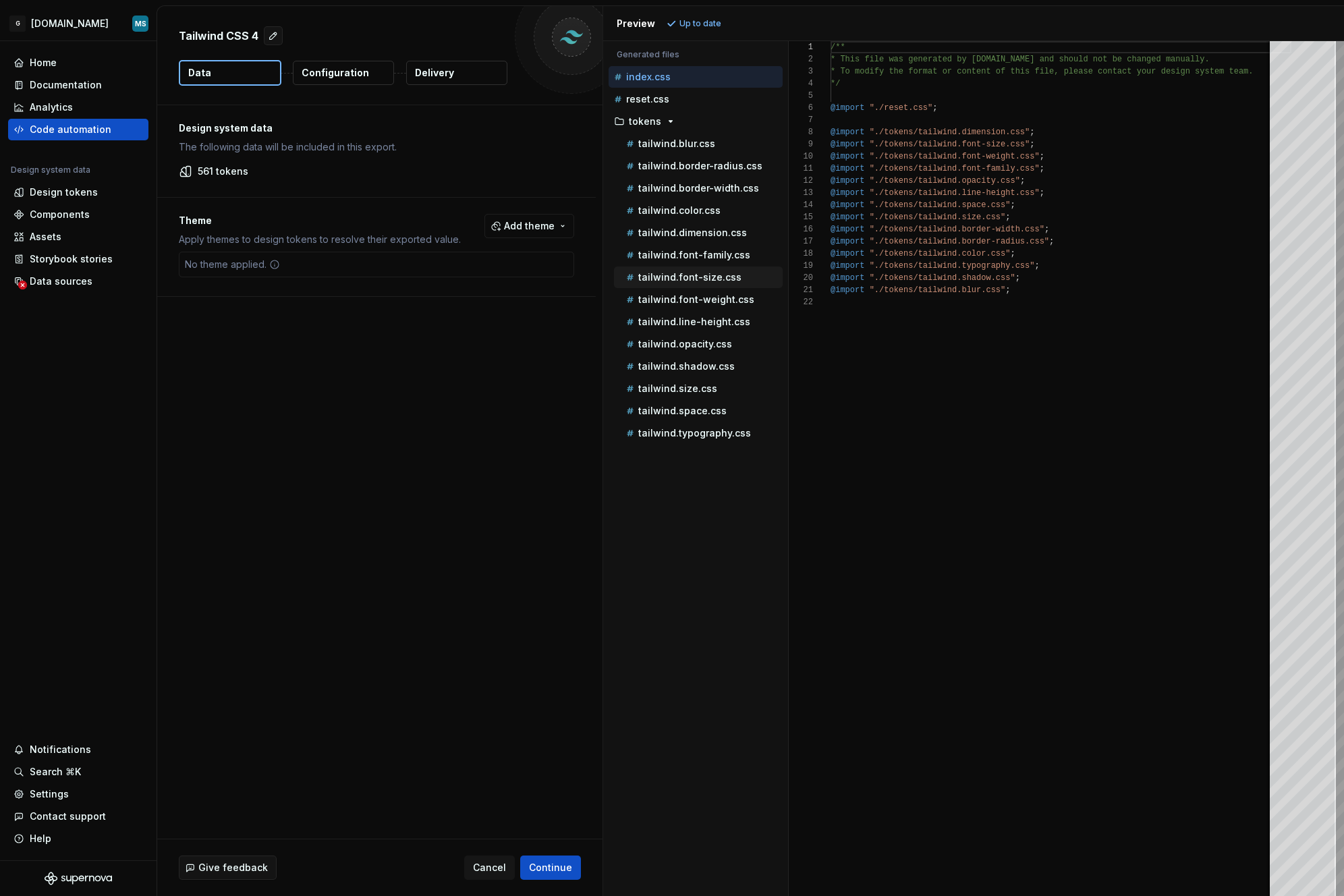
click at [684, 279] on p "tailwind.font-size.css" at bounding box center [689, 277] width 103 height 11
type textarea "**********"
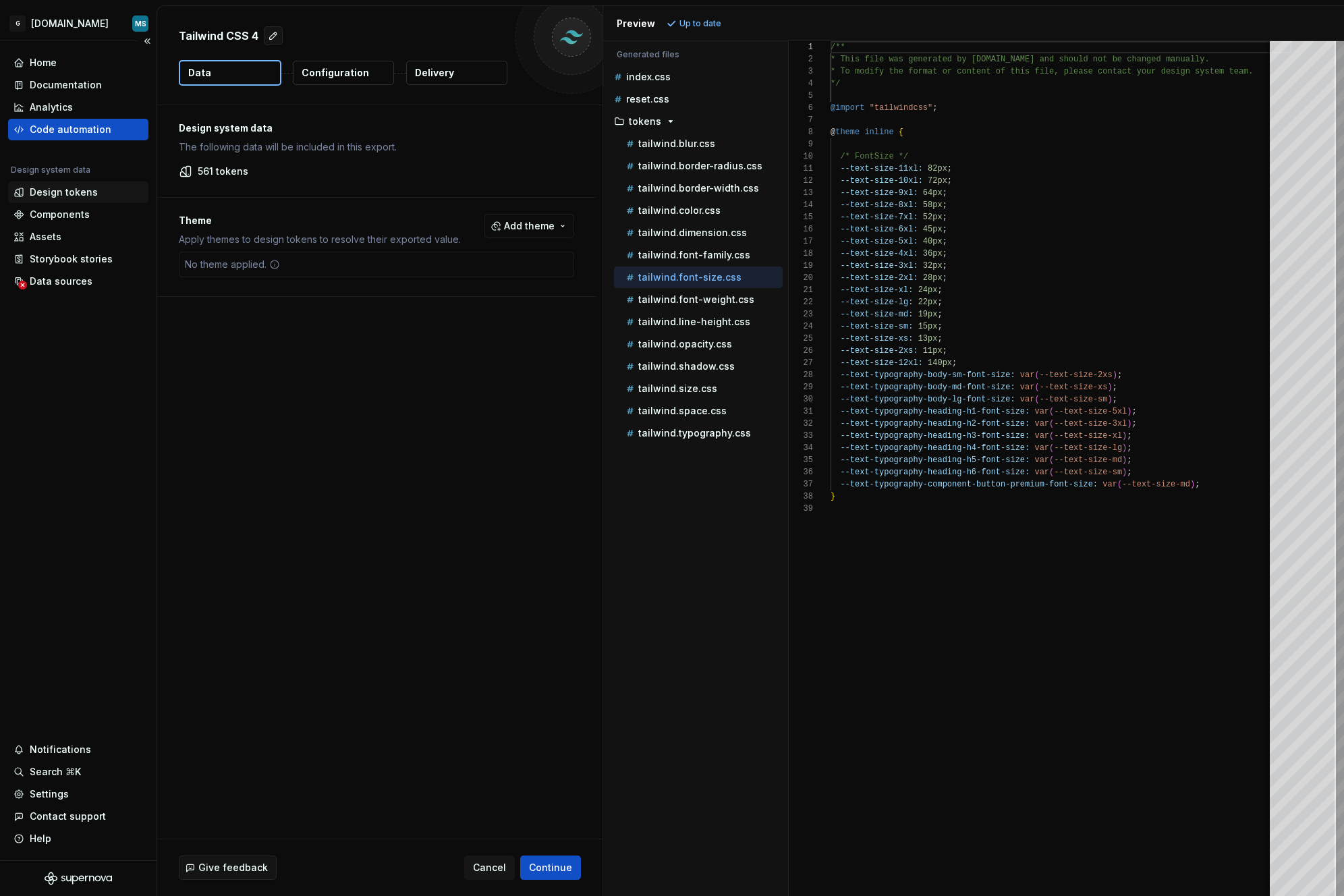
click at [60, 197] on div "Design tokens" at bounding box center [64, 192] width 68 height 14
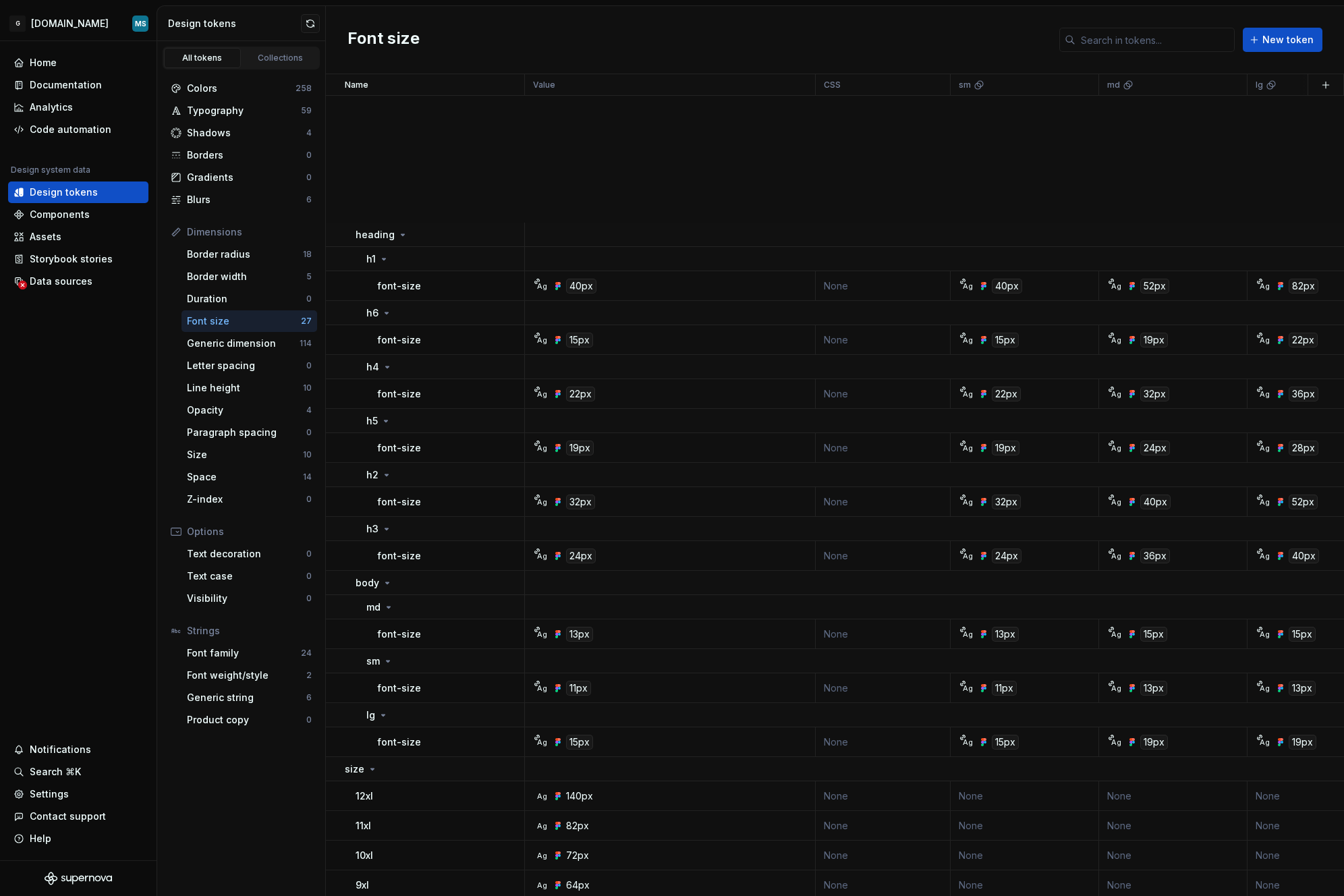
scroll to position [397, 0]
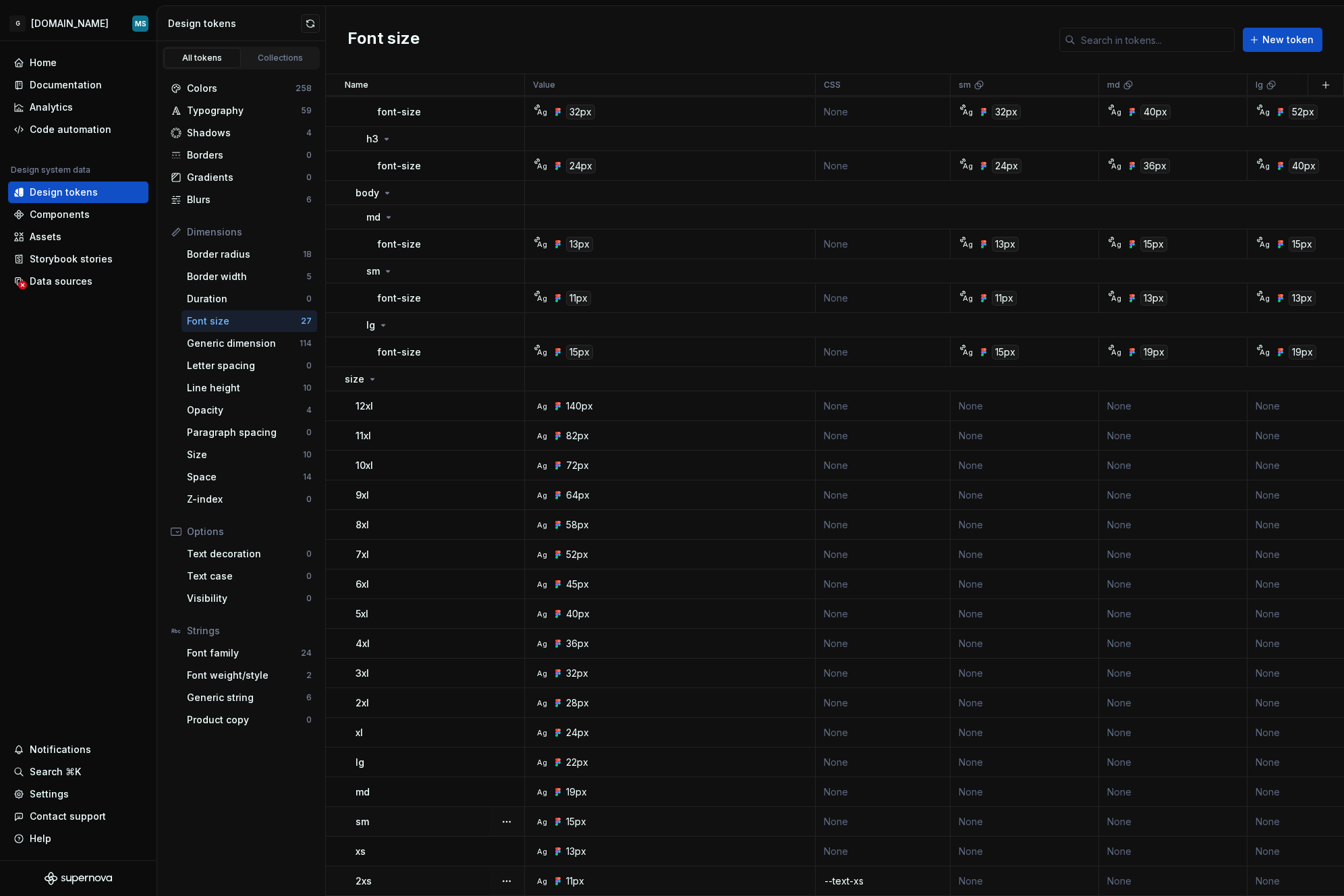
click at [459, 875] on div "2xs" at bounding box center [439, 881] width 168 height 14
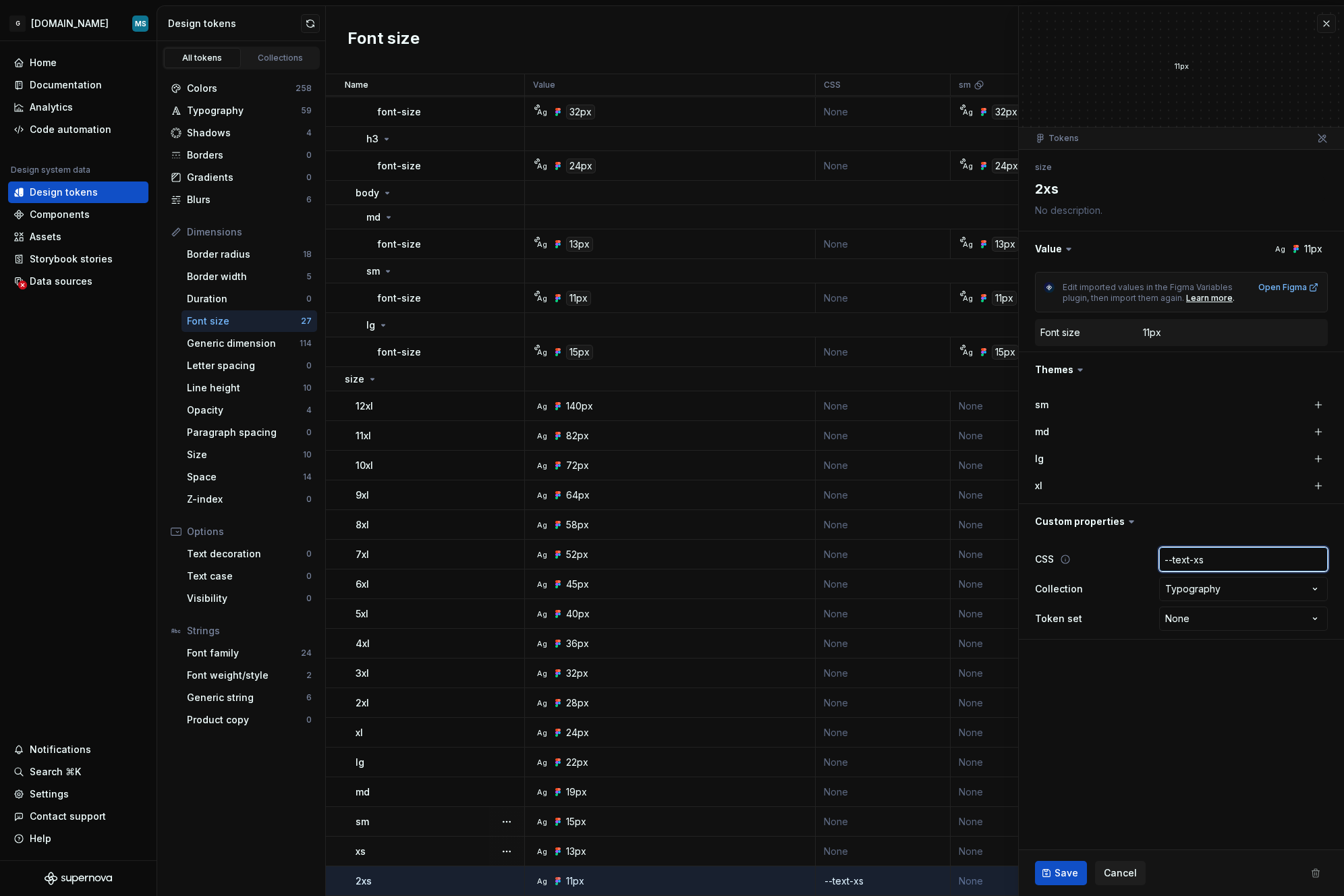
drag, startPoint x: 1227, startPoint y: 556, endPoint x: 1276, endPoint y: 568, distance: 50.4
click at [1276, 568] on input "--text-xs" at bounding box center [1244, 559] width 169 height 24
type textarea "*"
click at [1069, 870] on span "Save" at bounding box center [1066, 873] width 24 height 14
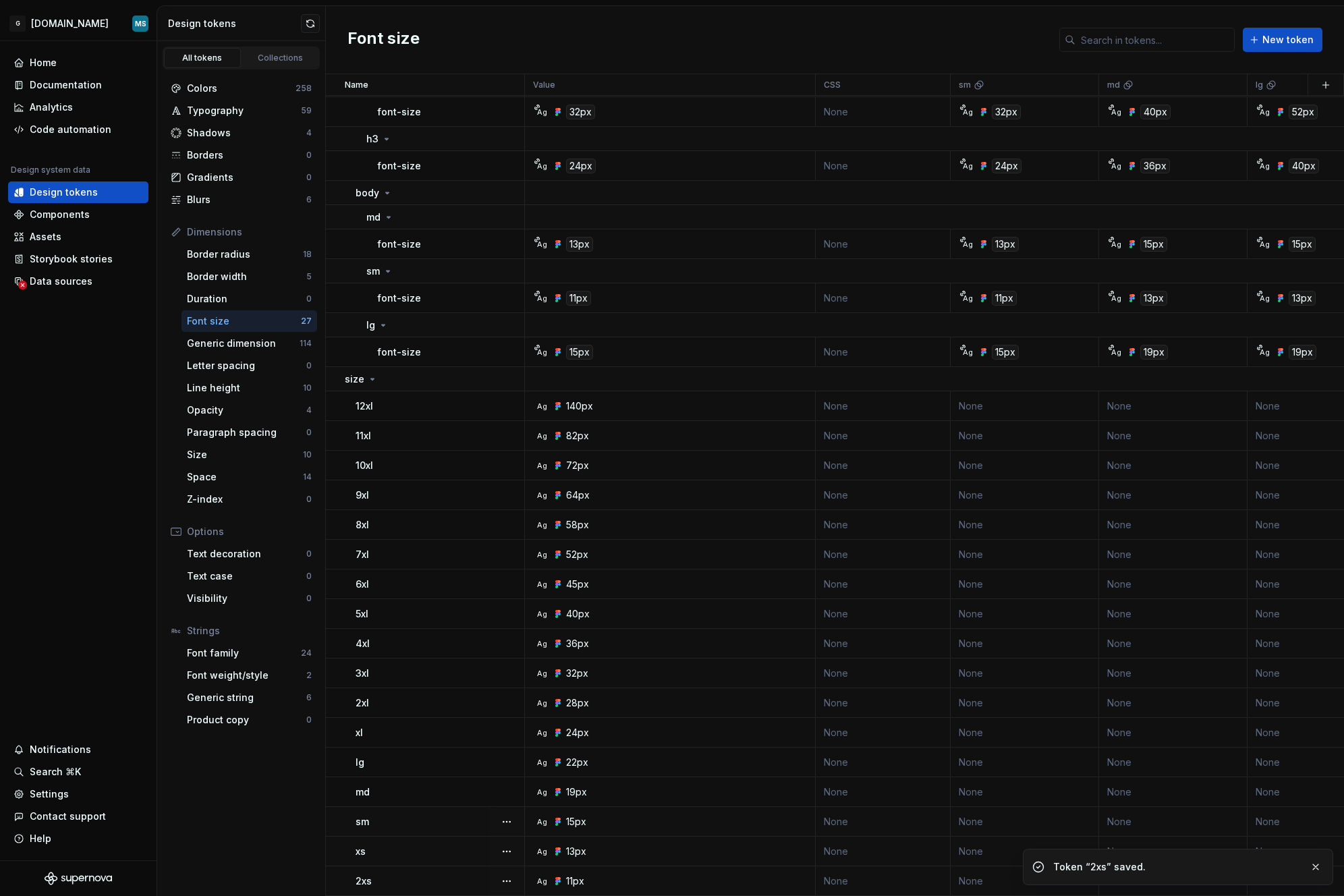
click at [576, 877] on div "11px" at bounding box center [575, 881] width 19 height 14
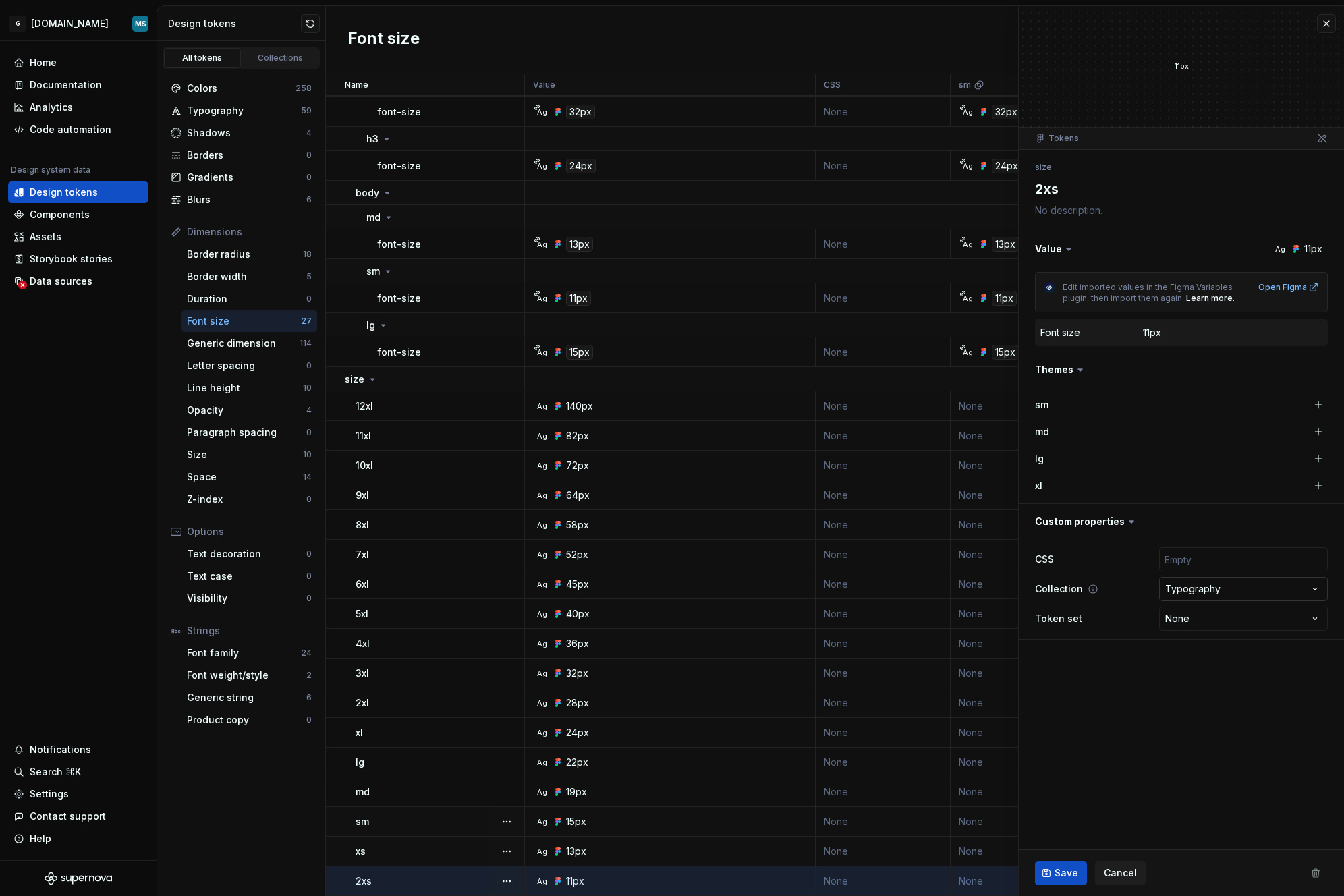
click at [1307, 585] on html "G [DOMAIN_NAME] MS Home Documentation Analytics Code automation Design system d…" at bounding box center [672, 448] width 1344 height 896
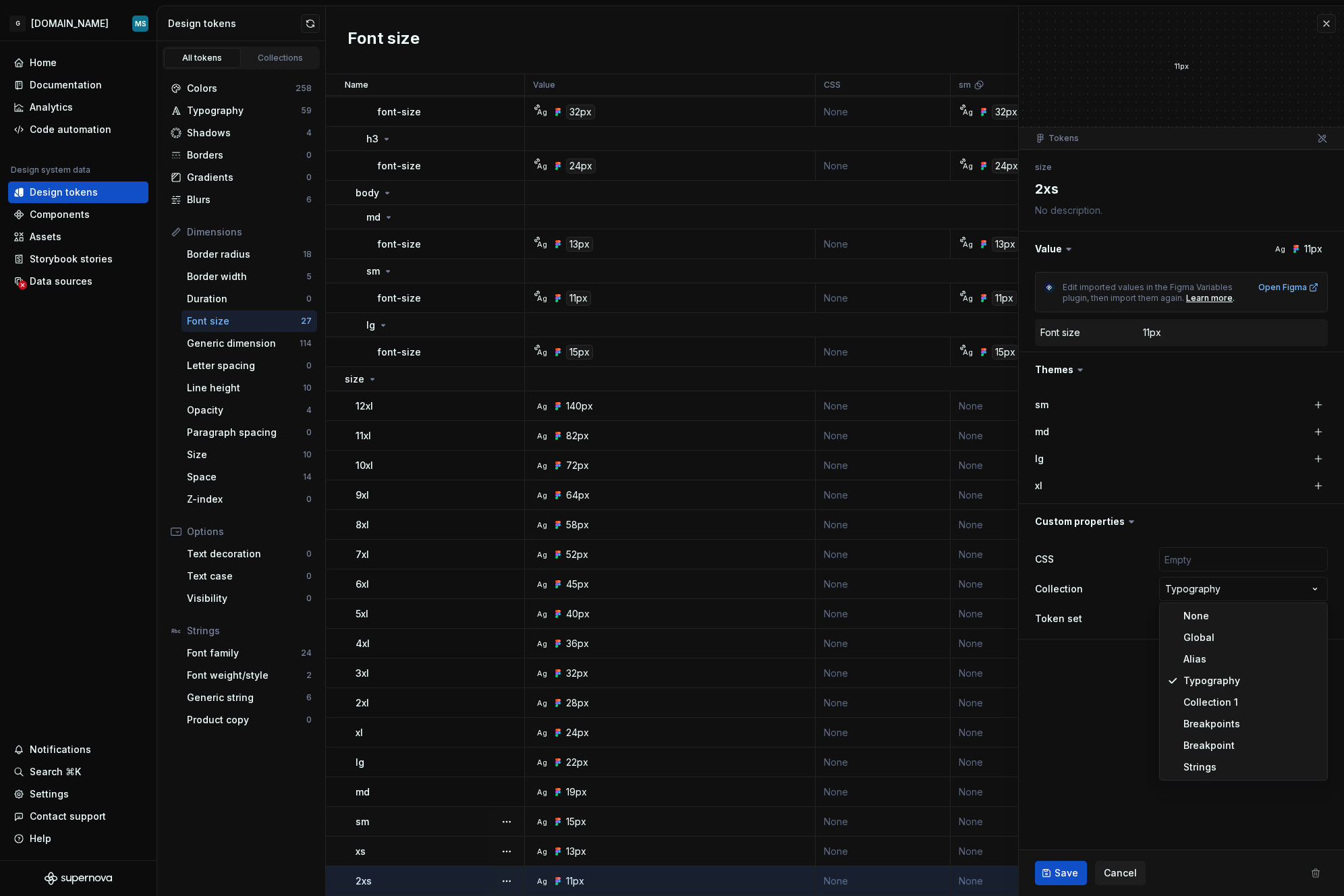
click at [88, 398] on html "G [DOMAIN_NAME] MS Home Documentation Analytics Code automation Design system d…" at bounding box center [672, 448] width 1344 height 896
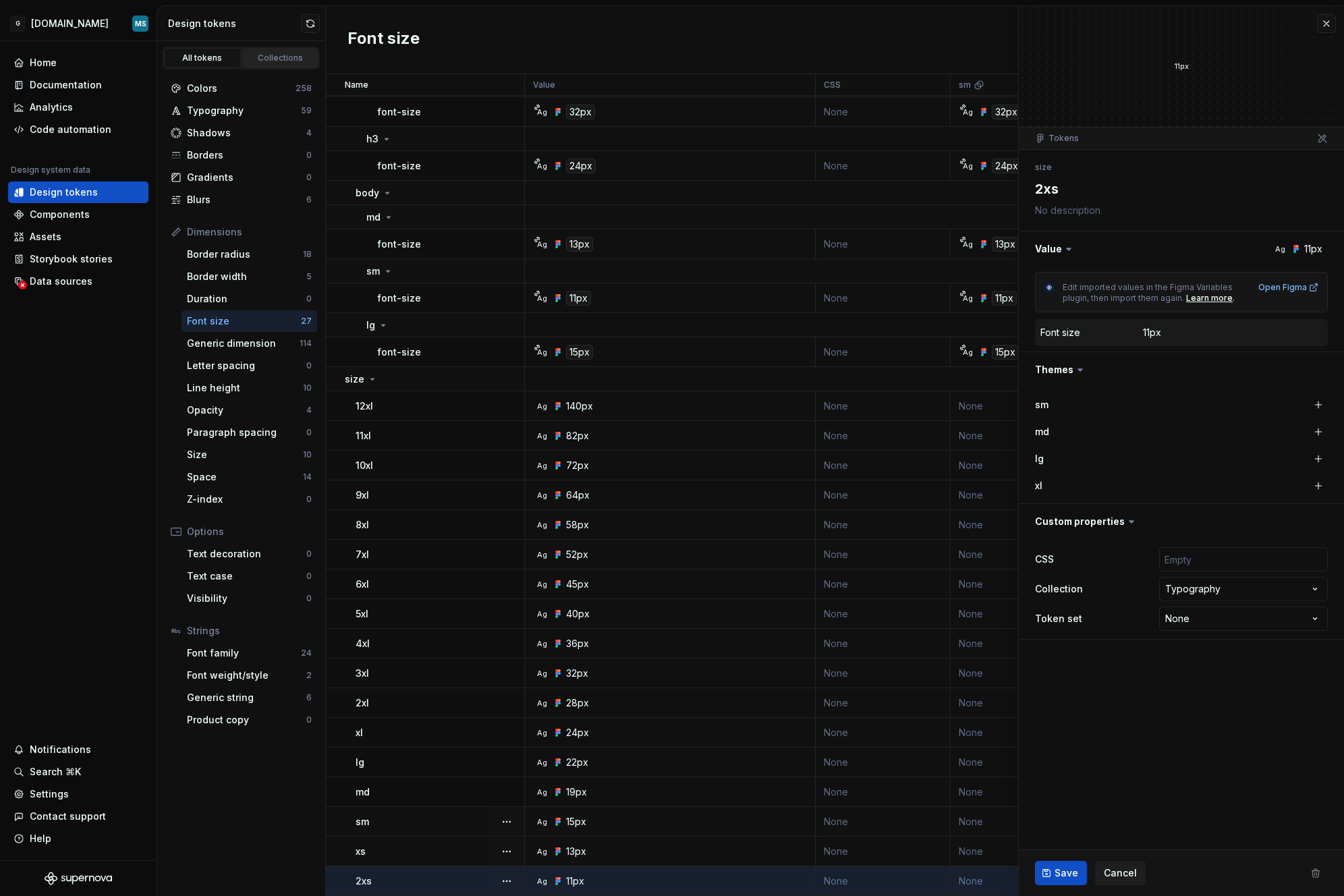
click at [264, 57] on div "Collections" at bounding box center [281, 58] width 68 height 11
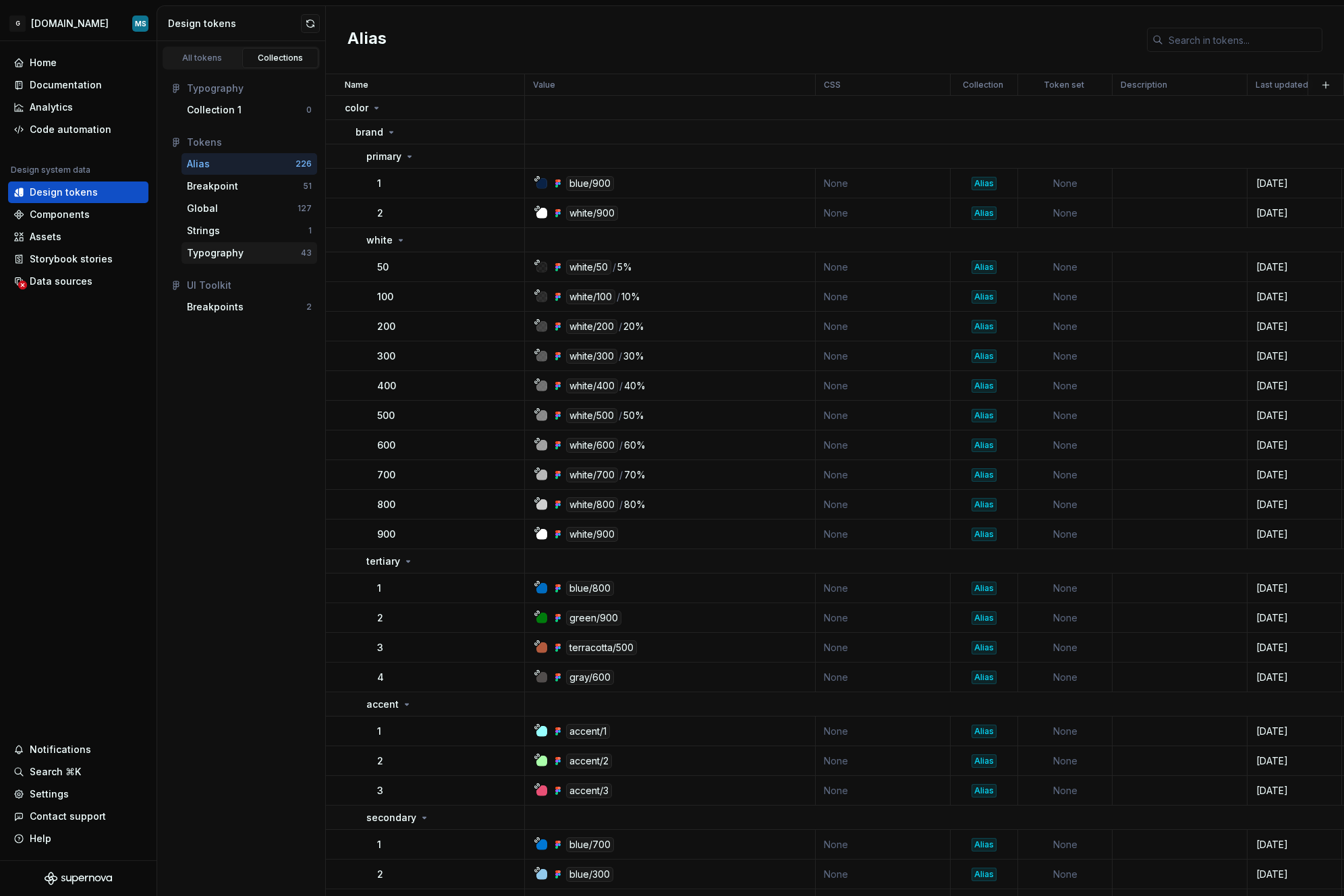
click at [229, 256] on div "Typography" at bounding box center [215, 253] width 57 height 14
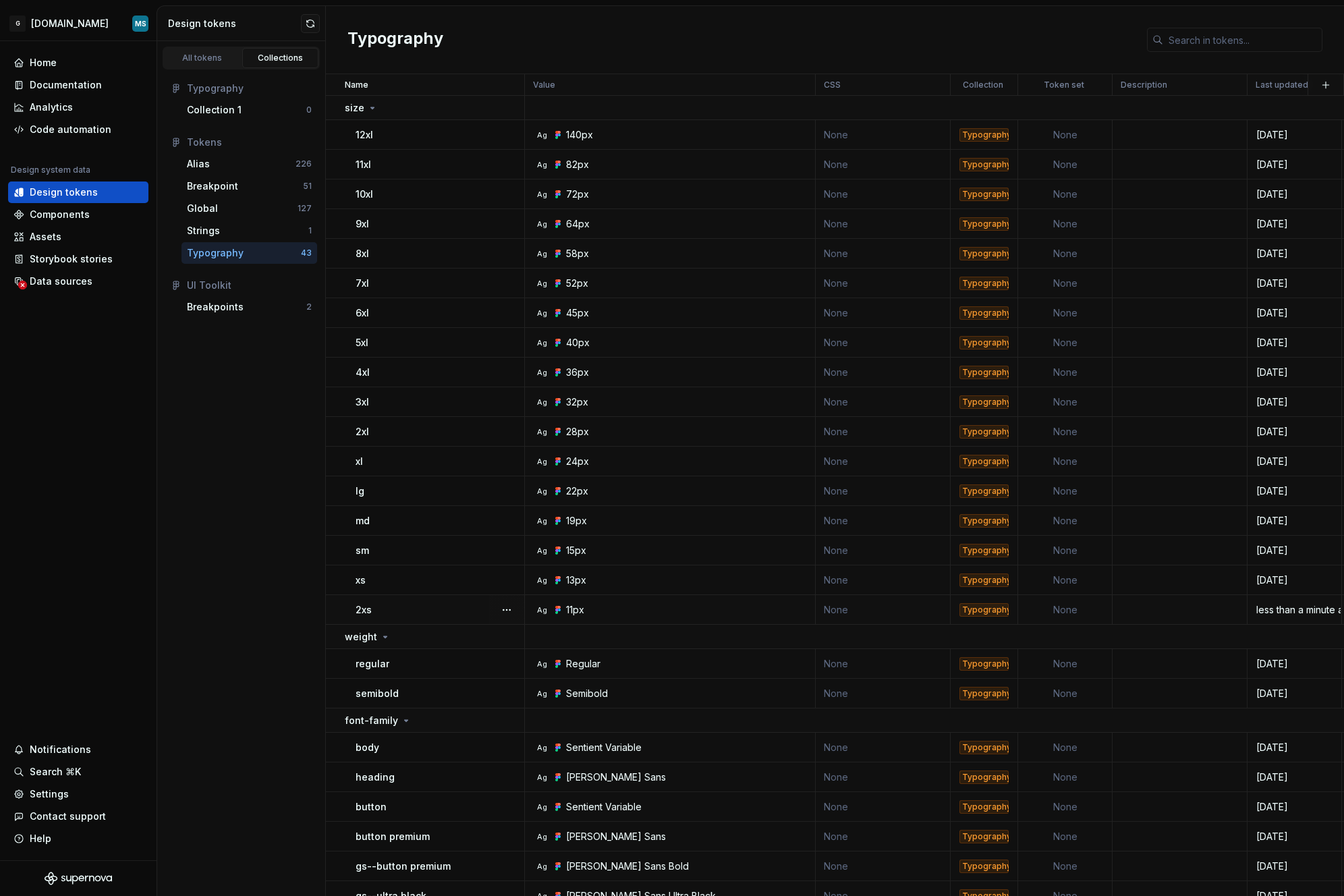
click at [394, 615] on div "2xs" at bounding box center [439, 610] width 168 height 14
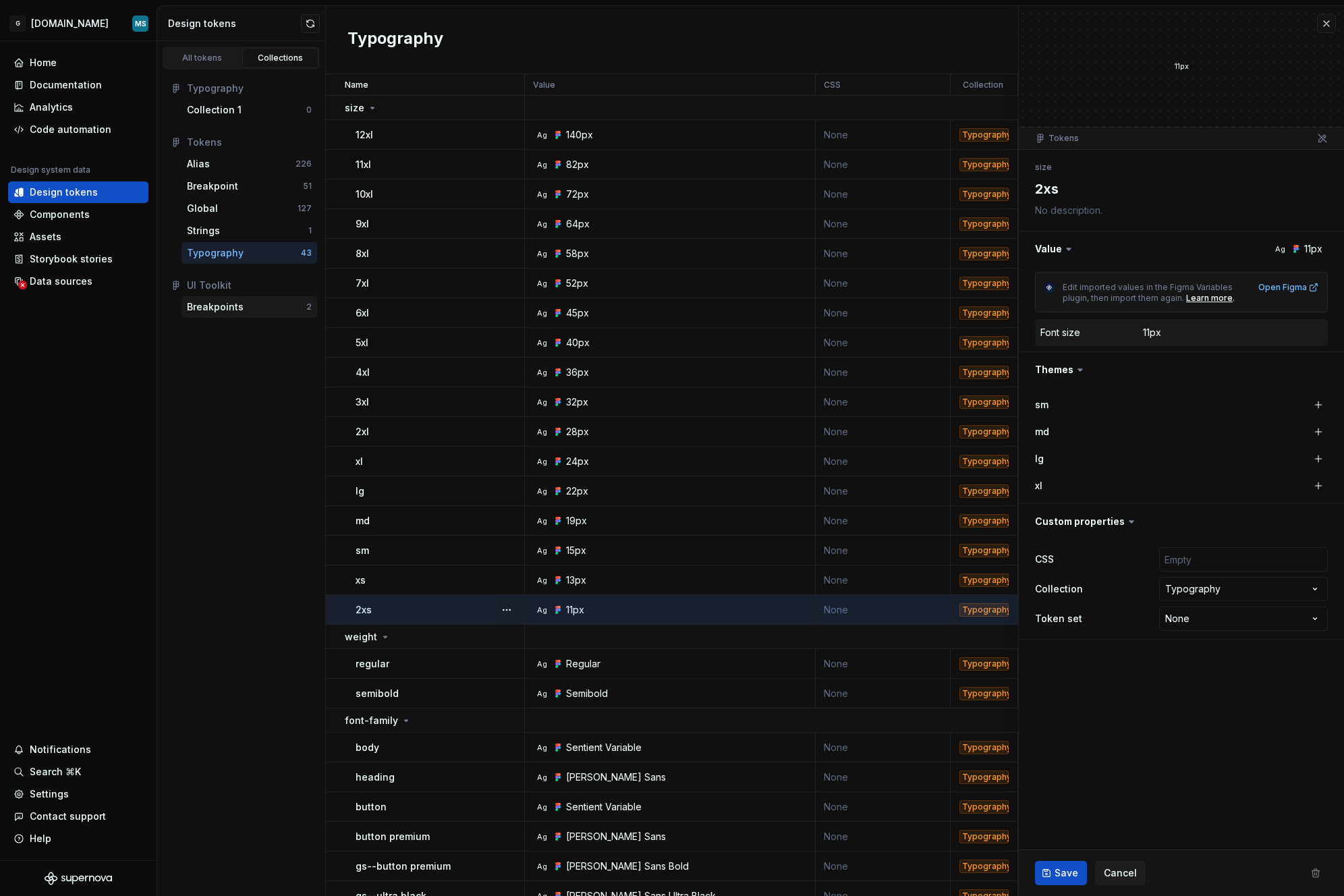
click at [231, 302] on div "Breakpoints" at bounding box center [215, 307] width 57 height 14
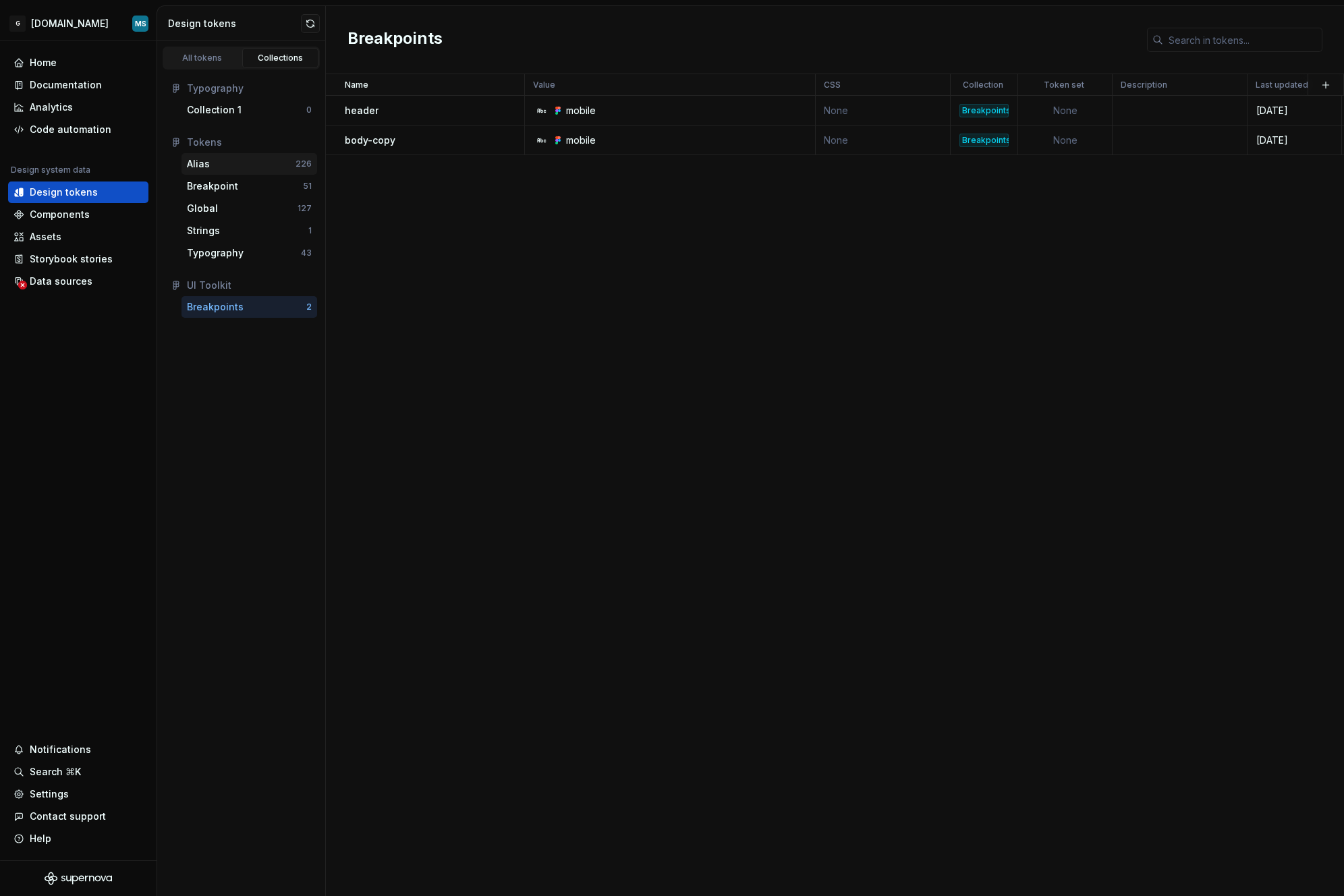
click at [206, 169] on div "Alias" at bounding box center [198, 164] width 23 height 14
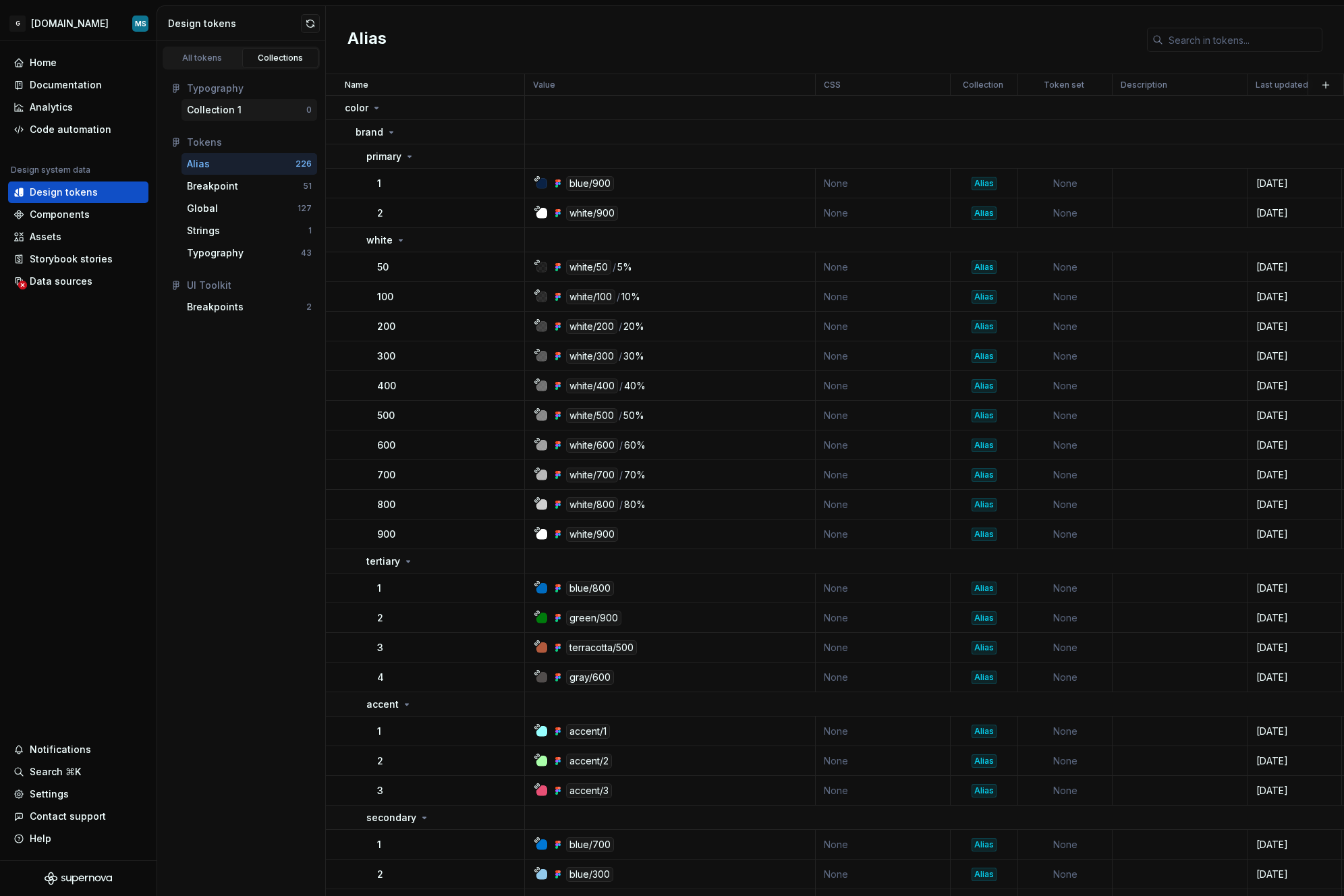
click at [201, 108] on div "Collection 1" at bounding box center [214, 110] width 55 height 14
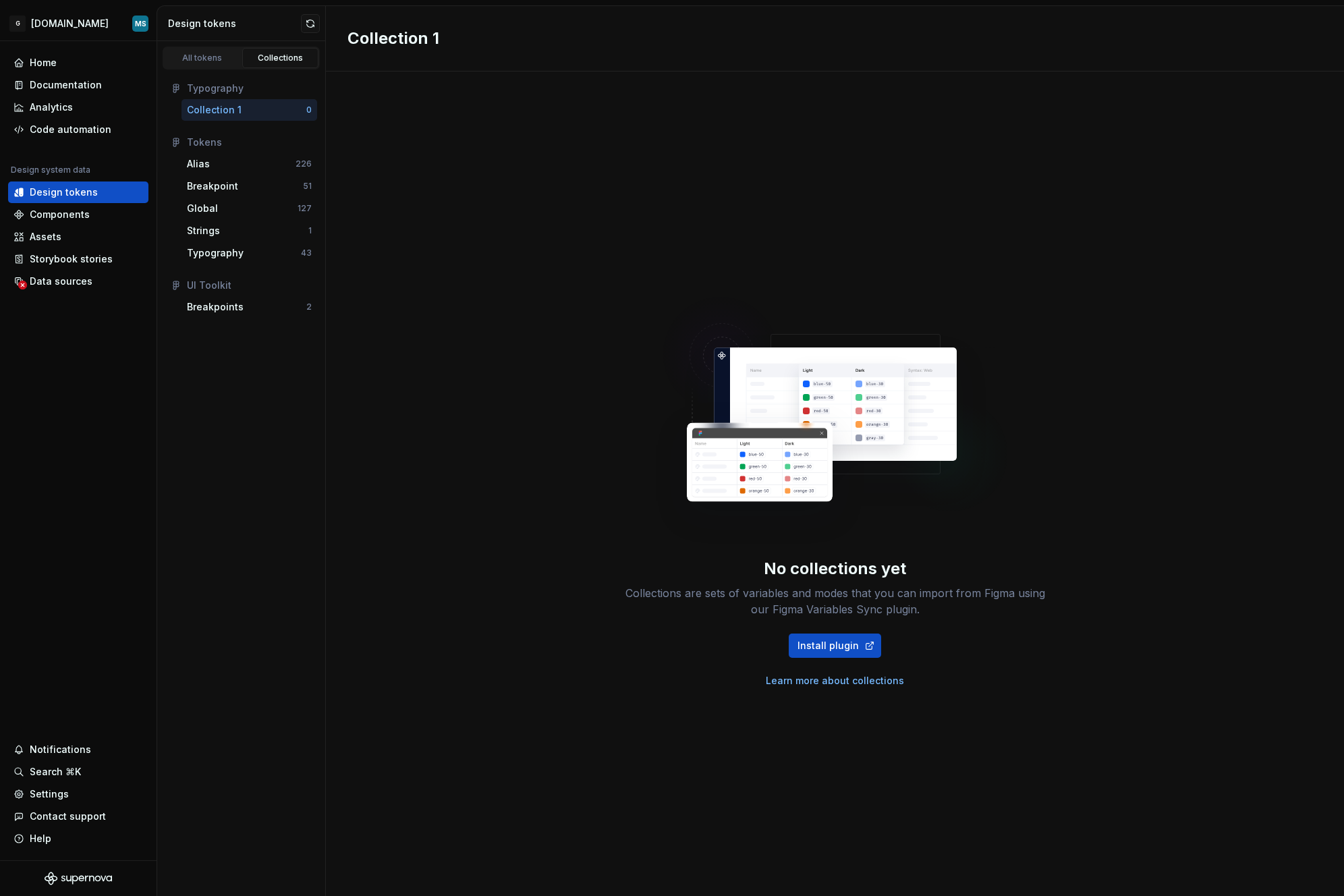
click at [231, 110] on div "Collection 1" at bounding box center [214, 110] width 55 height 14
click at [317, 21] on button "button" at bounding box center [311, 24] width 19 height 19
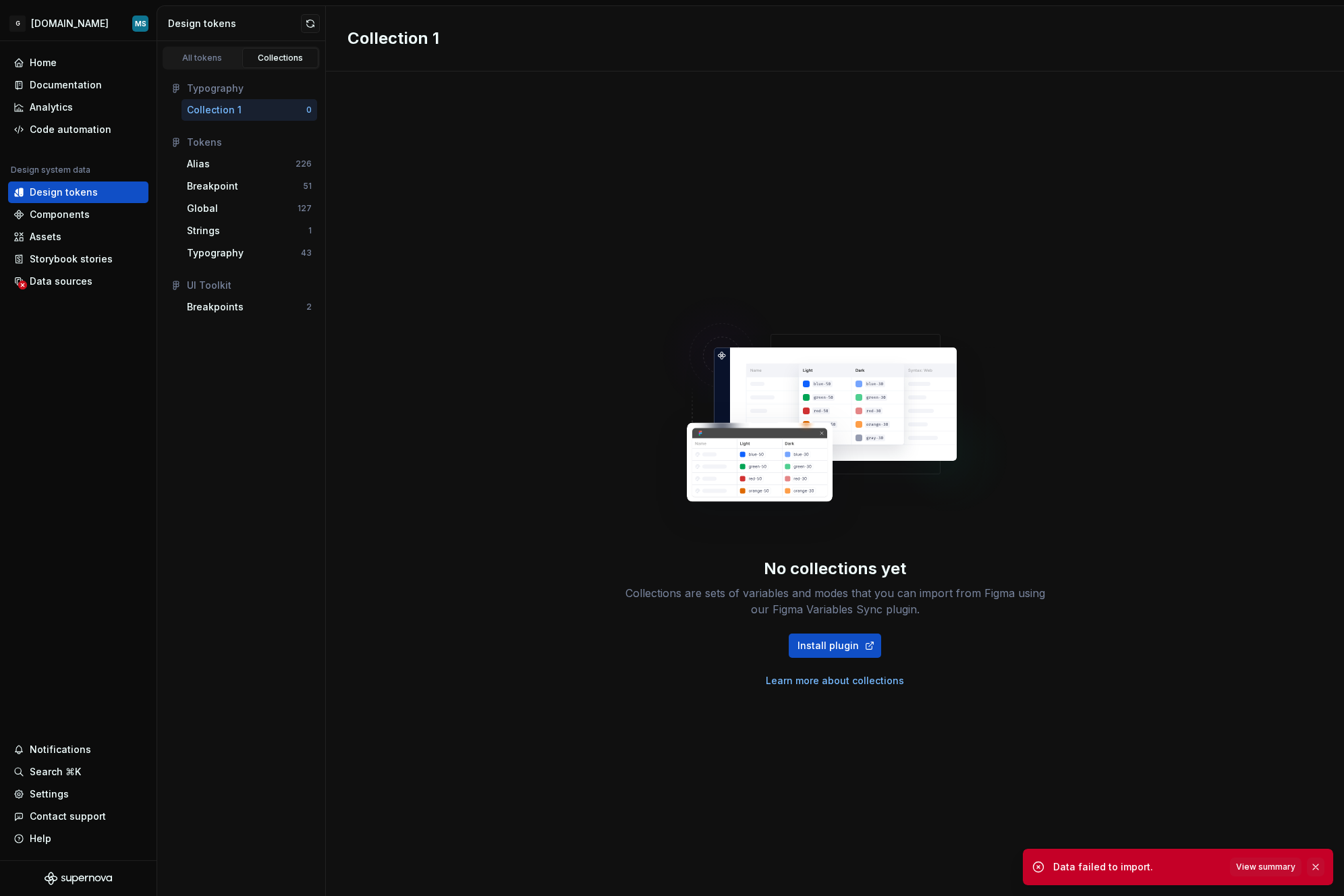
click at [1316, 865] on button "button" at bounding box center [1316, 867] width 18 height 19
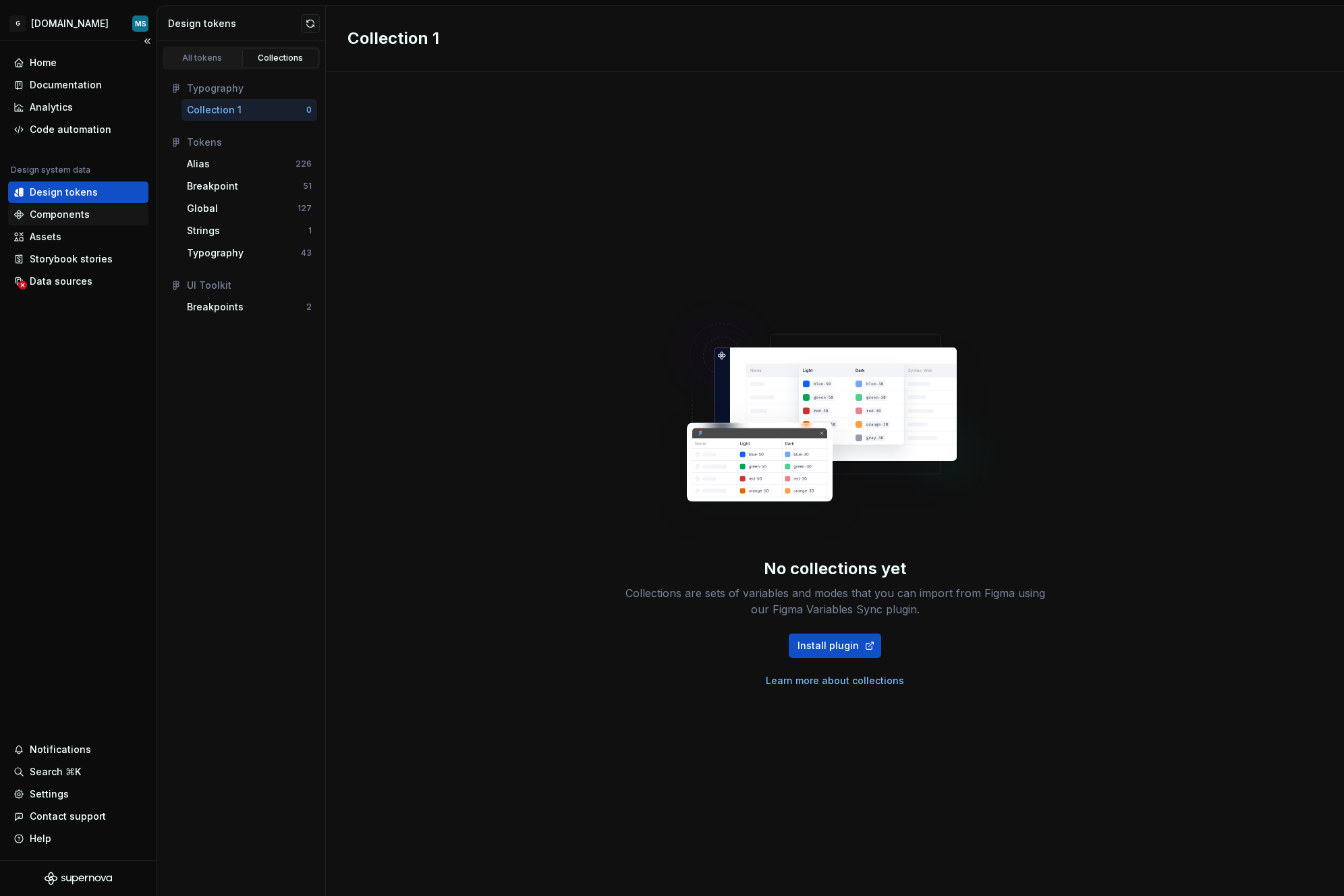
click at [24, 217] on div "Components" at bounding box center [78, 214] width 130 height 14
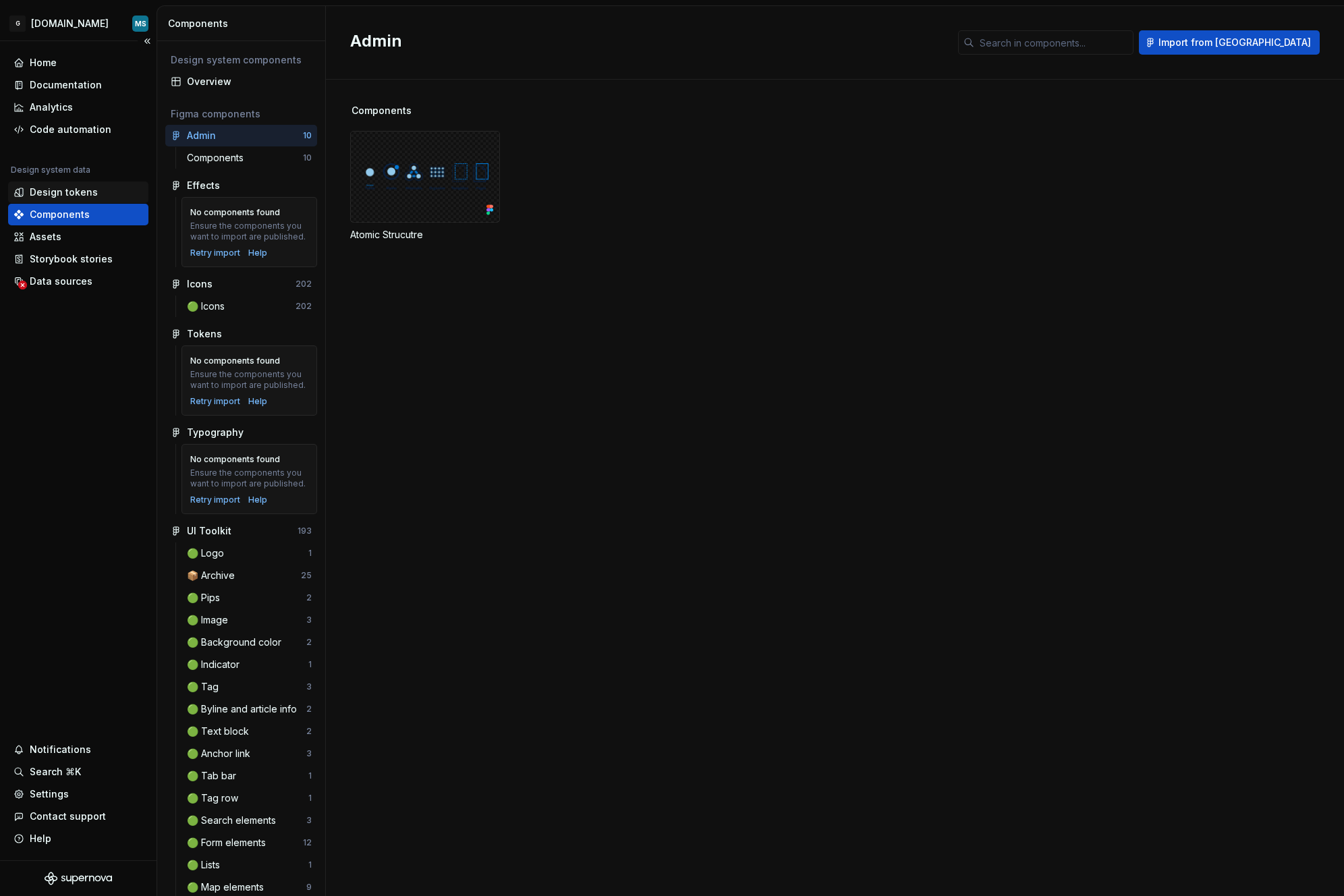
click at [58, 193] on div "Design tokens" at bounding box center [64, 192] width 68 height 14
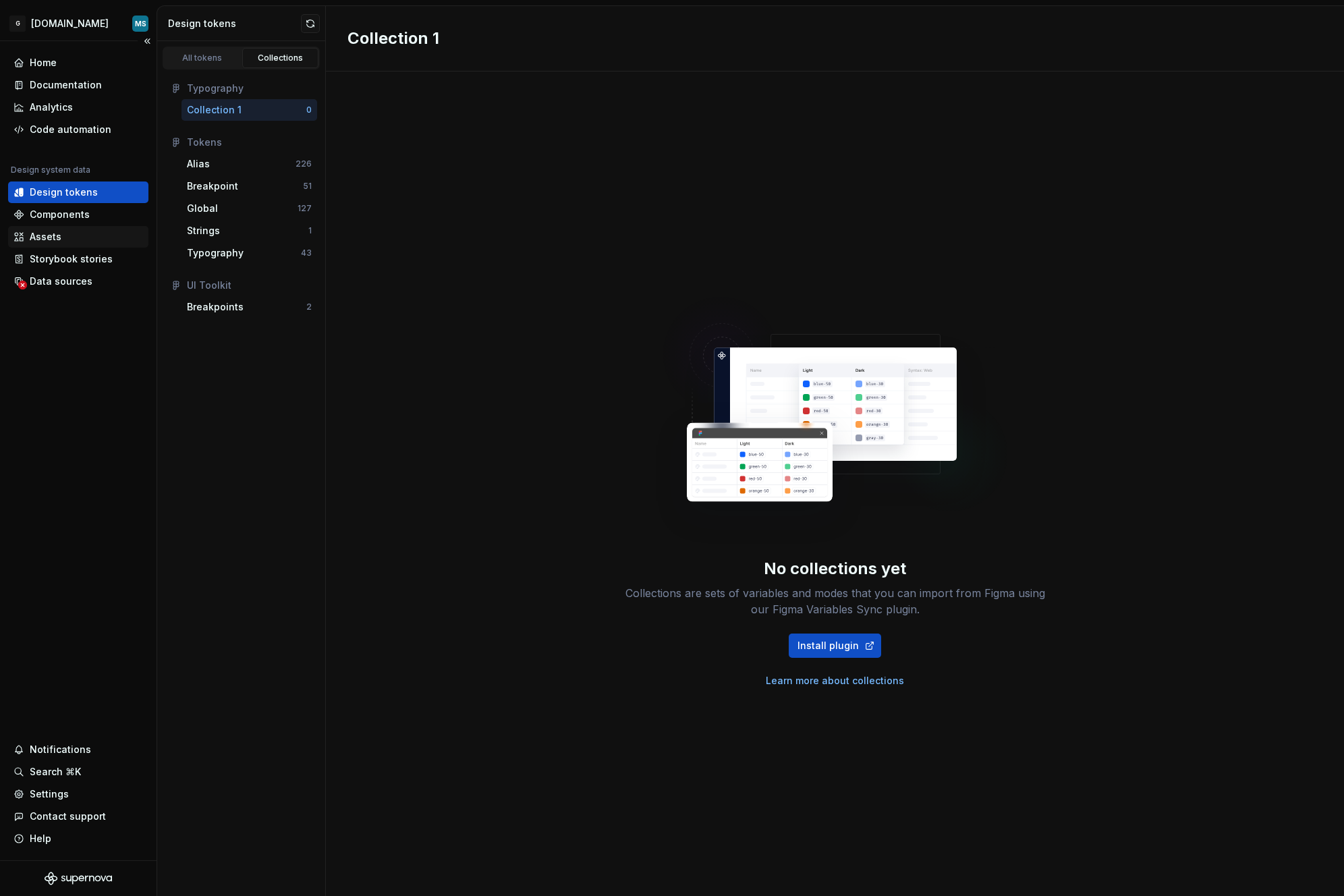
click at [71, 241] on div "Assets" at bounding box center [78, 236] width 130 height 14
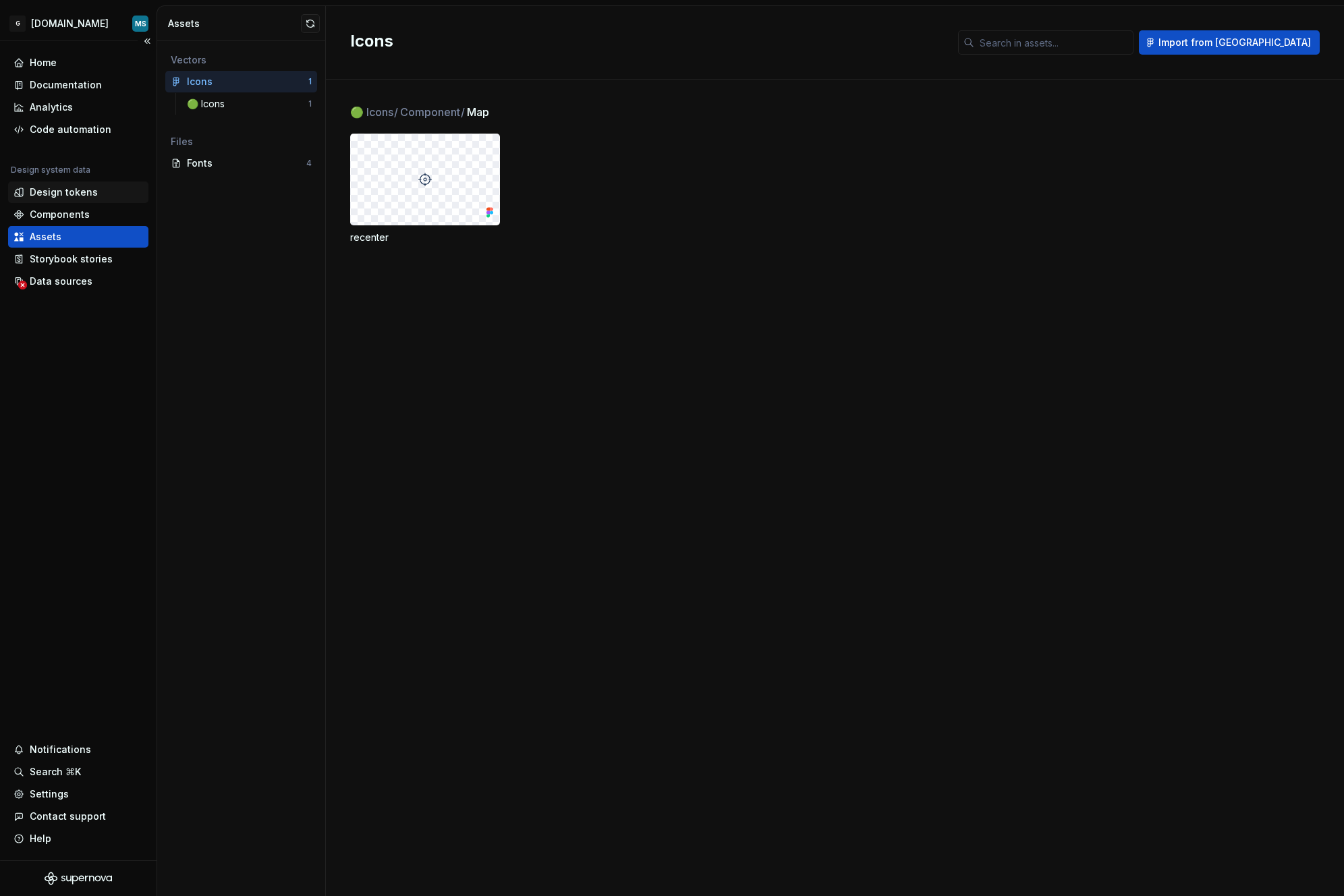
click at [80, 189] on div "Design tokens" at bounding box center [64, 192] width 68 height 14
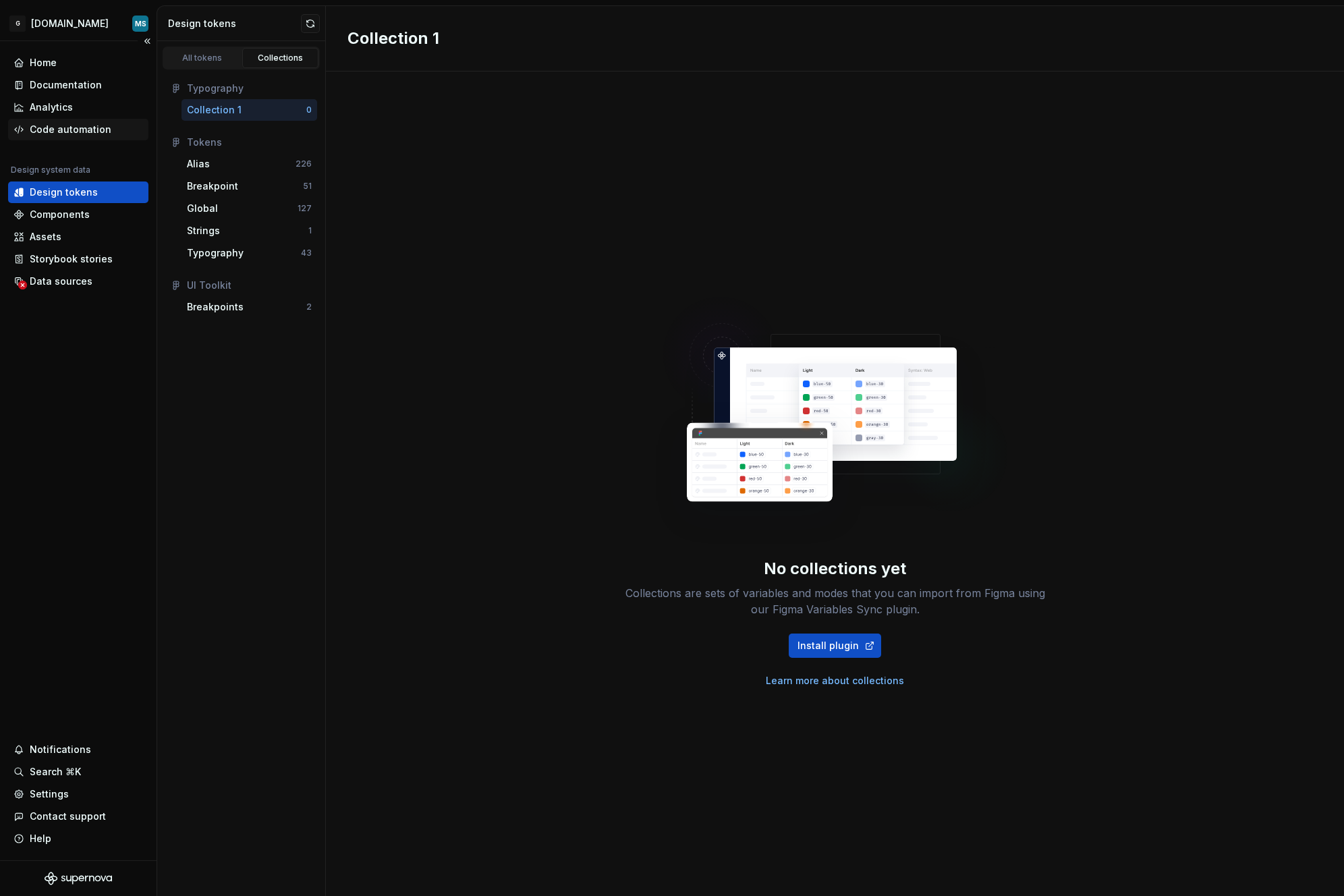
click at [53, 132] on div "Code automation" at bounding box center [71, 129] width 82 height 14
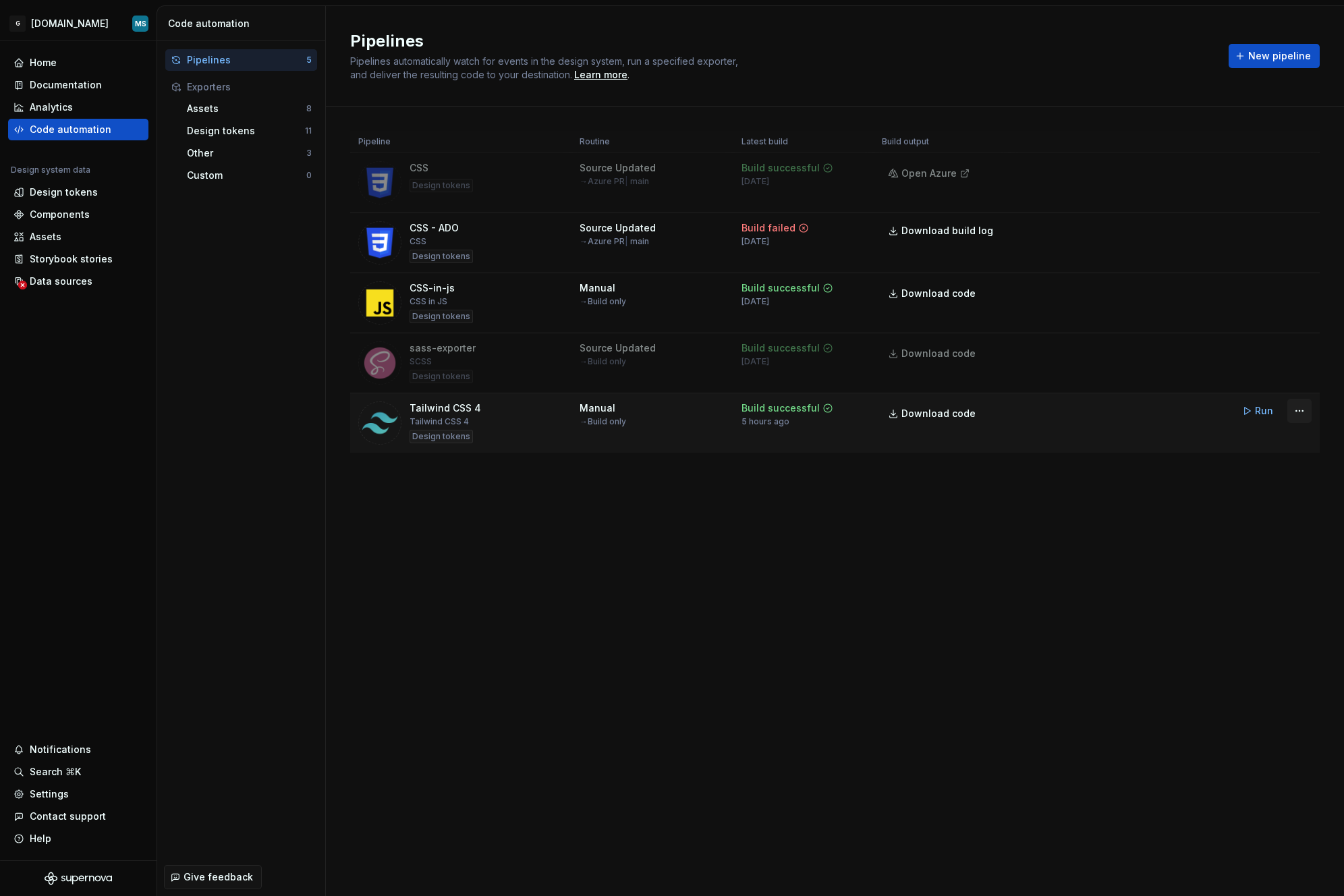
click at [1299, 411] on html "G [DOMAIN_NAME] MS Home Documentation Analytics Code automation Design system d…" at bounding box center [672, 448] width 1344 height 896
click at [1267, 441] on div "Edit pipeline" at bounding box center [1283, 439] width 115 height 14
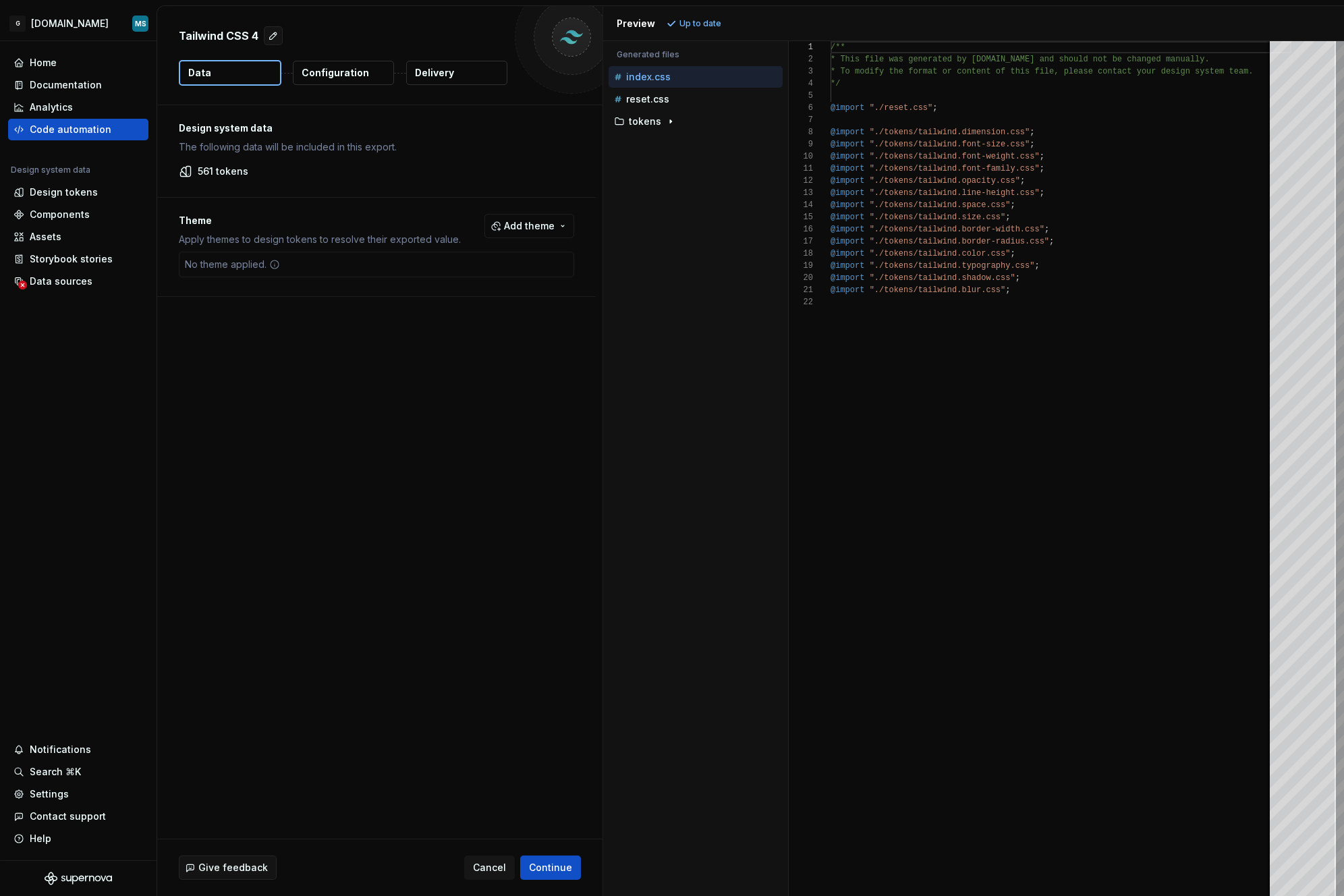
click at [274, 264] on icon at bounding box center [274, 264] width 11 height 11
click at [274, 264] on icon at bounding box center [274, 264] width 11 height 11
click at [274, 264] on icon at bounding box center [274, 264] width 11 height 11
click at [333, 58] on div "Tailwind CSS 4 Data Configuration Delivery" at bounding box center [380, 56] width 445 height 98
click at [330, 69] on p "Configuration" at bounding box center [335, 73] width 68 height 14
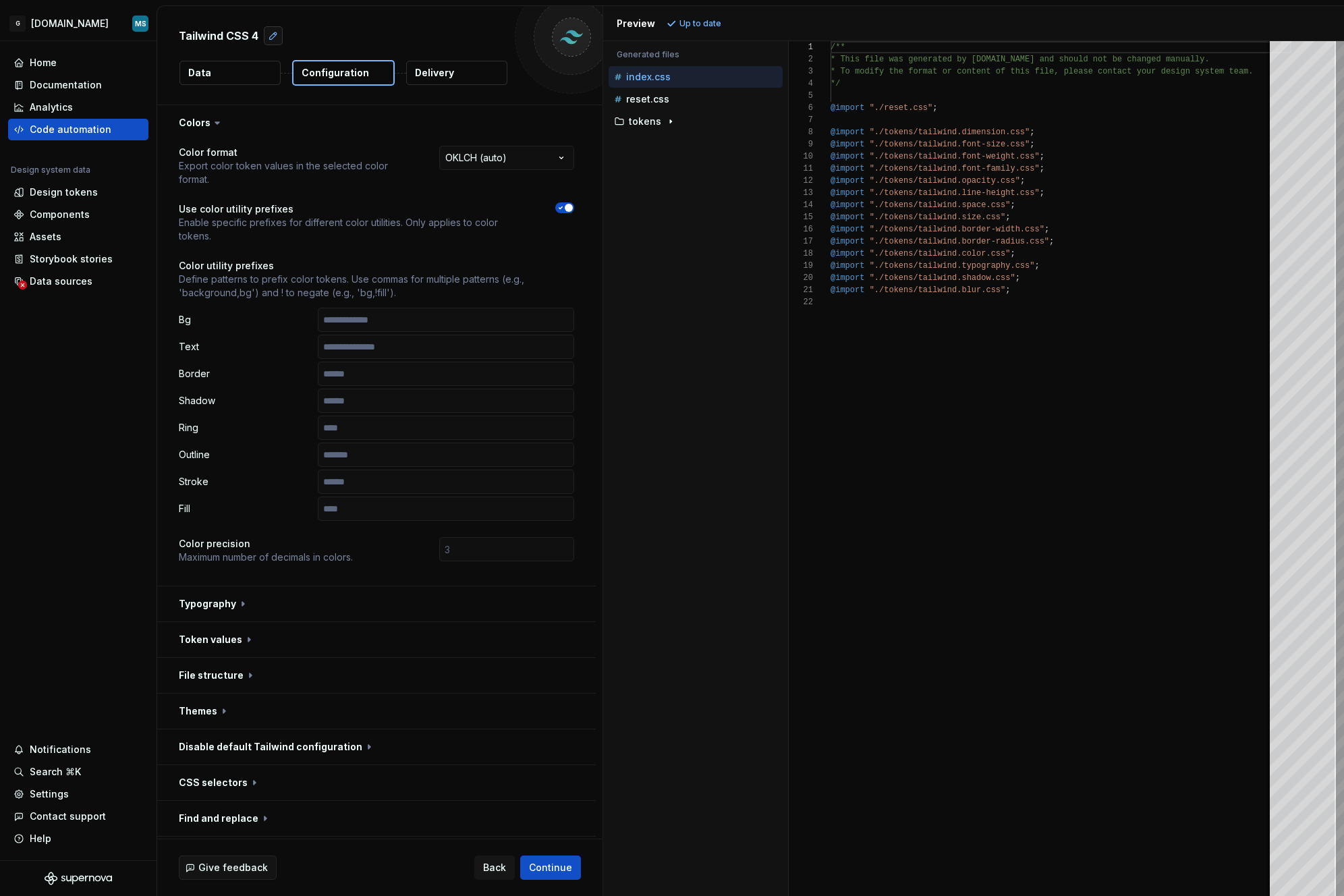
click at [274, 39] on button "button" at bounding box center [273, 36] width 19 height 19
type textarea "*"
click at [417, 90] on div "**********" at bounding box center [380, 56] width 445 height 98
click at [670, 523] on div "Accessibility guide for tree . Navigate the tree with the arrow keys. Common tr…" at bounding box center [696, 479] width 185 height 833
click at [661, 486] on div "Accessibility guide for tree . Navigate the tree with the arrow keys. Common tr…" at bounding box center [696, 479] width 185 height 833
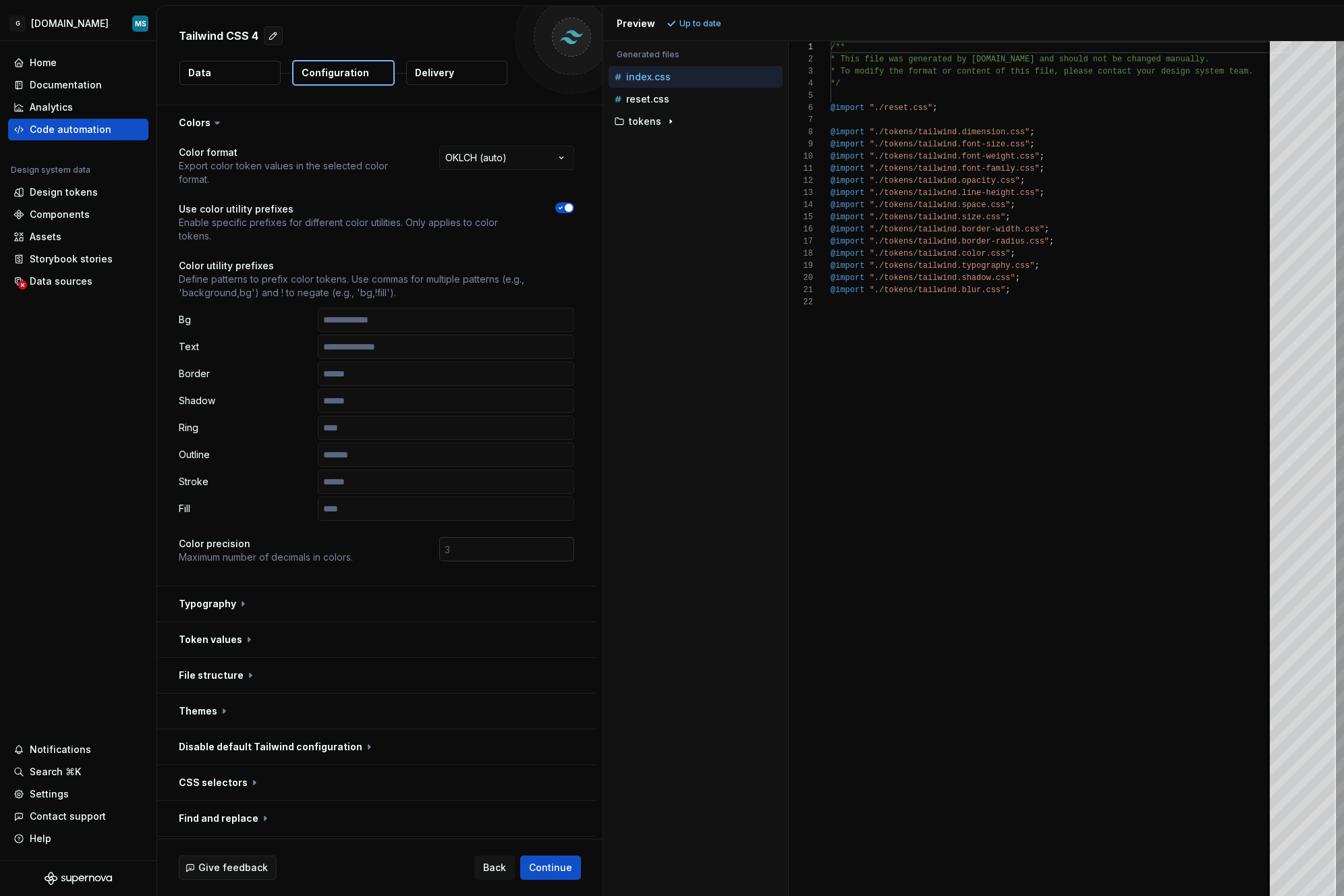
click at [515, 550] on input "number" at bounding box center [506, 549] width 135 height 24
click at [457, 376] on input "text" at bounding box center [446, 374] width 256 height 24
click at [830, 441] on div "/** * This file was generated by [DOMAIN_NAME] and sho uld not be changed manua…" at bounding box center [1061, 469] width 461 height 855
click at [278, 605] on button "button" at bounding box center [377, 603] width 439 height 35
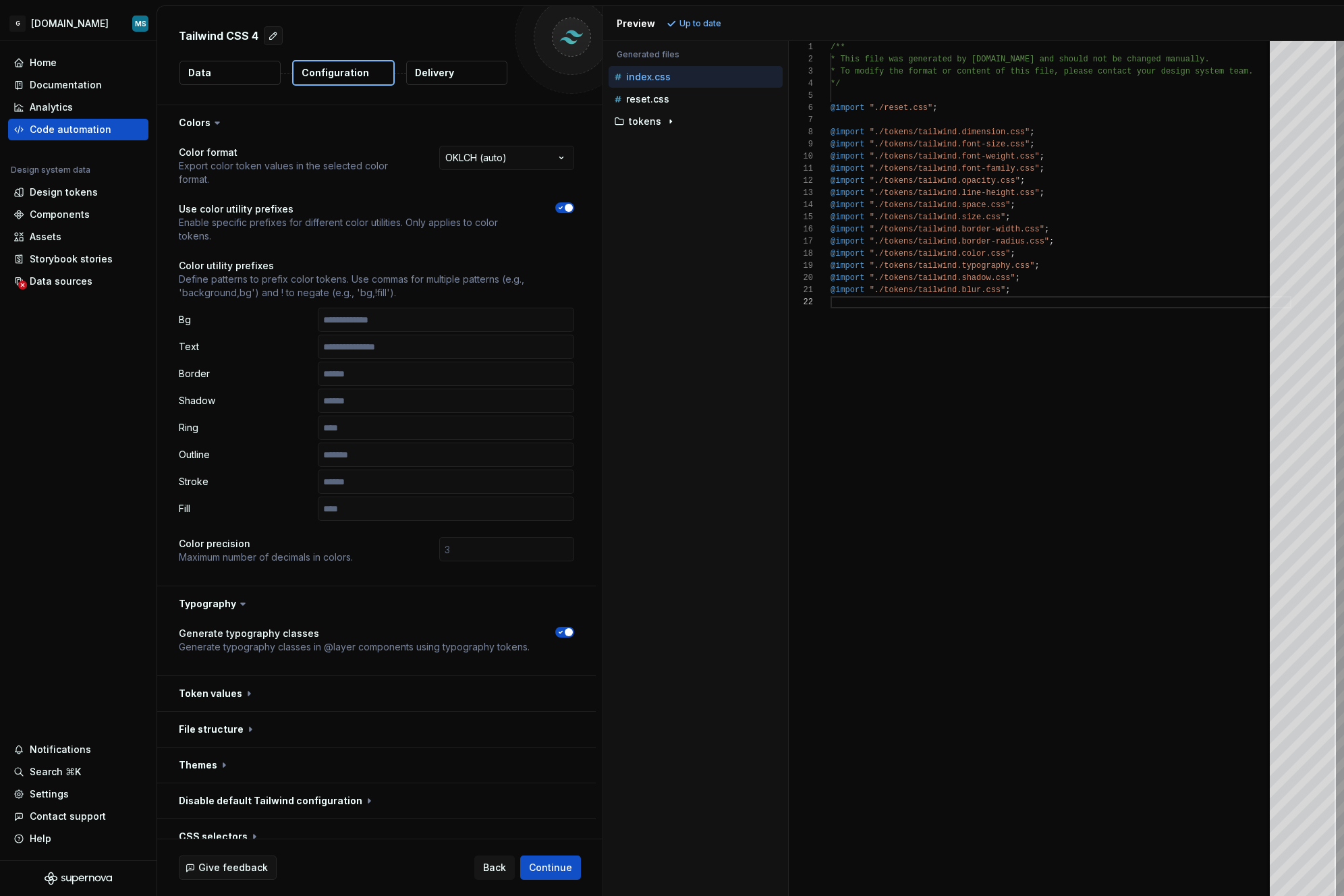
click at [565, 634] on span "button" at bounding box center [568, 632] width 8 height 8
click at [564, 634] on icon "button" at bounding box center [561, 632] width 11 height 8
click at [377, 598] on button "button" at bounding box center [377, 603] width 439 height 35
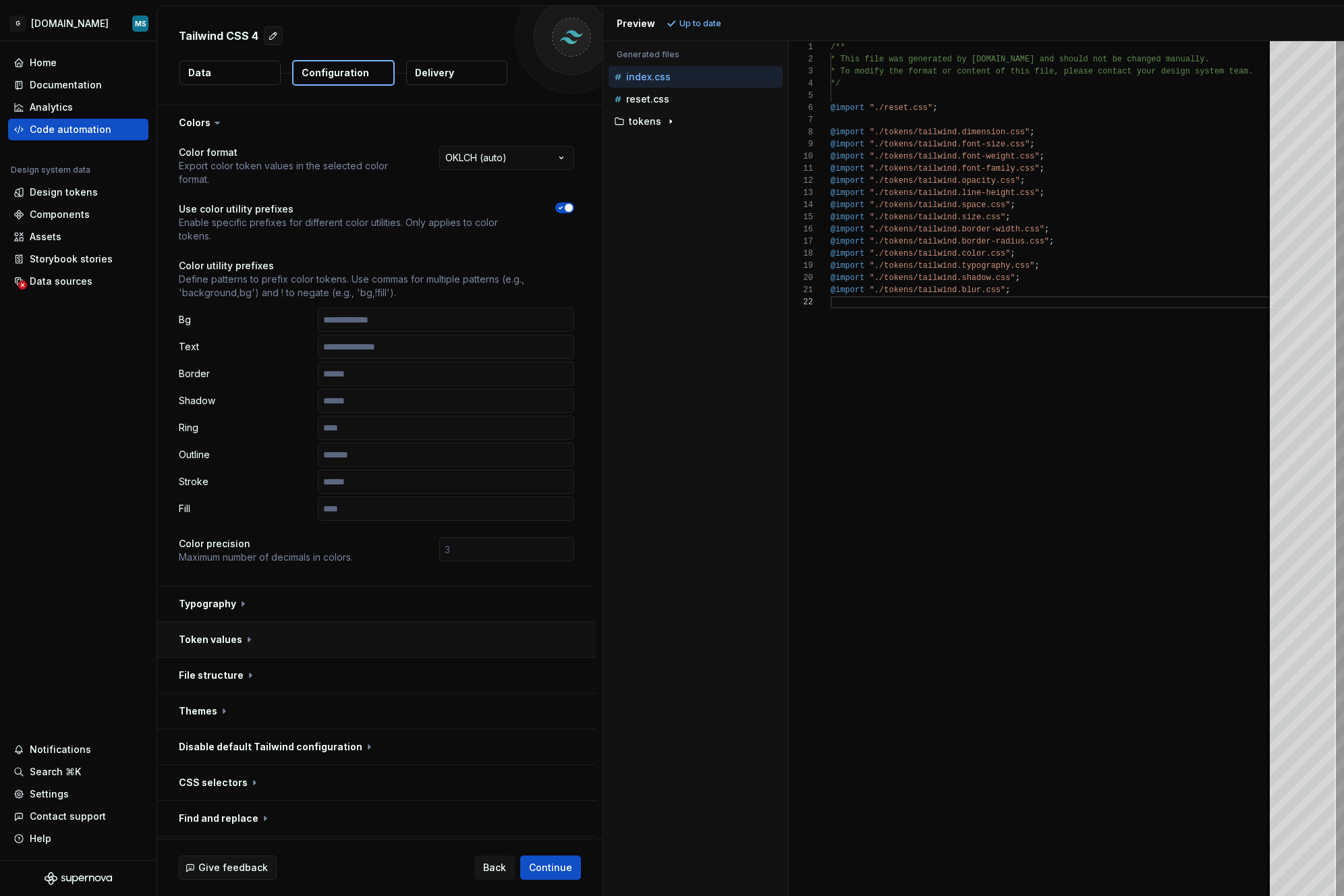
click at [345, 627] on button "button" at bounding box center [377, 640] width 439 height 35
click at [405, 638] on button "button" at bounding box center [377, 640] width 439 height 35
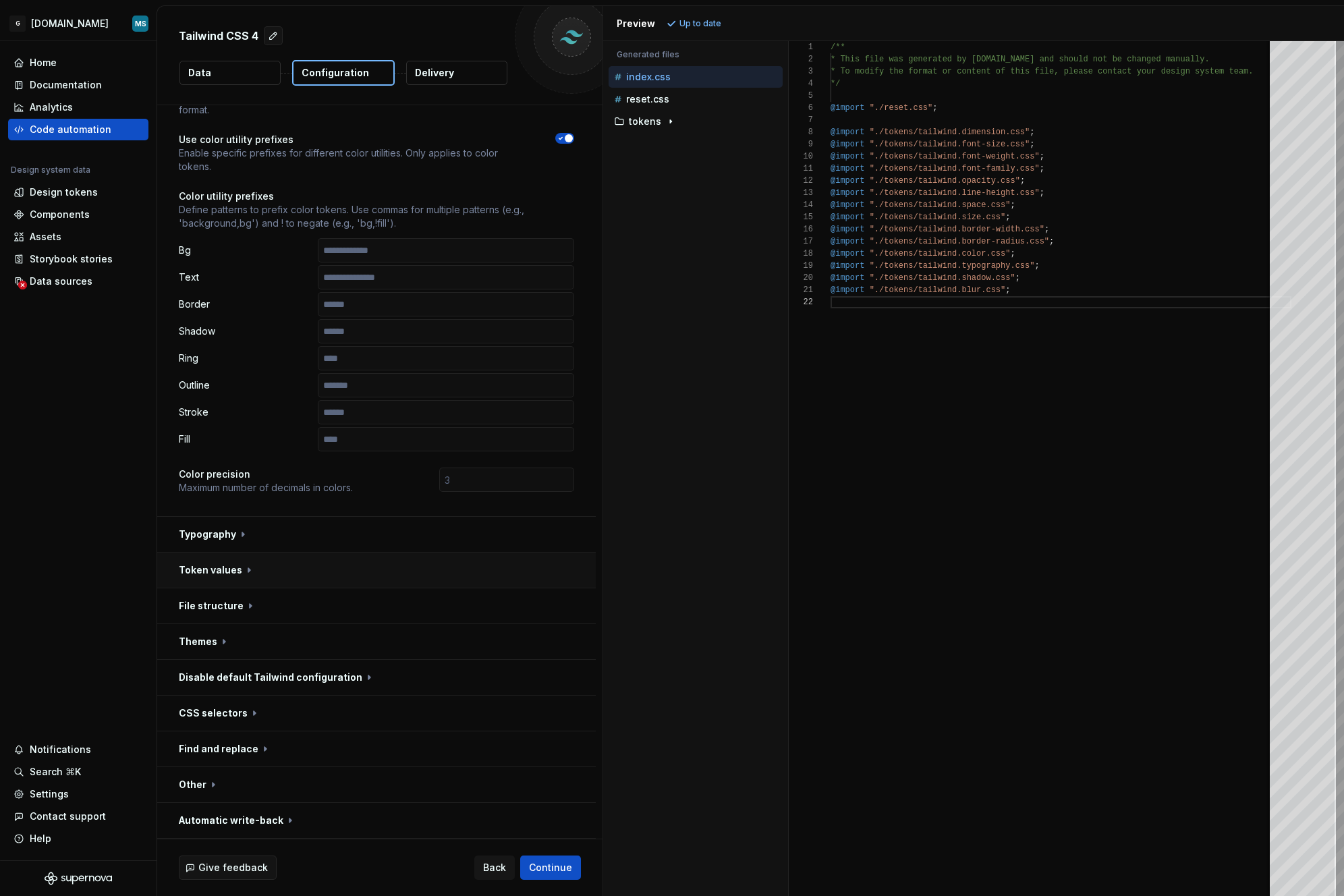
click at [345, 580] on button "button" at bounding box center [377, 570] width 439 height 35
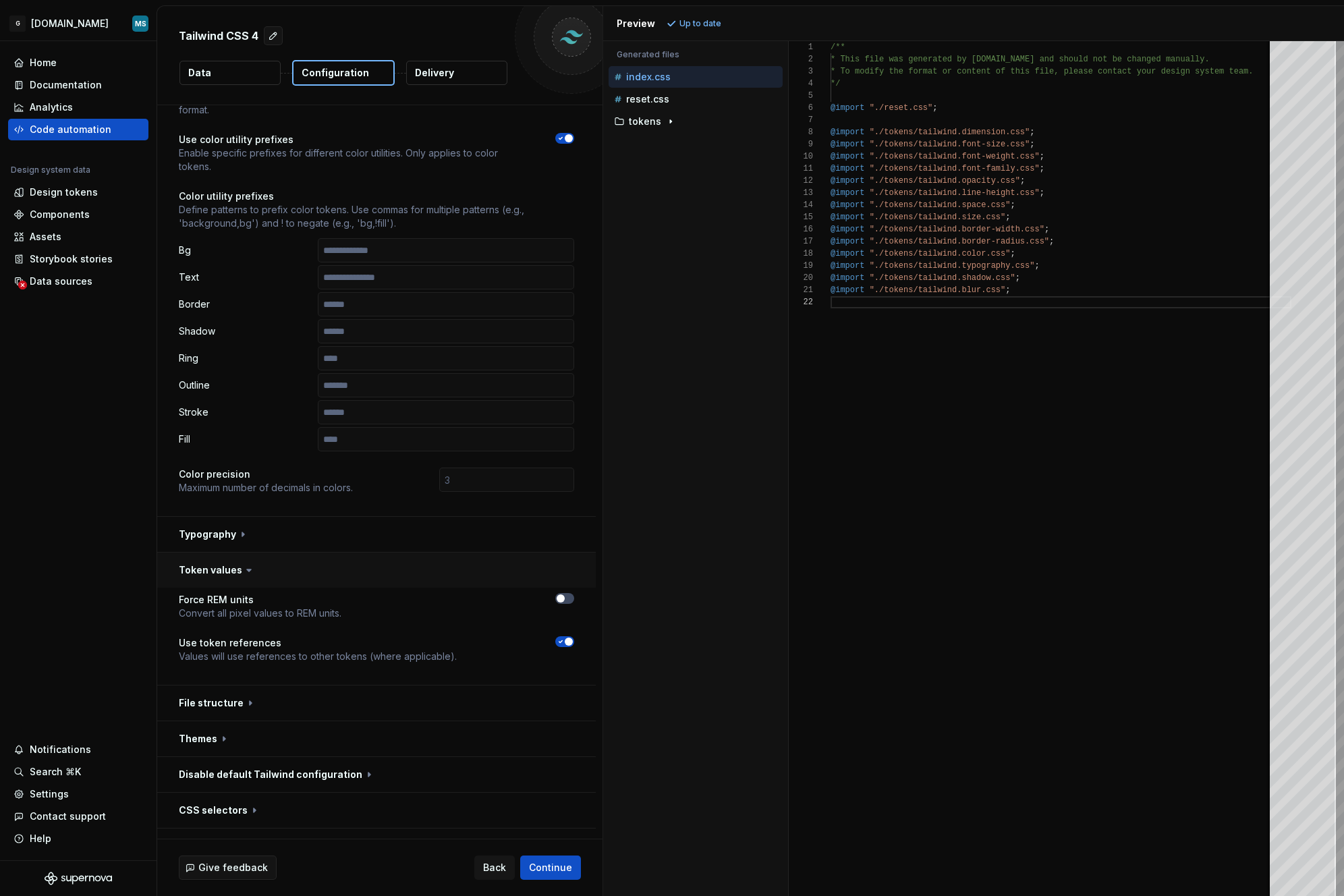
click at [345, 580] on button "button" at bounding box center [377, 570] width 439 height 35
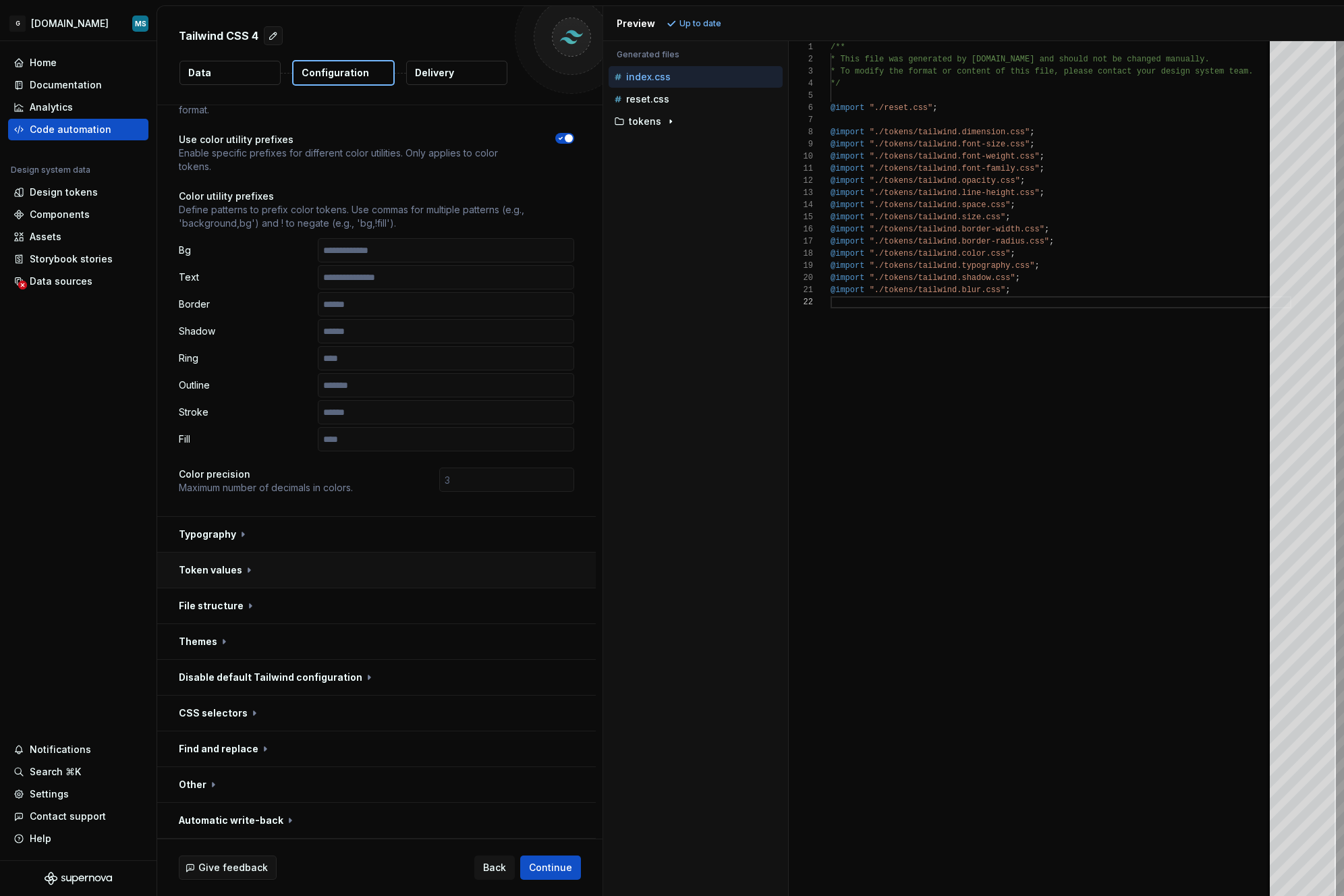
click at [345, 580] on button "button" at bounding box center [377, 570] width 439 height 35
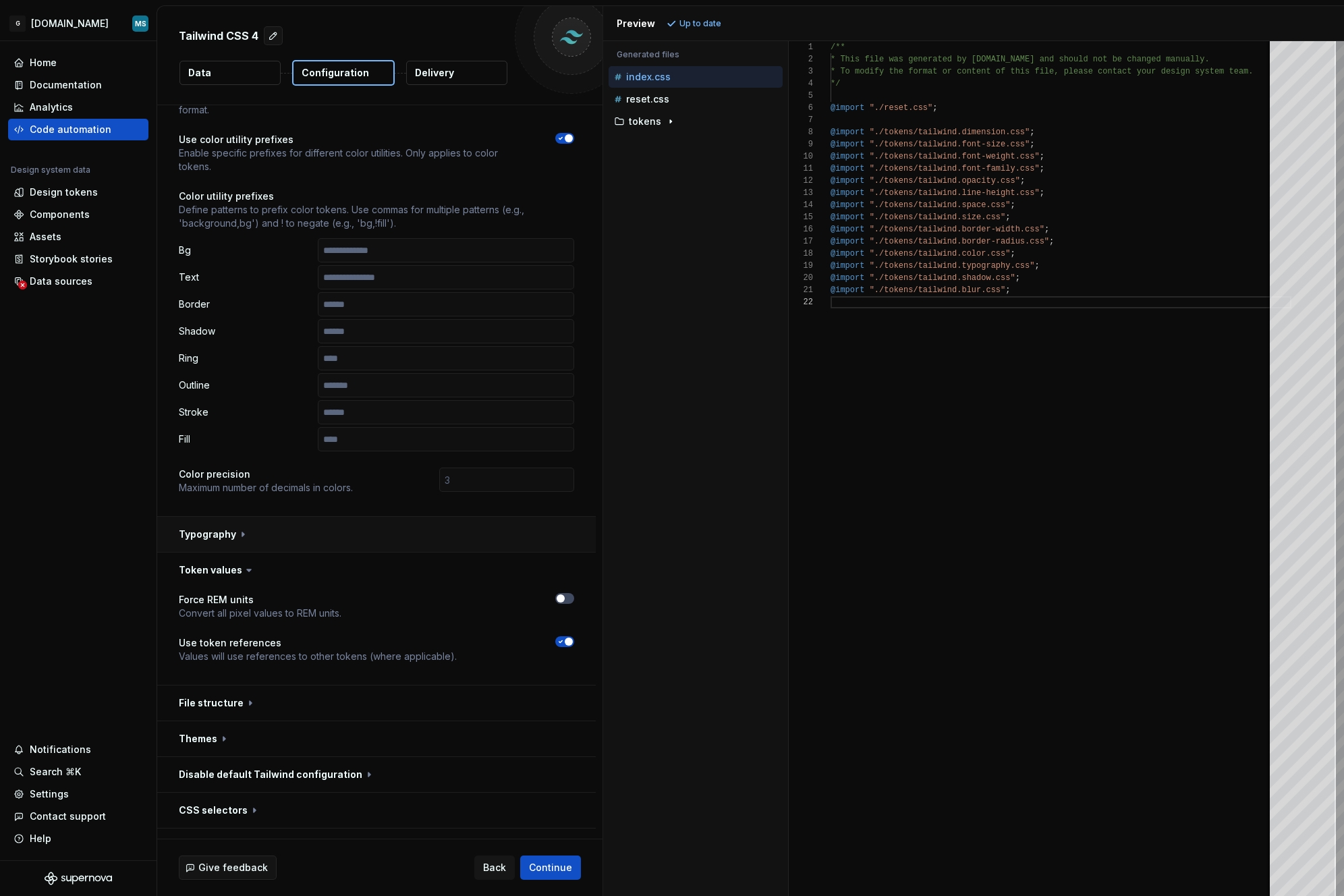
click at [226, 531] on button "button" at bounding box center [377, 534] width 439 height 35
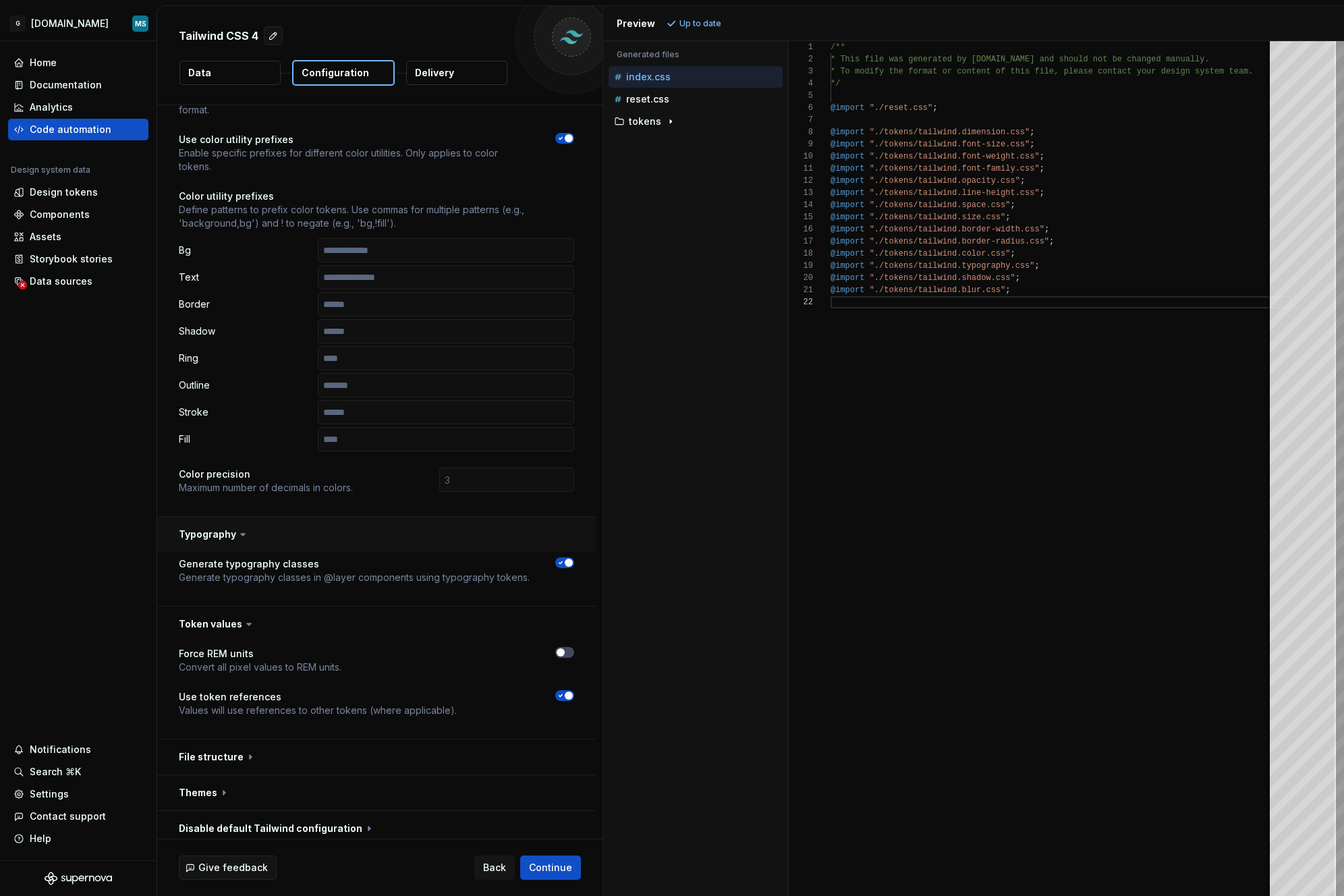
click at [221, 533] on button "button" at bounding box center [377, 534] width 439 height 35
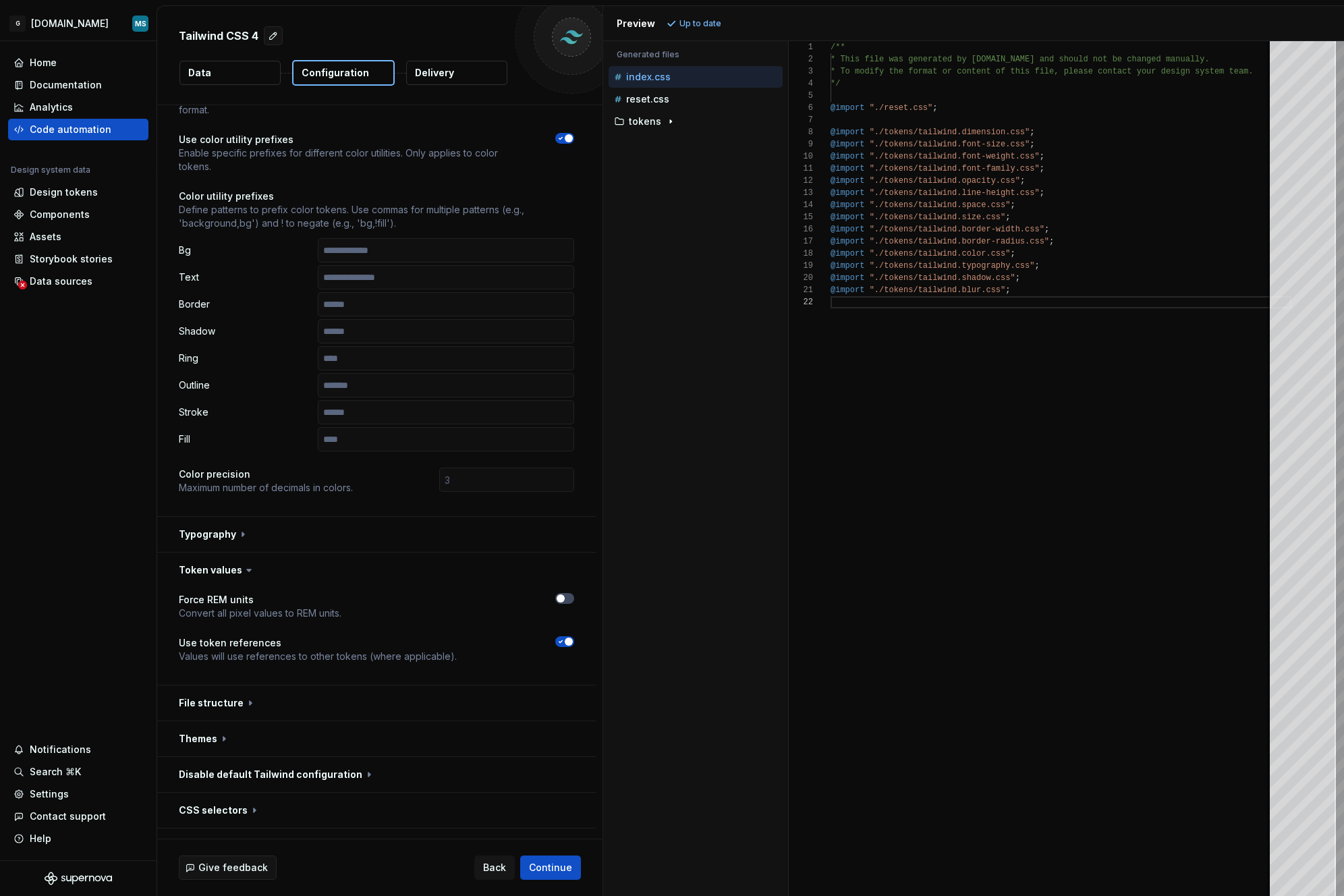
scroll to position [167, 0]
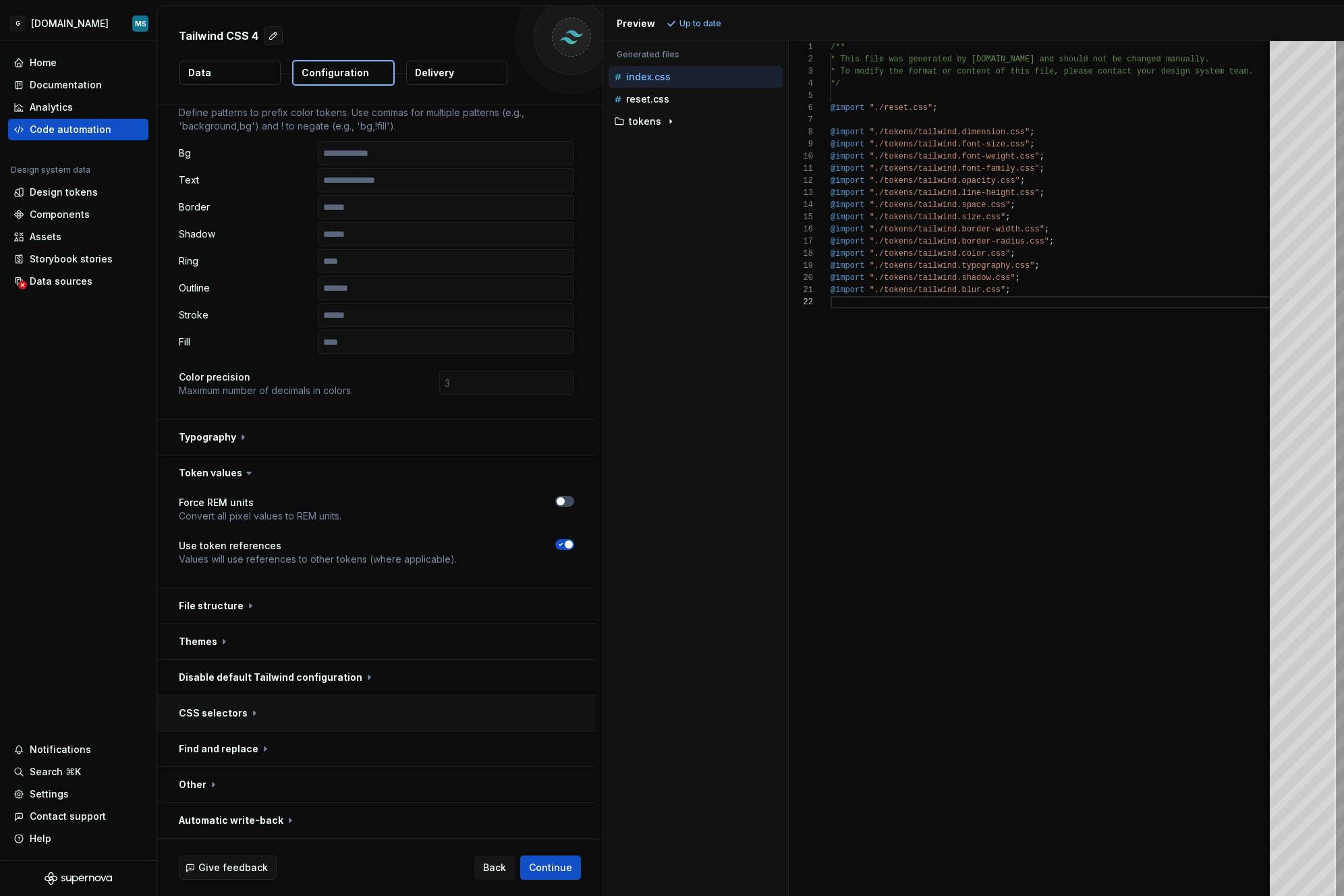
click at [224, 719] on button "button" at bounding box center [377, 713] width 439 height 35
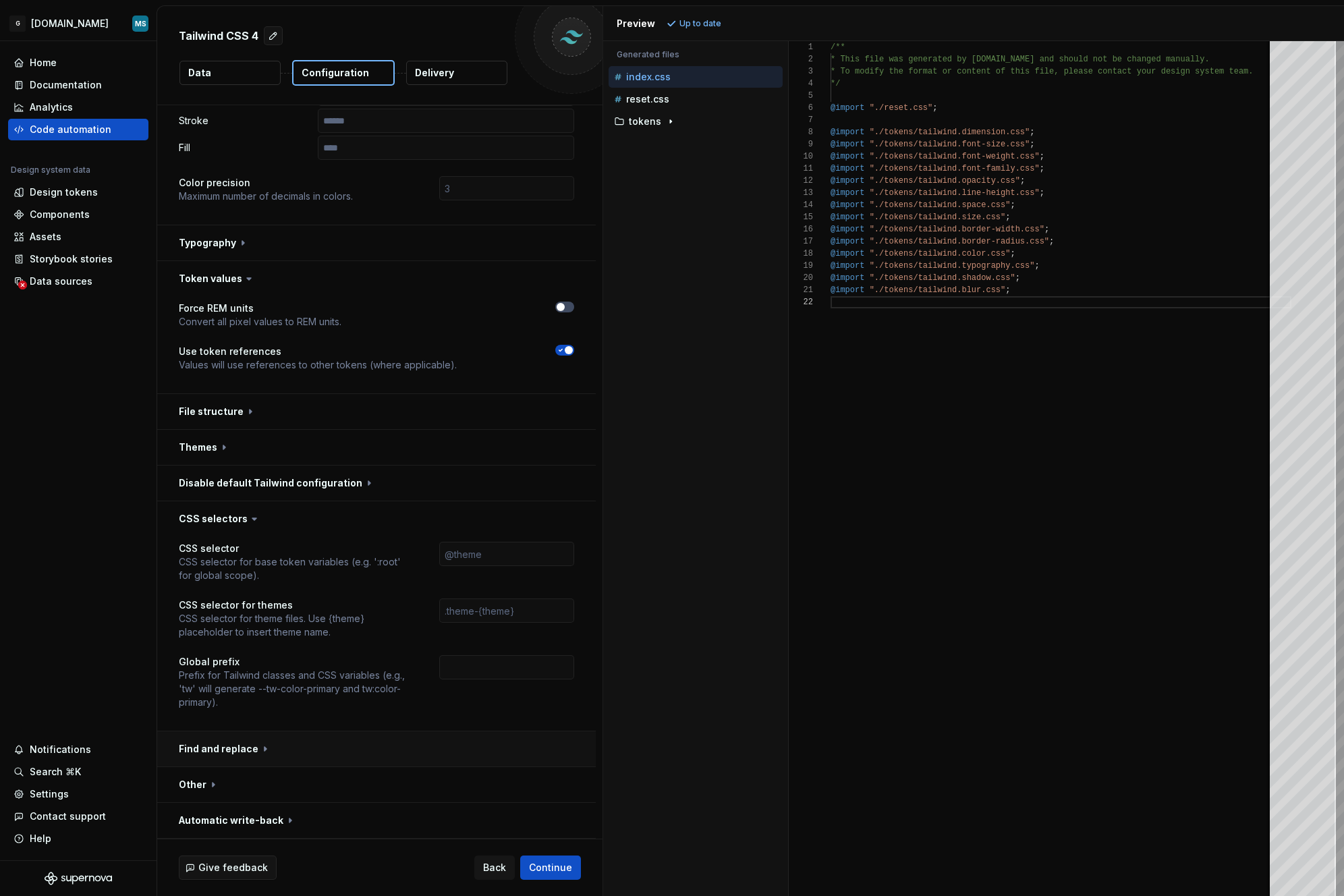
click at [262, 743] on button "button" at bounding box center [377, 749] width 439 height 35
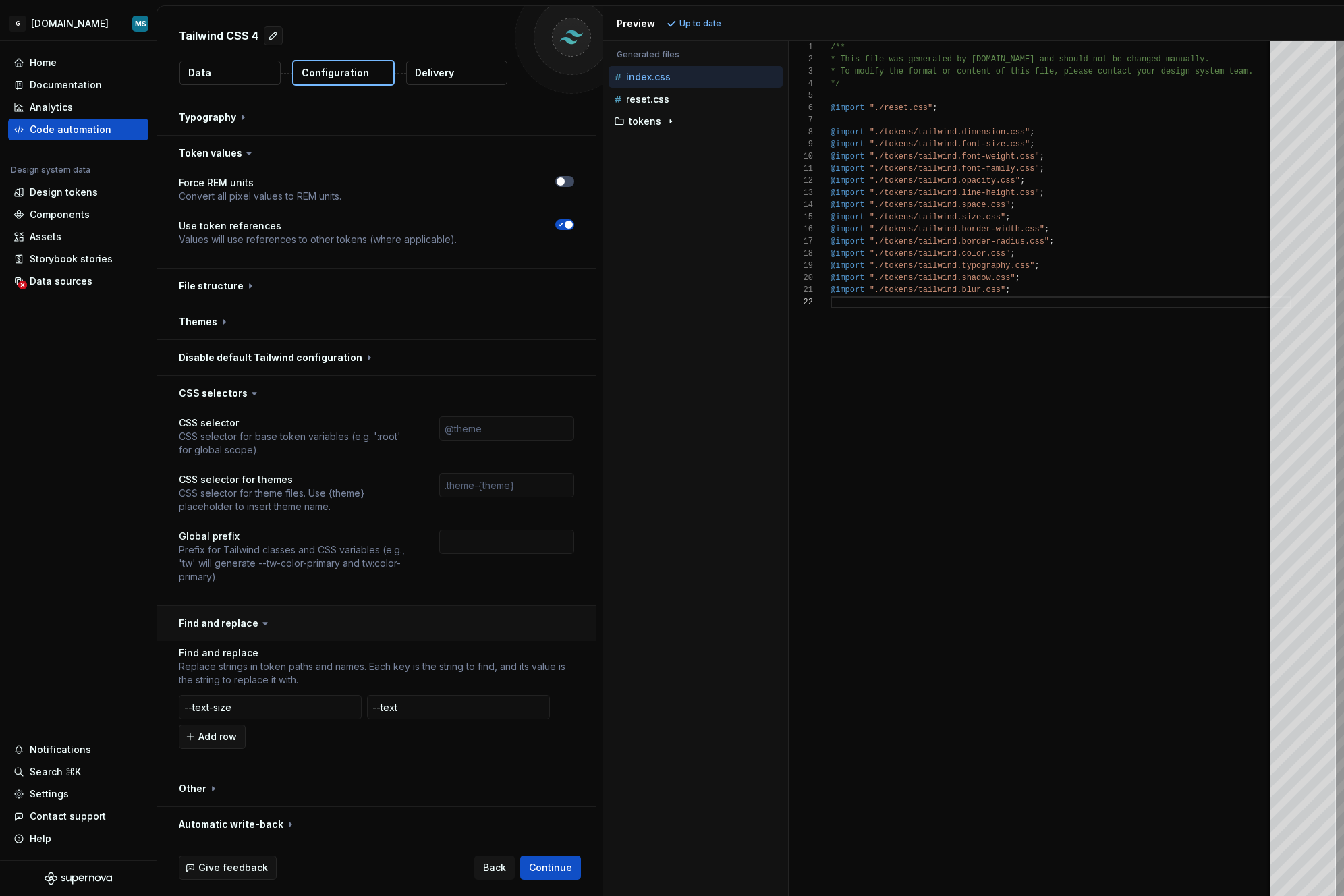
scroll to position [491, 0]
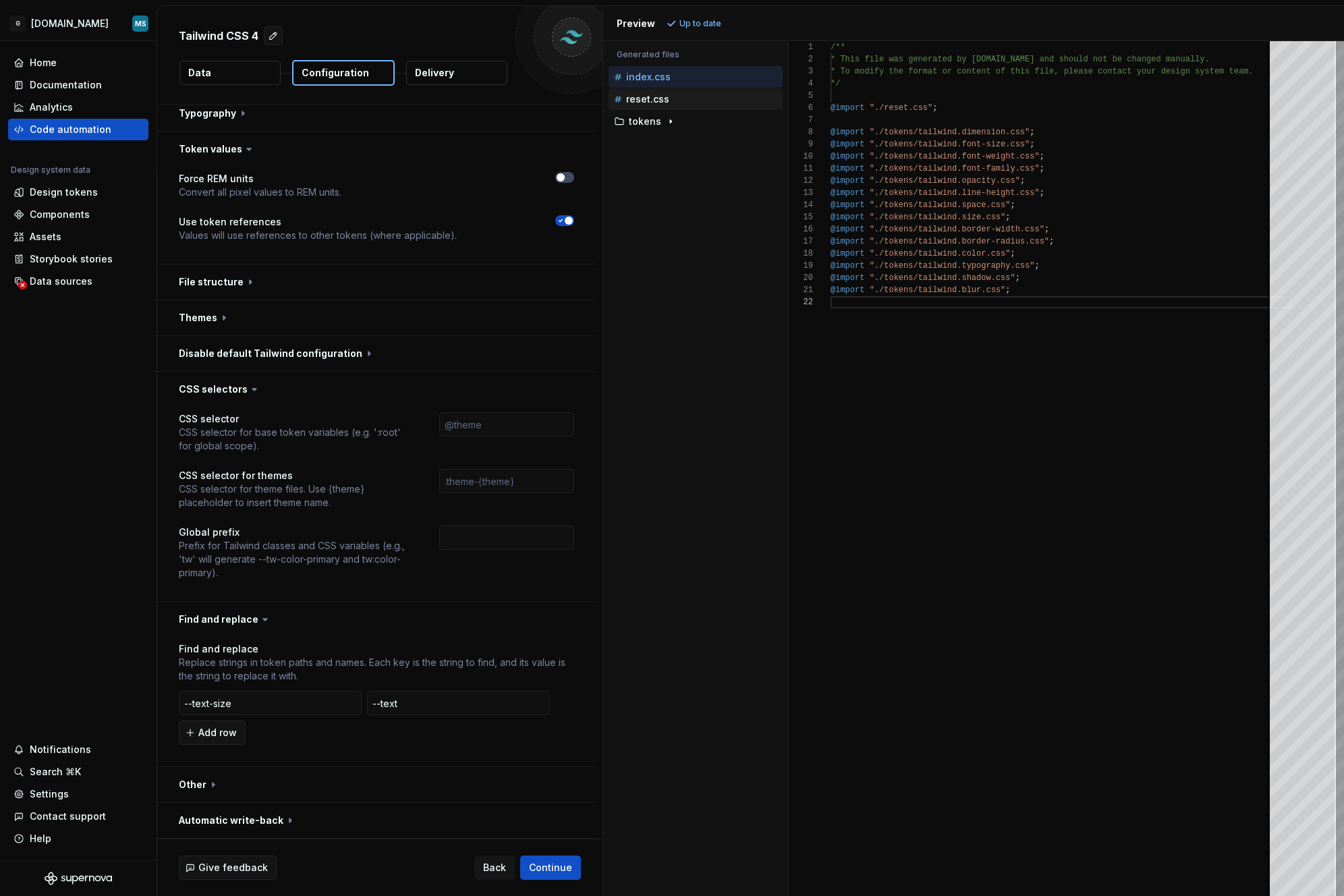
click at [655, 101] on p "reset.css" at bounding box center [647, 99] width 43 height 11
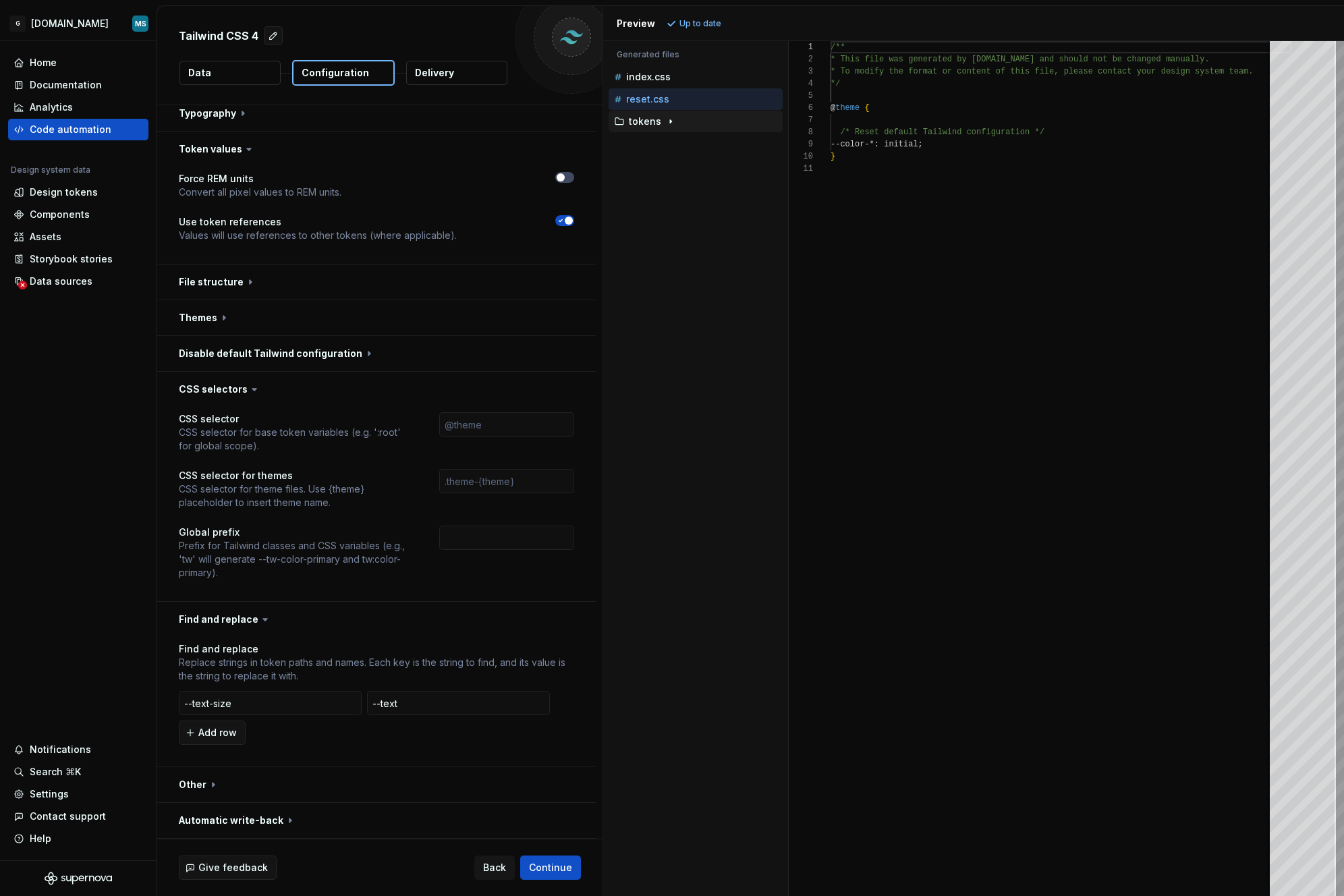
click at [667, 122] on icon "button" at bounding box center [670, 121] width 11 height 11
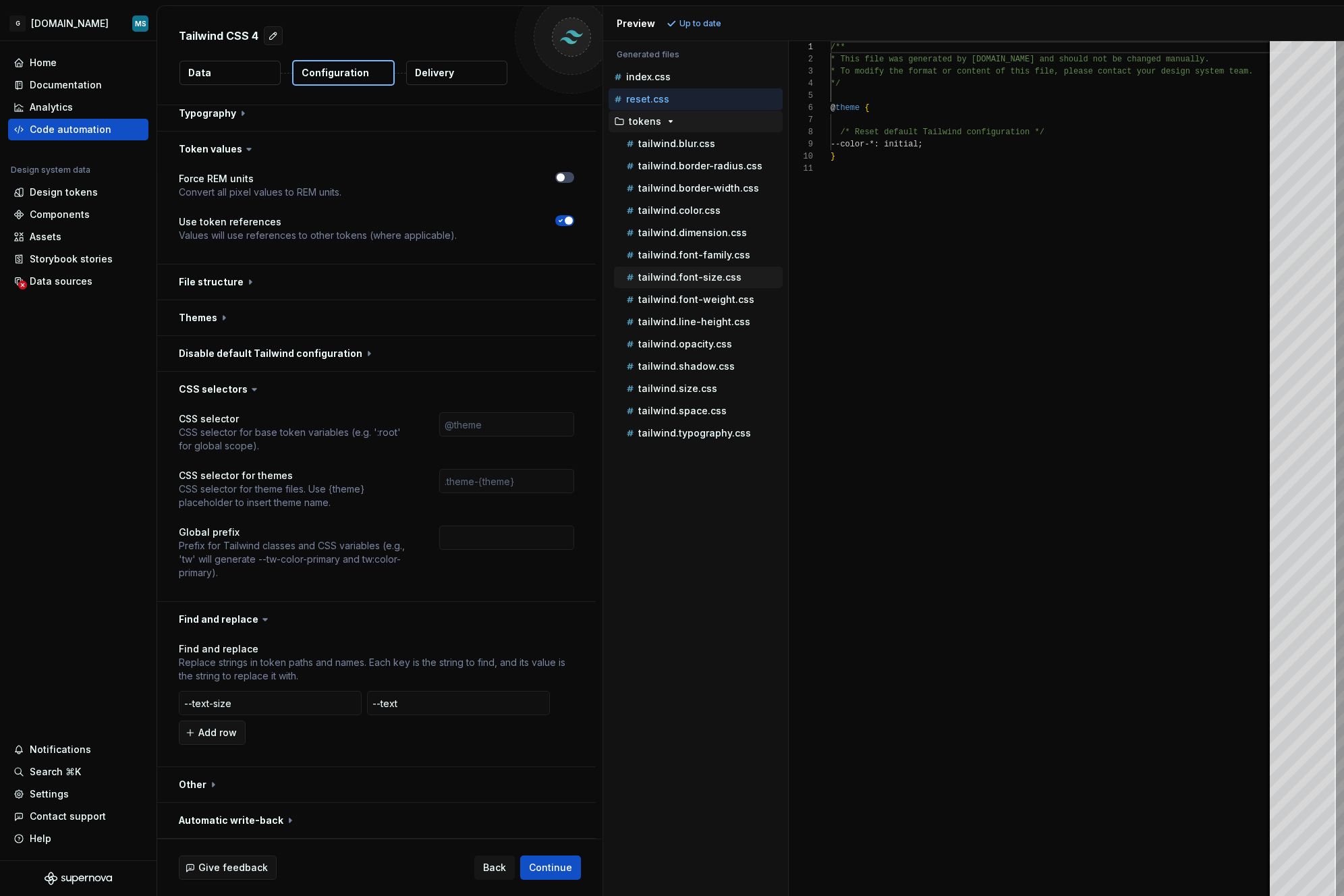
click at [687, 278] on p "tailwind.font-size.css" at bounding box center [689, 277] width 103 height 11
type textarea "**********"
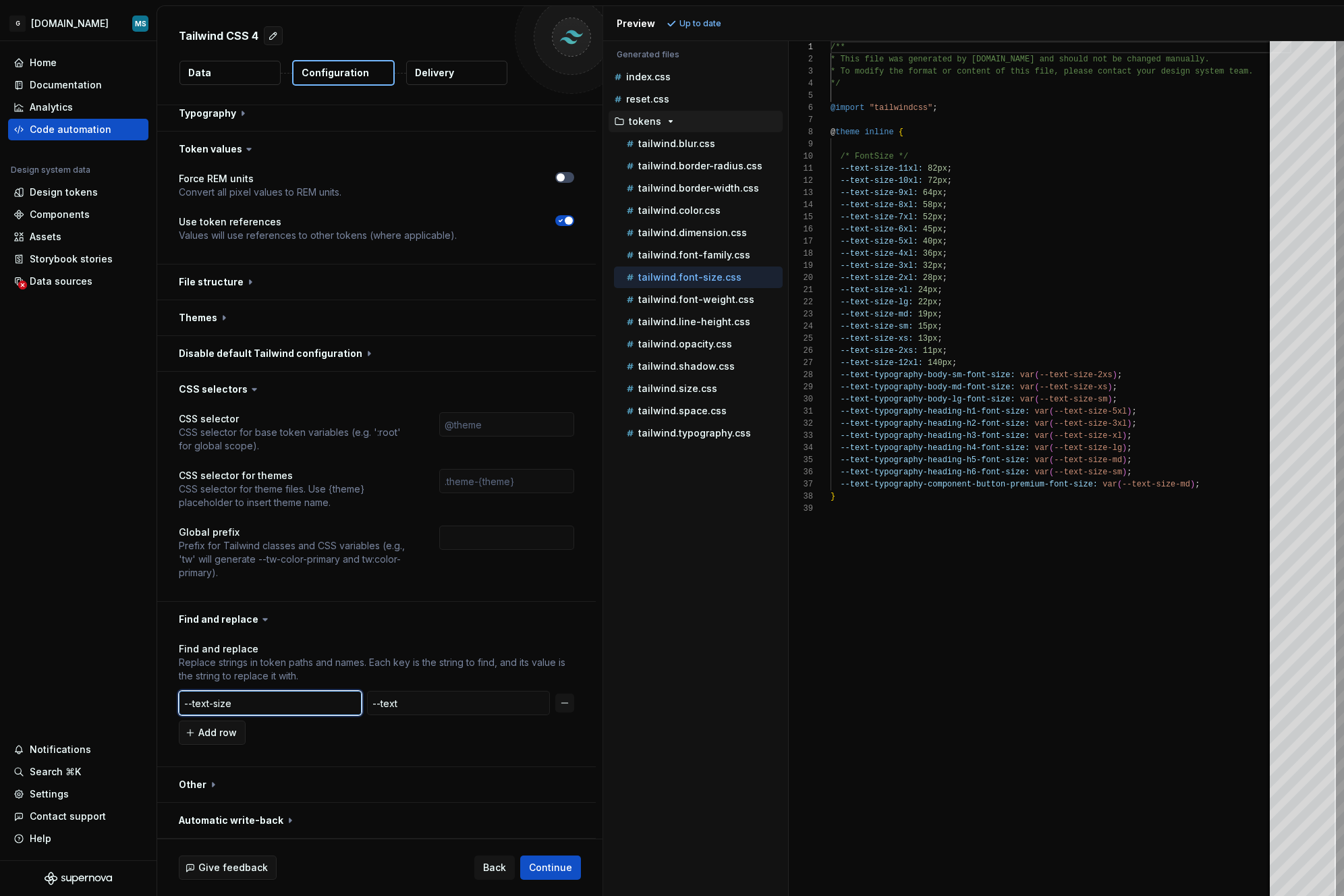
click at [194, 703] on input "--text-size" at bounding box center [270, 703] width 183 height 24
type input "text-size"
click at [380, 704] on input "--text" at bounding box center [458, 703] width 183 height 24
click at [421, 700] on input "text" at bounding box center [458, 703] width 183 height 24
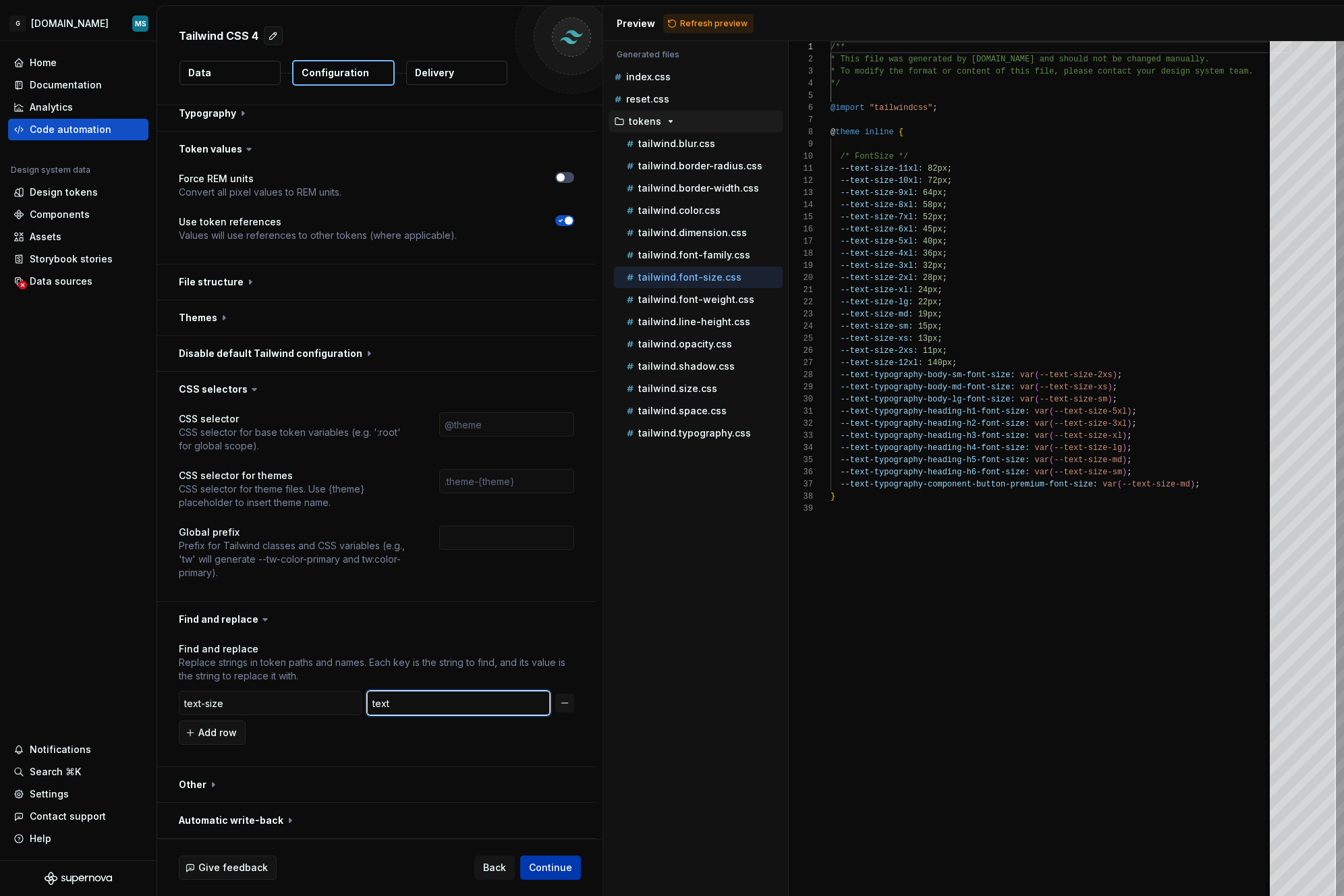
type input "text"
drag, startPoint x: 556, startPoint y: 870, endPoint x: 565, endPoint y: 812, distance: 58.7
click at [568, 816] on div "**********" at bounding box center [380, 452] width 445 height 890
click at [317, 726] on div "Add row" at bounding box center [376, 733] width 395 height 24
click at [565, 879] on button "Continue" at bounding box center [551, 868] width 61 height 24
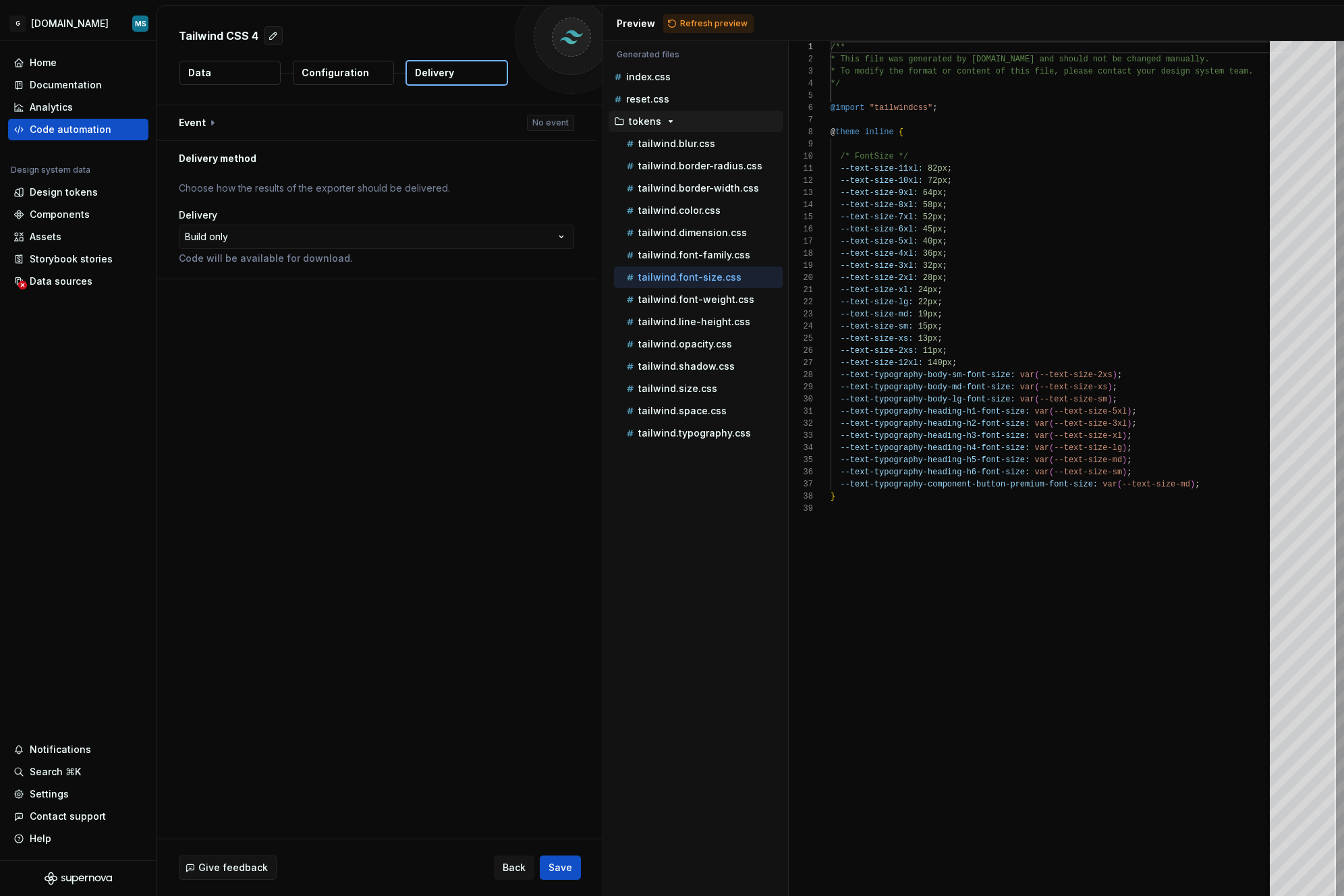
click at [708, 38] on div "Preview Refresh preview" at bounding box center [974, 24] width 741 height 35
click at [708, 28] on span "Refresh preview" at bounding box center [714, 24] width 68 height 11
click at [558, 864] on span "Save" at bounding box center [560, 868] width 24 height 14
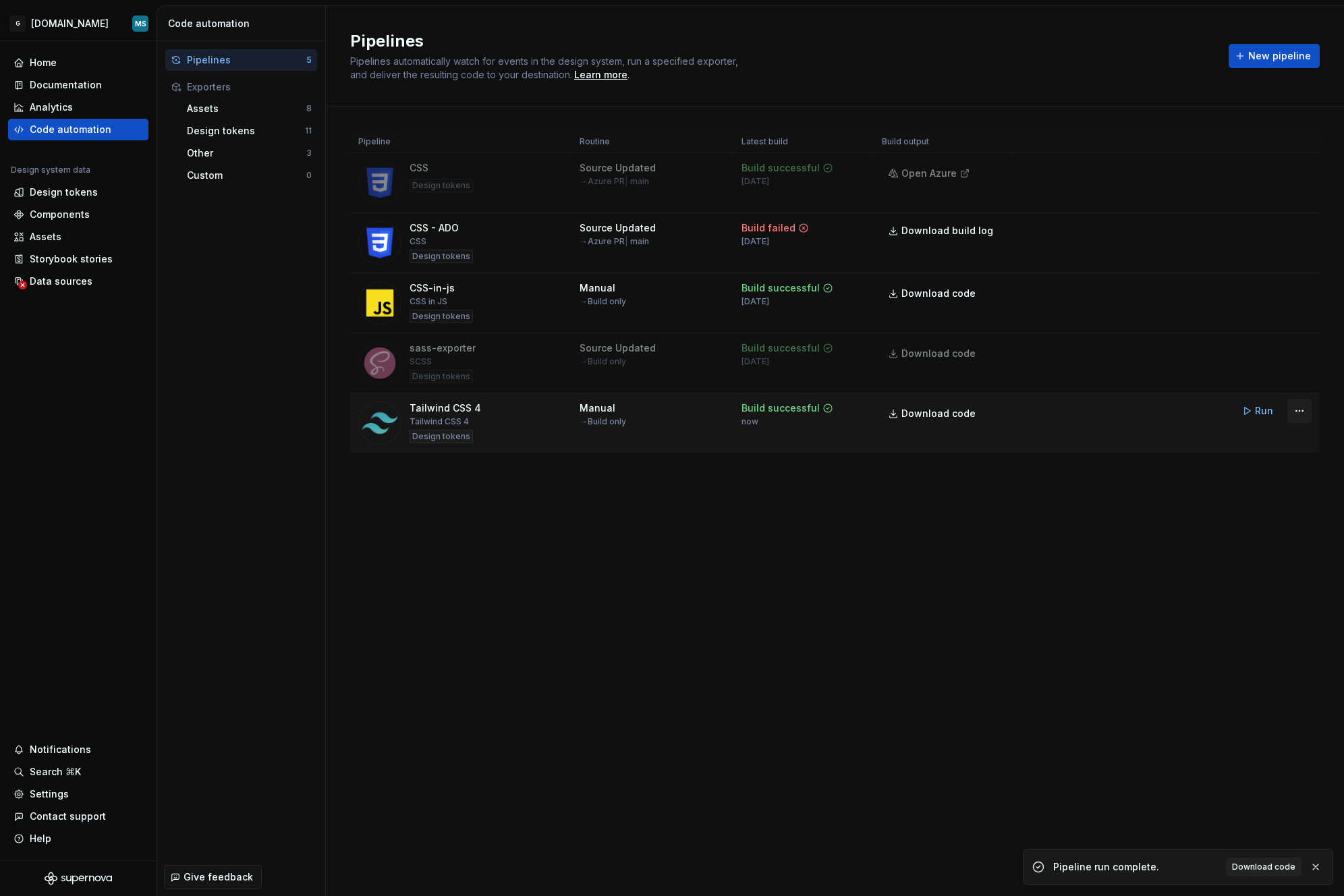
click at [1298, 414] on html "G [DOMAIN_NAME] MS Home Documentation Analytics Code automation Design system d…" at bounding box center [672, 448] width 1344 height 896
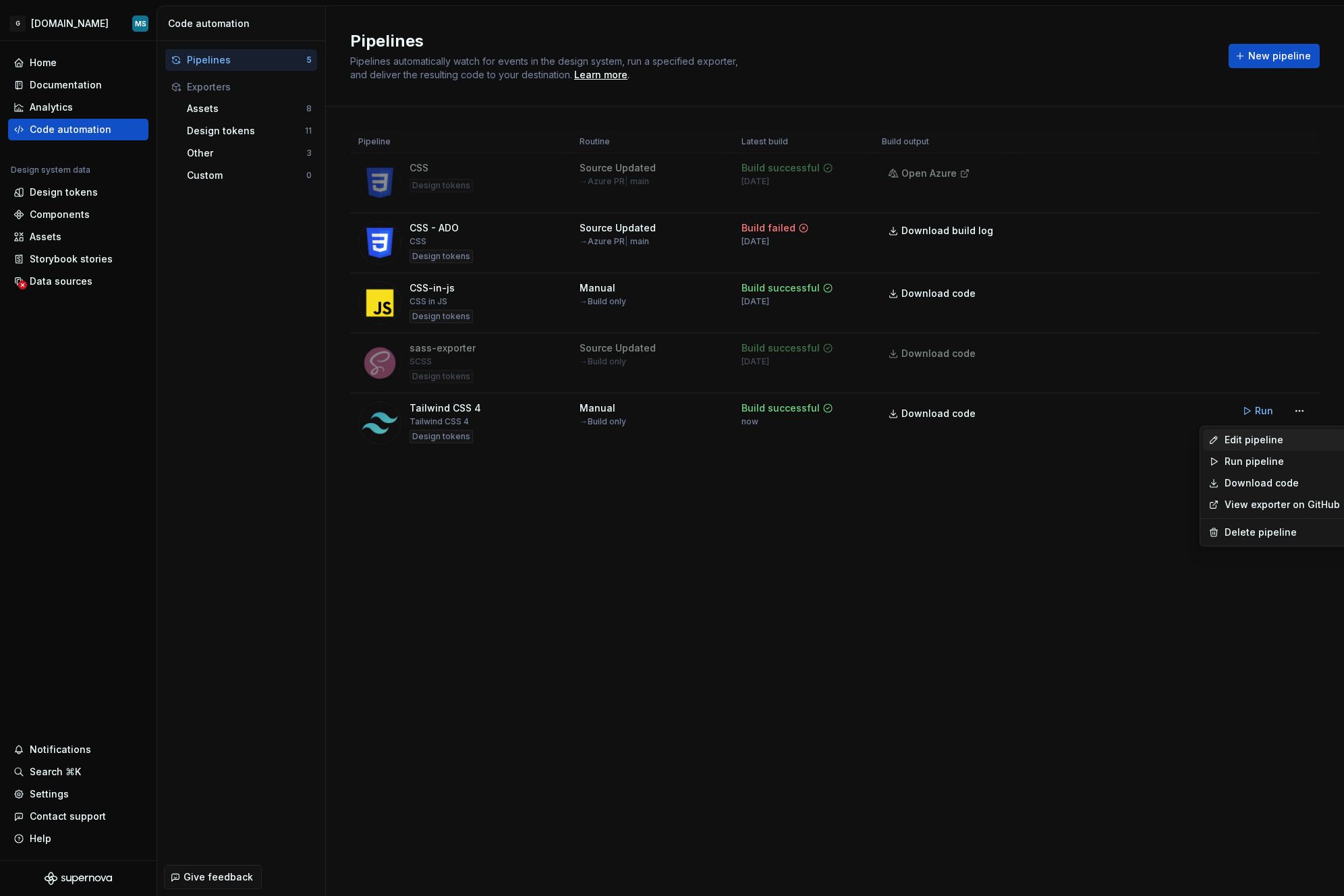
click at [1278, 445] on div "Edit pipeline" at bounding box center [1283, 439] width 115 height 14
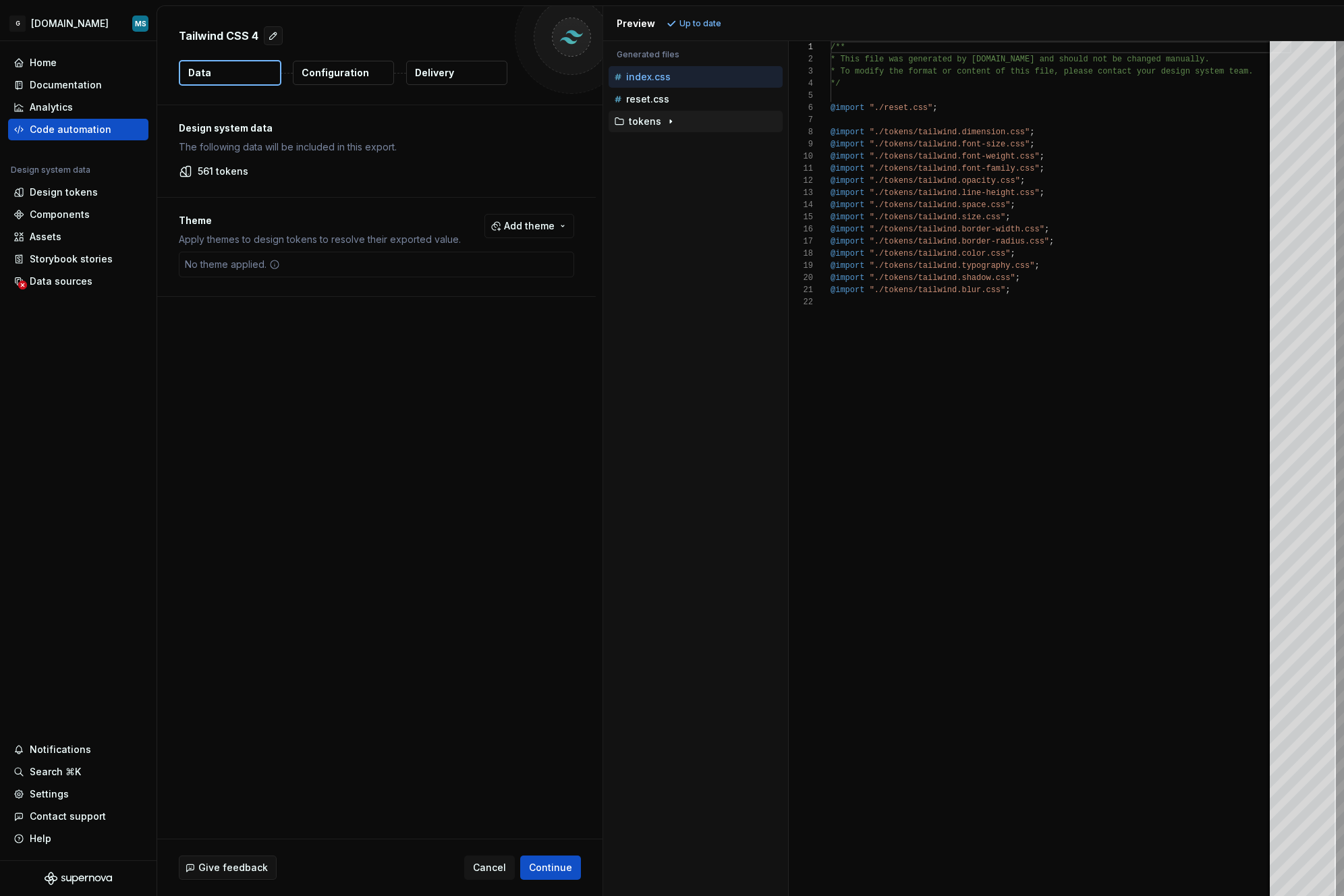
click at [650, 123] on p "tokens" at bounding box center [645, 121] width 32 height 11
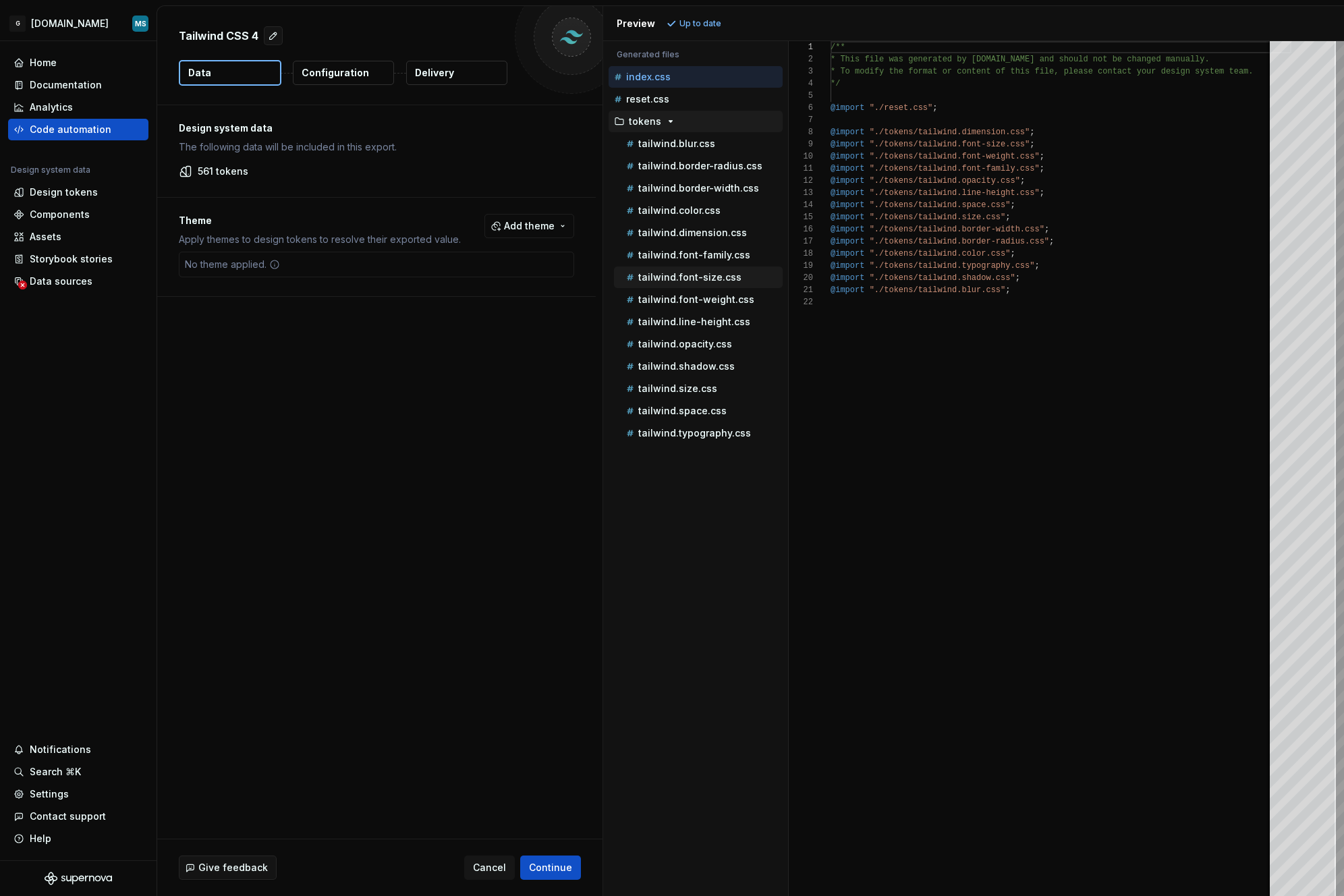
click at [705, 282] on p "tailwind.font-size.css" at bounding box center [689, 277] width 103 height 11
type textarea "**********"
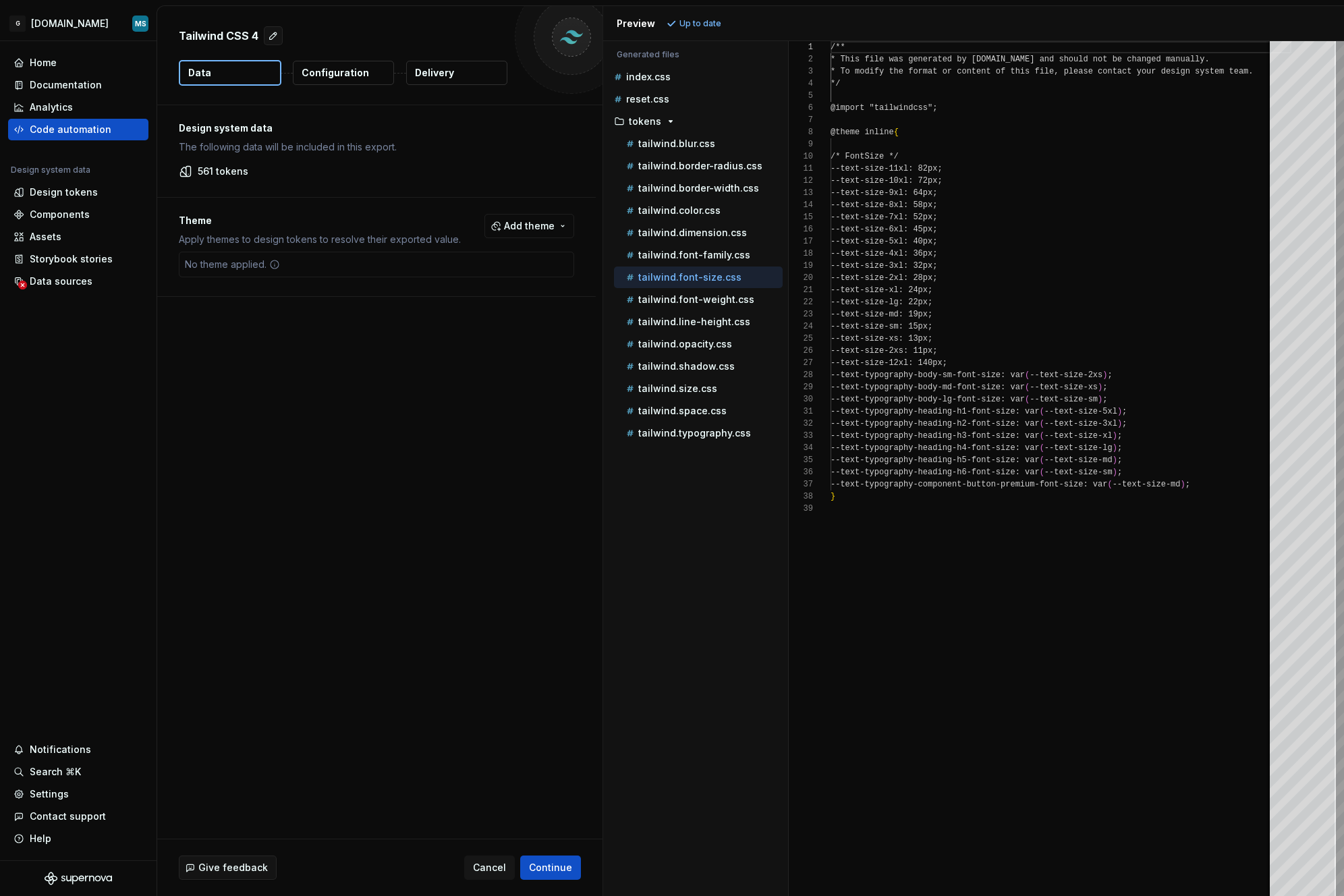
scroll to position [122, 0]
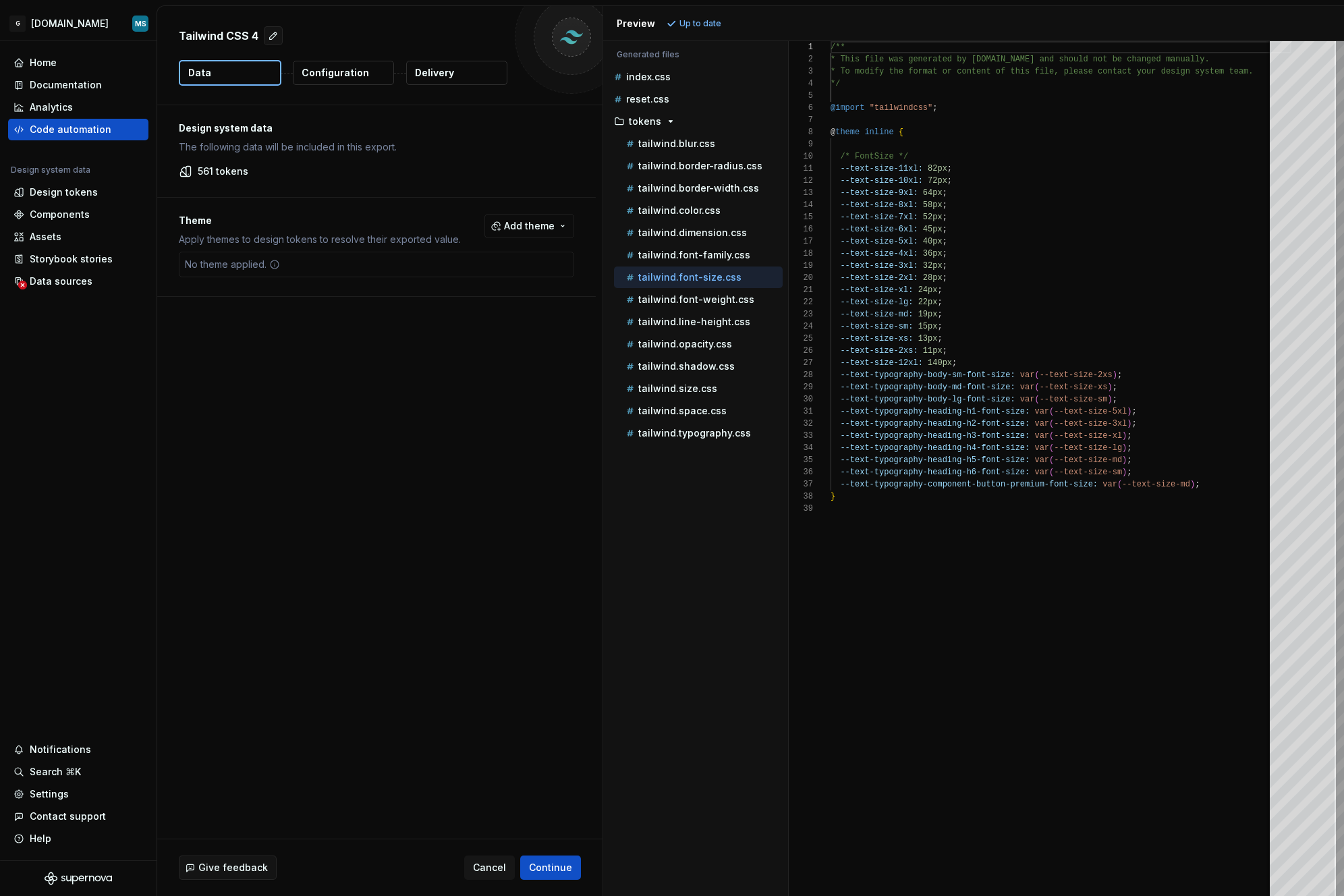
click at [352, 73] on p "Configuration" at bounding box center [335, 73] width 68 height 14
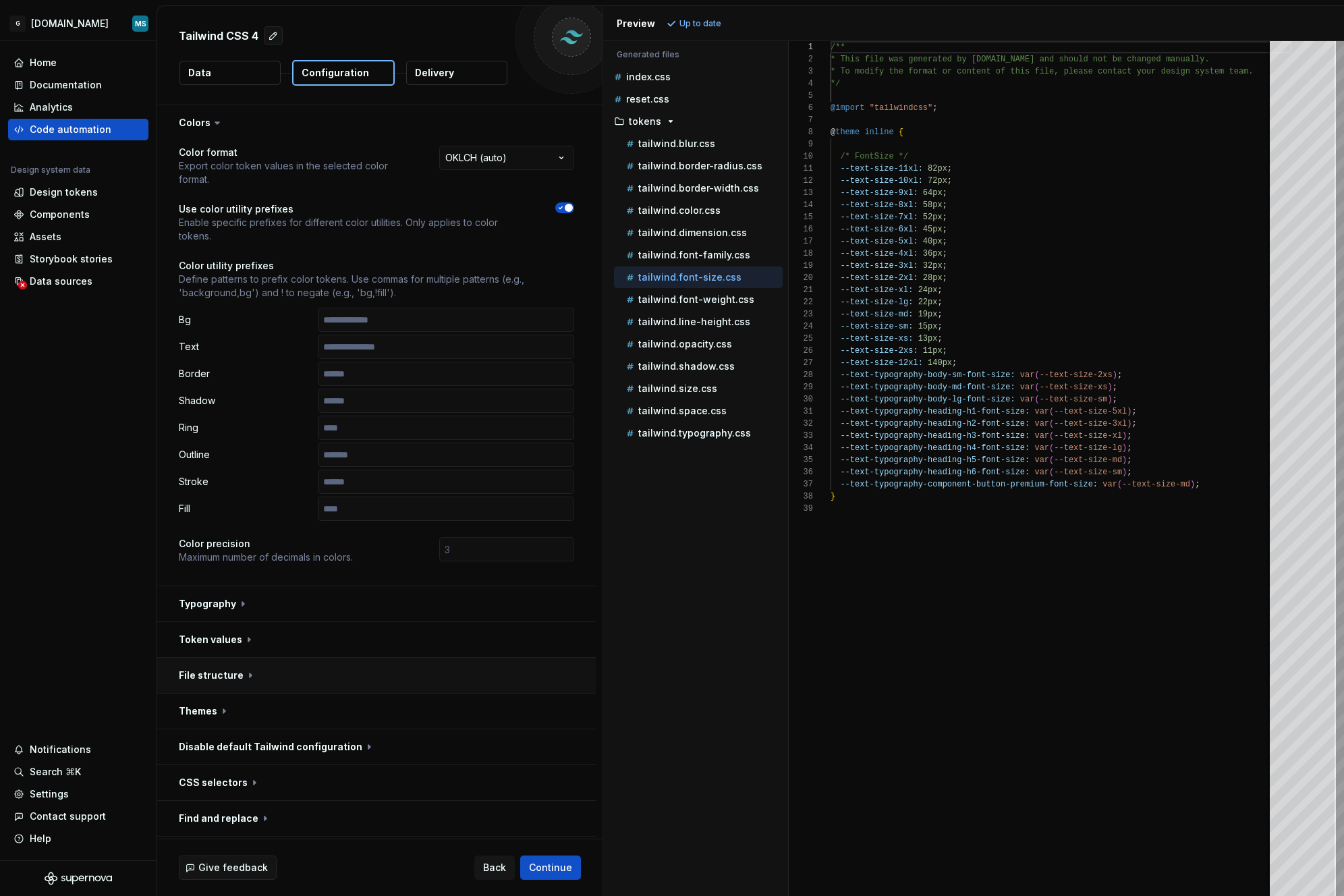
scroll to position [70, 0]
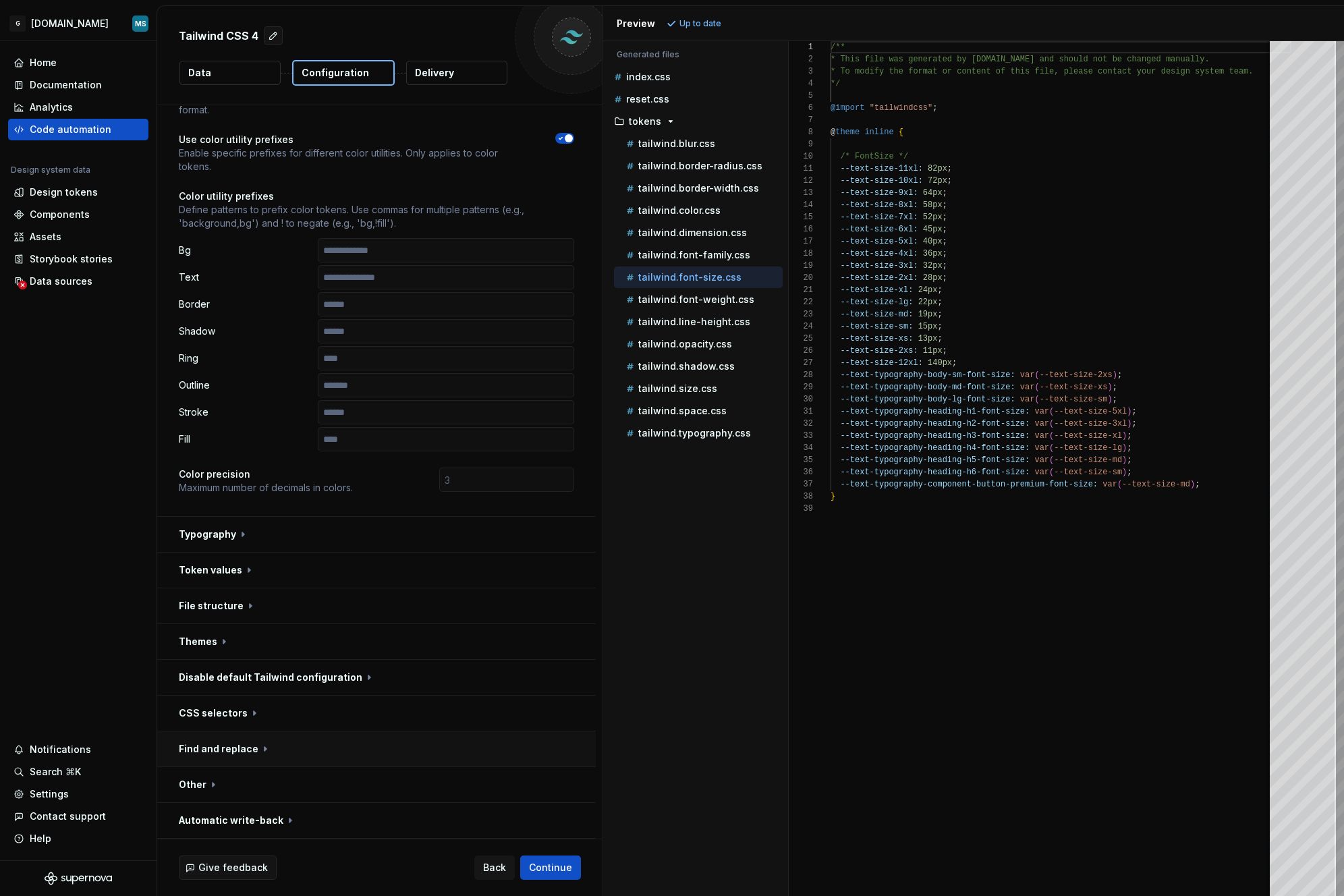
click at [276, 750] on button "button" at bounding box center [377, 749] width 439 height 35
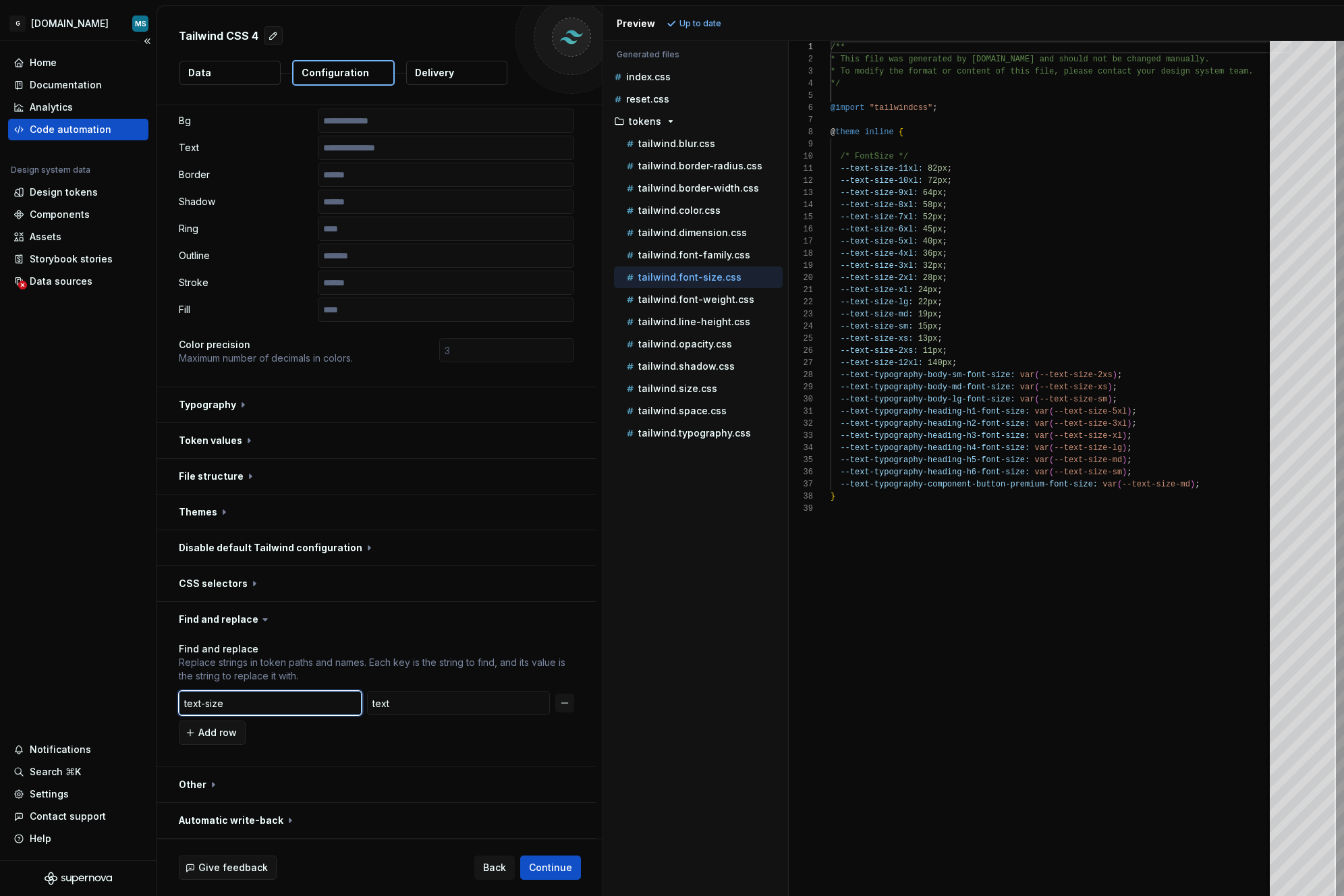
drag, startPoint x: 316, startPoint y: 704, endPoint x: 63, endPoint y: 705, distance: 253.0
click at [63, 705] on div "**********" at bounding box center [672, 448] width 1344 height 896
click at [566, 705] on button "button" at bounding box center [565, 703] width 19 height 19
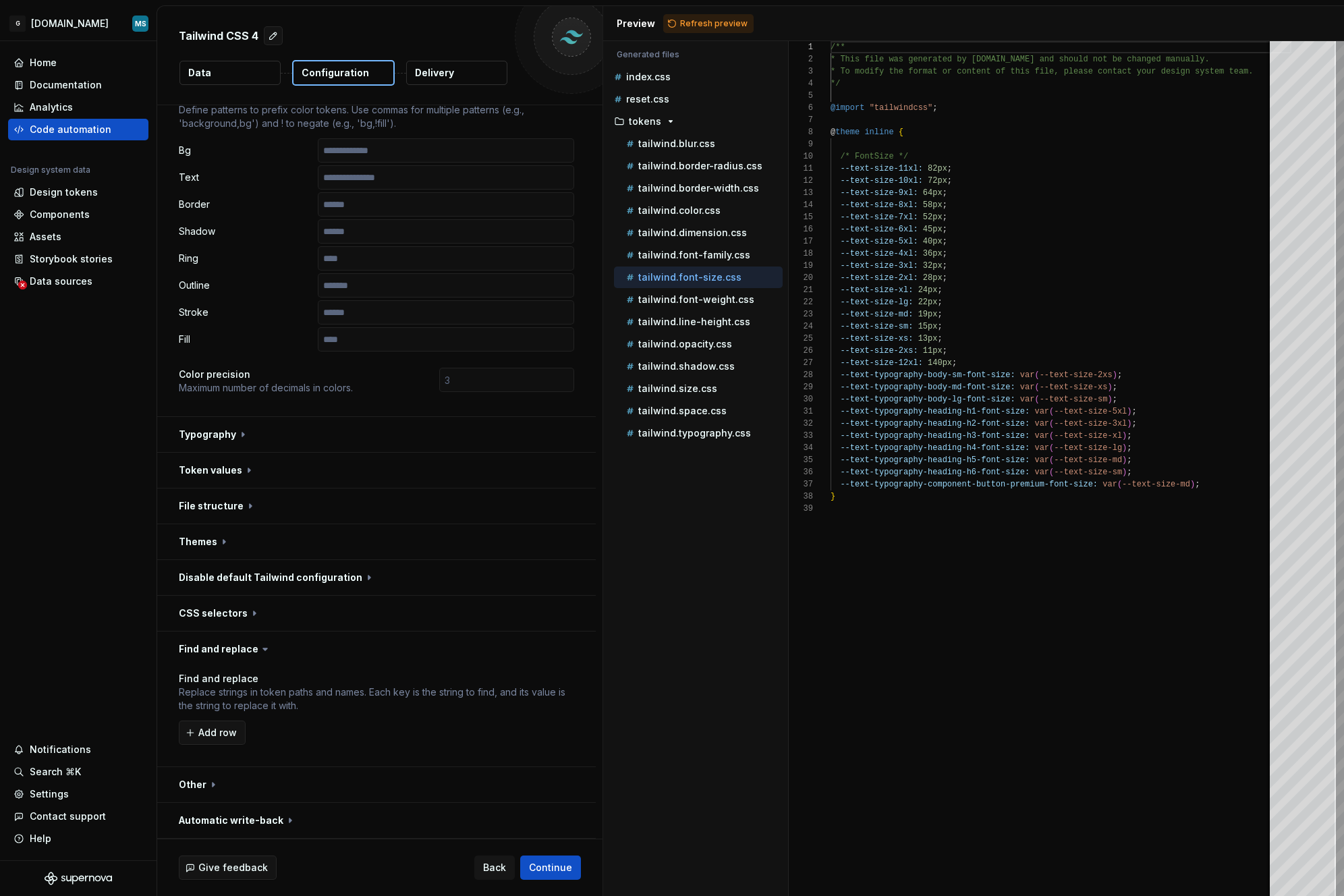
scroll to position [170, 0]
click at [234, 647] on button "button" at bounding box center [377, 649] width 439 height 35
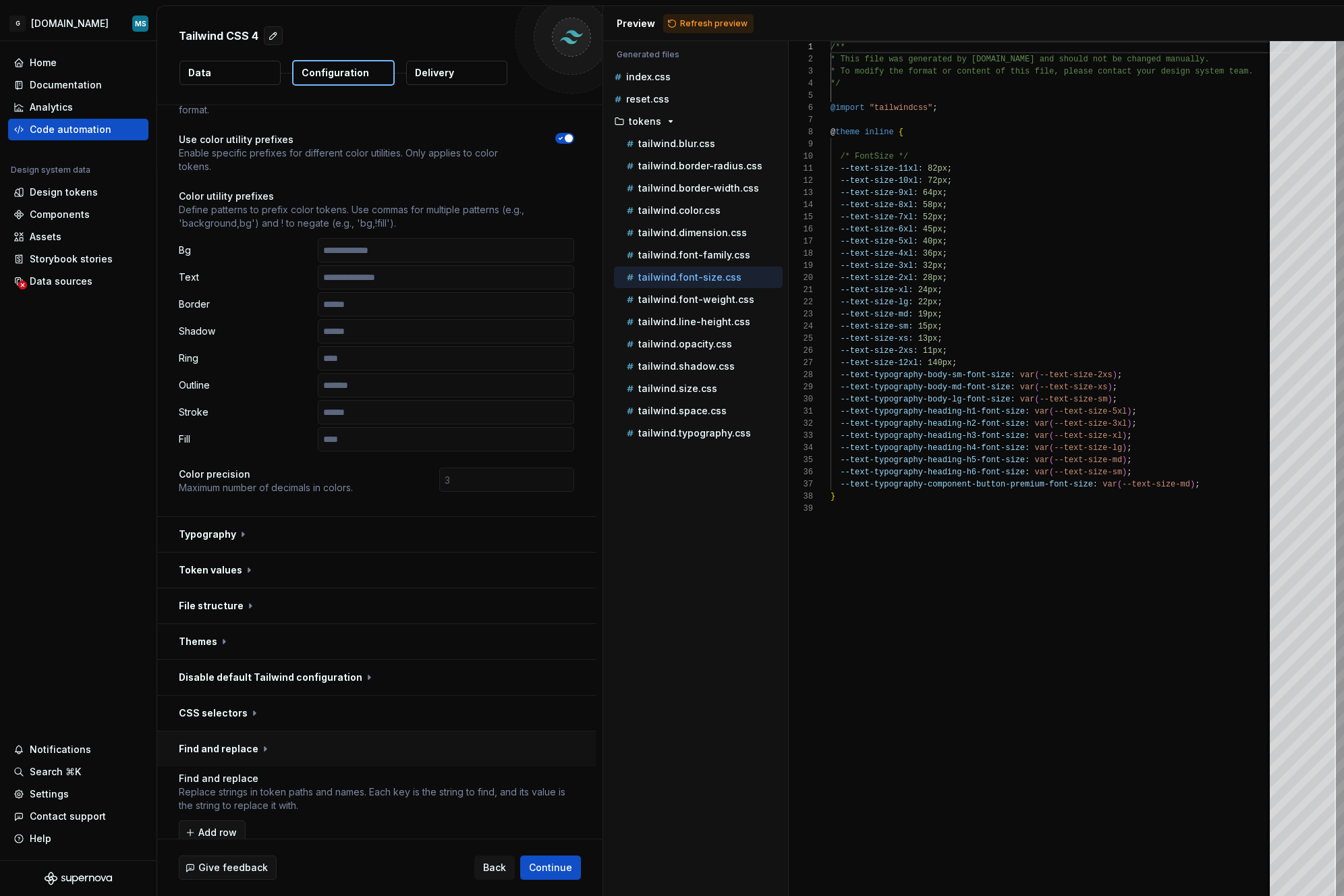
scroll to position [70, 0]
click at [243, 575] on button "button" at bounding box center [377, 570] width 439 height 35
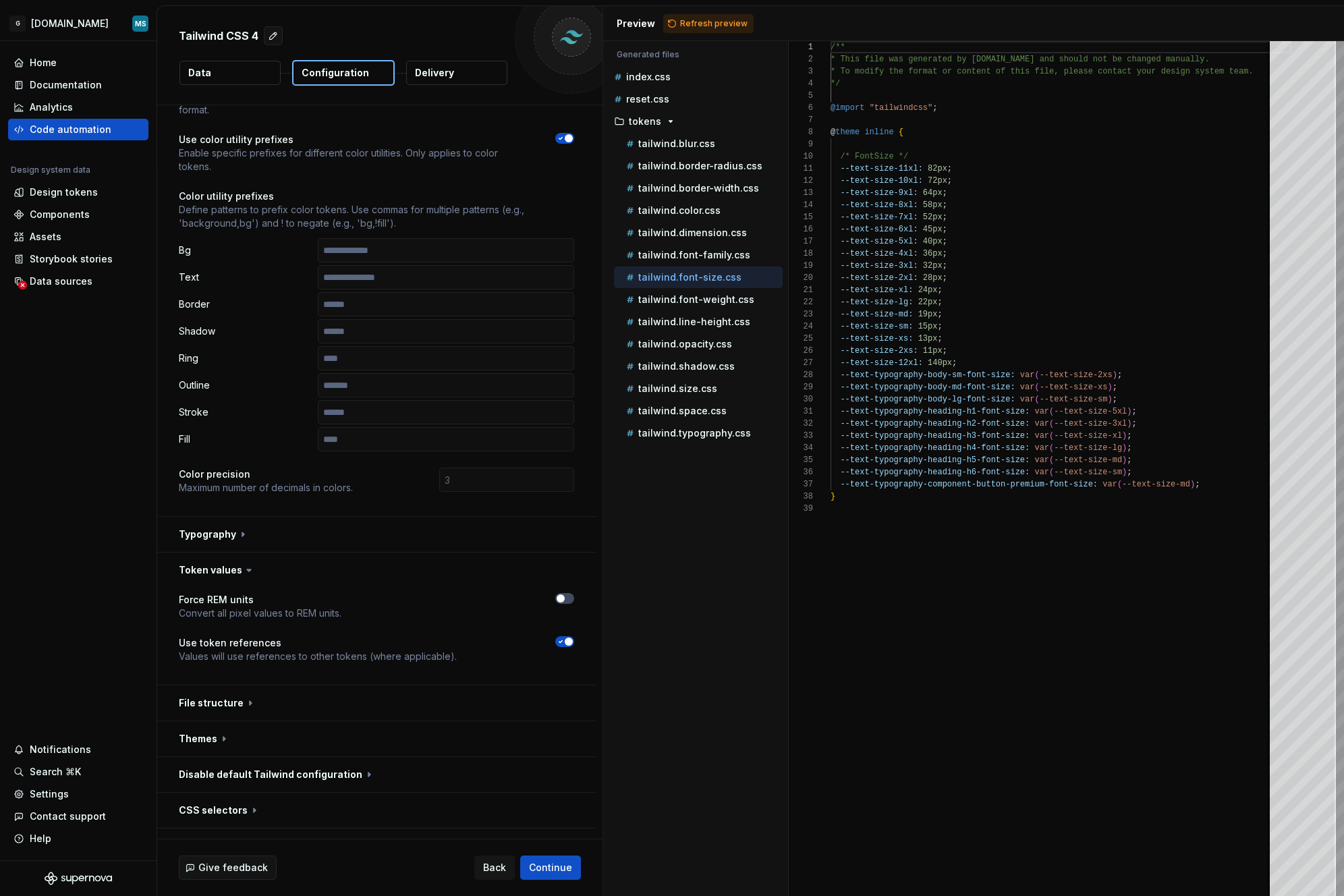
click at [570, 642] on span "button" at bounding box center [568, 641] width 8 height 8
click at [553, 863] on span "Continue" at bounding box center [551, 868] width 43 height 14
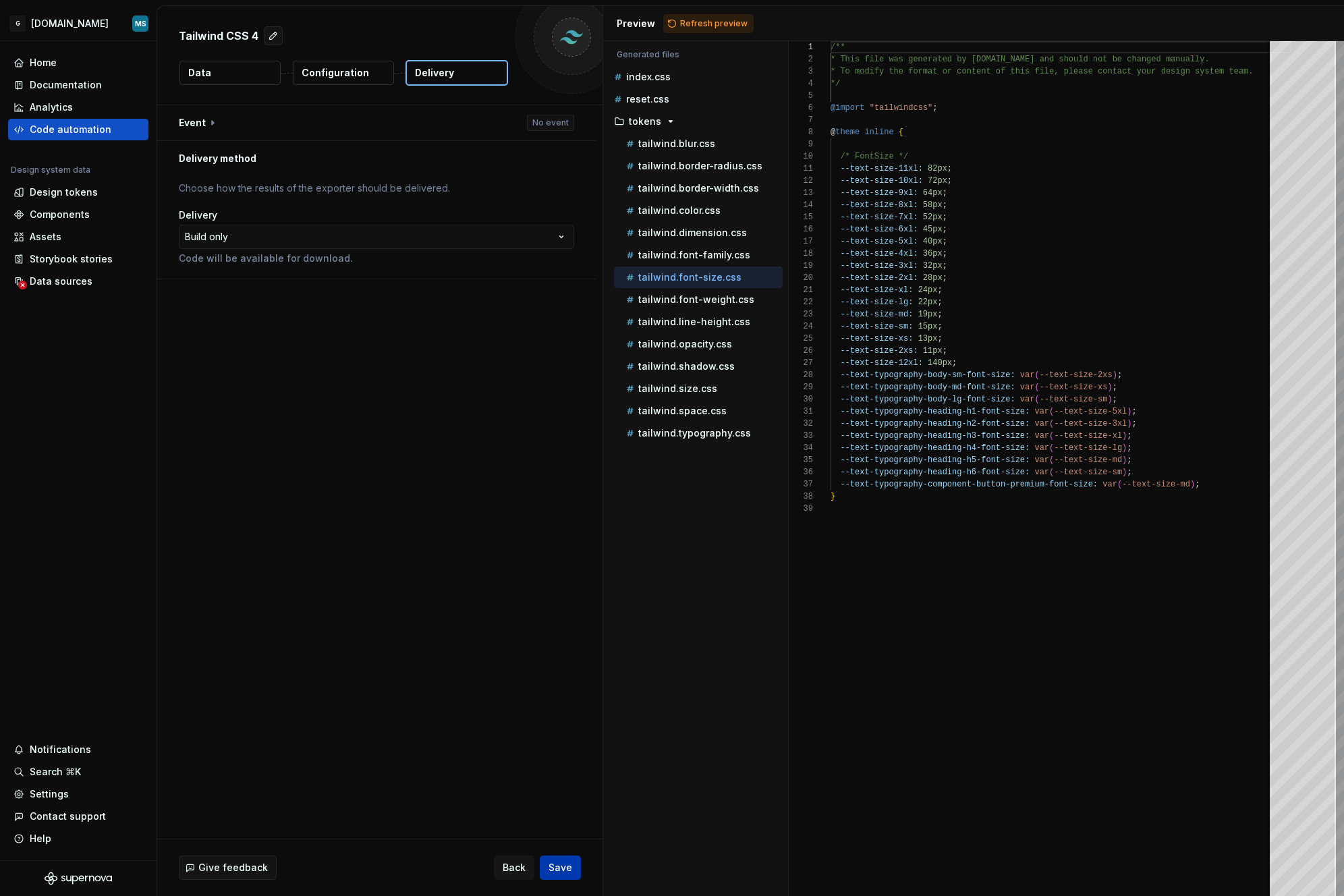
click at [554, 861] on span "Save" at bounding box center [560, 868] width 24 height 14
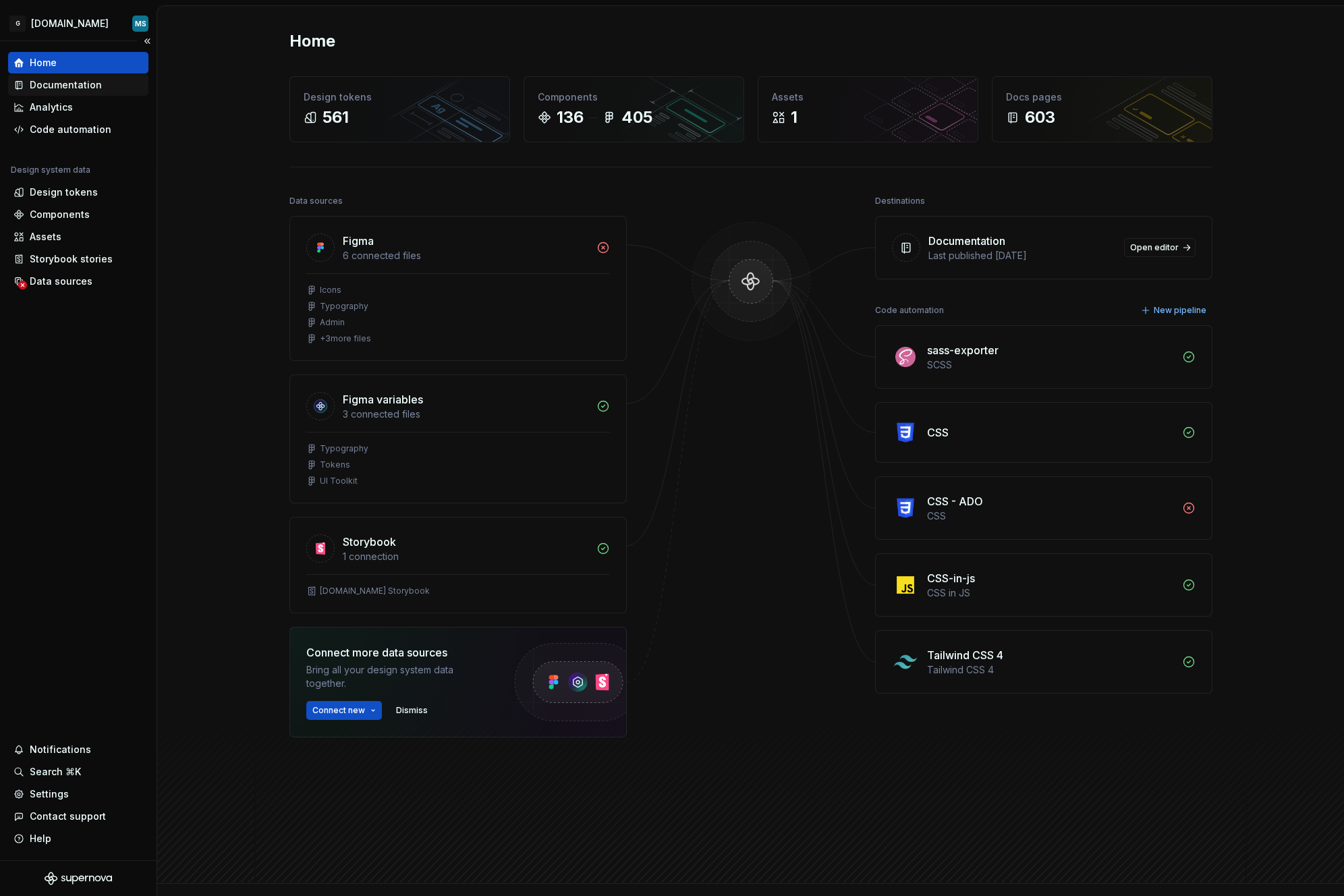
click at [81, 89] on div "Documentation" at bounding box center [66, 85] width 72 height 14
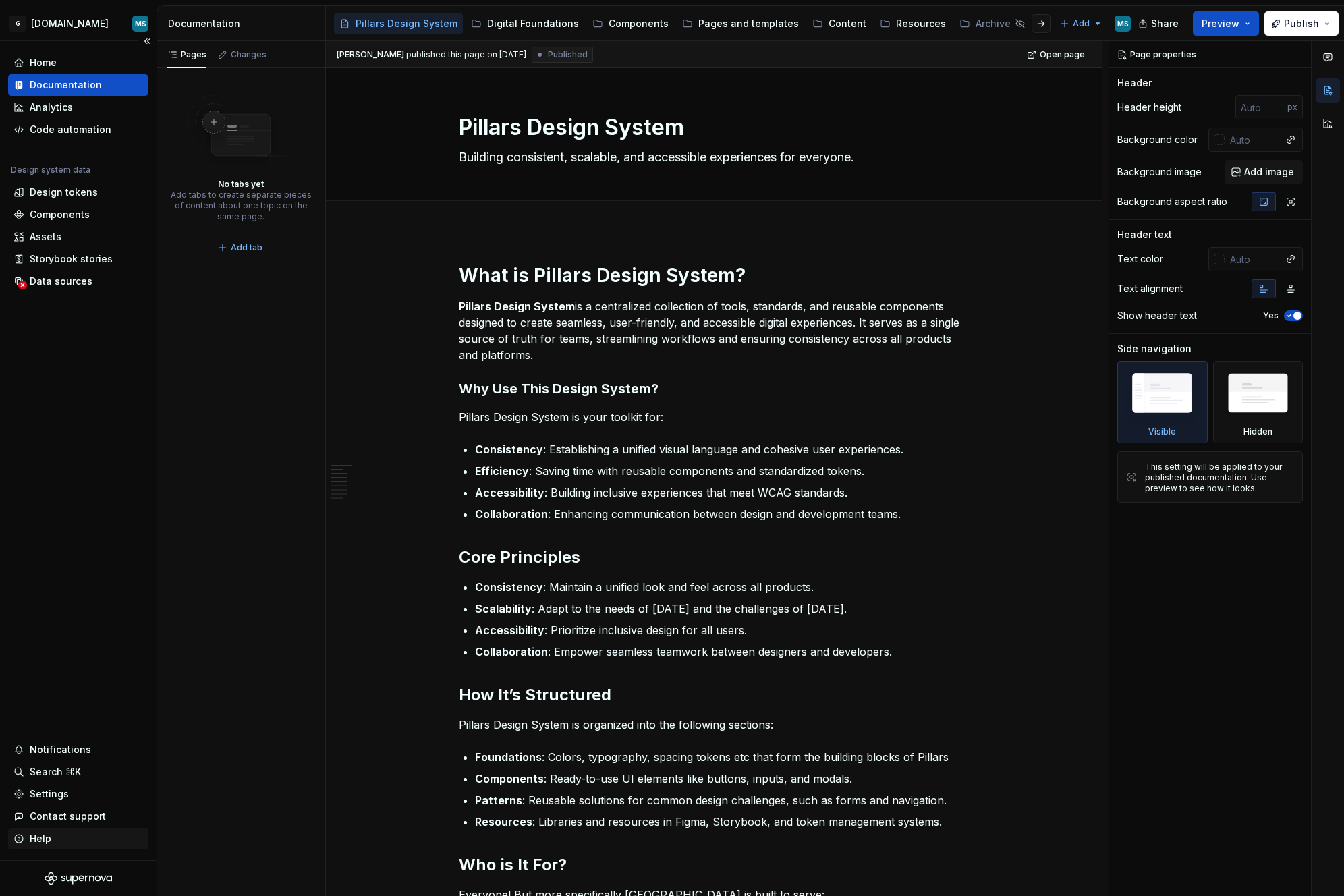
click at [38, 840] on div "Help" at bounding box center [41, 838] width 21 height 14
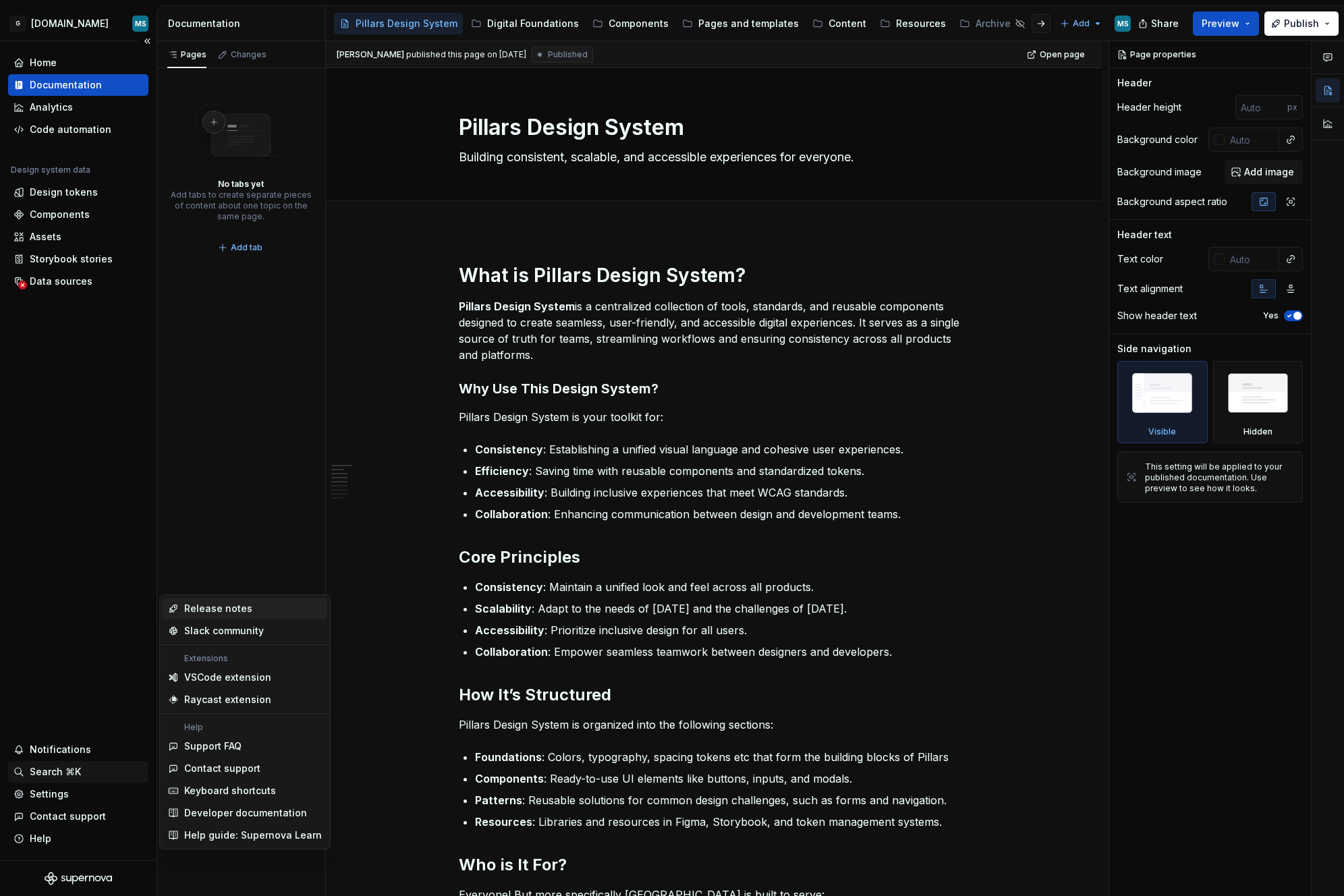
click at [42, 771] on div "Search ⌘K" at bounding box center [56, 771] width 51 height 14
type textarea "*"
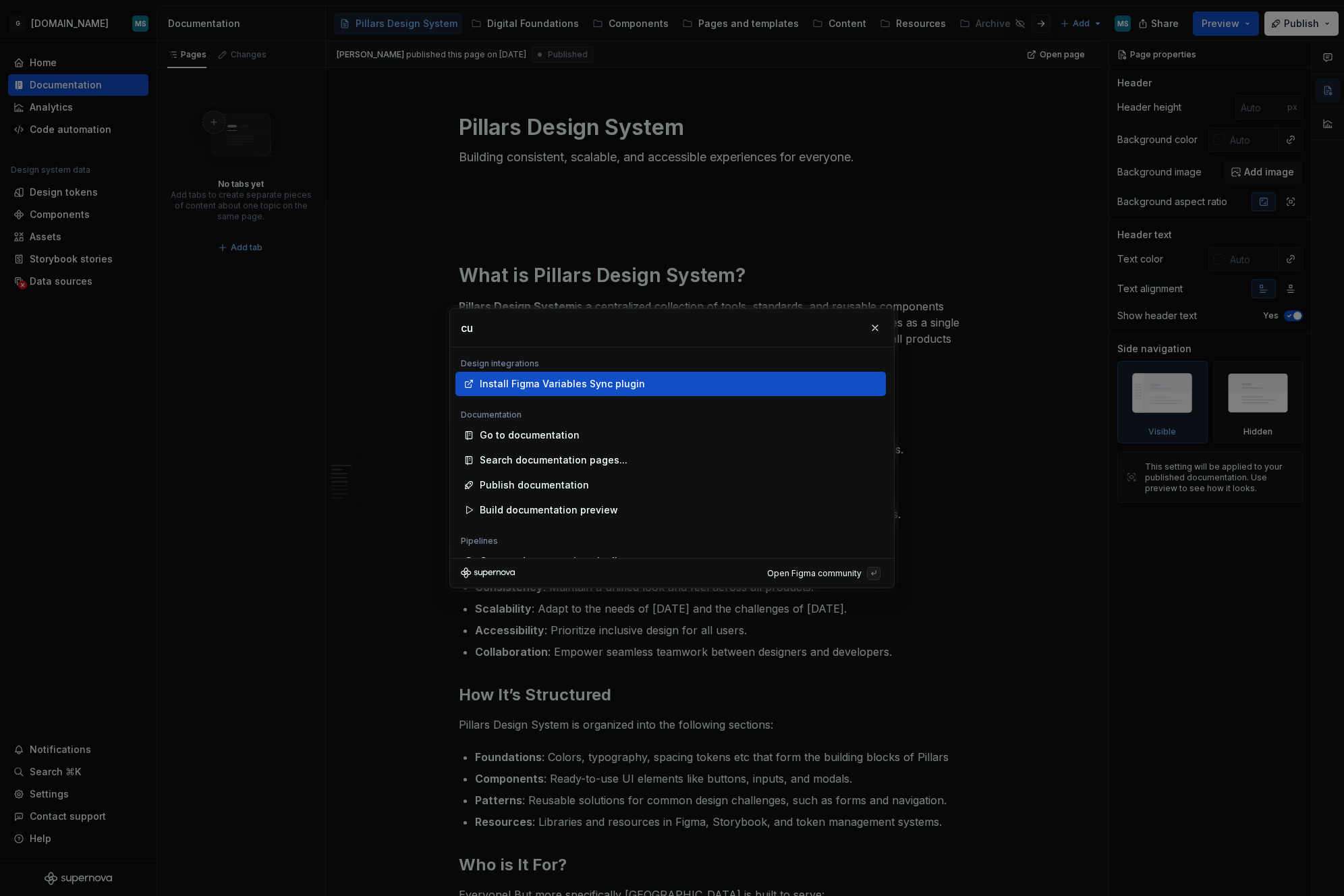
type input "c"
type input "p"
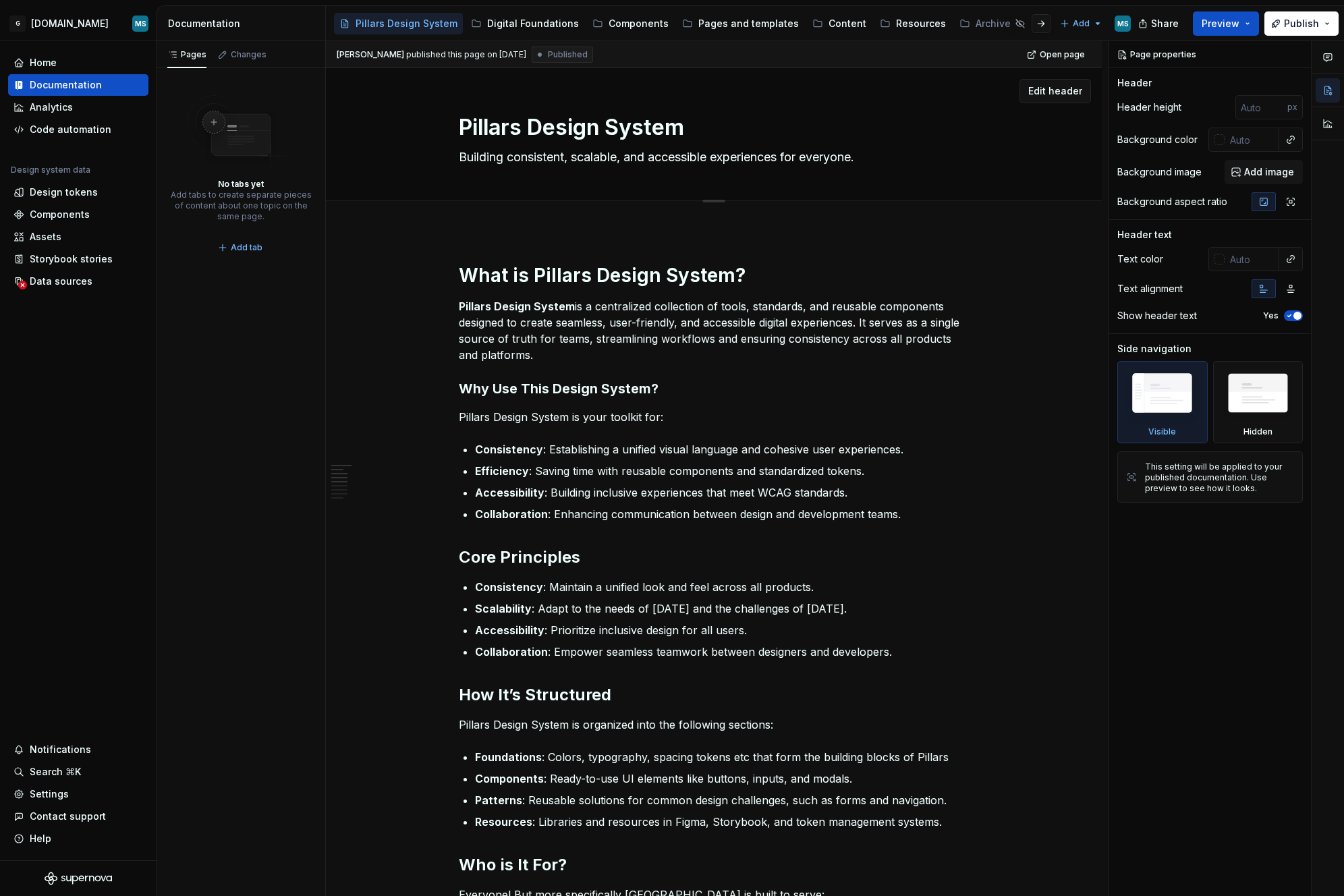
type textarea "*"
